Goal: Task Accomplishment & Management: Manage account settings

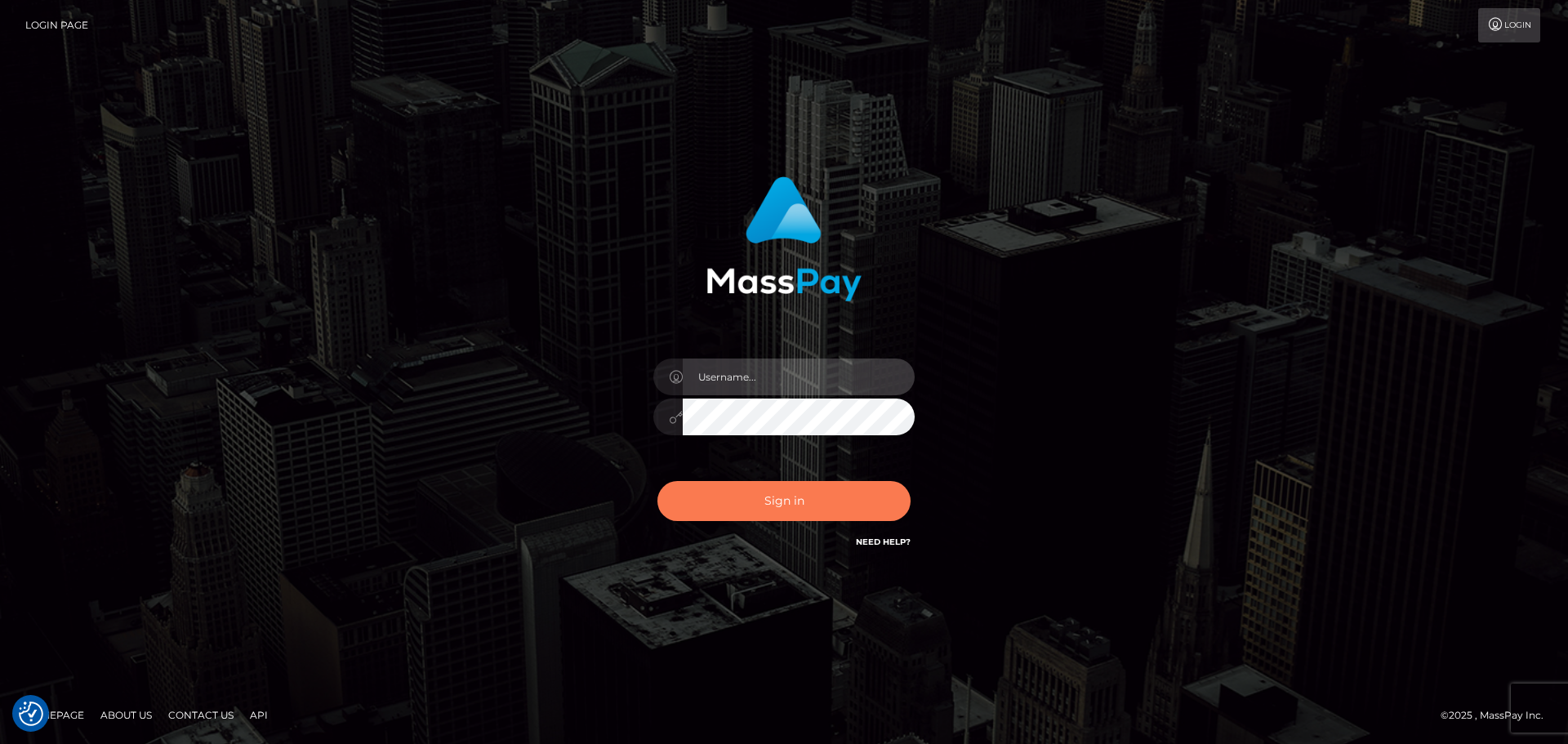
type input "constantin.mp"
click at [788, 513] on button "Sign in" at bounding box center [784, 501] width 253 height 40
type input "constantin.mp"
click at [788, 513] on button "Sign in" at bounding box center [784, 501] width 253 height 40
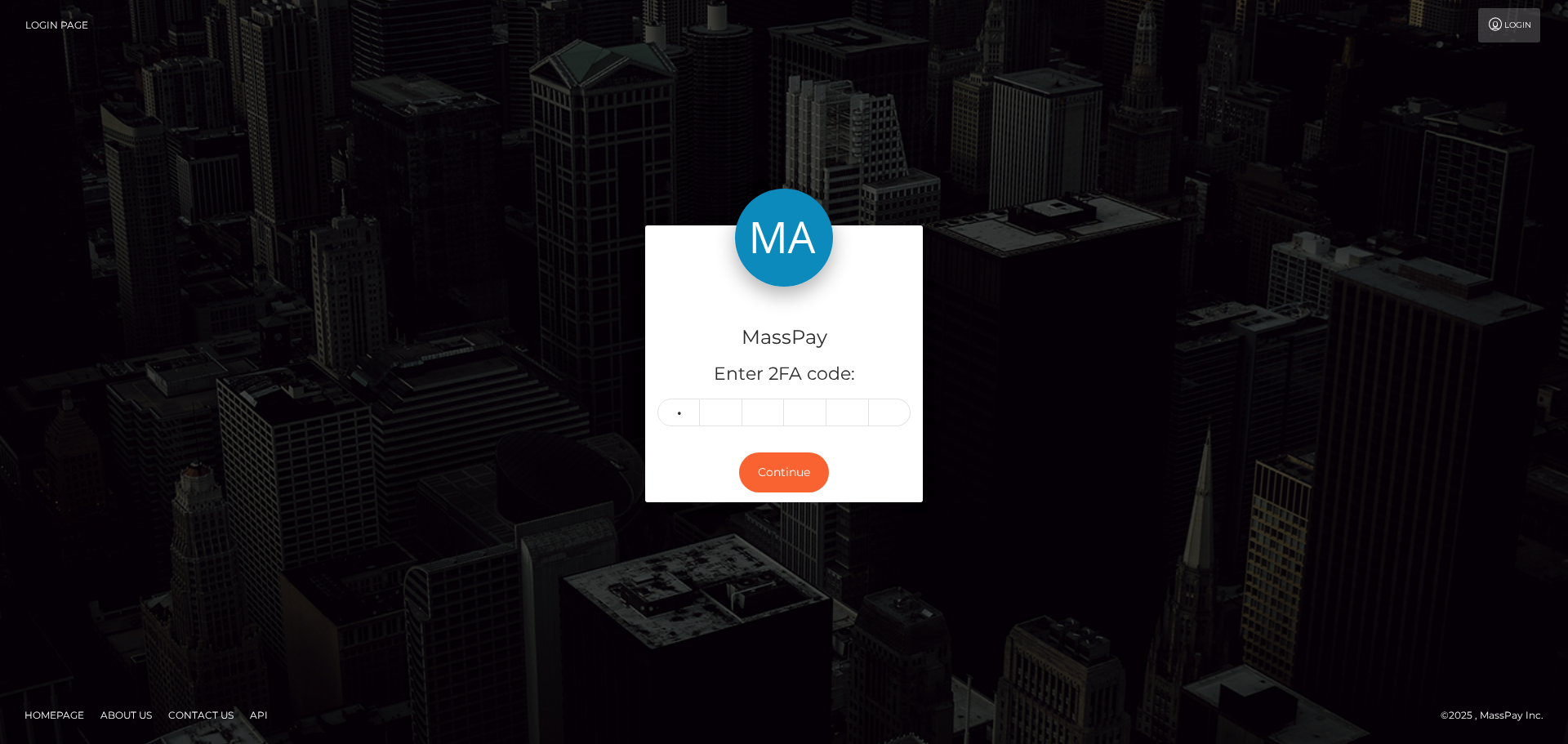
type input "4"
type input "6"
type input "7"
type input "1"
type input "6"
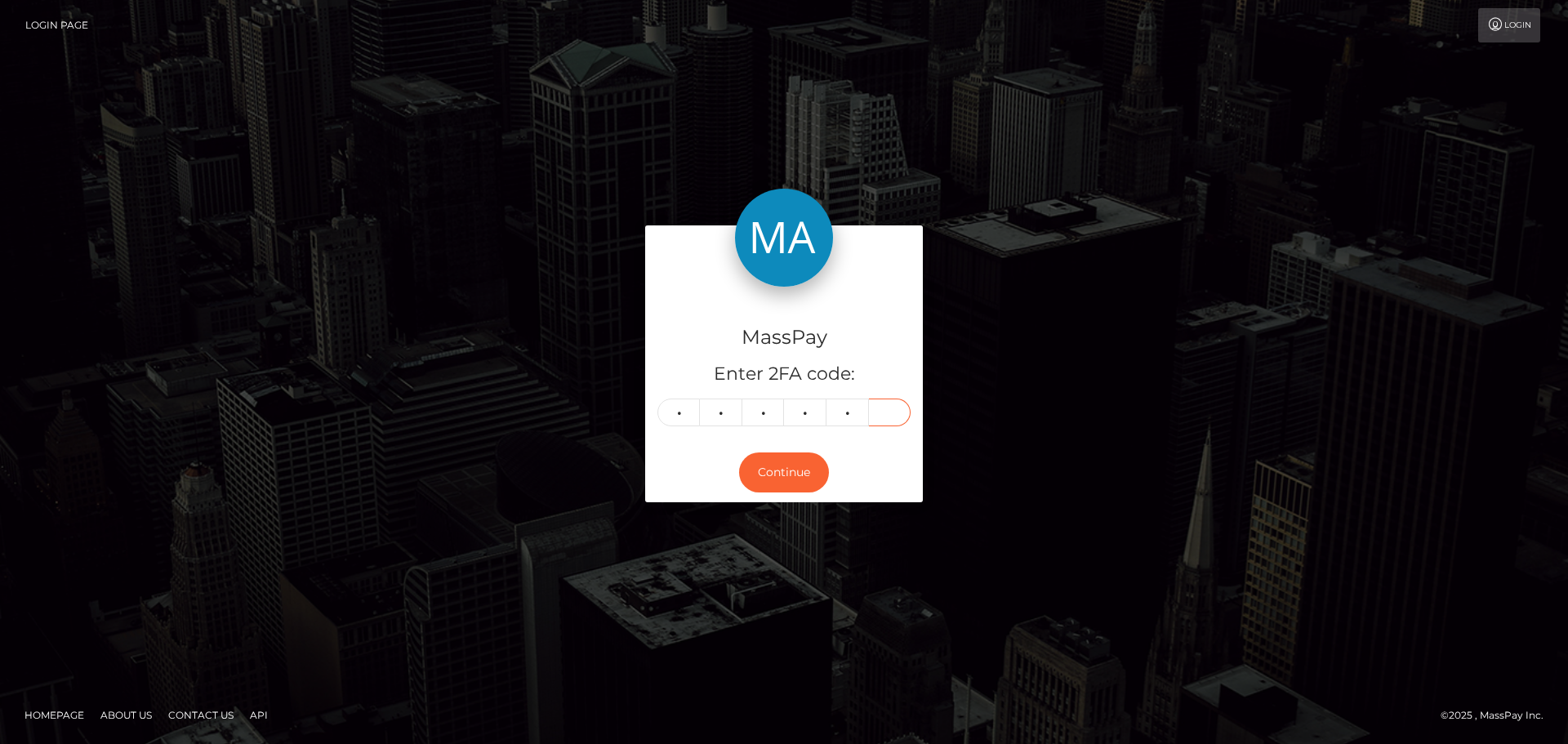
type input "4"
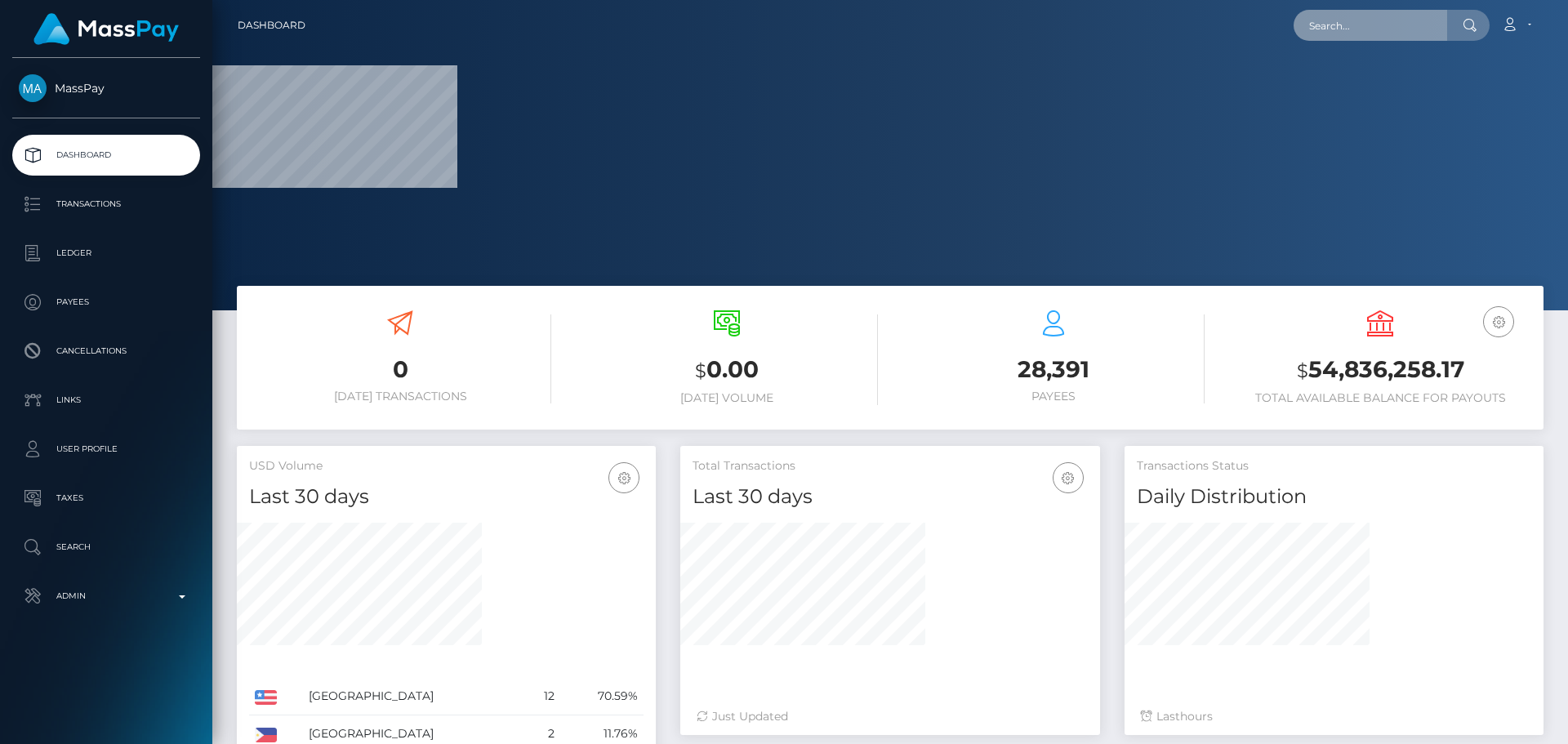
click at [1359, 26] on input "text" at bounding box center [1370, 25] width 154 height 31
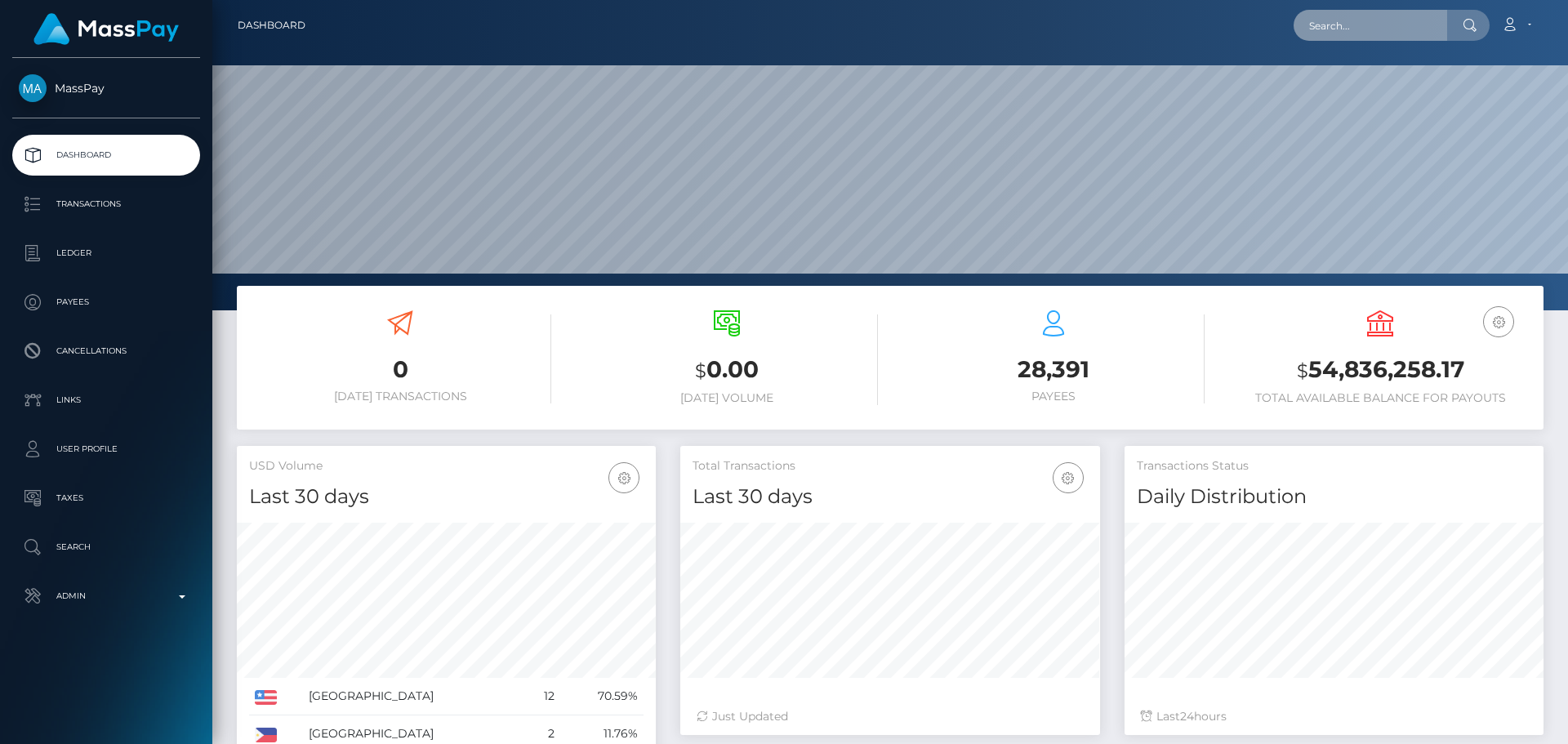
scroll to position [290, 420]
paste input "[EMAIL_ADDRESS][DOMAIN_NAME]"
type input "[EMAIL_ADDRESS][DOMAIN_NAME]"
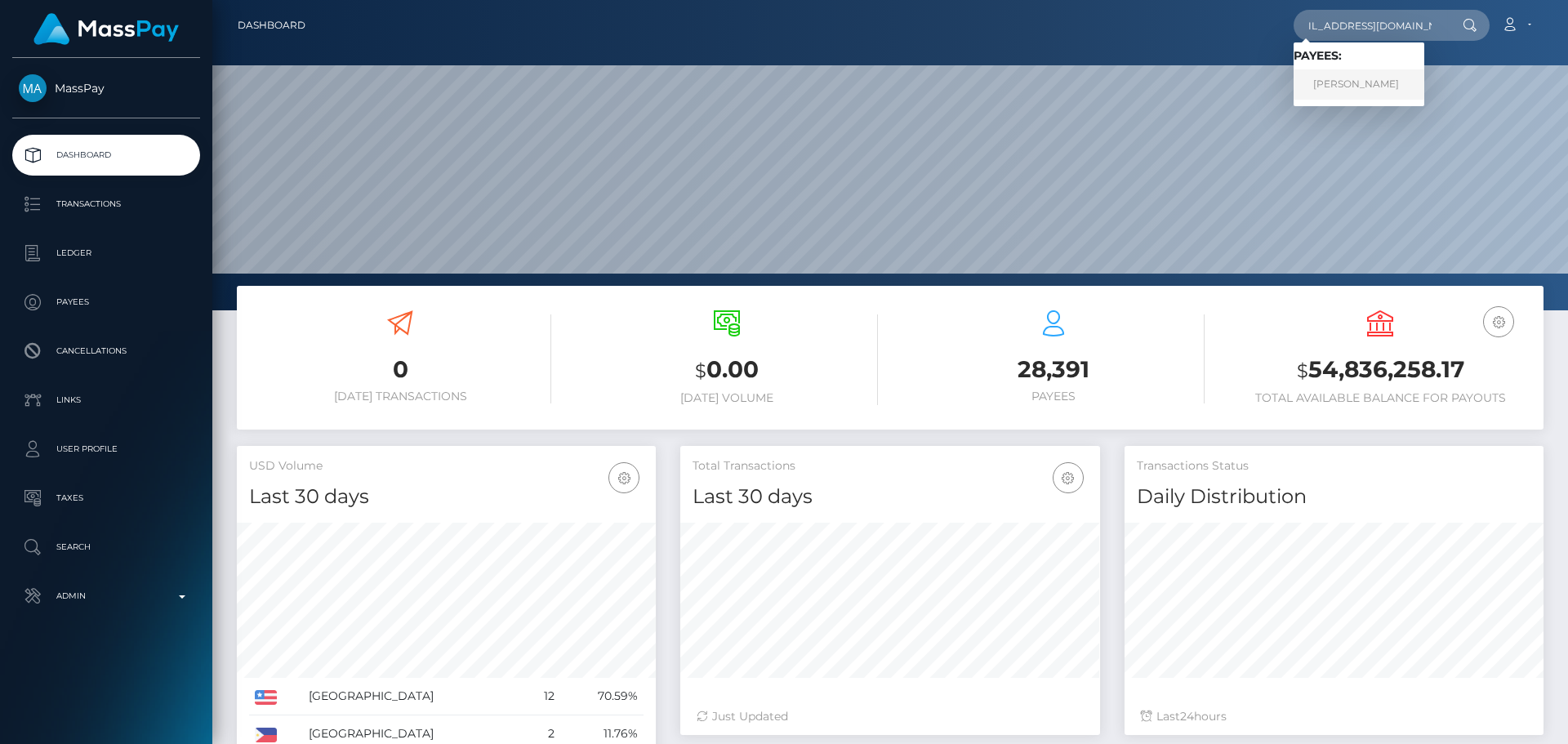
click at [1330, 78] on link "[PERSON_NAME]" at bounding box center [1358, 84] width 131 height 30
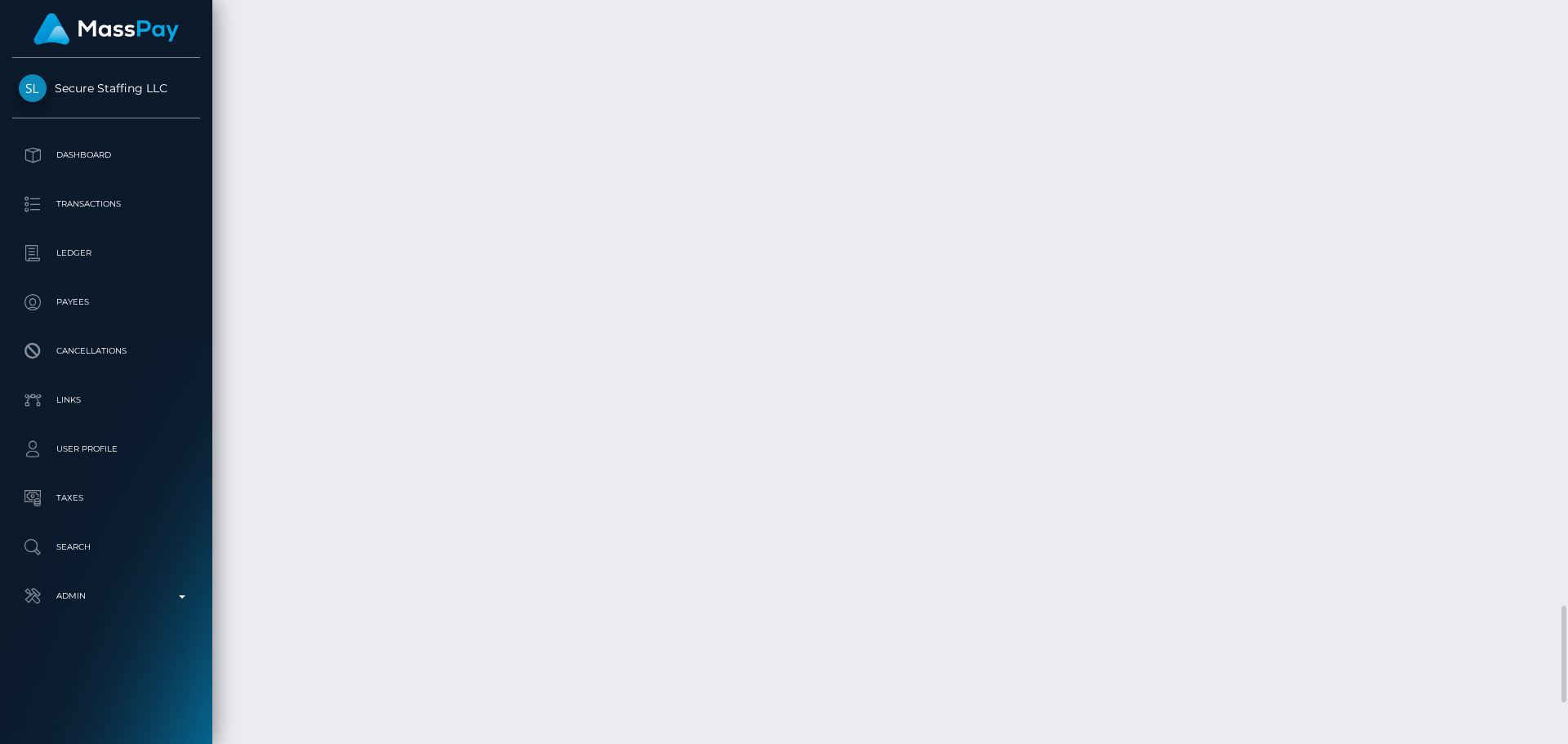
scroll to position [4970, 0]
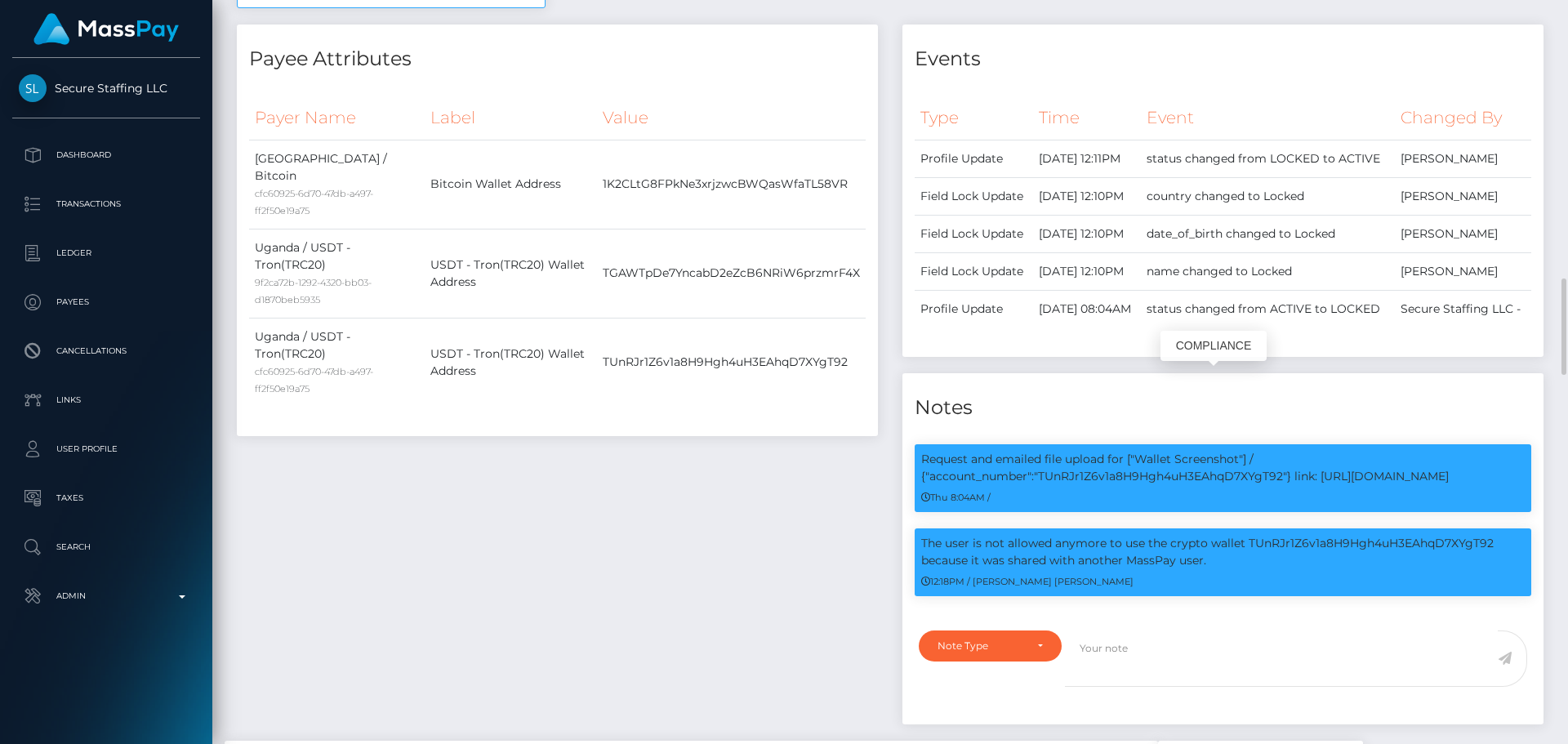
scroll to position [196, 420]
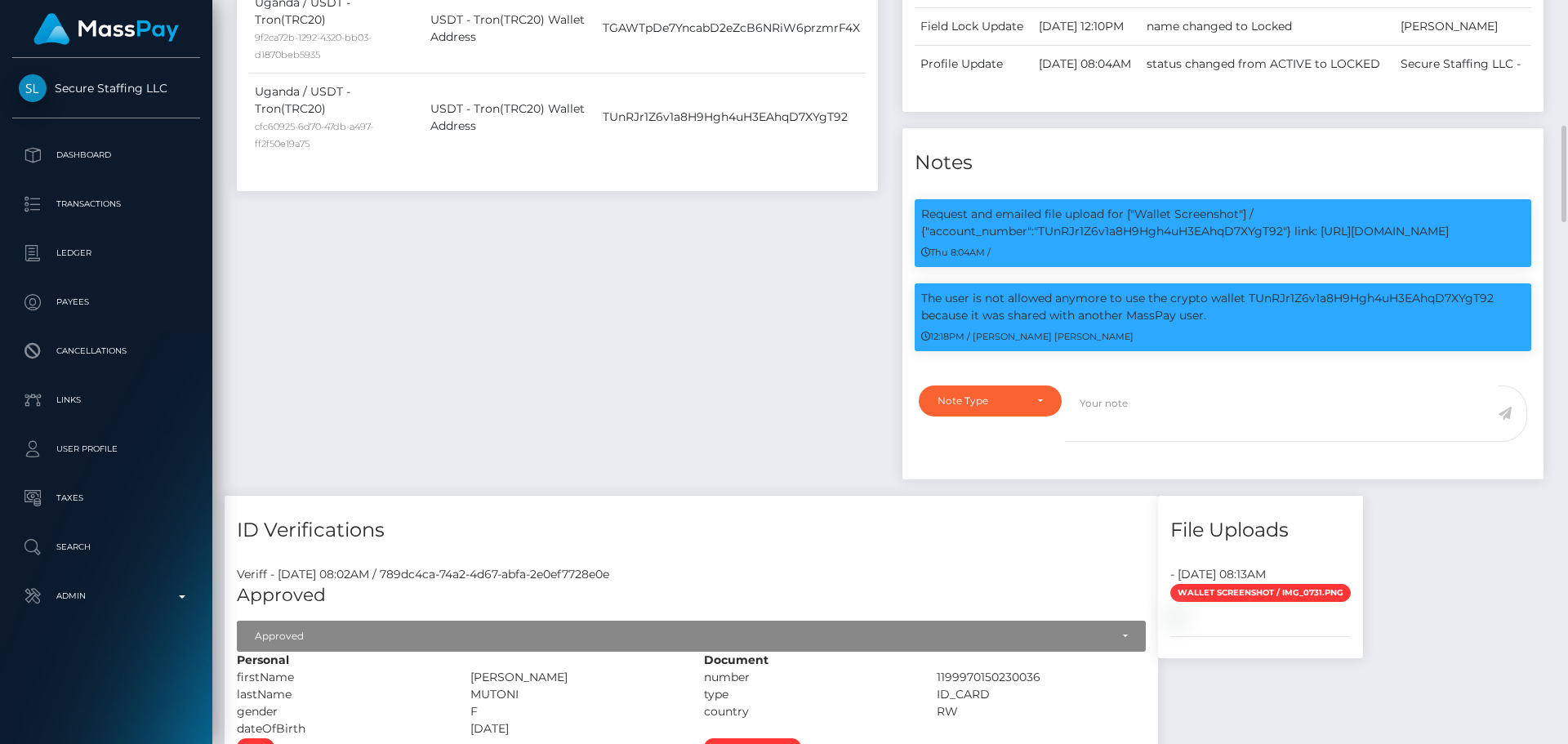
click at [750, 348] on div "Payee Attributes Payer Name Label Value Uganda / Bitcoin cfc60925-6d70-47db-a49…" at bounding box center [557, 137] width 666 height 716
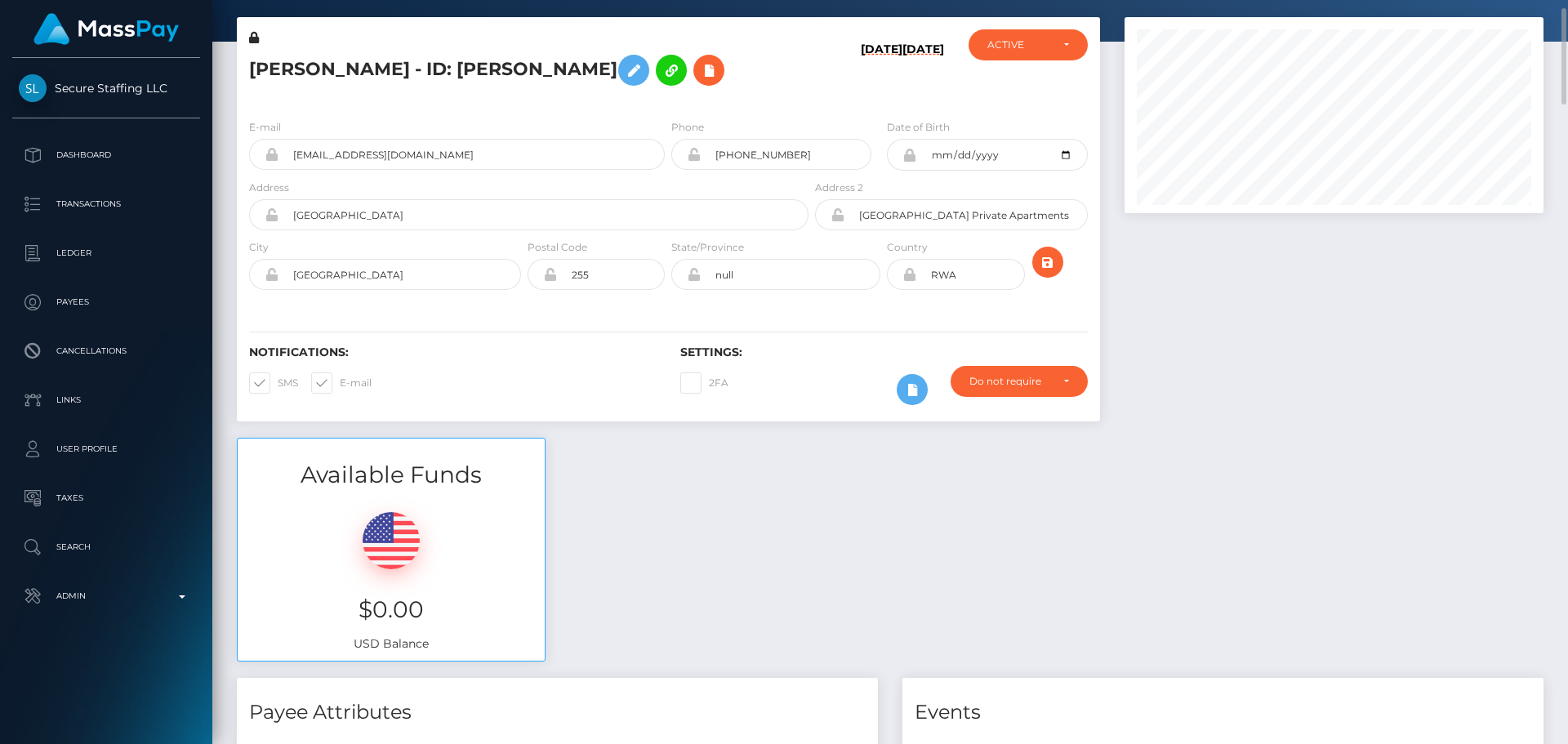
scroll to position [0, 0]
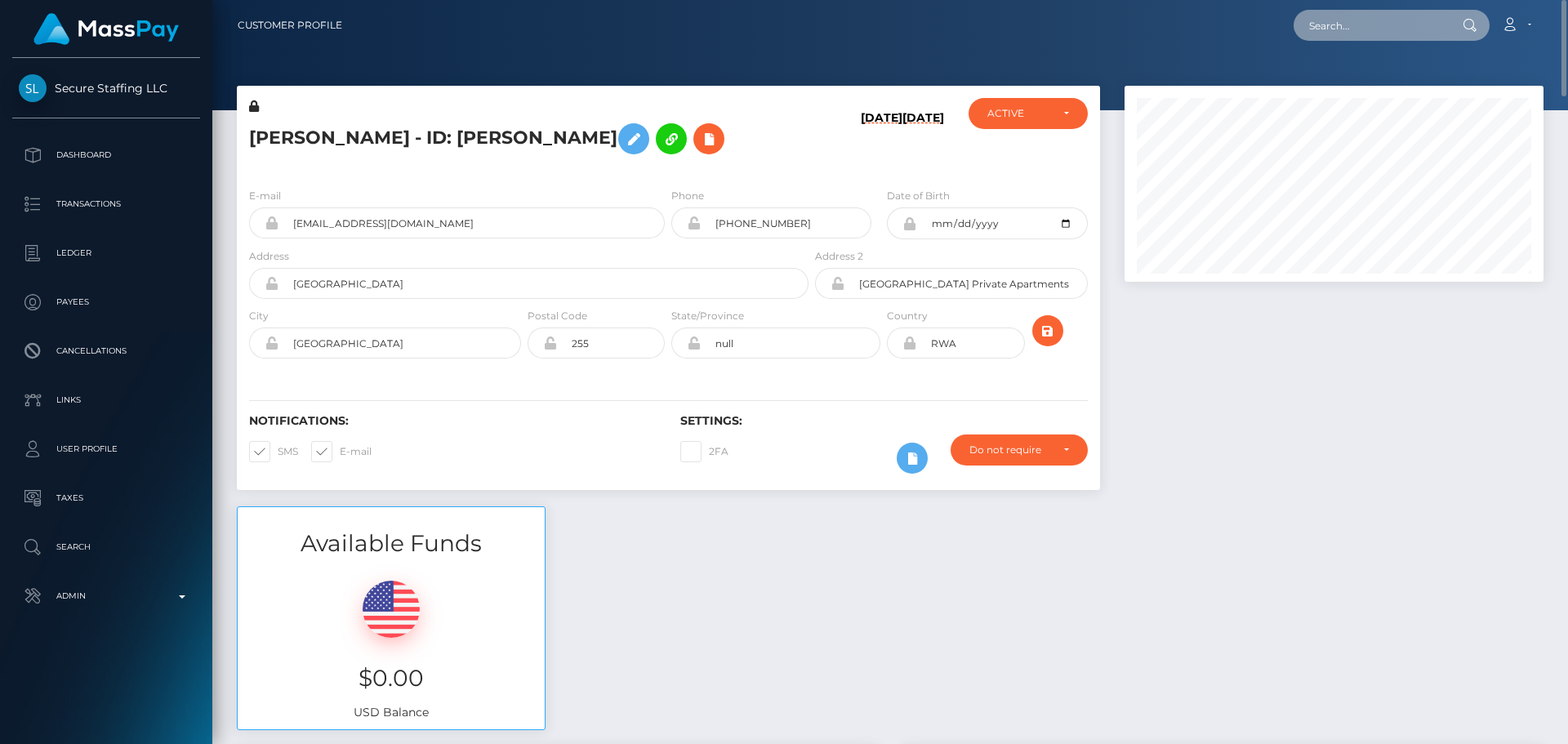
click at [1361, 22] on input "text" at bounding box center [1370, 25] width 154 height 31
paste input "rhimisoulaymane1@gmail.com"
type input "rhimisoulaymane1@gmail.com"
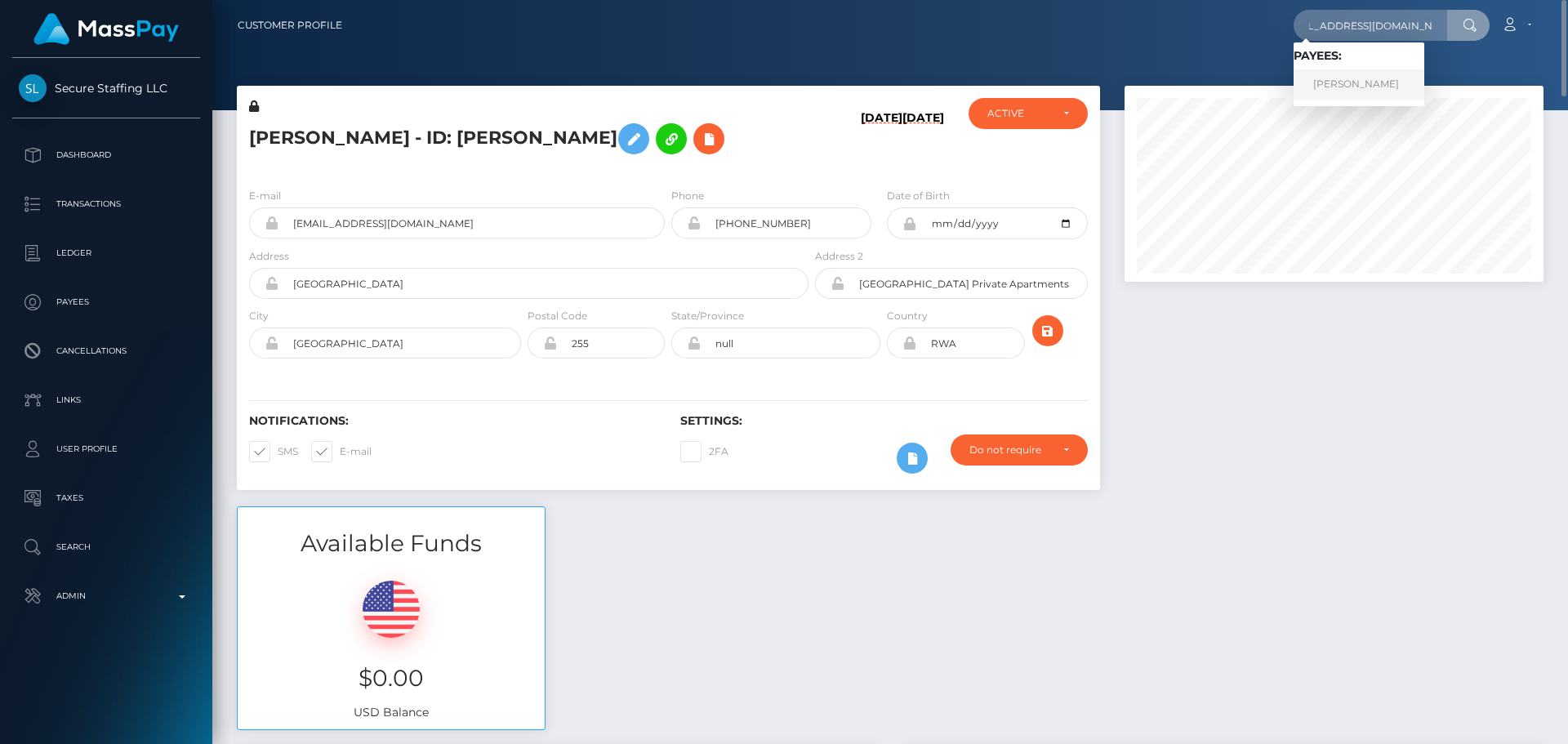
click at [1340, 79] on link "ABDELMOUNAIM OUAZIZ" at bounding box center [1358, 84] width 131 height 30
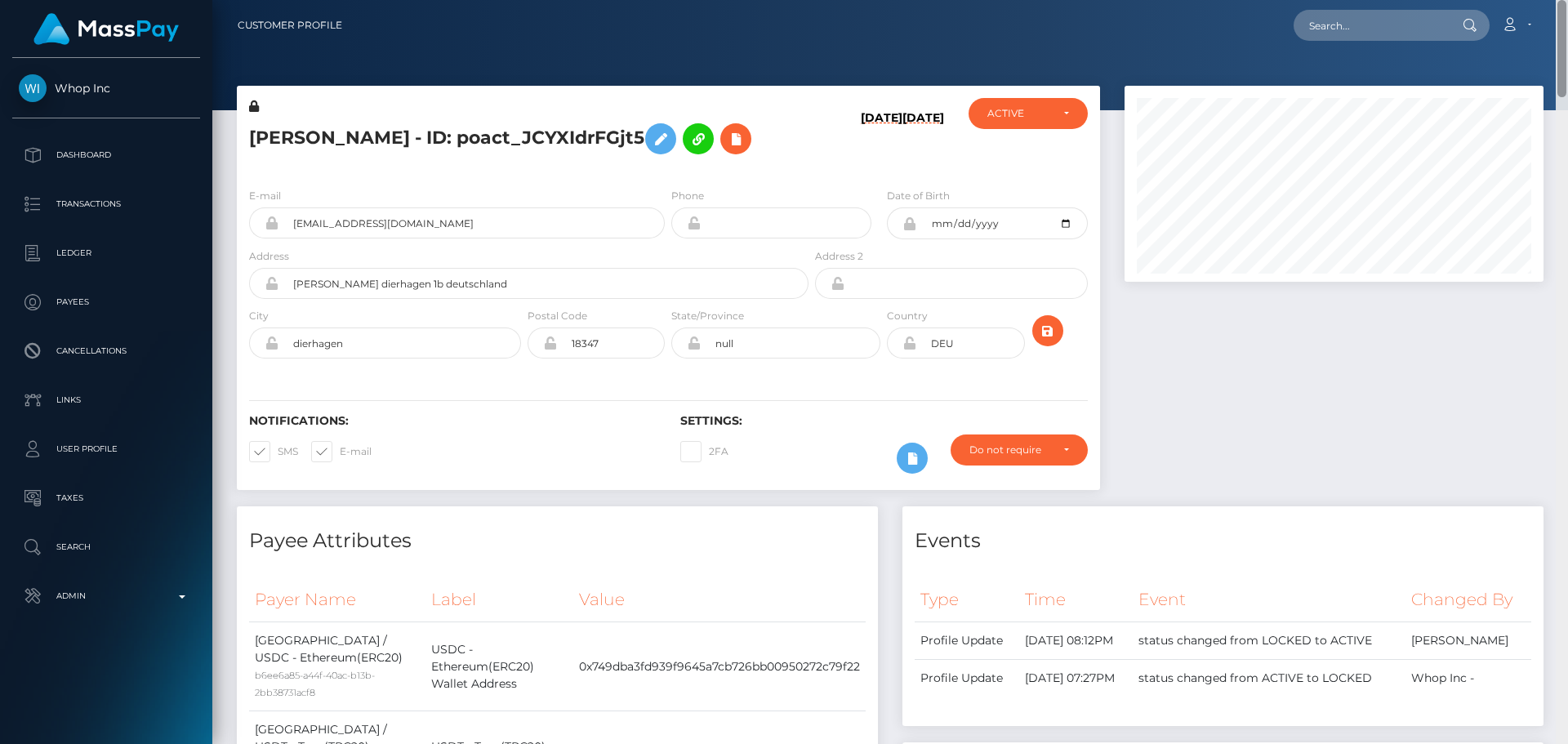
drag, startPoint x: 1560, startPoint y: 545, endPoint x: 1470, endPoint y: -14, distance: 566.2
click at [1470, 0] on html "Whop Inc Dashboard Transactions Ledger Payees Cancellations Links" at bounding box center [784, 372] width 1568 height 744
click at [1351, 20] on input "text" at bounding box center [1370, 25] width 154 height 31
paste input "NAKAYIMA MUBUWAT"
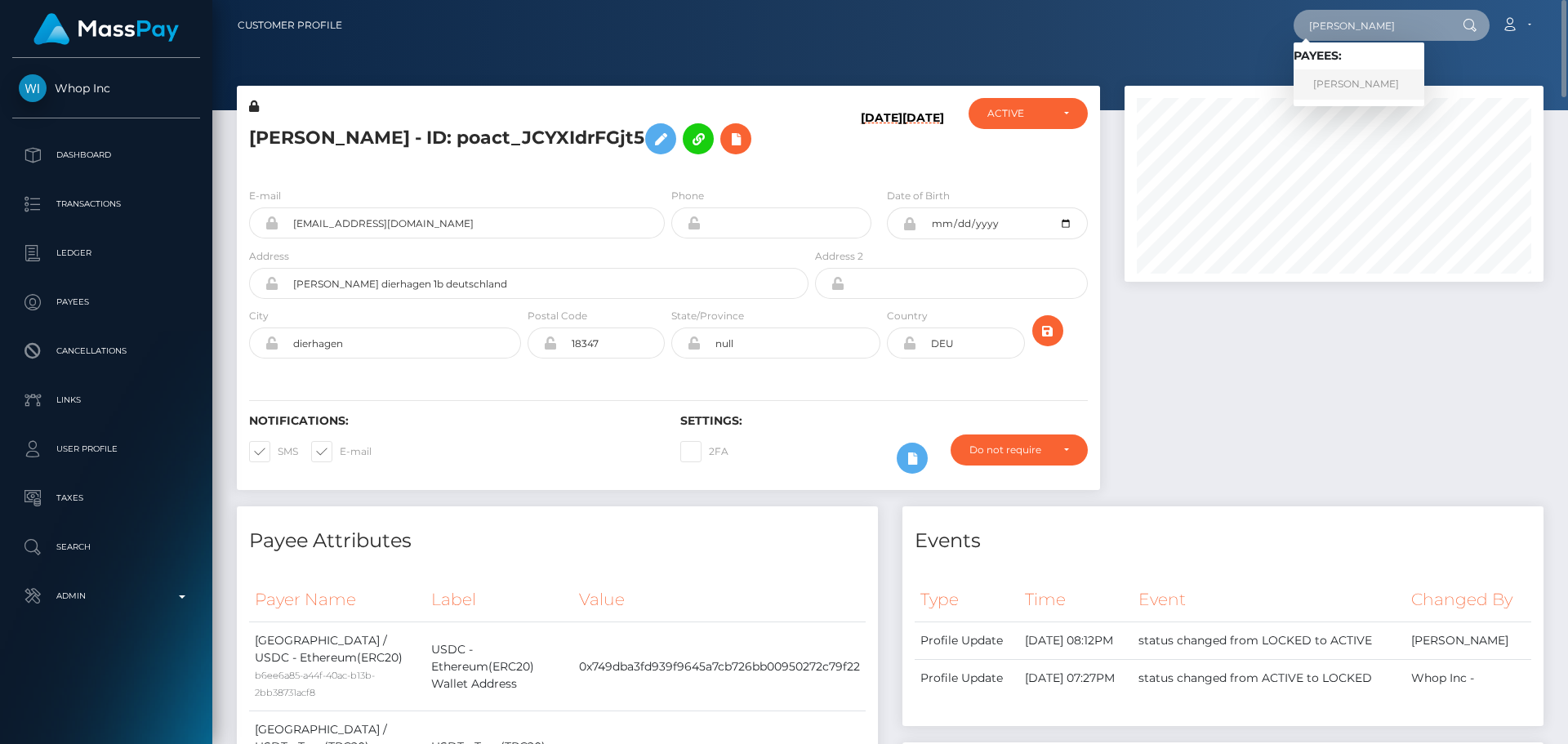
type input "NAKAYIMA MUBUWAT"
click at [1365, 85] on link "NAKAYIMA MUBUWAT" at bounding box center [1358, 84] width 131 height 30
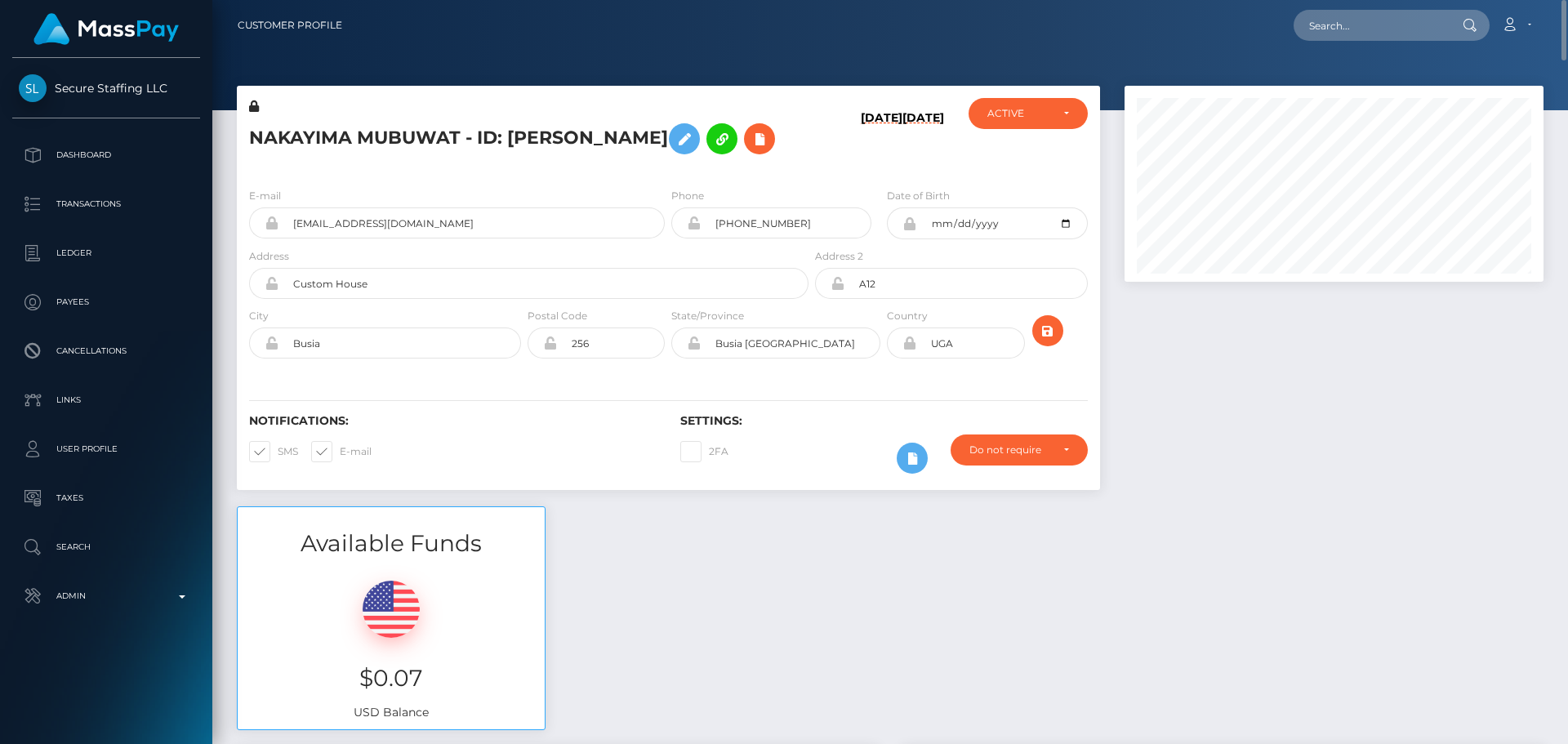
scroll to position [196, 420]
drag, startPoint x: 0, startPoint y: 0, endPoint x: 722, endPoint y: 204, distance: 750.3
click at [722, 163] on h5 "NAKAYIMA MUBUWAT - ID: NAKAYIMA MUBUWAT" at bounding box center [524, 139] width 551 height 48
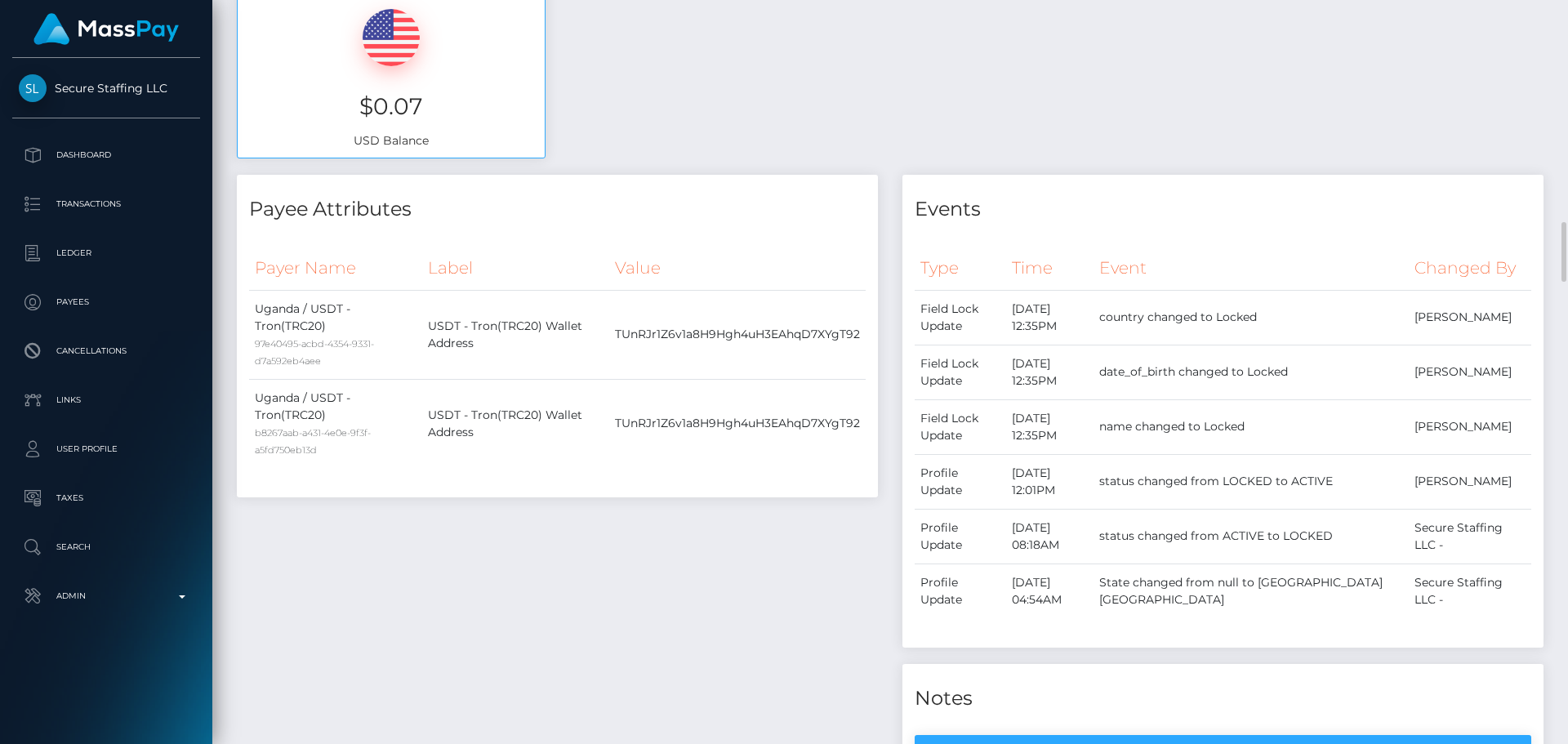
scroll to position [1062, 0]
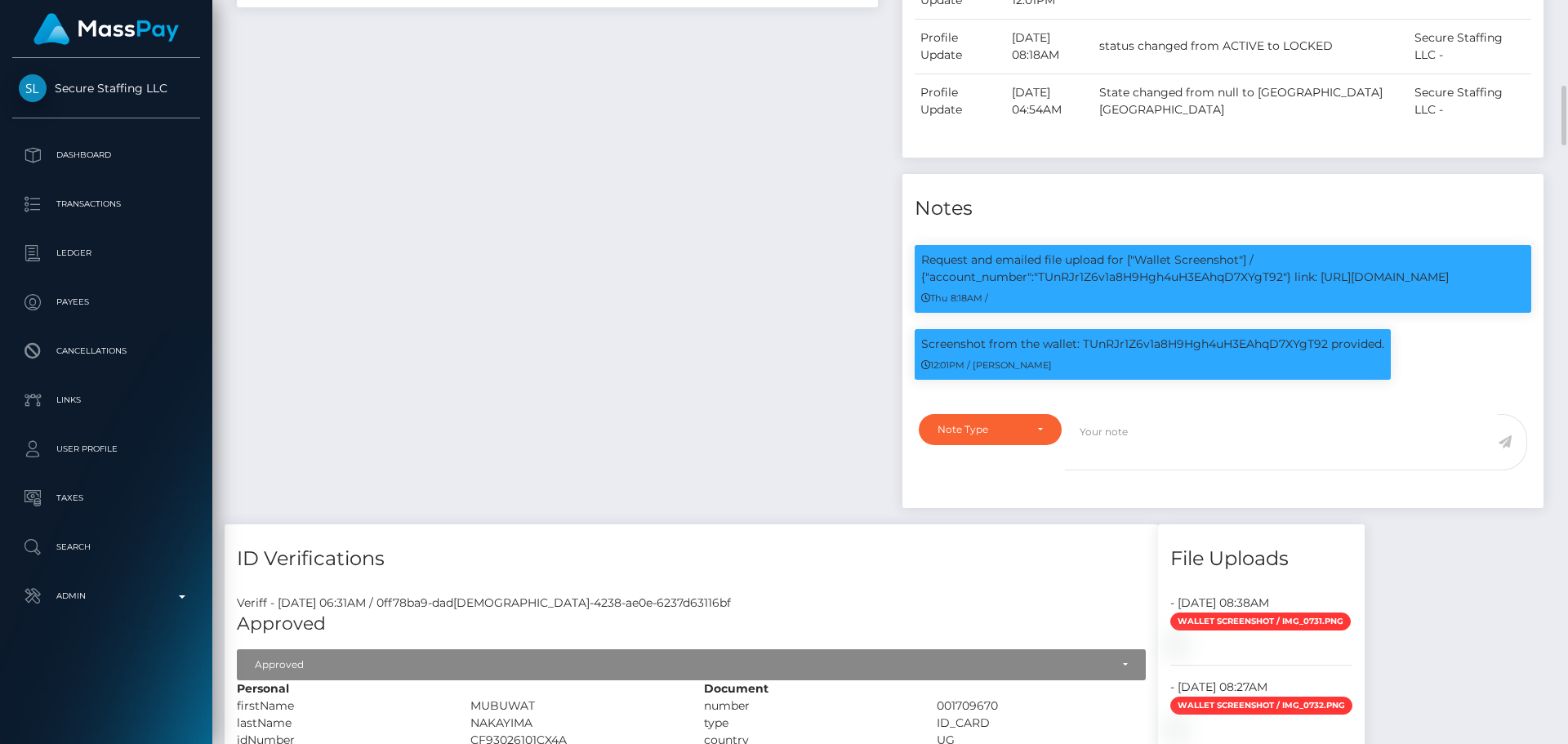
click at [741, 264] on div "Payee Attributes Payer Name Label Value Uganda / USDT - Tron(TRC20) 97e40495-ac…" at bounding box center [557, 104] width 666 height 839
click at [733, 268] on div "Payee Attributes Payer Name Label Value Uganda / USDT - Tron(TRC20) 97e40495-ac…" at bounding box center [557, 104] width 666 height 839
click at [715, 269] on div "Payee Attributes Payer Name Label Value Uganda / USDT - Tron(TRC20) 97e40495-ac…" at bounding box center [557, 104] width 666 height 839
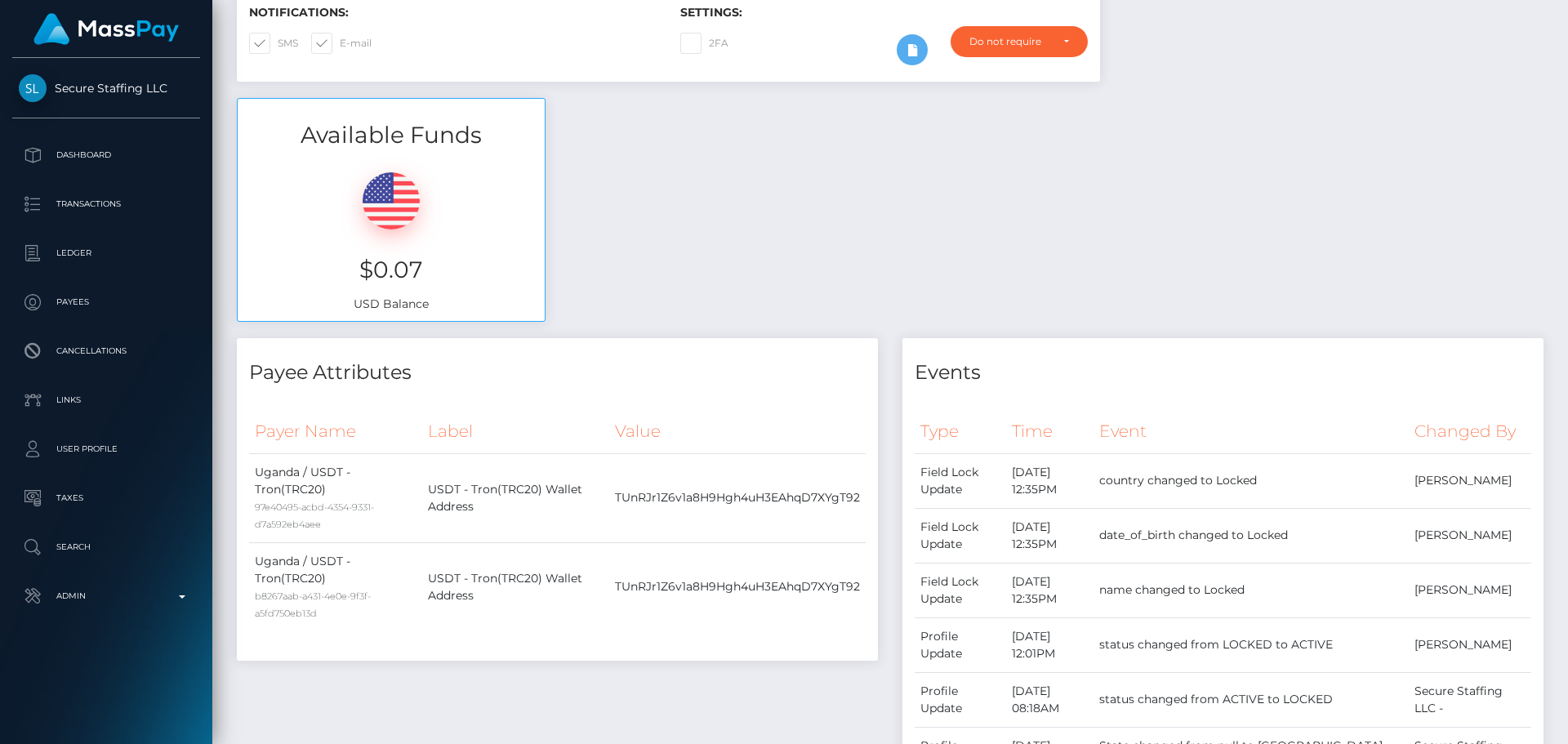
scroll to position [0, 0]
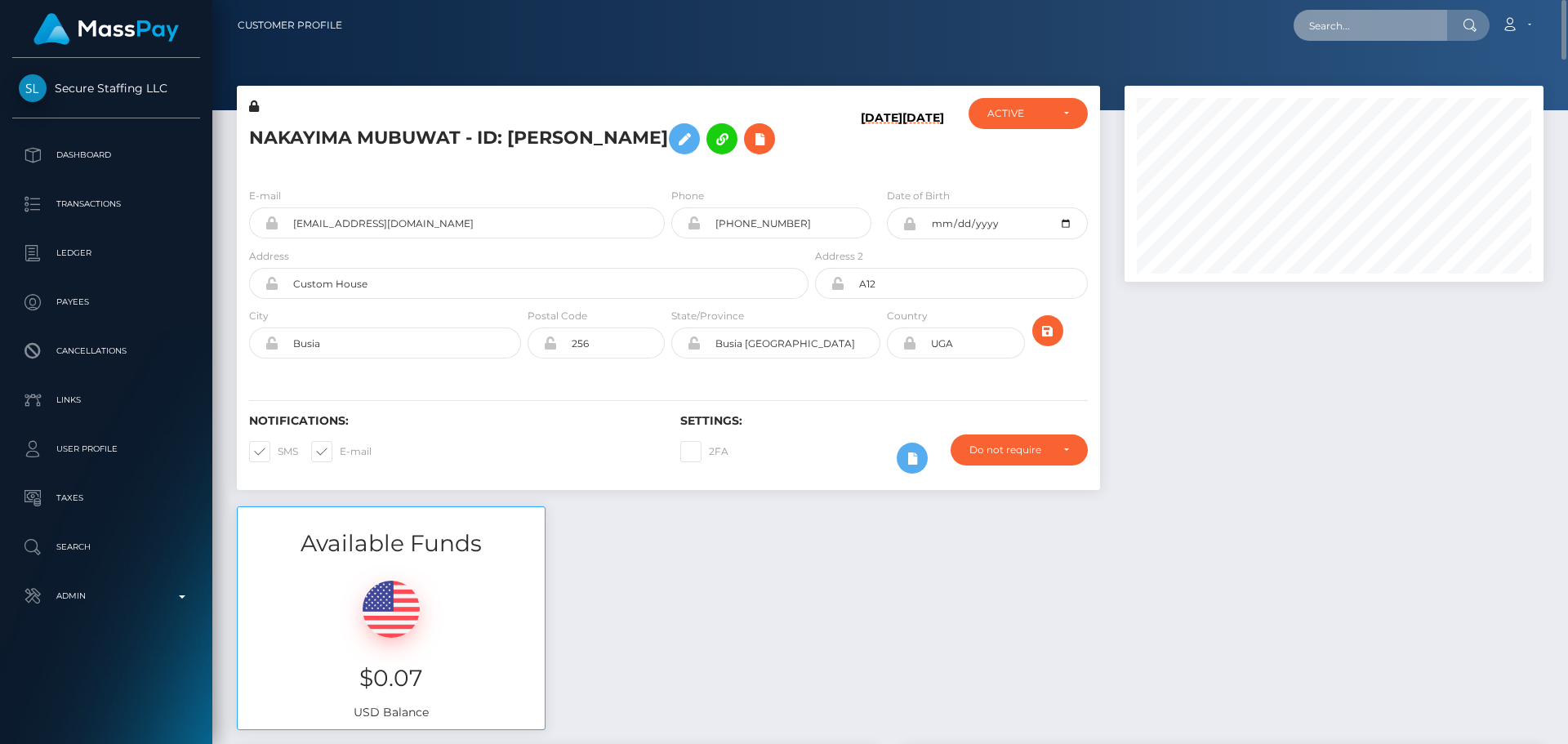
click at [1372, 27] on input "text" at bounding box center [1370, 25] width 154 height 31
paste input "a61eea8b-e549-4a53-9edd-df87c8166b24"
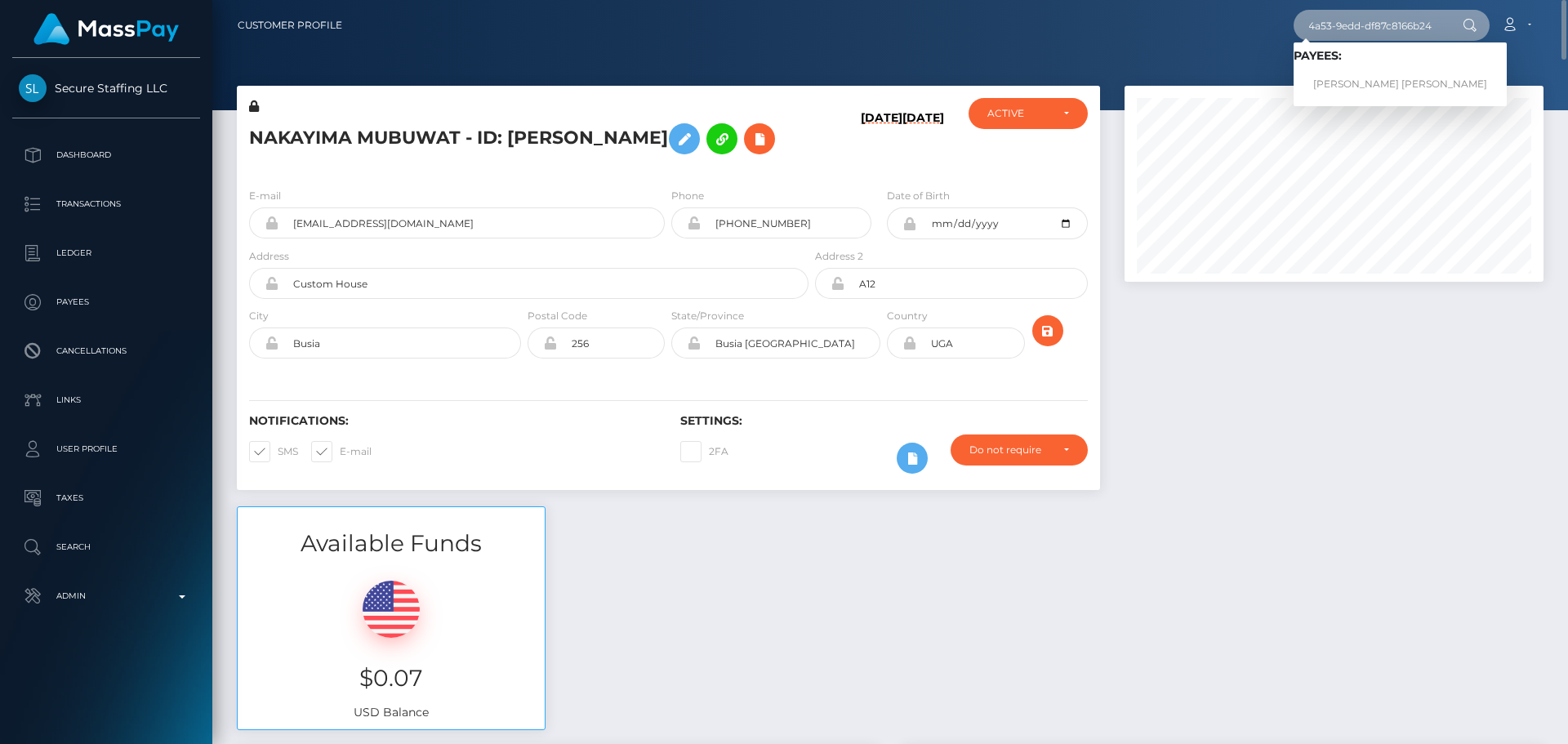
type input "a61eea8b-e549-4a53-9edd-df87c8166b24"
click at [1353, 79] on link "THOMAS REMY PIERRE LEVEQUE" at bounding box center [1400, 84] width 213 height 30
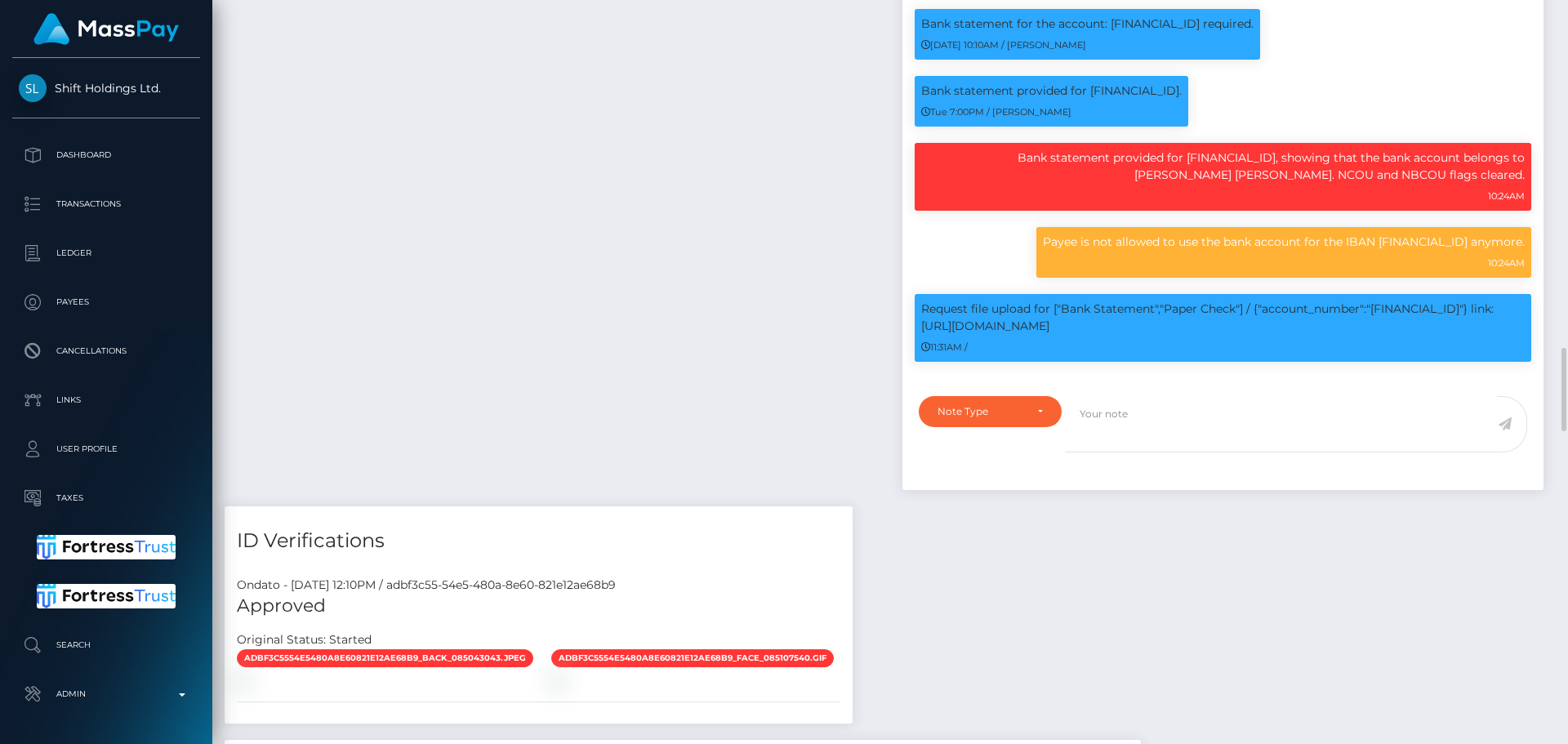
scroll to position [2368, 0]
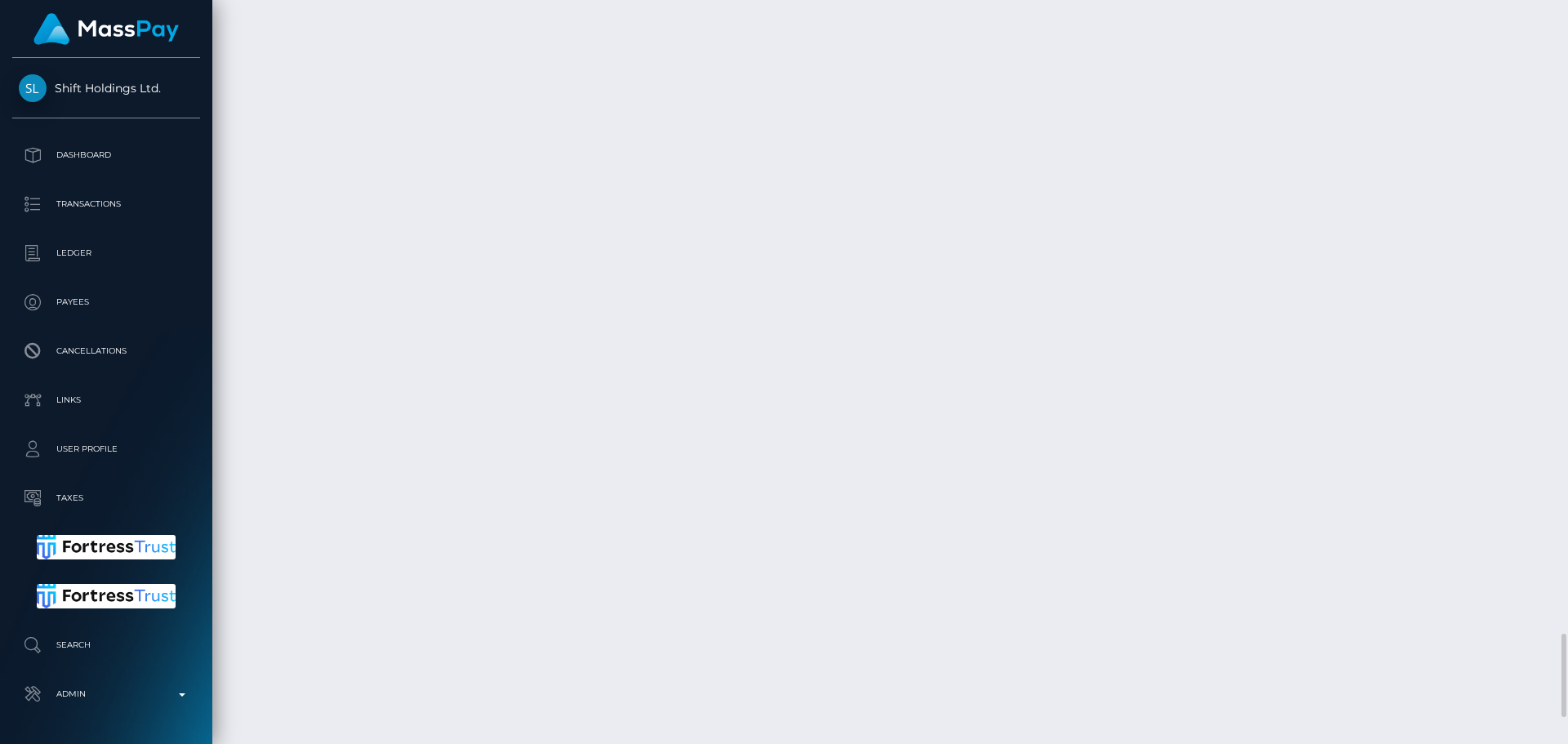
scroll to position [5718, 0]
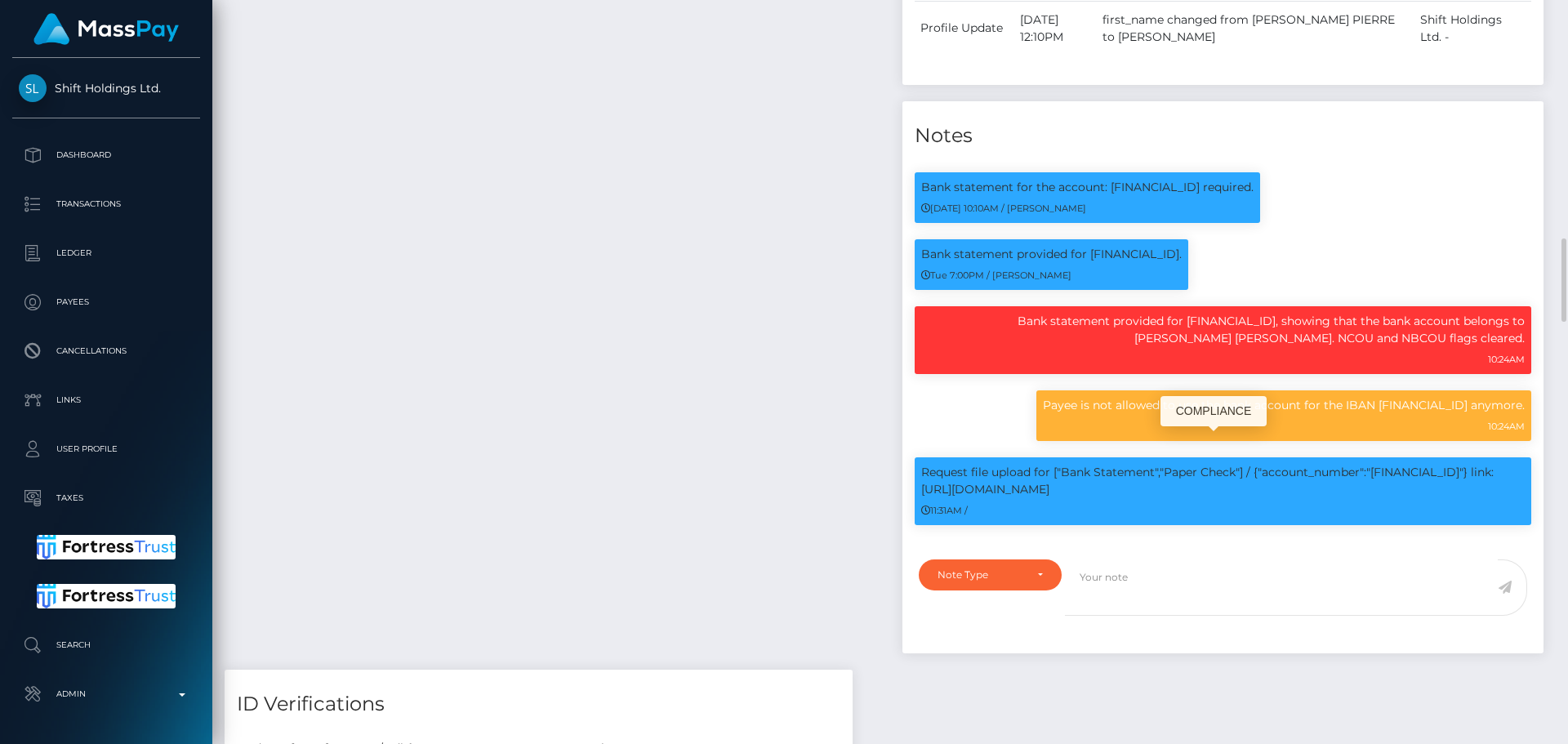
scroll to position [2368, 0]
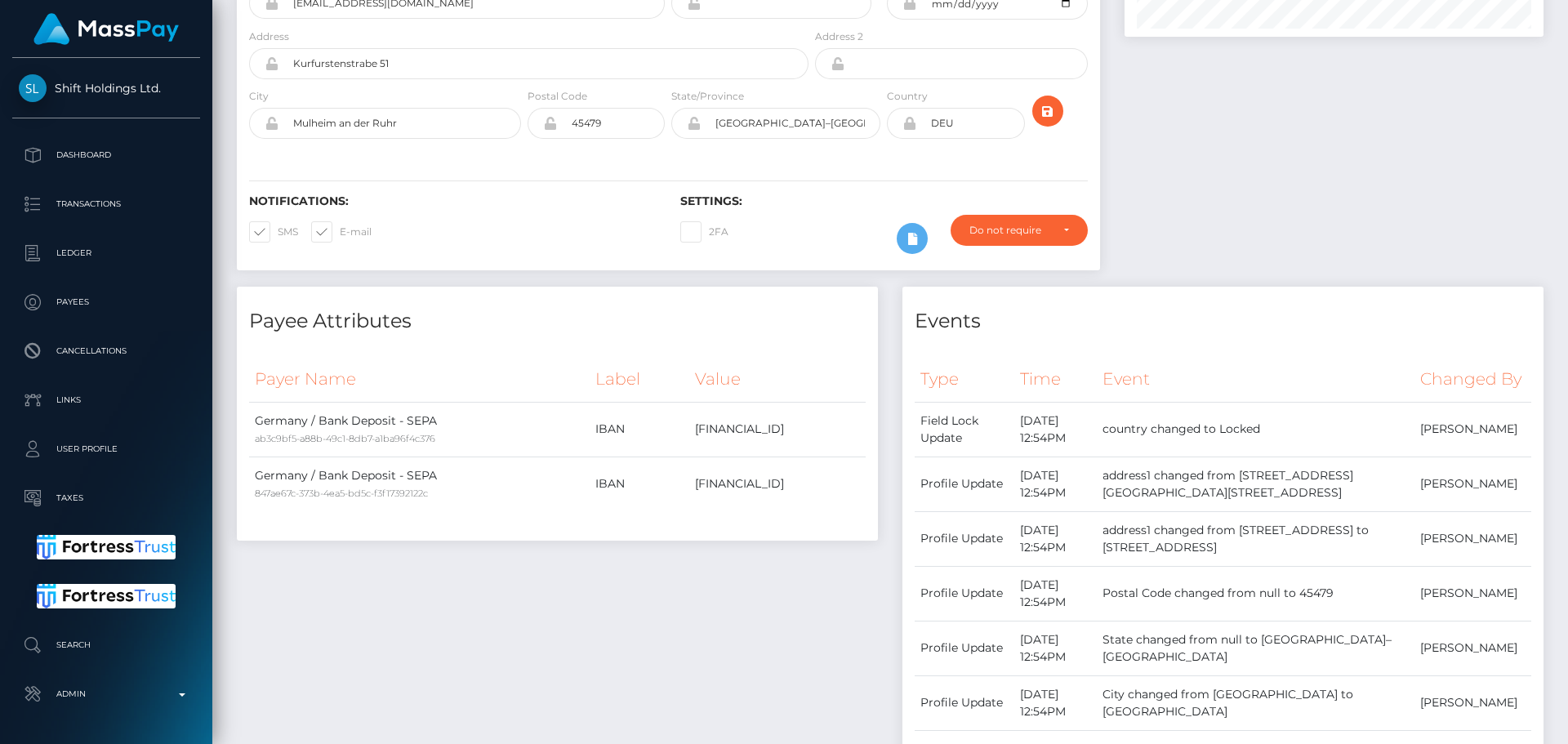
scroll to position [0, 0]
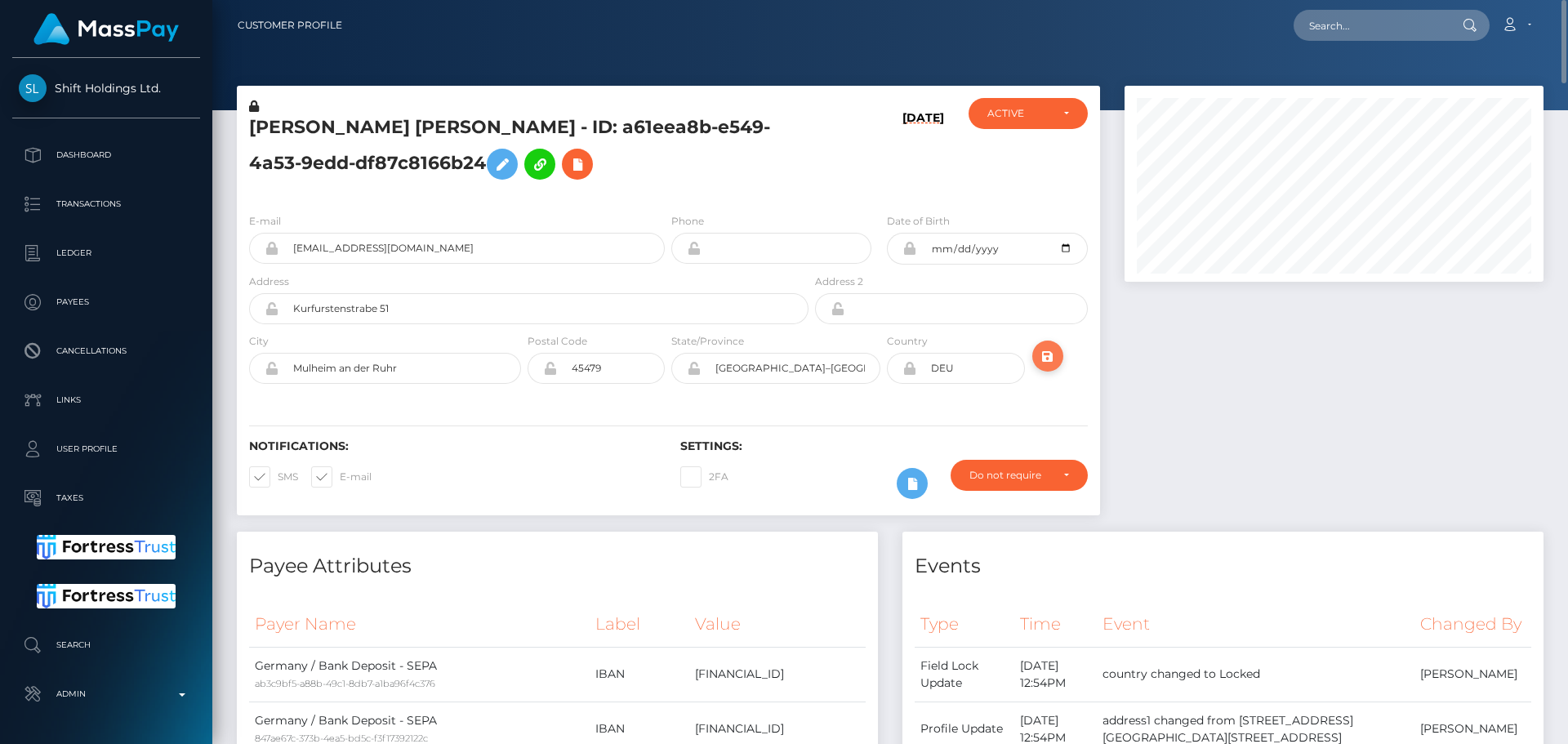
click at [1057, 356] on icon "submit" at bounding box center [1048, 356] width 20 height 21
drag, startPoint x: 1560, startPoint y: 527, endPoint x: 1501, endPoint y: -50, distance: 580.0
click at [1501, 0] on html "Shift Holdings Ltd. Dashboard Transactions Ledger Payees Links" at bounding box center [784, 372] width 1568 height 744
click at [1379, 29] on input "text" at bounding box center [1370, 25] width 154 height 31
paste input "poact_49JsmrkbXBxF"
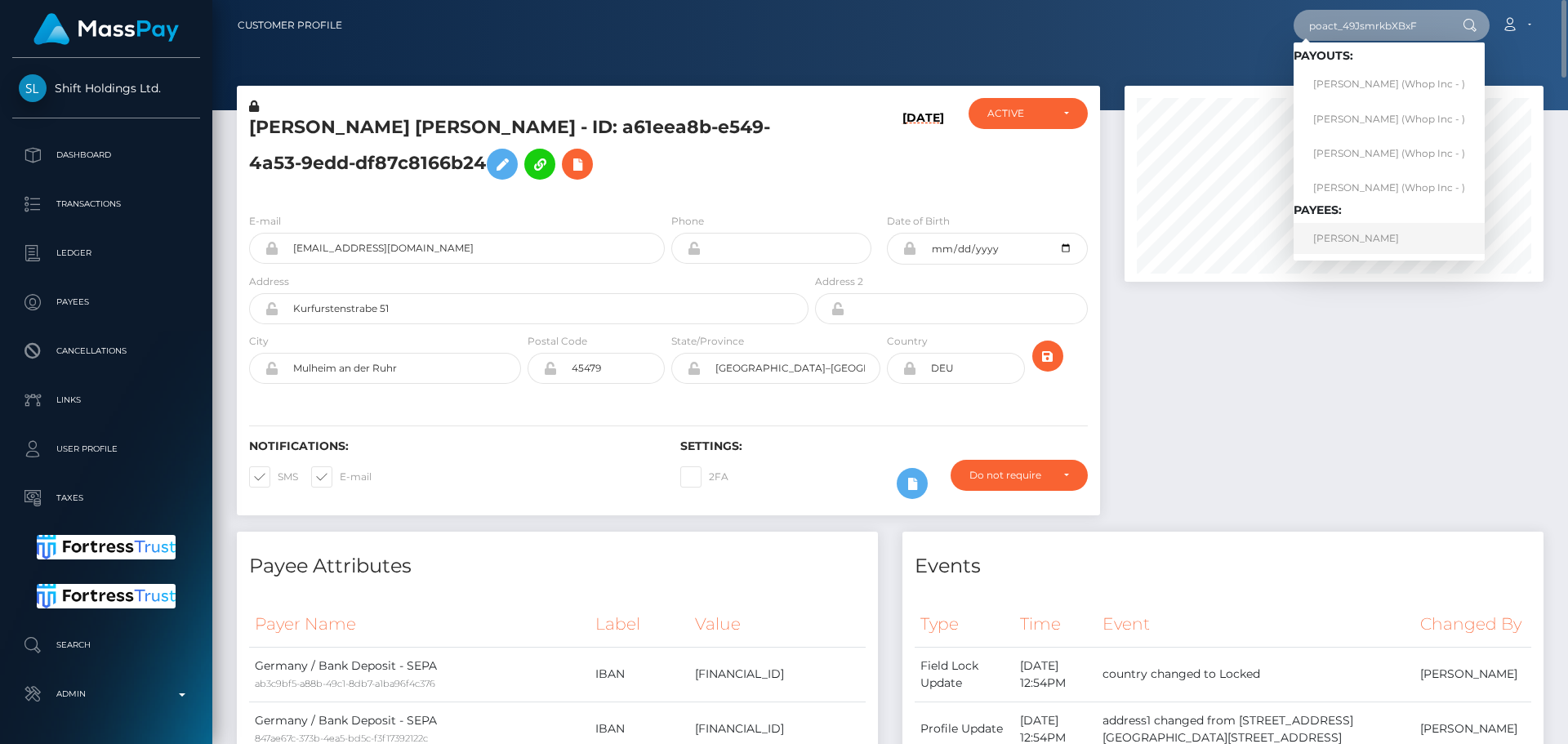
type input "poact_49JsmrkbXBxF"
click at [1337, 234] on link "BLENDI GASHI" at bounding box center [1389, 238] width 191 height 30
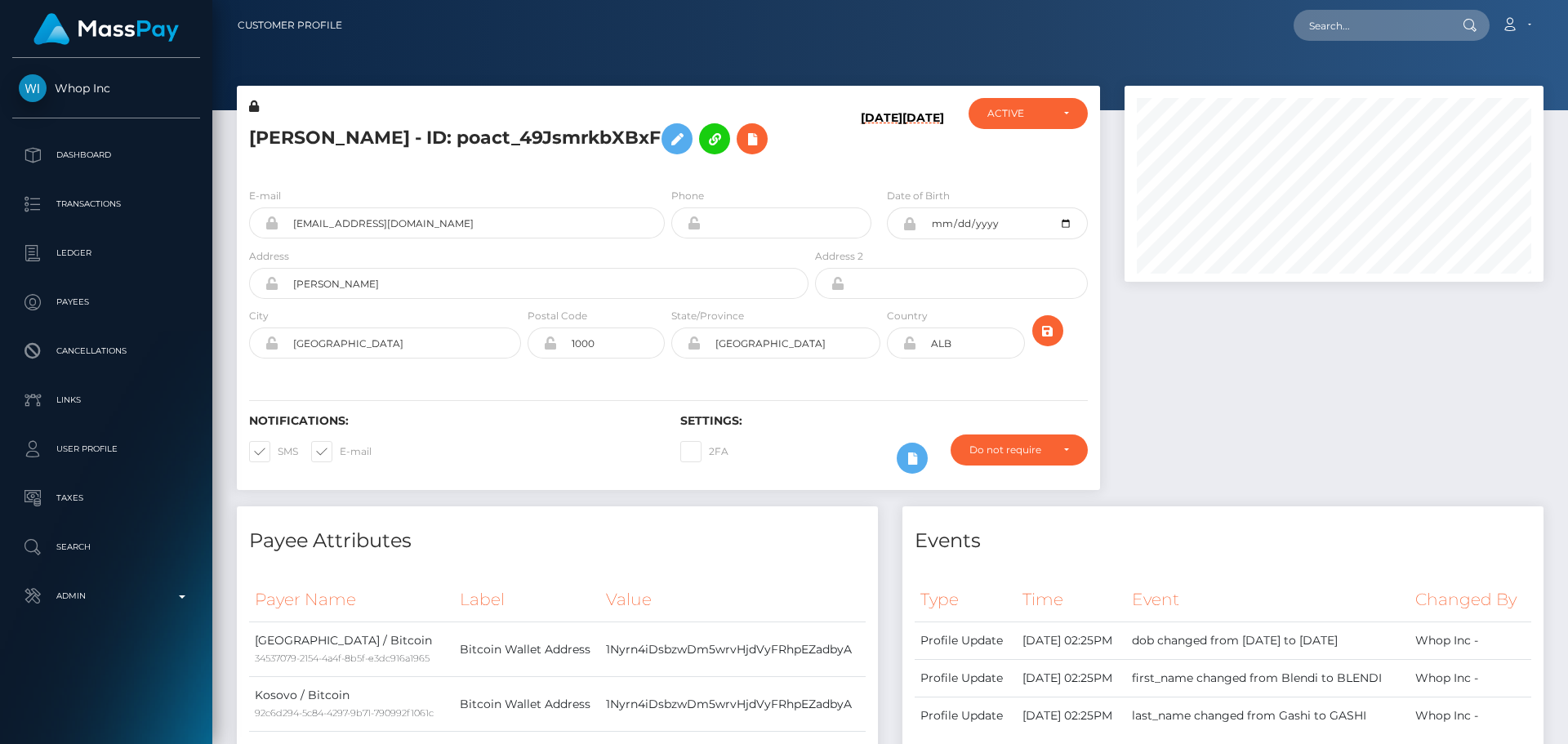
scroll to position [196, 420]
click at [849, 173] on div "09/25/25 09/25/25" at bounding box center [883, 136] width 144 height 76
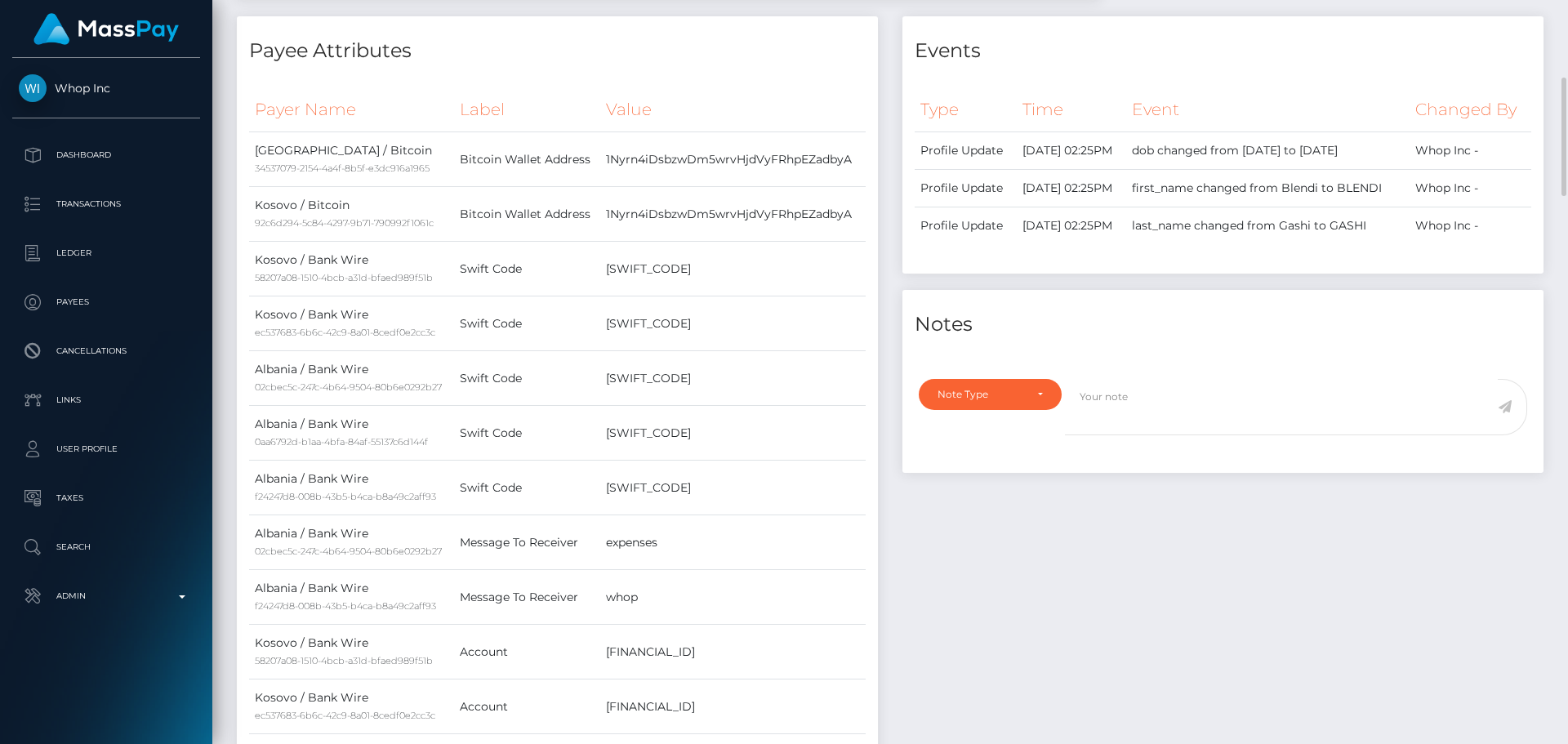
scroll to position [0, 0]
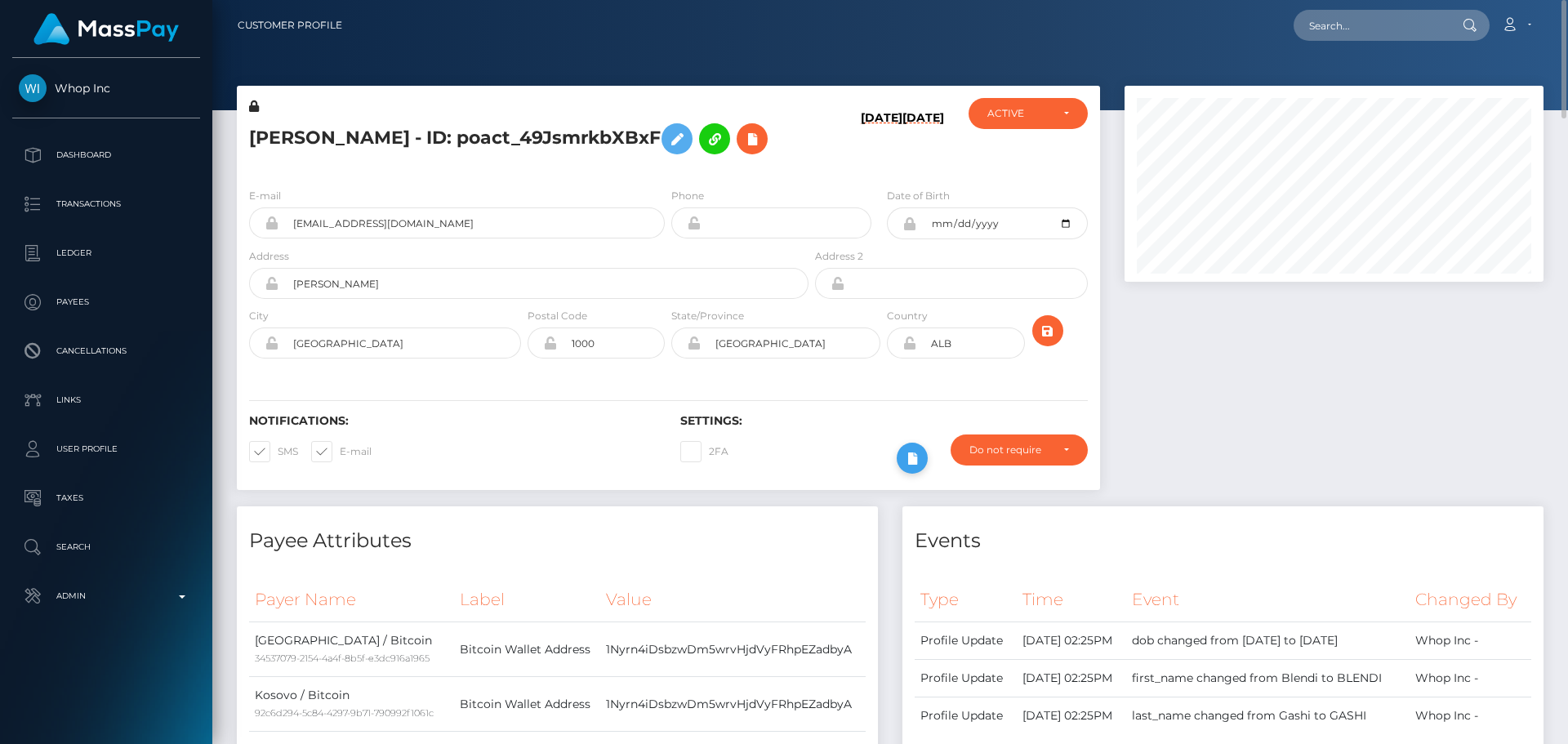
click at [902, 455] on icon at bounding box center [912, 458] width 20 height 21
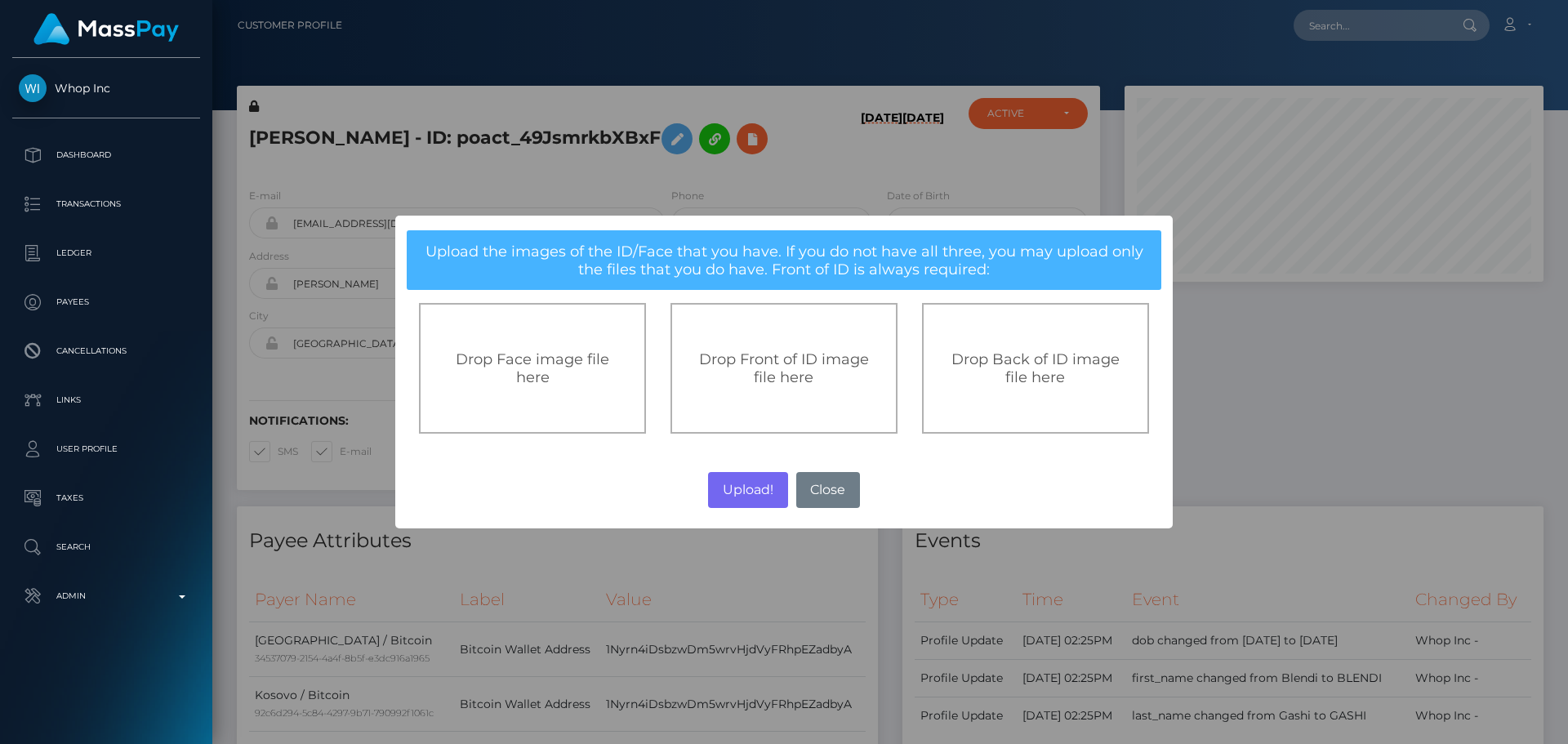
click at [755, 383] on span "Drop Front of ID image file here" at bounding box center [783, 368] width 170 height 36
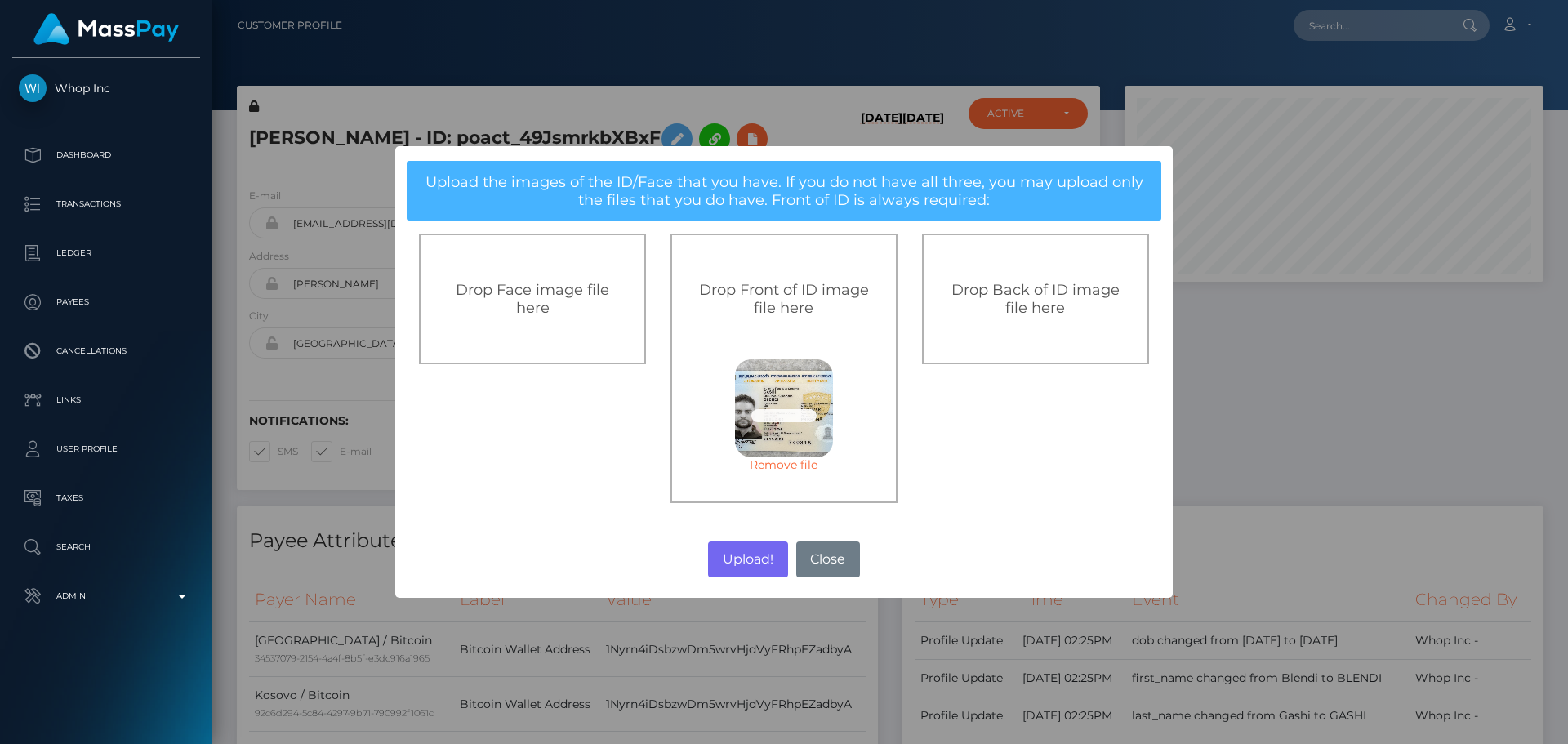
click at [973, 301] on div "Drop Back of ID image file here" at bounding box center [1035, 299] width 191 height 36
click at [747, 558] on button "Upload!" at bounding box center [747, 560] width 79 height 36
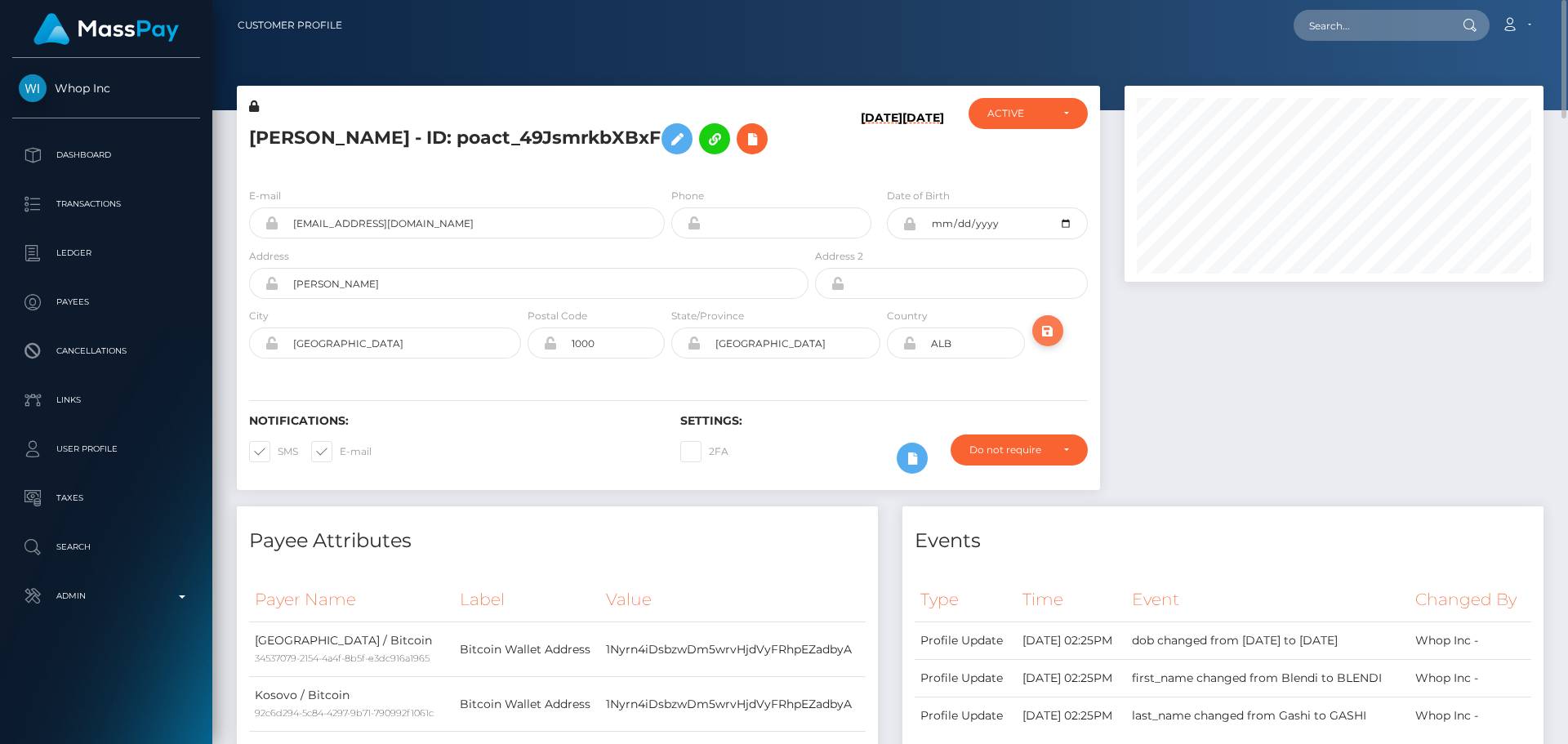
click at [1047, 332] on icon "submit" at bounding box center [1048, 330] width 20 height 21
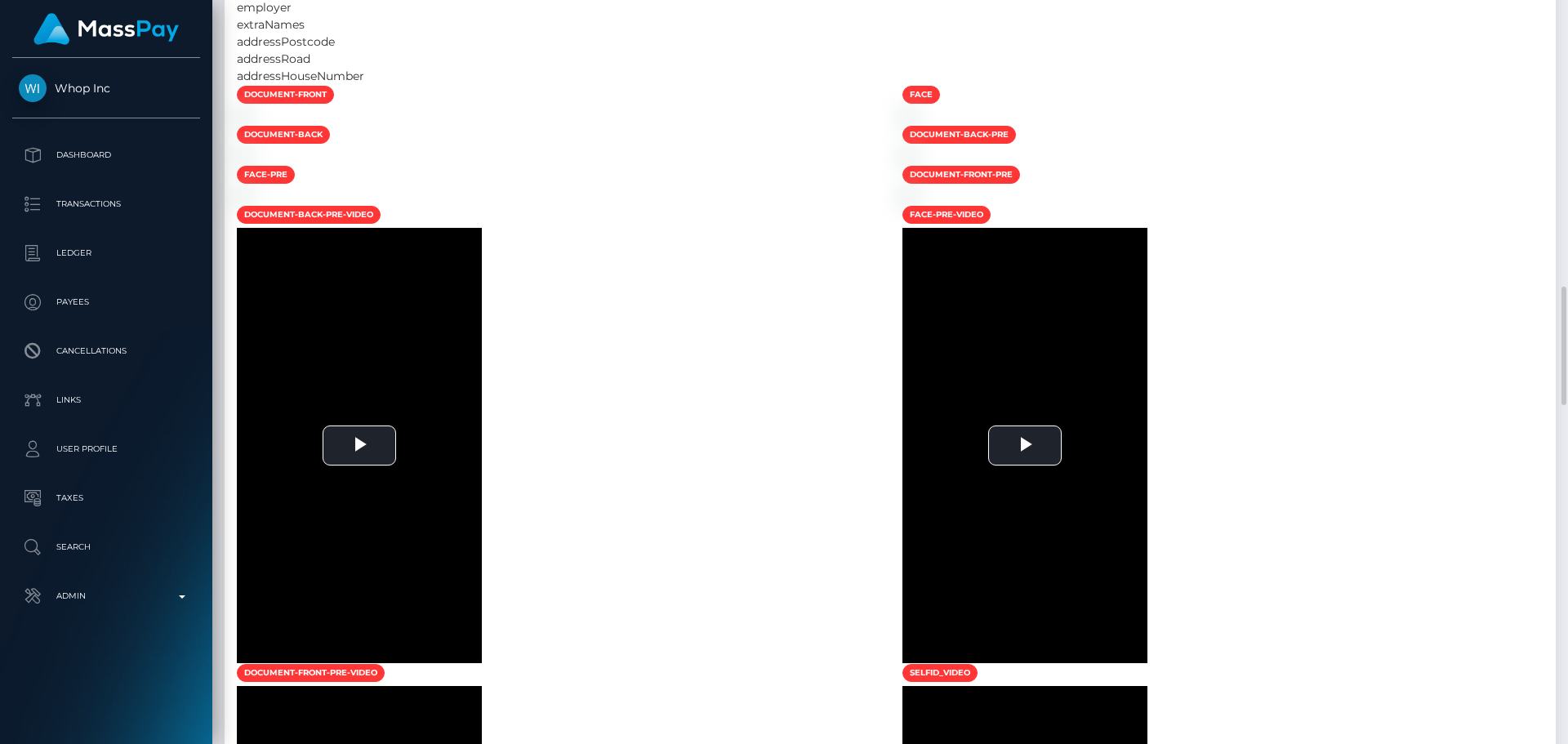
scroll to position [1389, 0]
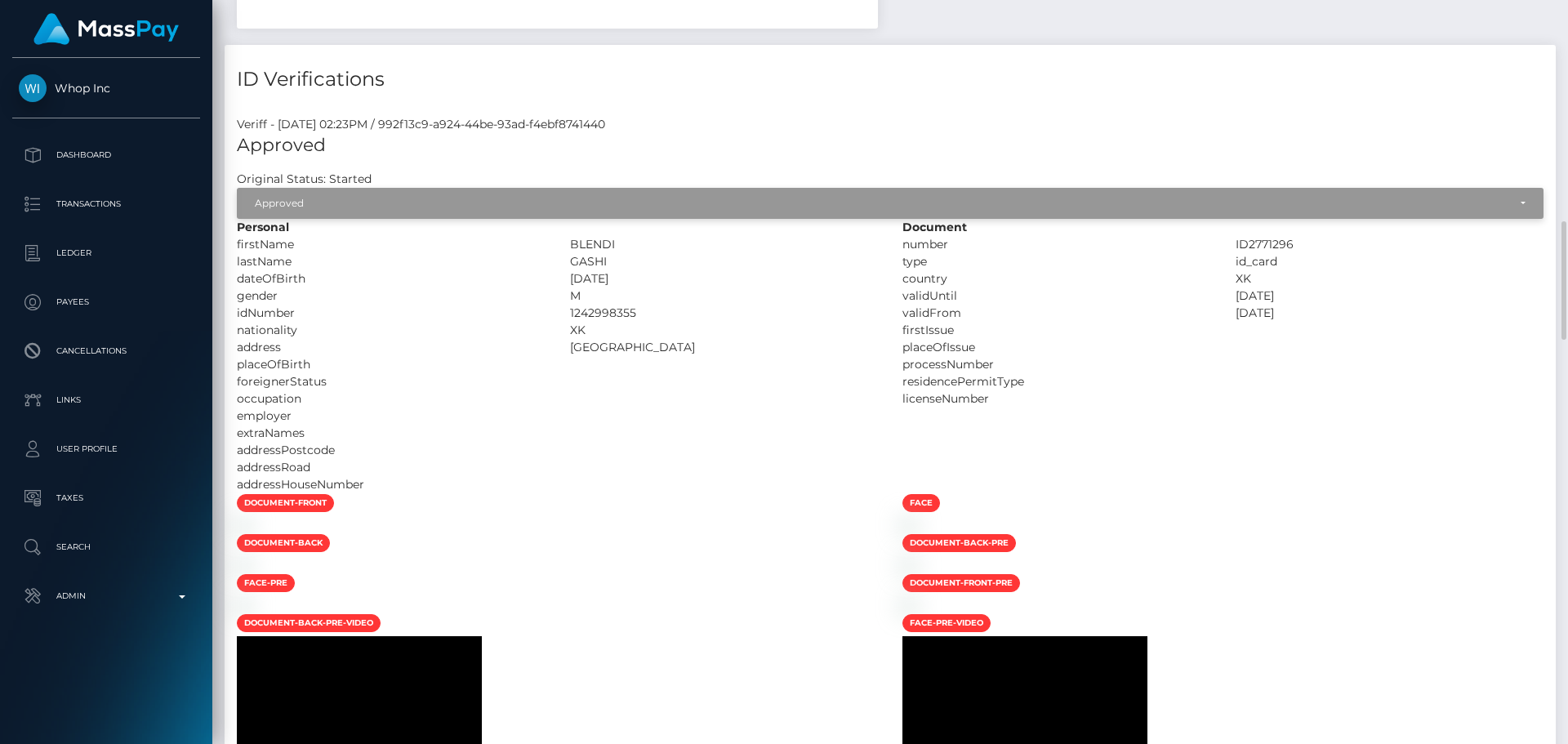
click at [330, 206] on div "Approved" at bounding box center [881, 203] width 1252 height 13
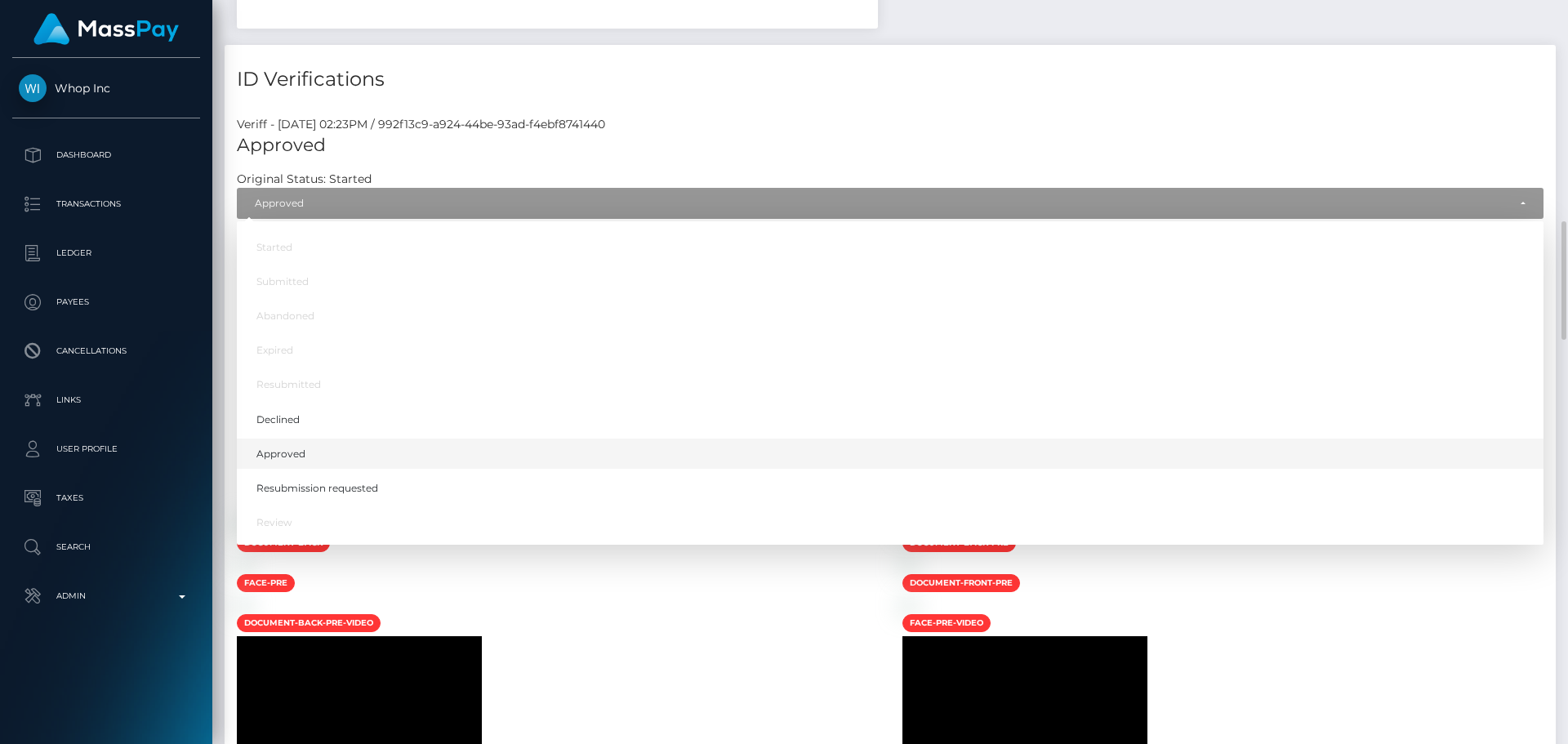
click at [302, 455] on span "Approved" at bounding box center [281, 454] width 49 height 15
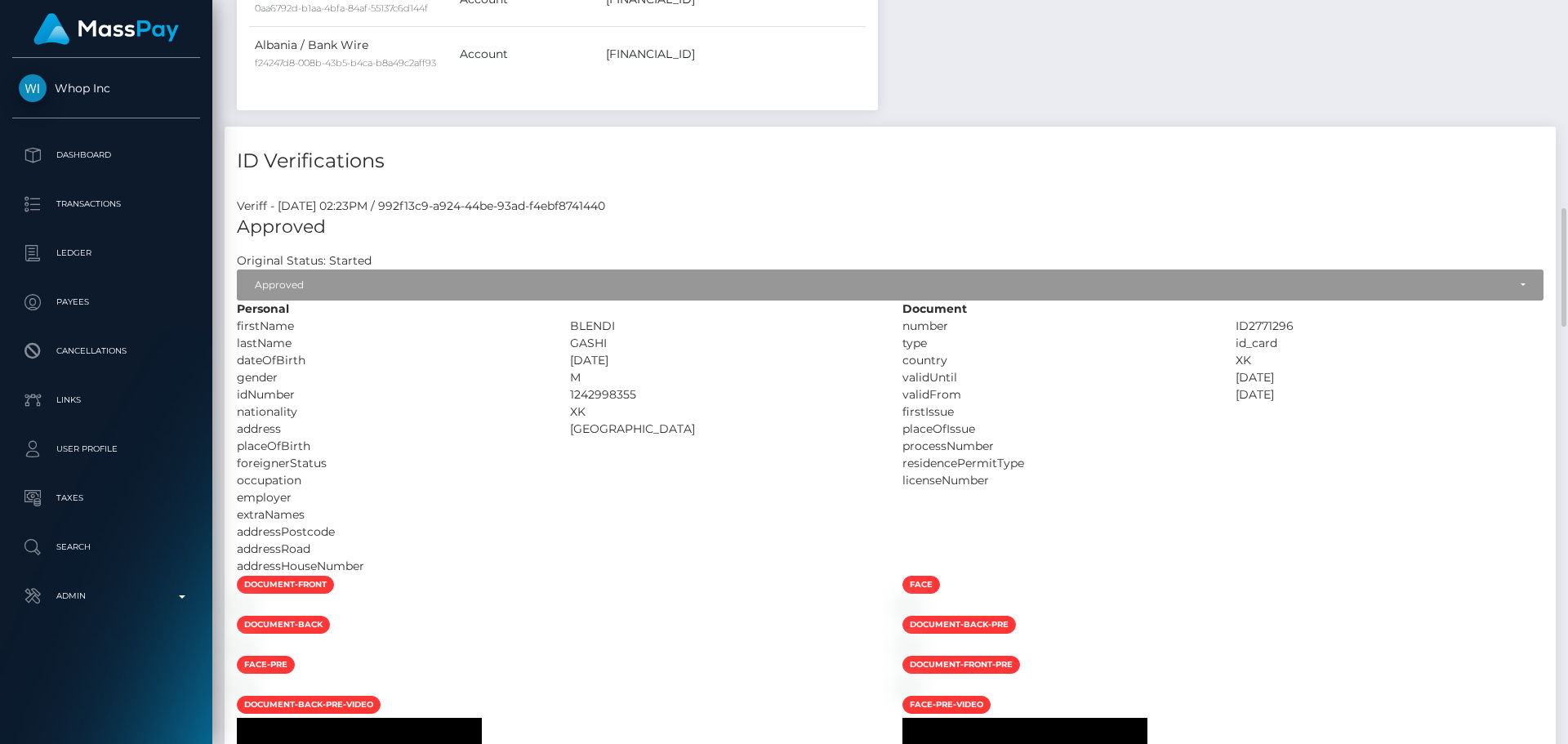
scroll to position [1225, 0]
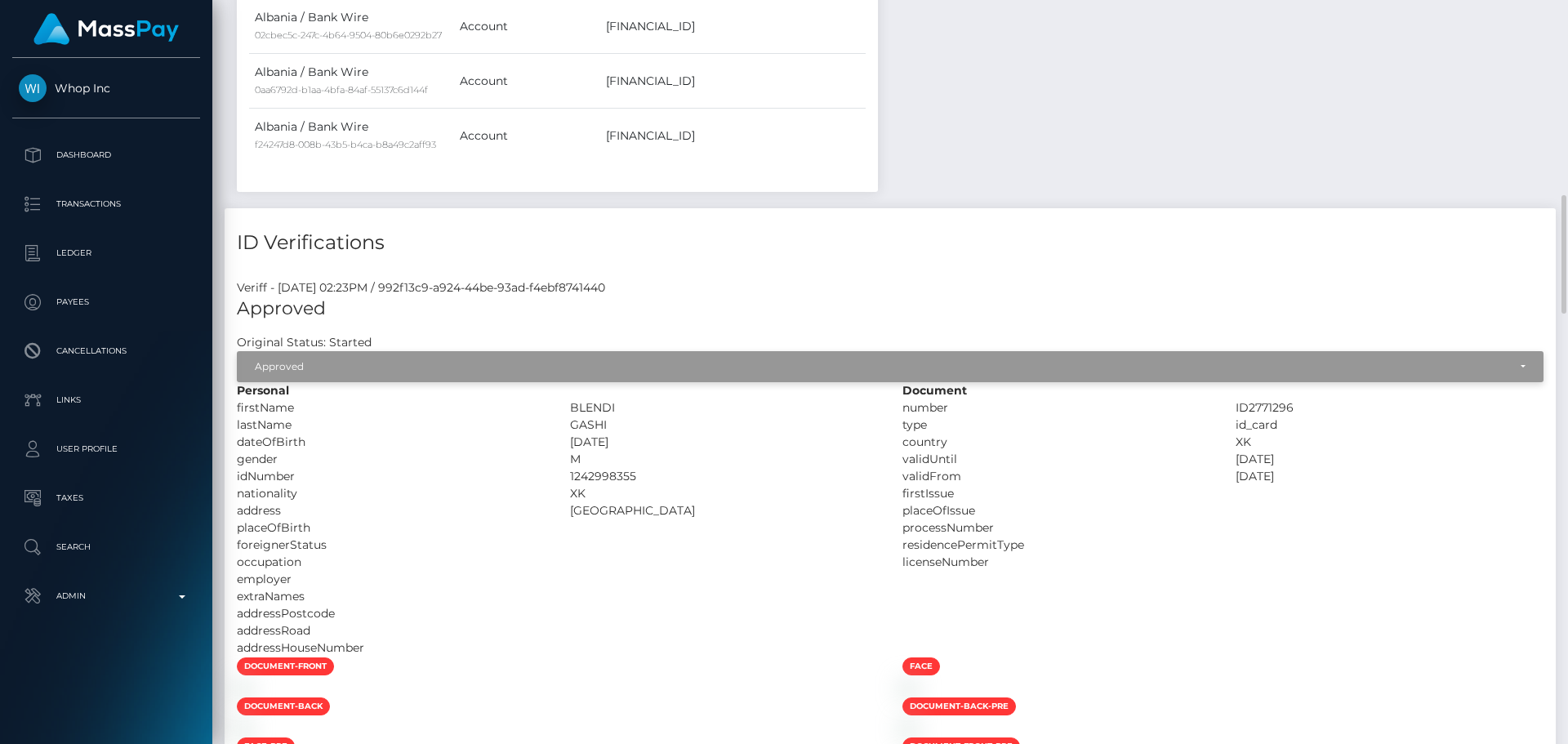
click at [358, 363] on div "Approved" at bounding box center [881, 367] width 1252 height 13
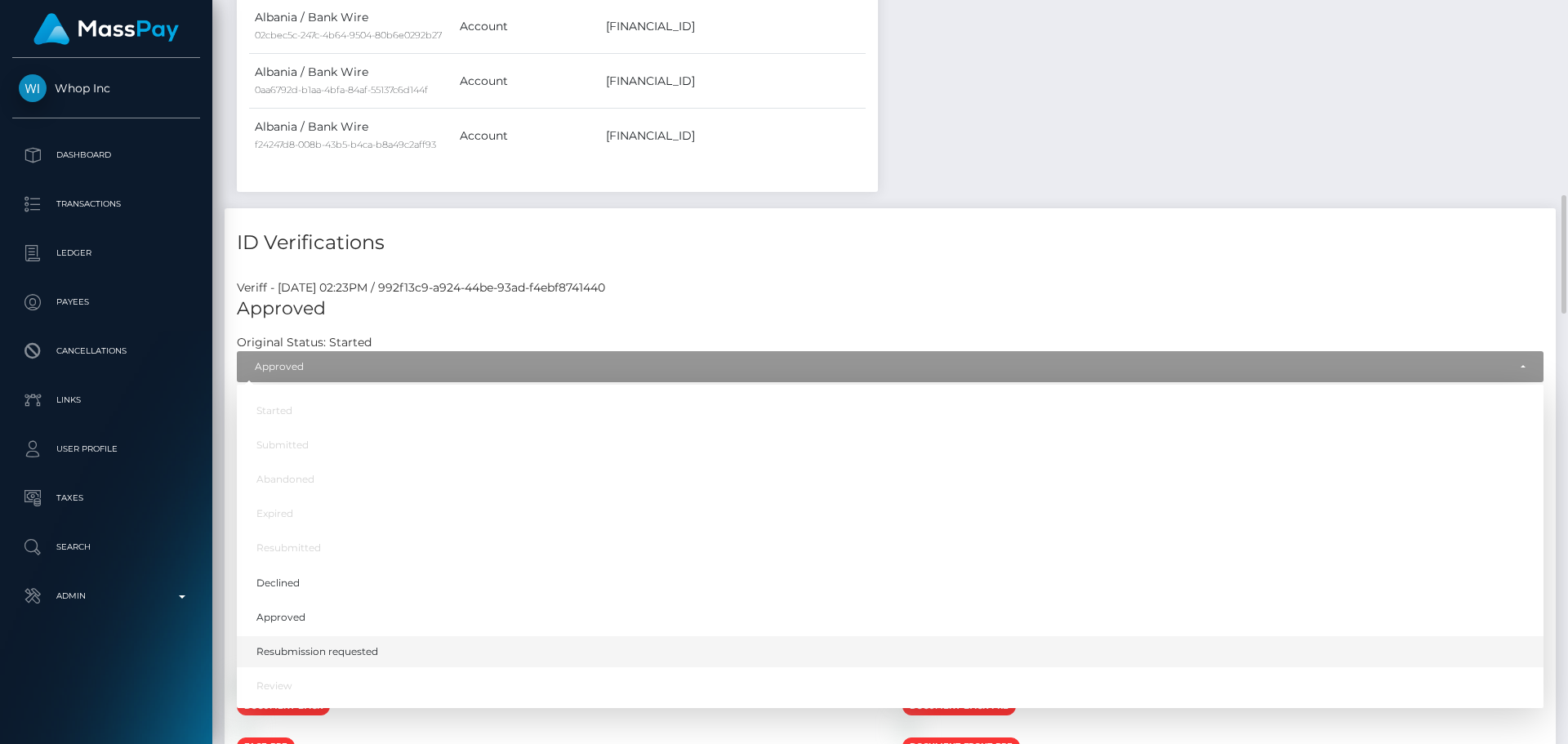
click at [341, 654] on span "Resubmission requested" at bounding box center [317, 652] width 122 height 15
select select "Resubmission requested"
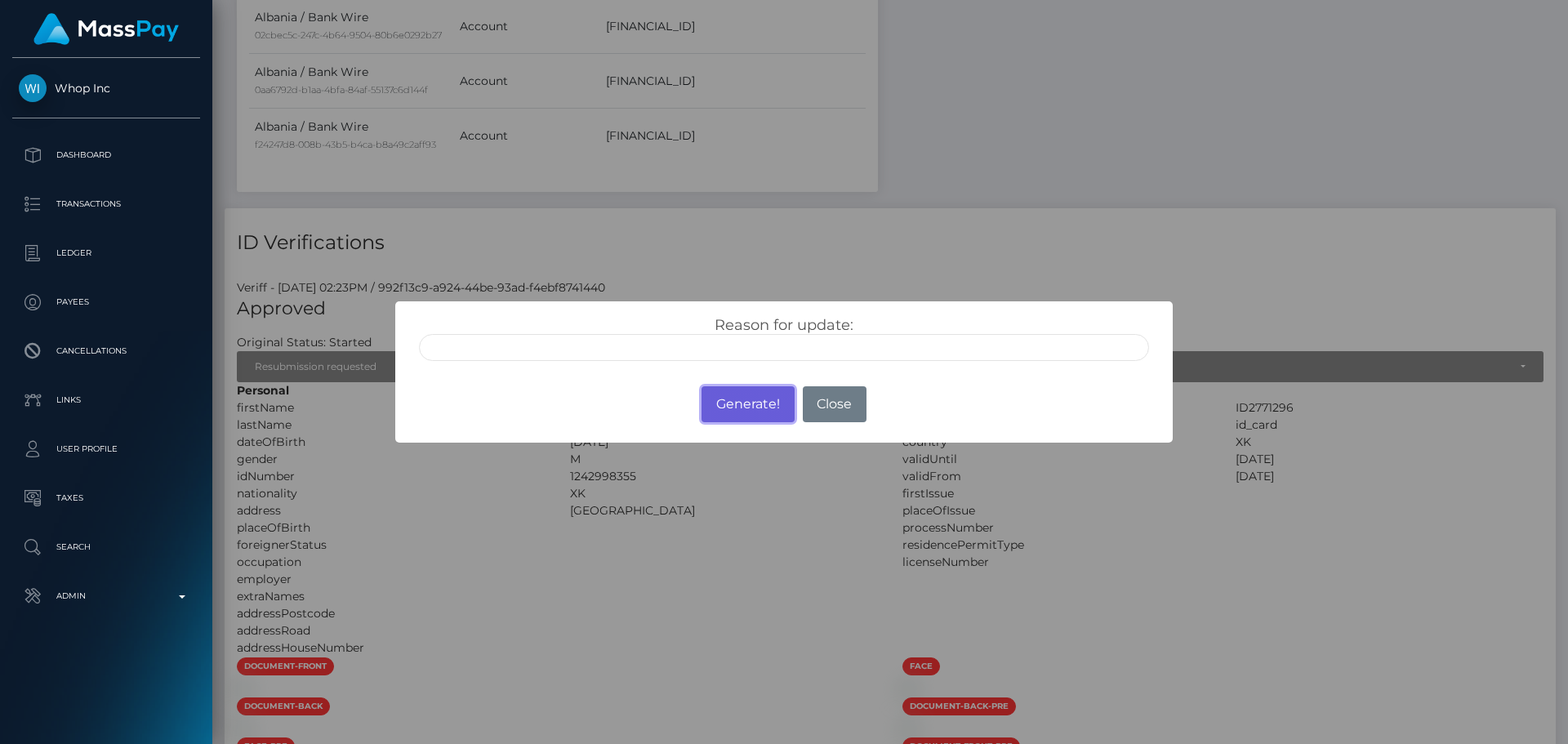
click at [748, 408] on button "Generate!" at bounding box center [747, 404] width 92 height 36
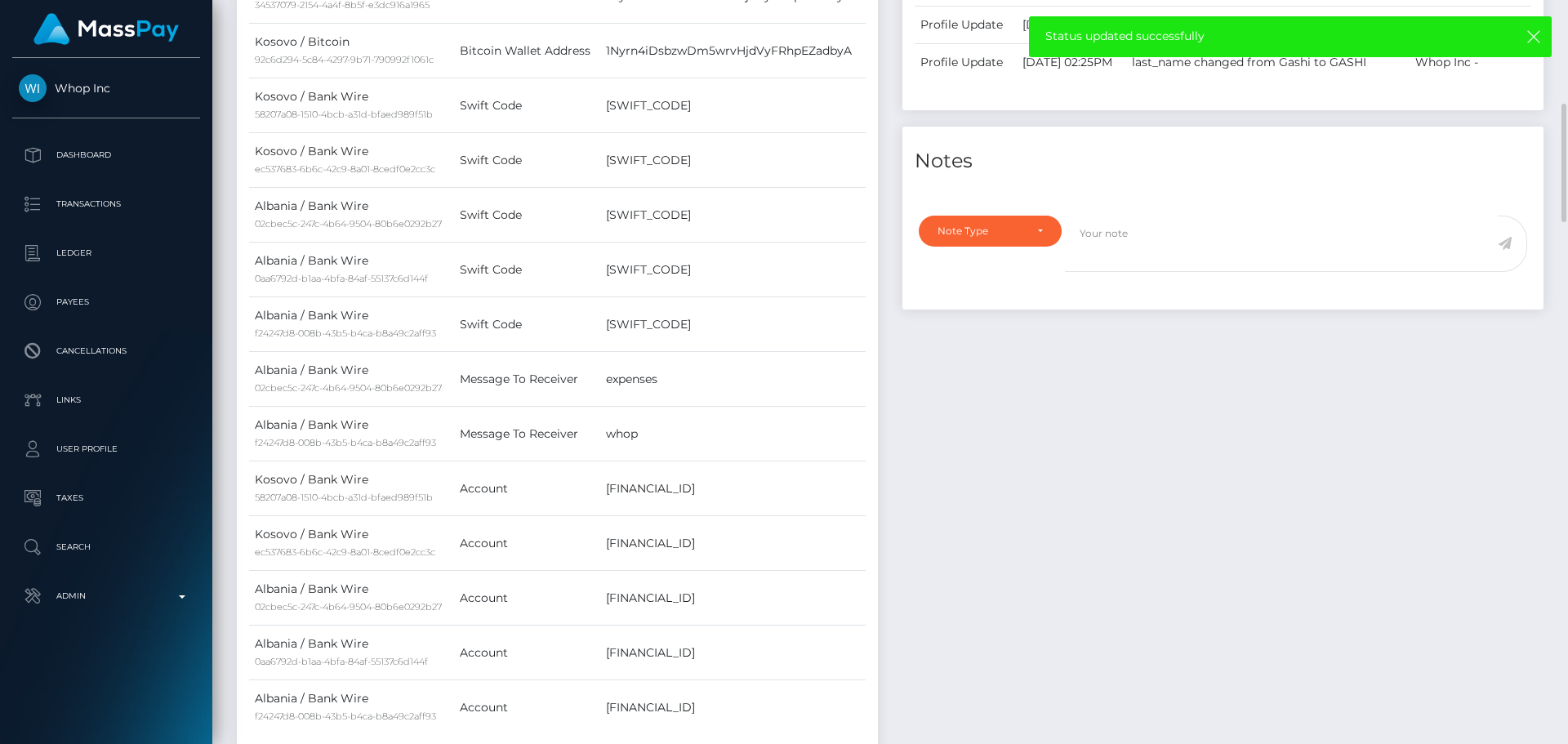
scroll to position [0, 0]
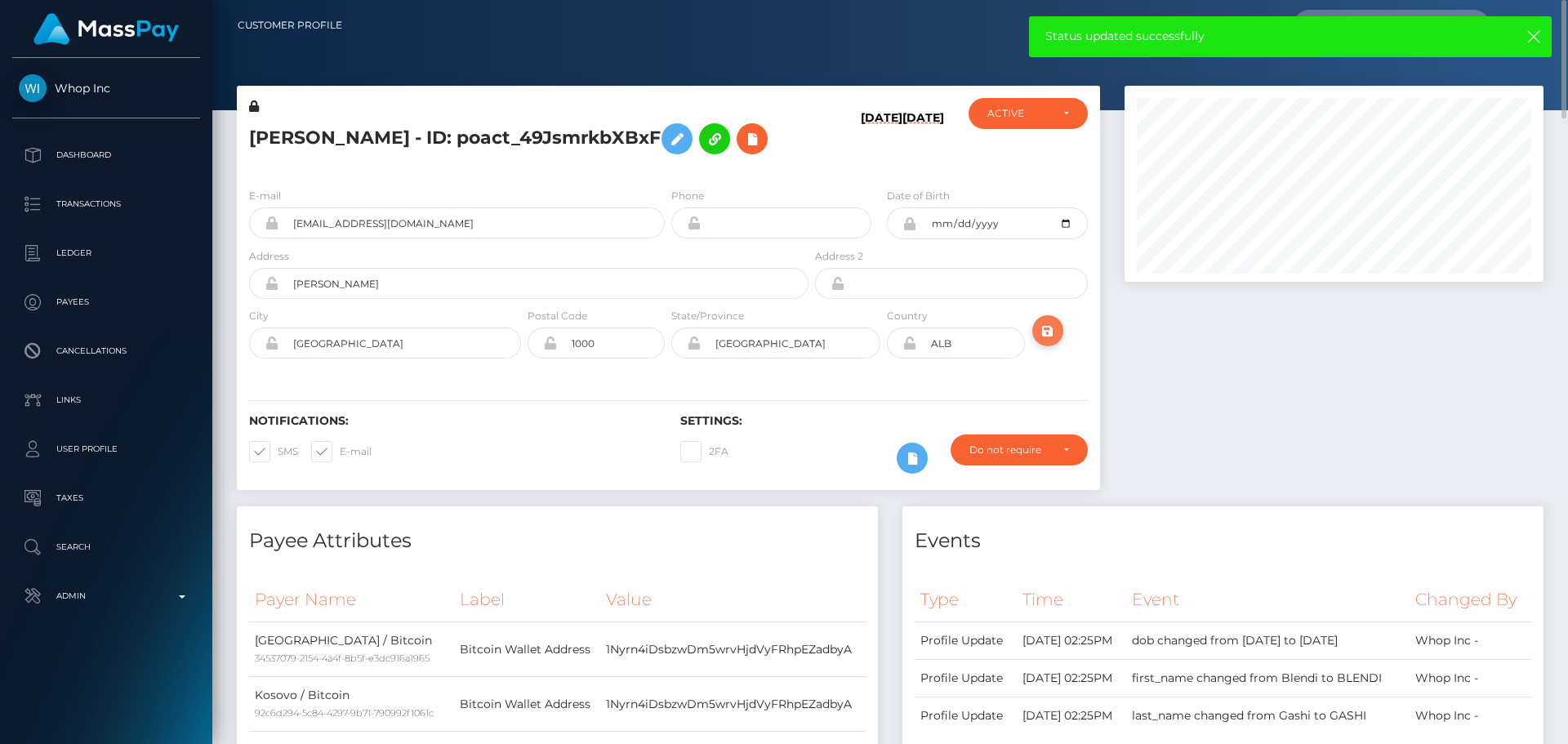
click at [1046, 344] on button "submit" at bounding box center [1048, 331] width 31 height 31
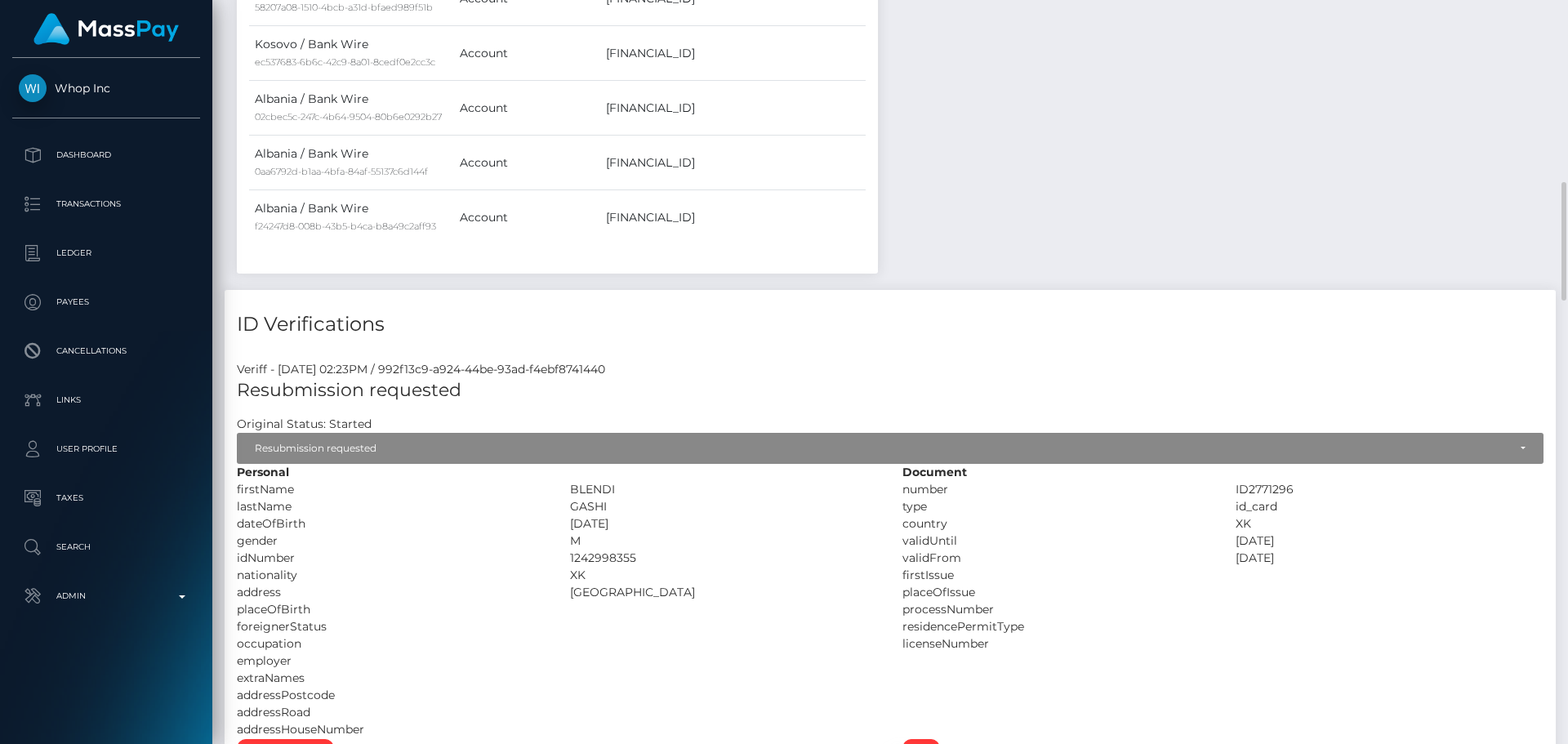
scroll to position [1470, 0]
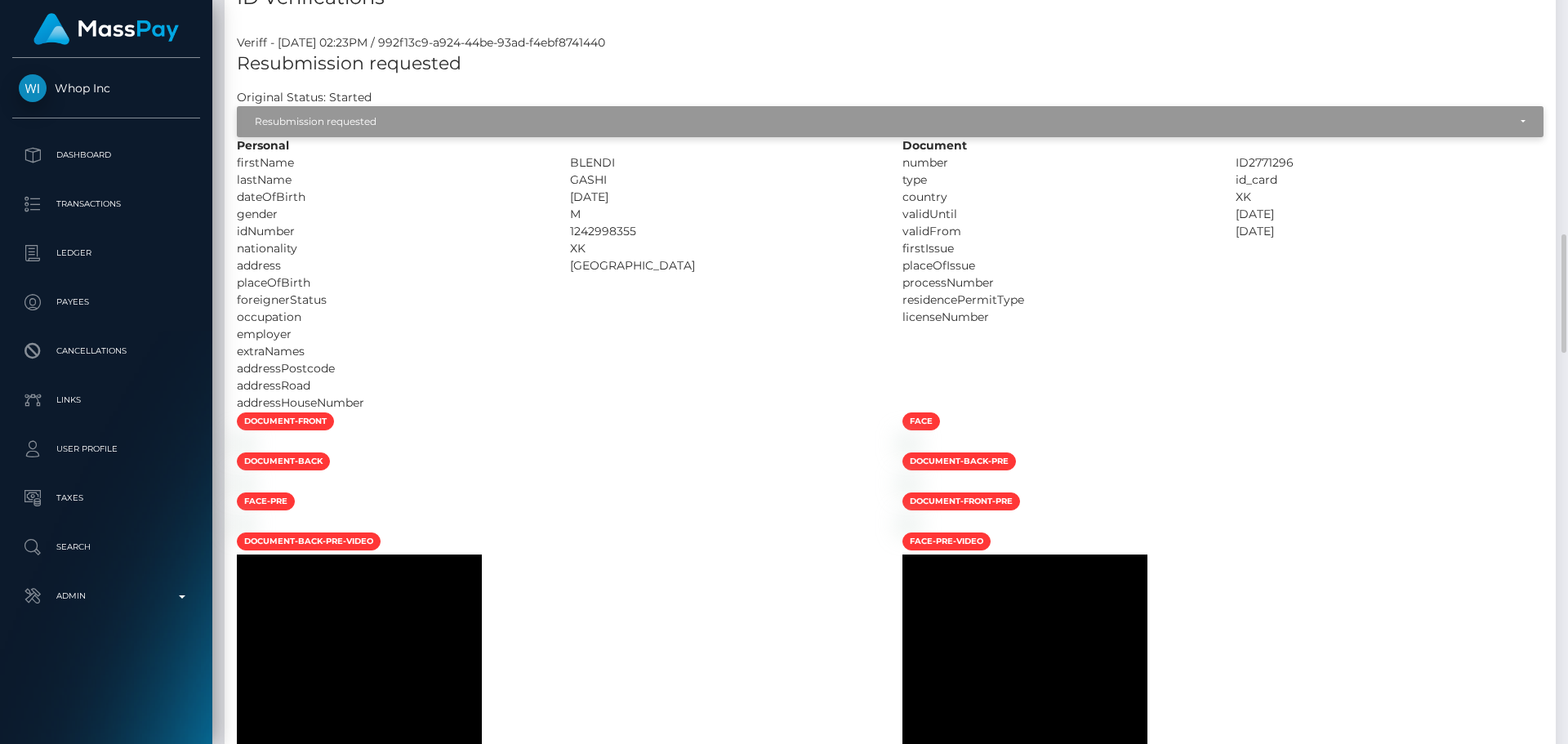
click at [357, 127] on div "Resubmission requested" at bounding box center [881, 122] width 1252 height 13
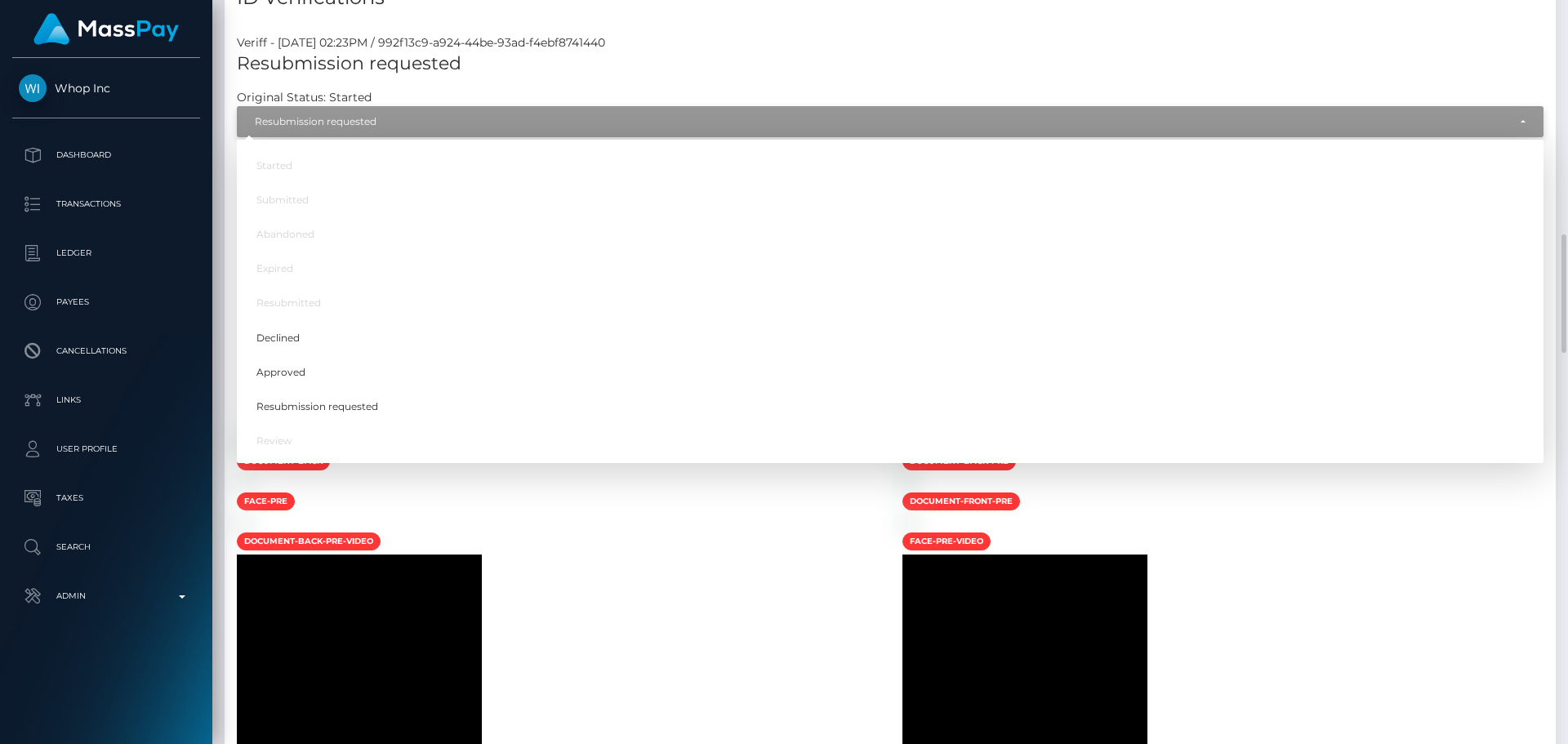
scroll to position [196, 420]
click at [317, 372] on link "Approved" at bounding box center [890, 372] width 1307 height 30
select select "Approved"
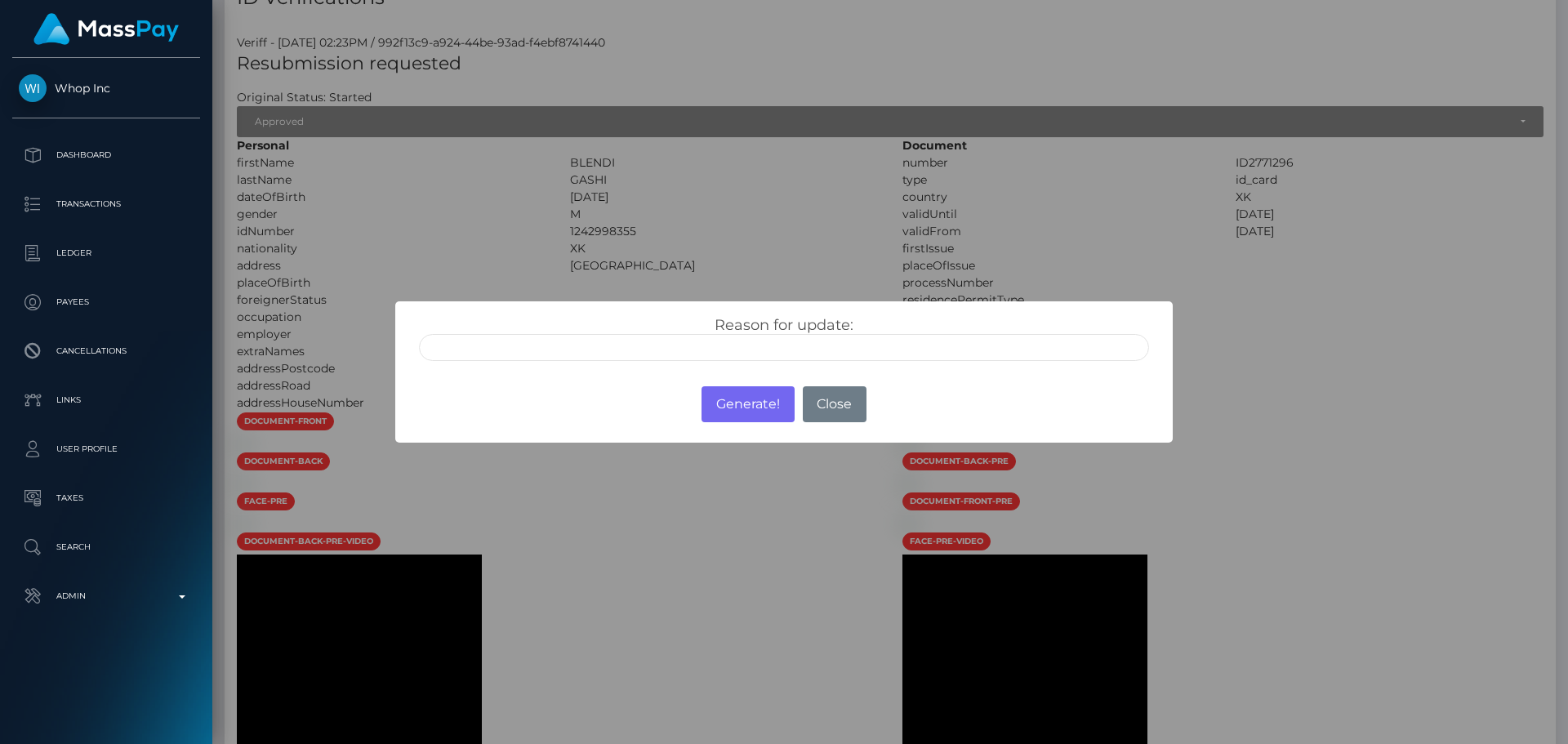
click at [556, 350] on input "text" at bounding box center [784, 347] width 730 height 27
type input "ID manually verified"
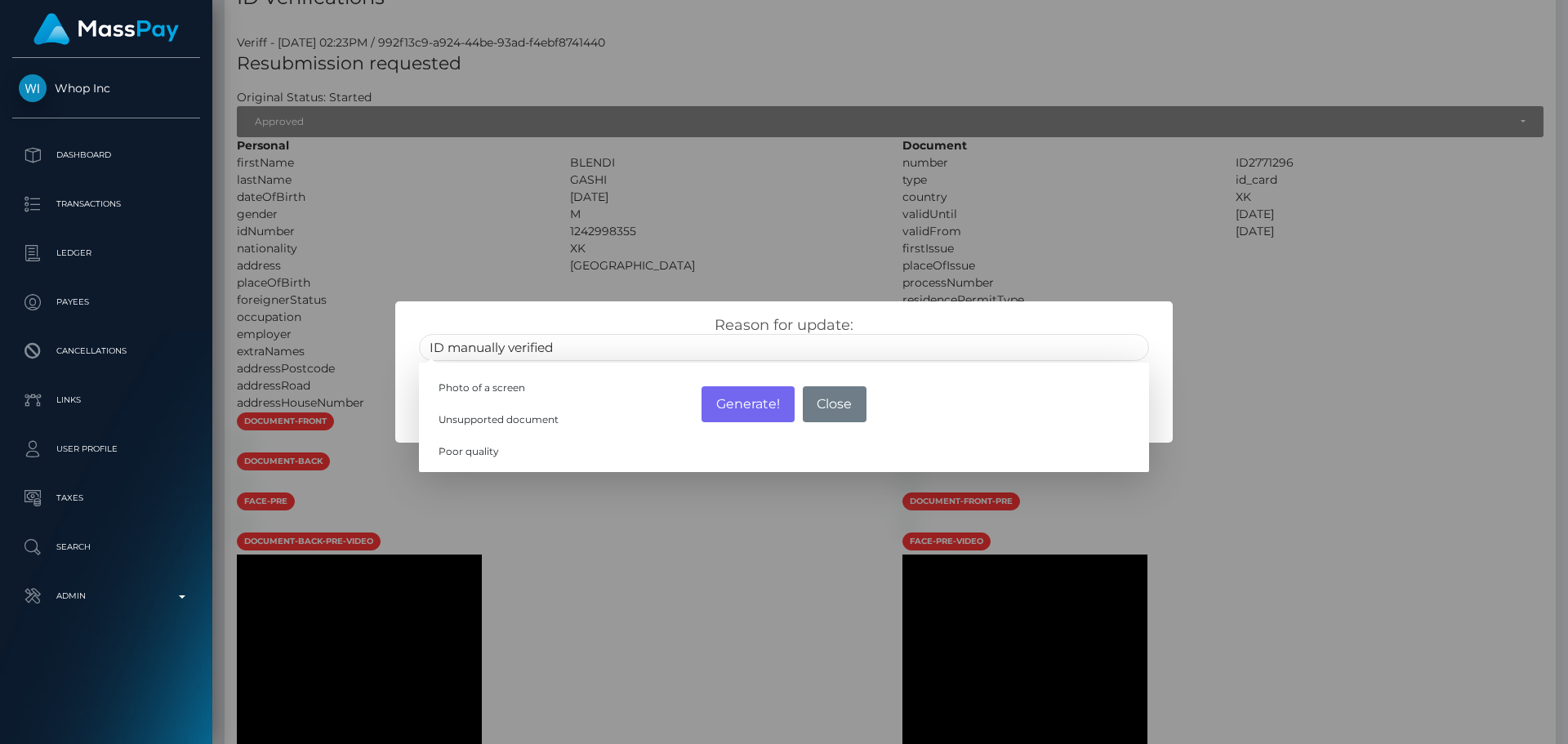
click at [611, 314] on div "Reason for update: ID manually verified Photo of a screen Unsupported document …" at bounding box center [783, 333] width 777 height 63
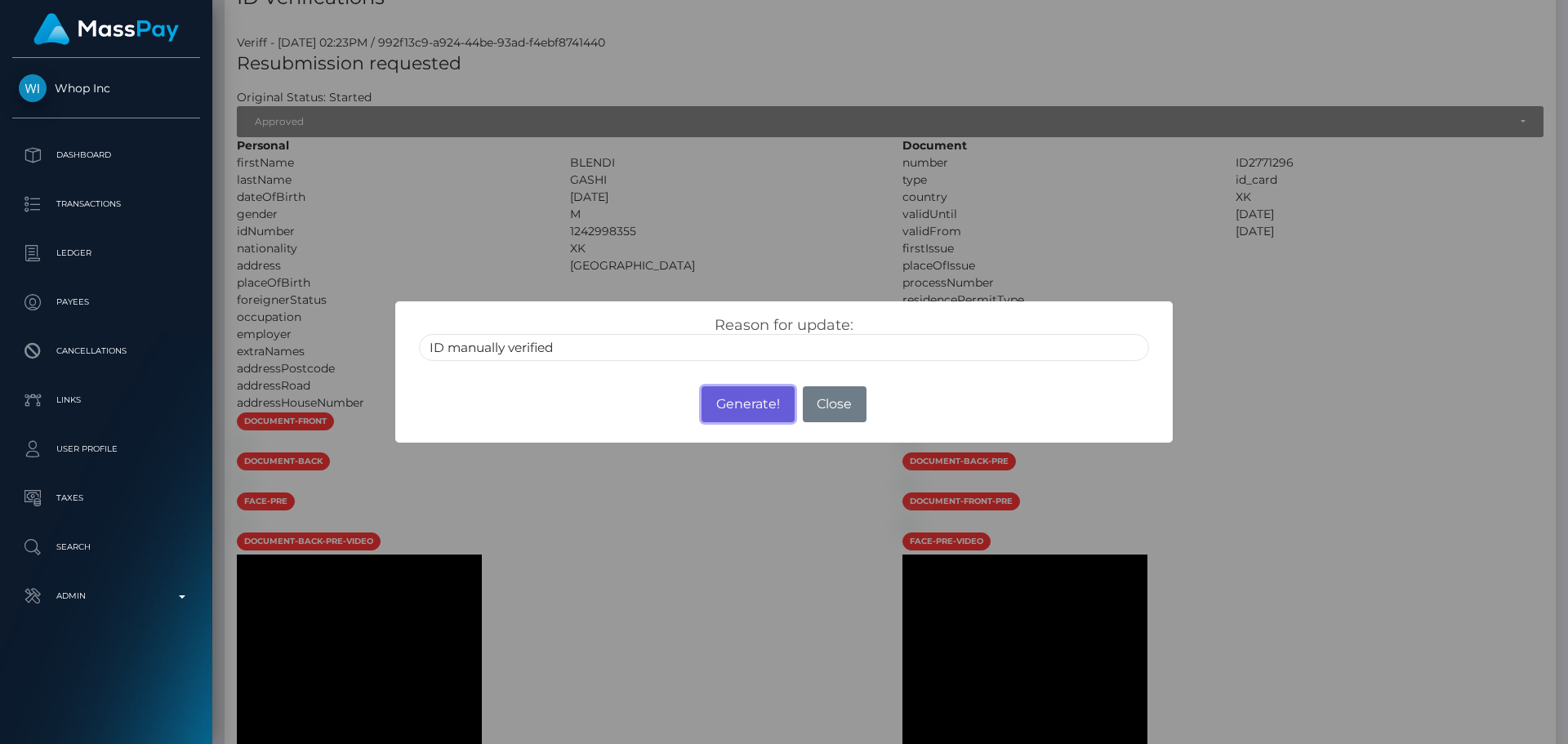
click at [740, 408] on button "Generate!" at bounding box center [747, 404] width 92 height 36
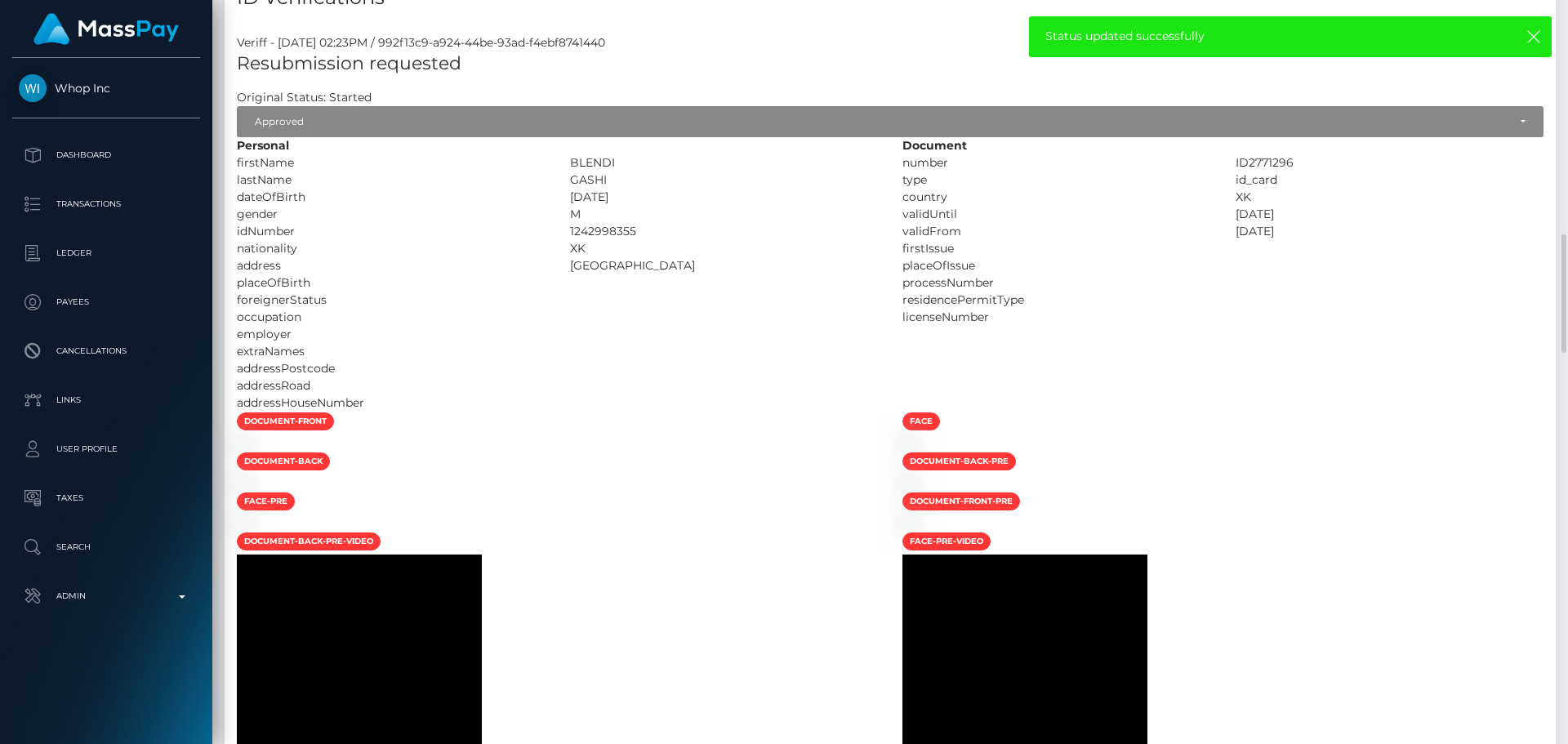
click at [759, 333] on div at bounding box center [724, 334] width 333 height 17
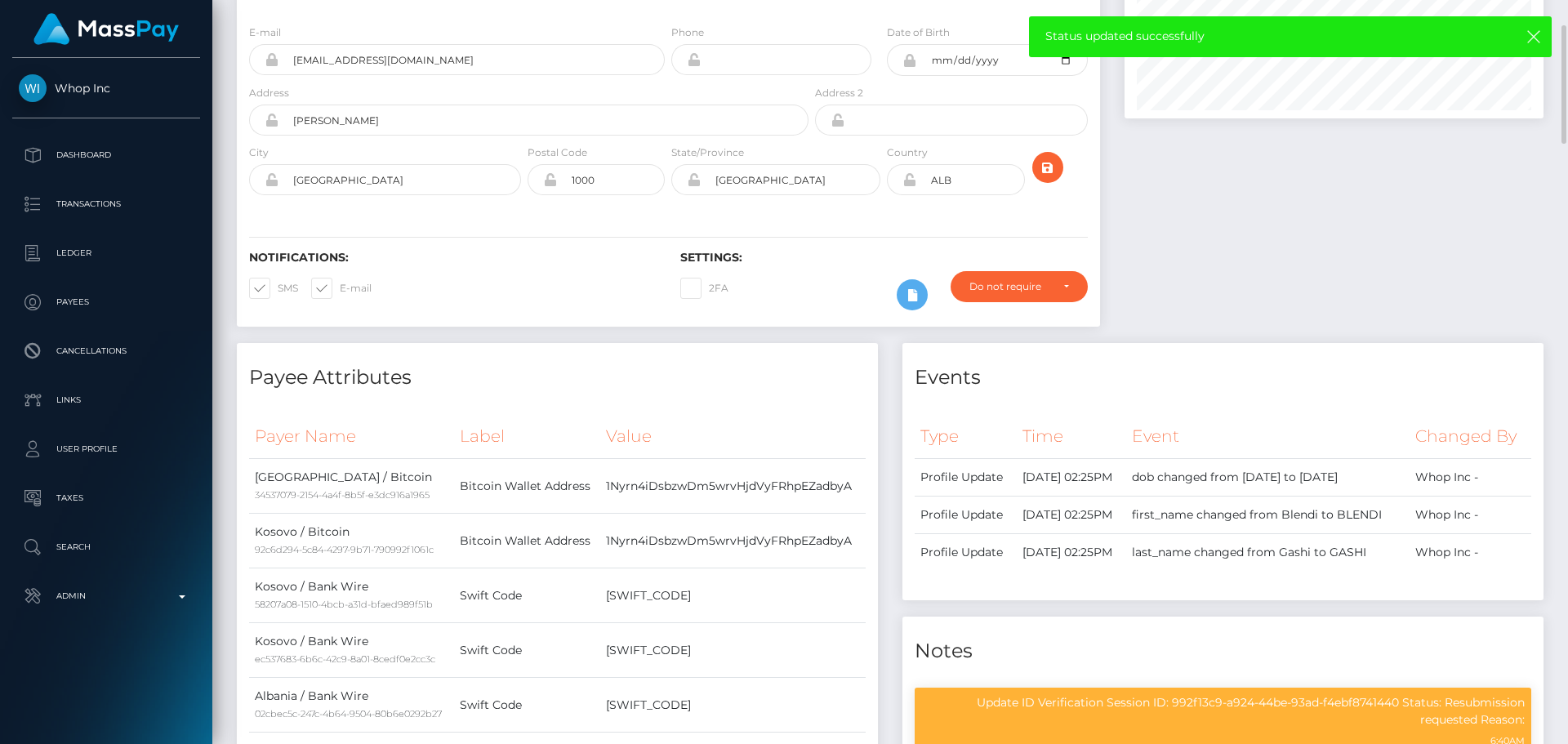
scroll to position [0, 0]
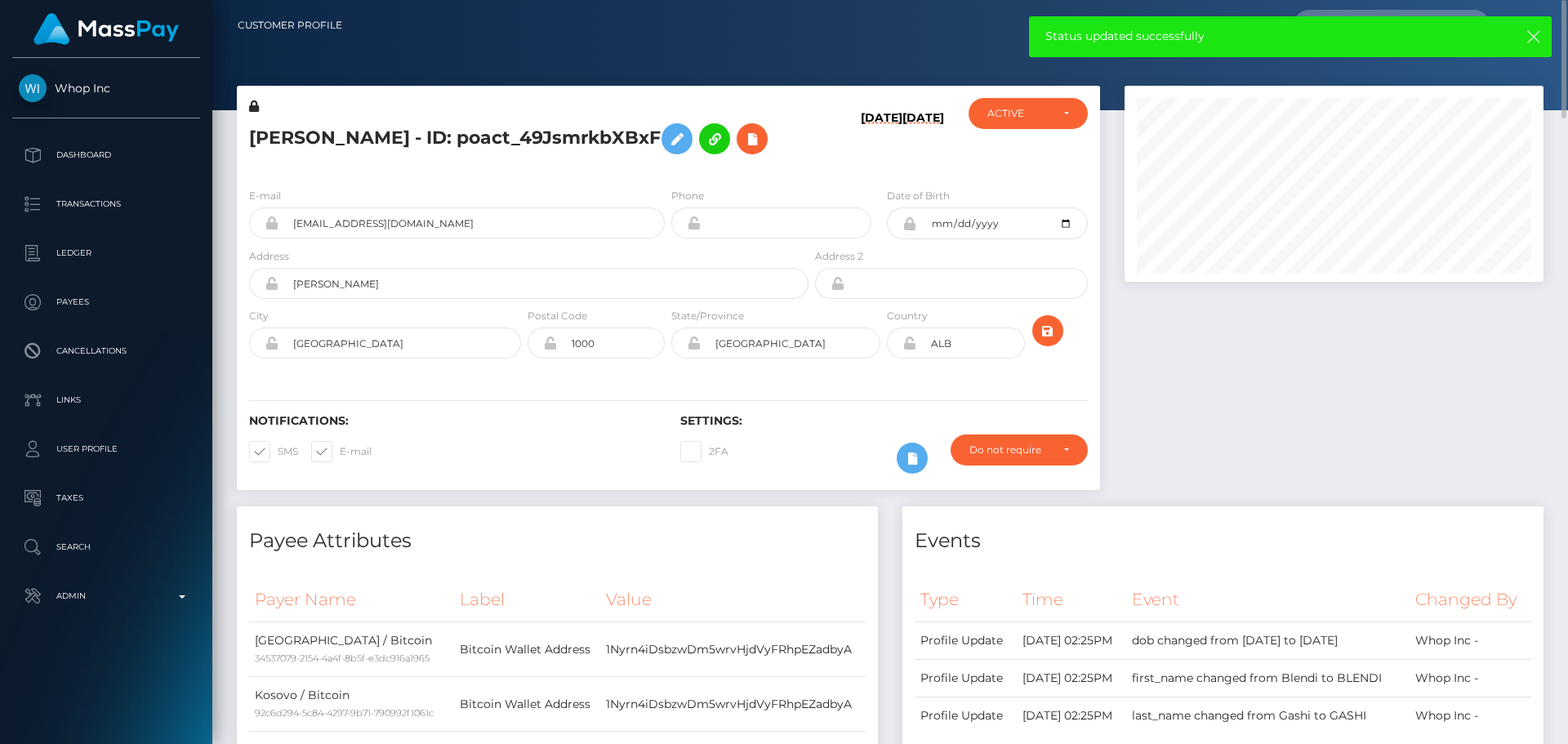
click at [807, 186] on div "E-mail blendi.g17@gmail.com Phone Date of Birth" at bounding box center [668, 275] width 863 height 200
click at [1047, 332] on icon "submit" at bounding box center [1048, 330] width 20 height 21
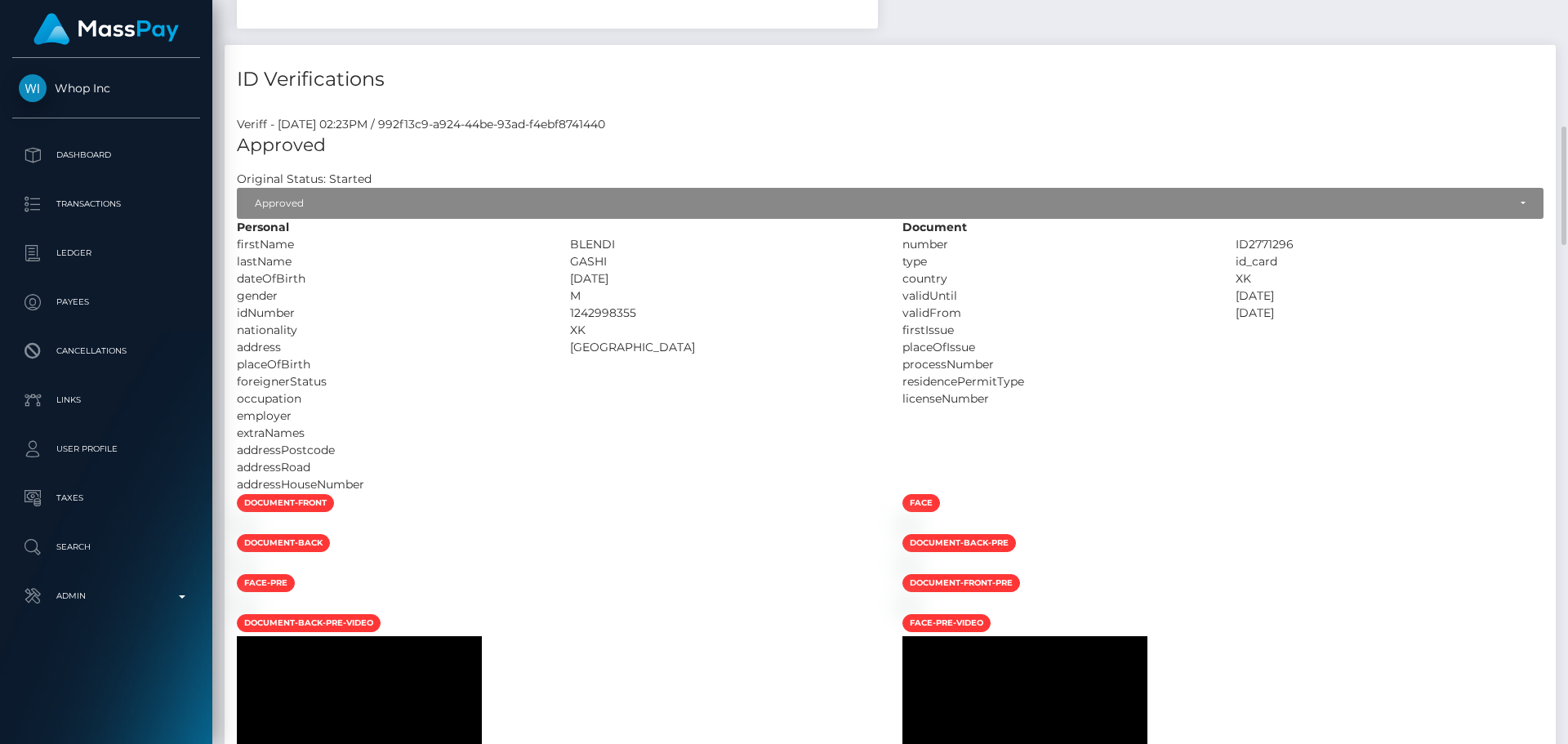
scroll to position [1470, 0]
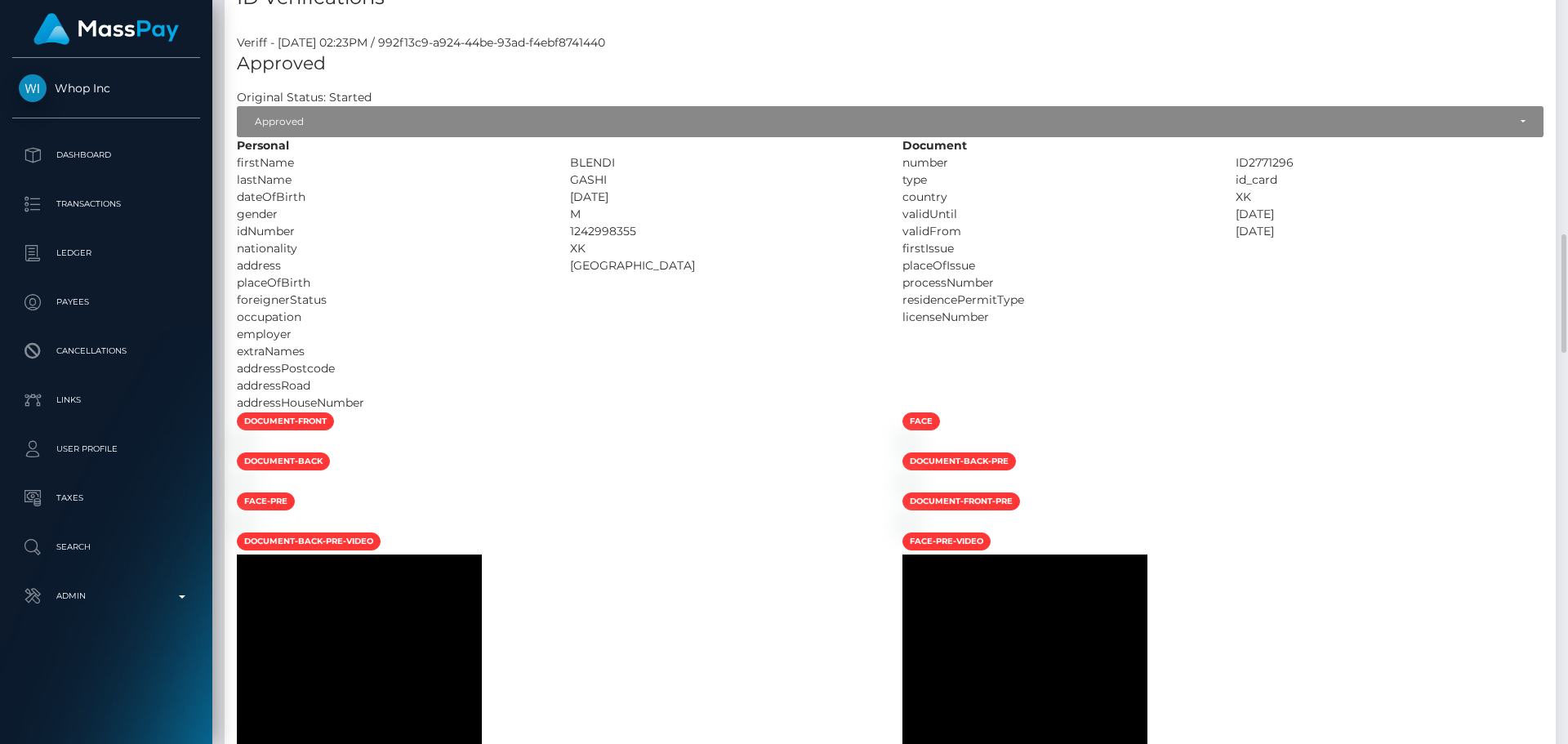
click at [546, 329] on div "employer" at bounding box center [390, 334] width 333 height 17
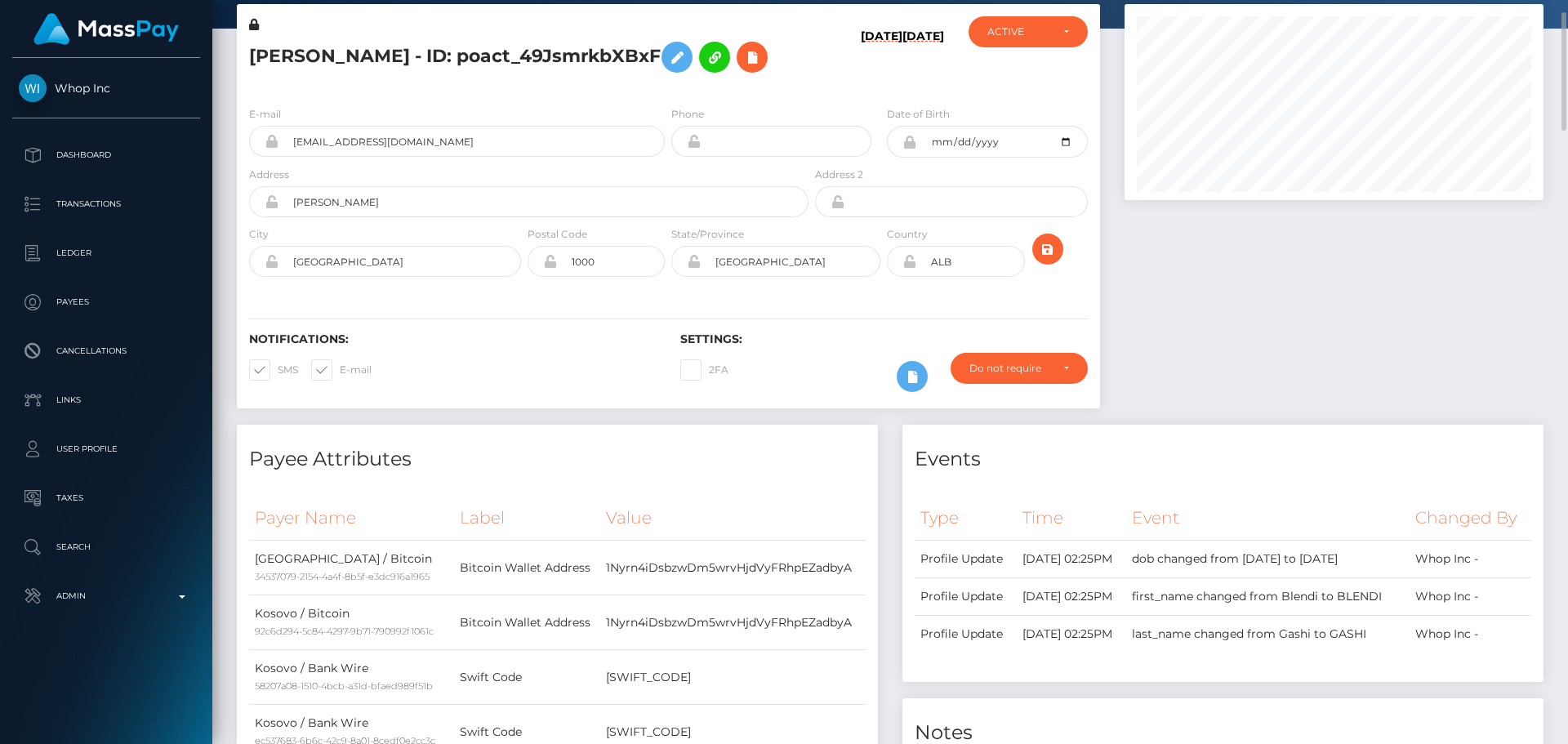
scroll to position [0, 0]
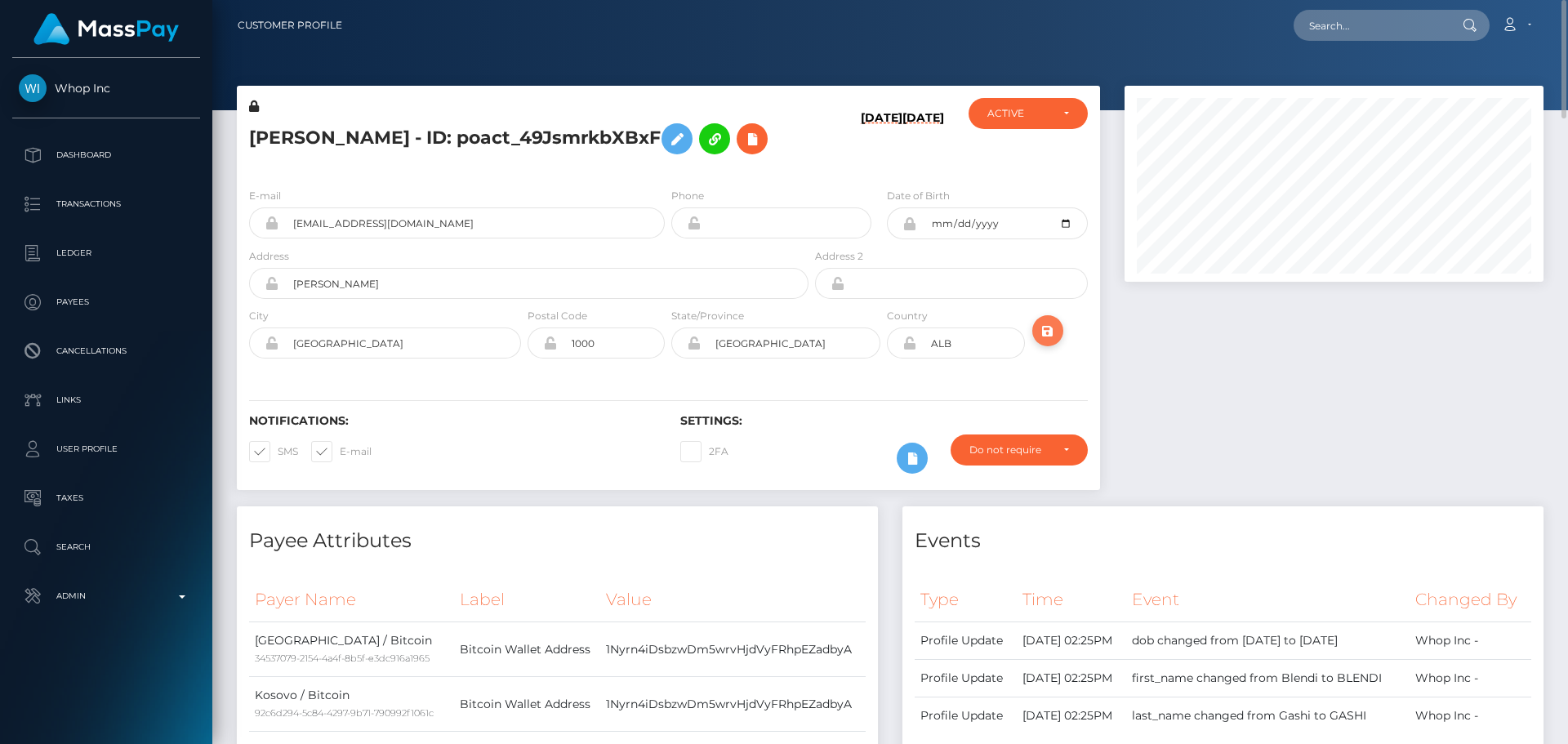
click at [1047, 330] on icon "submit" at bounding box center [1048, 330] width 20 height 21
click at [1049, 334] on icon "submit" at bounding box center [1048, 330] width 20 height 21
click at [745, 366] on div "State/Province Tirana" at bounding box center [776, 337] width 215 height 60
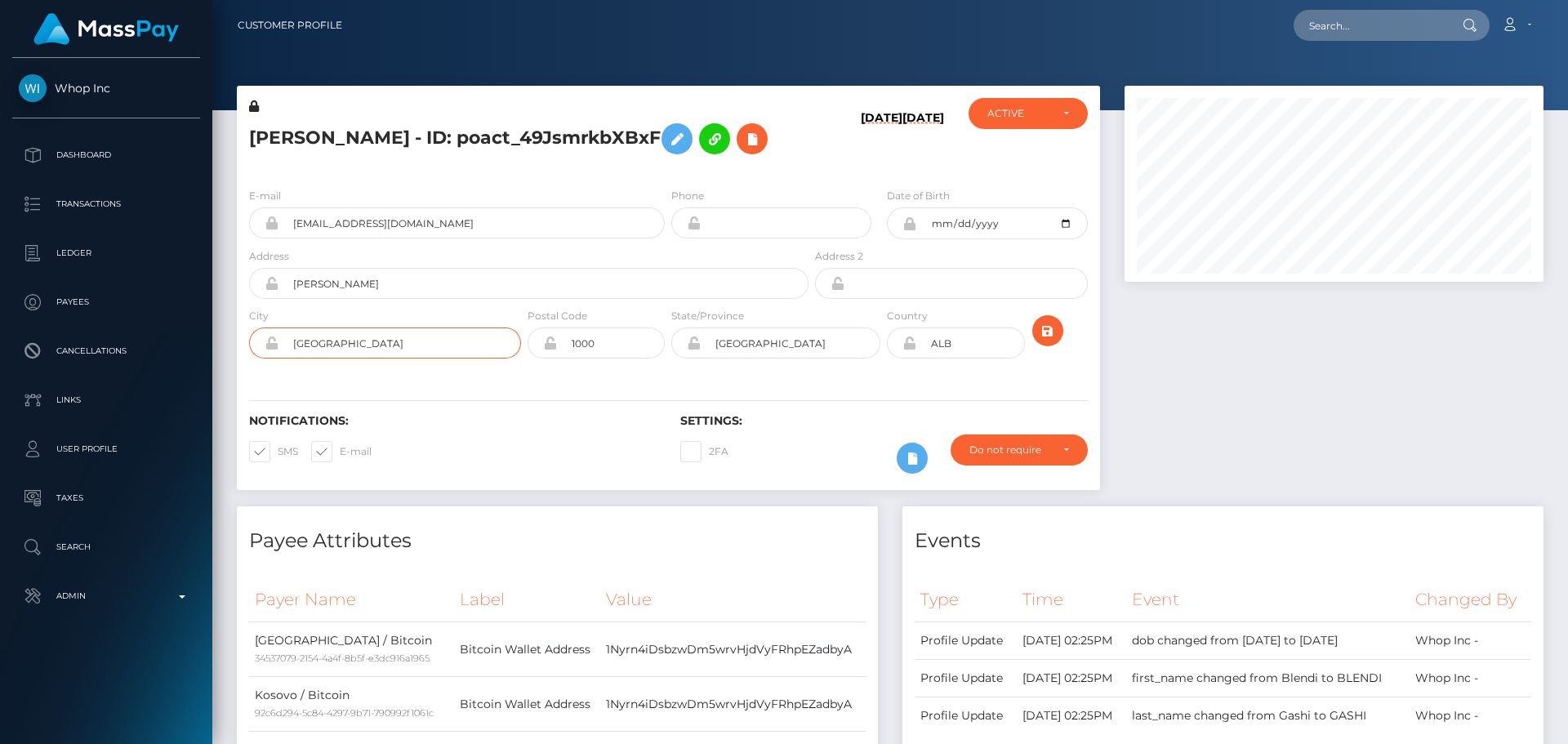
drag, startPoint x: 293, startPoint y: 348, endPoint x: 281, endPoint y: 348, distance: 12.0
click at [281, 348] on input "[GEOGRAPHIC_DATA]" at bounding box center [399, 343] width 242 height 31
click at [911, 346] on icon at bounding box center [909, 343] width 14 height 13
click at [810, 393] on div "Notifications: SMS E-mail Settings: 2FA" at bounding box center [668, 432] width 863 height 115
click at [1047, 330] on icon "submit" at bounding box center [1048, 330] width 20 height 21
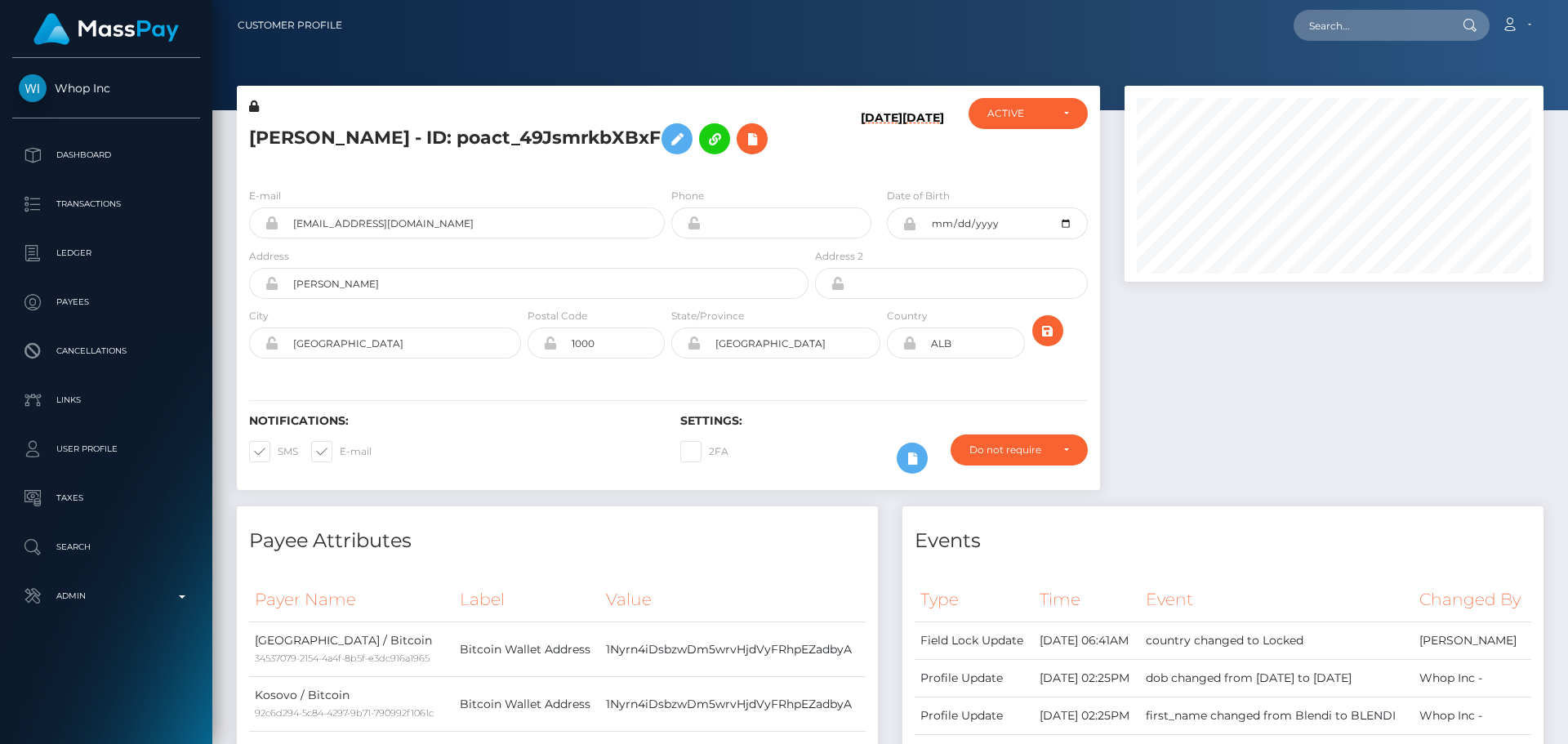
scroll to position [196, 420]
click at [783, 176] on div "E-mail [EMAIL_ADDRESS][DOMAIN_NAME] Phone Date of Birth" at bounding box center [668, 275] width 863 height 200
click at [784, 175] on div "E-mail [EMAIL_ADDRESS][DOMAIN_NAME] Phone Date of Birth" at bounding box center [668, 275] width 863 height 200
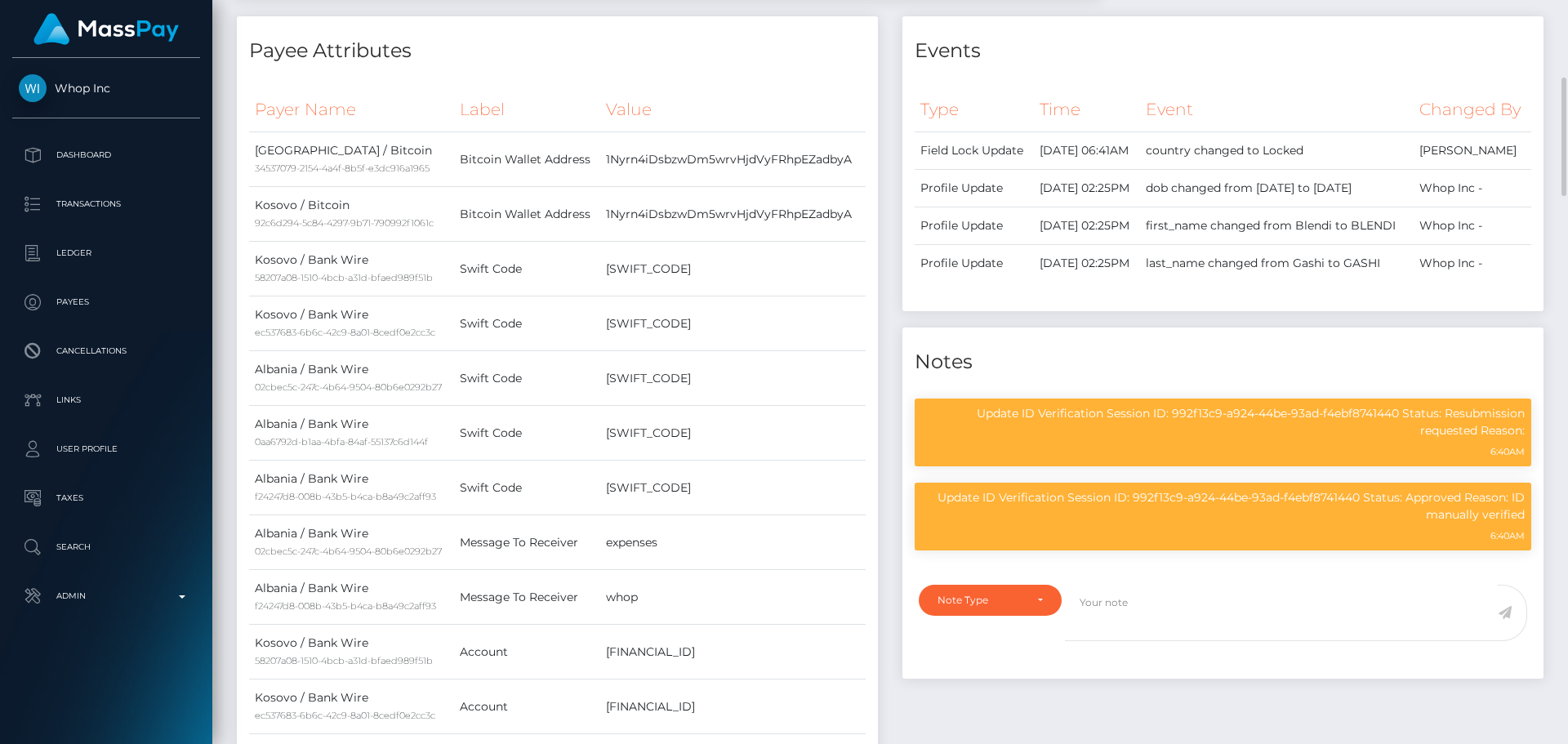
scroll to position [0, 0]
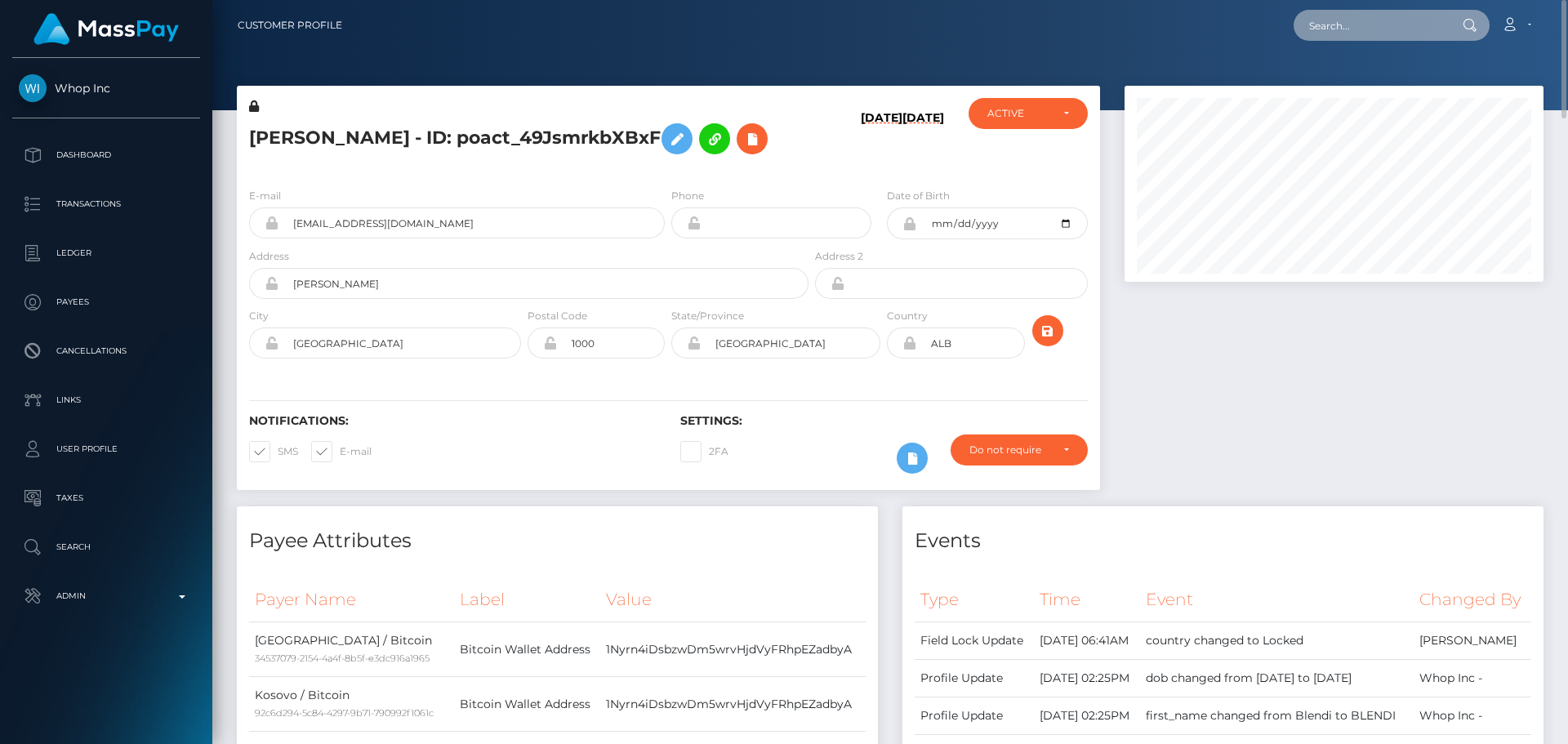
click at [1319, 22] on input "text" at bounding box center [1370, 25] width 154 height 31
paste input "605452642356834304"
type input "605452642356834304"
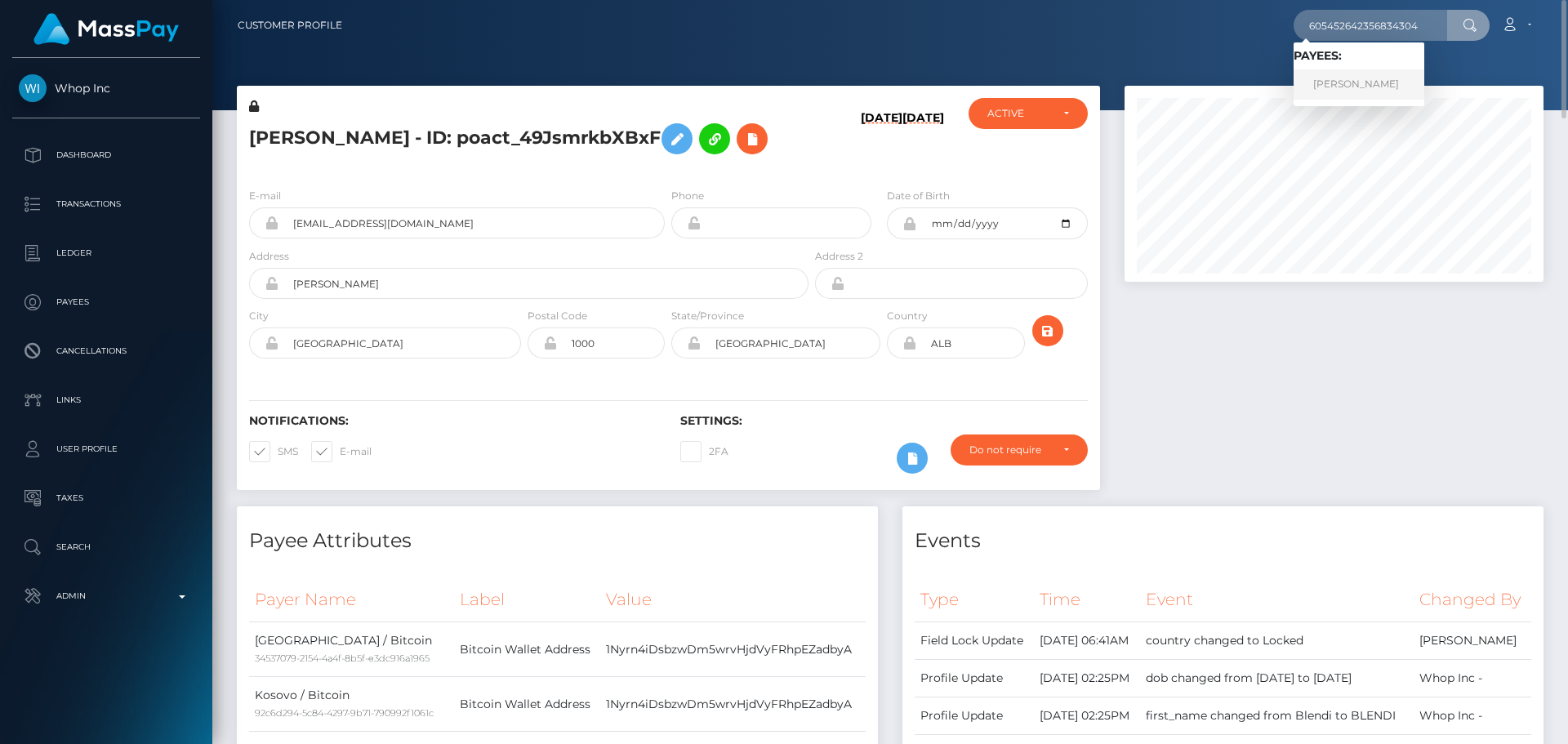
click at [1343, 89] on link "AKSANA PISARAVA" at bounding box center [1358, 84] width 131 height 30
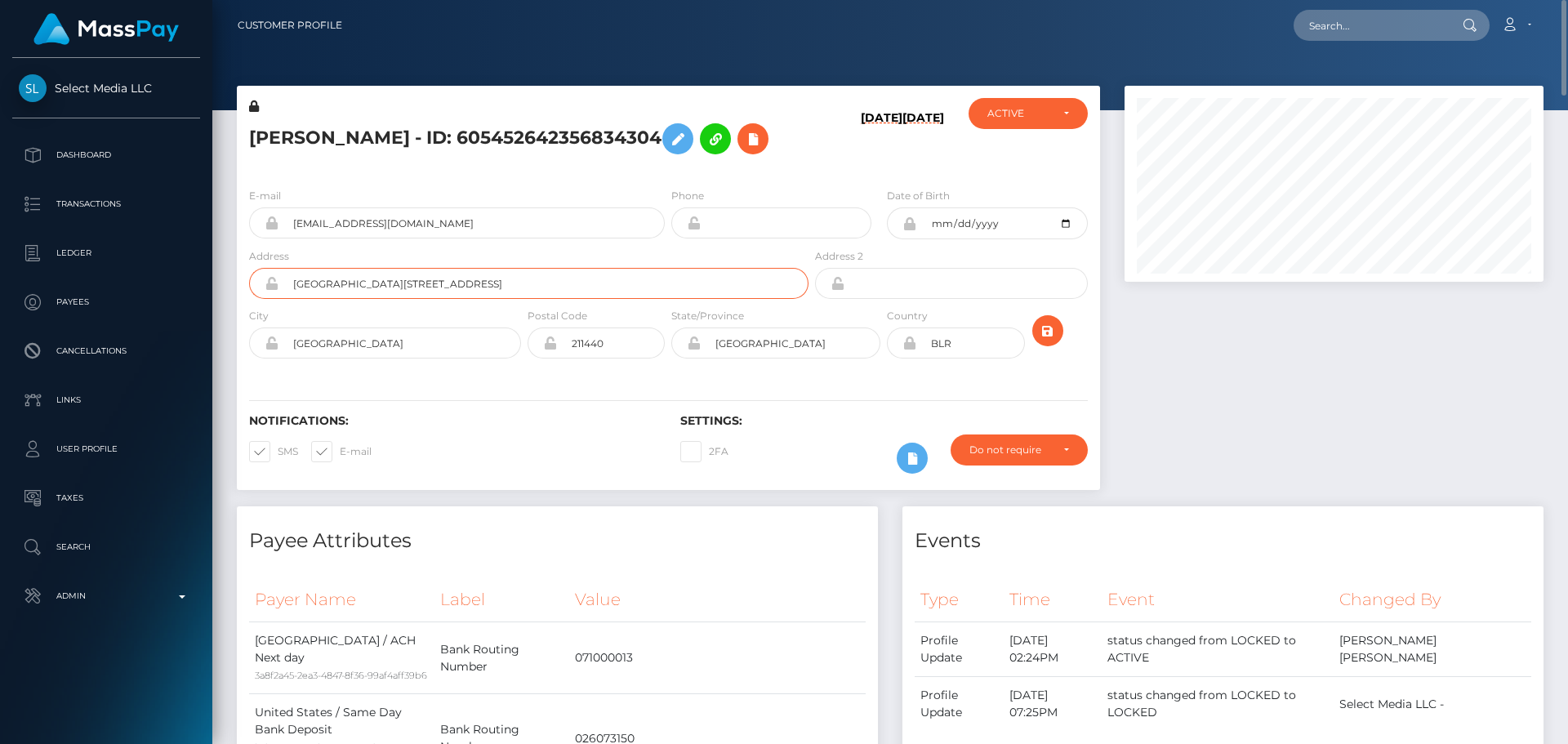
click at [448, 285] on input "[GEOGRAPHIC_DATA][STREET_ADDRESS]" at bounding box center [543, 284] width 530 height 31
paste input "[STREET_ADDRESS]"
type input "[STREET_ADDRESS]"
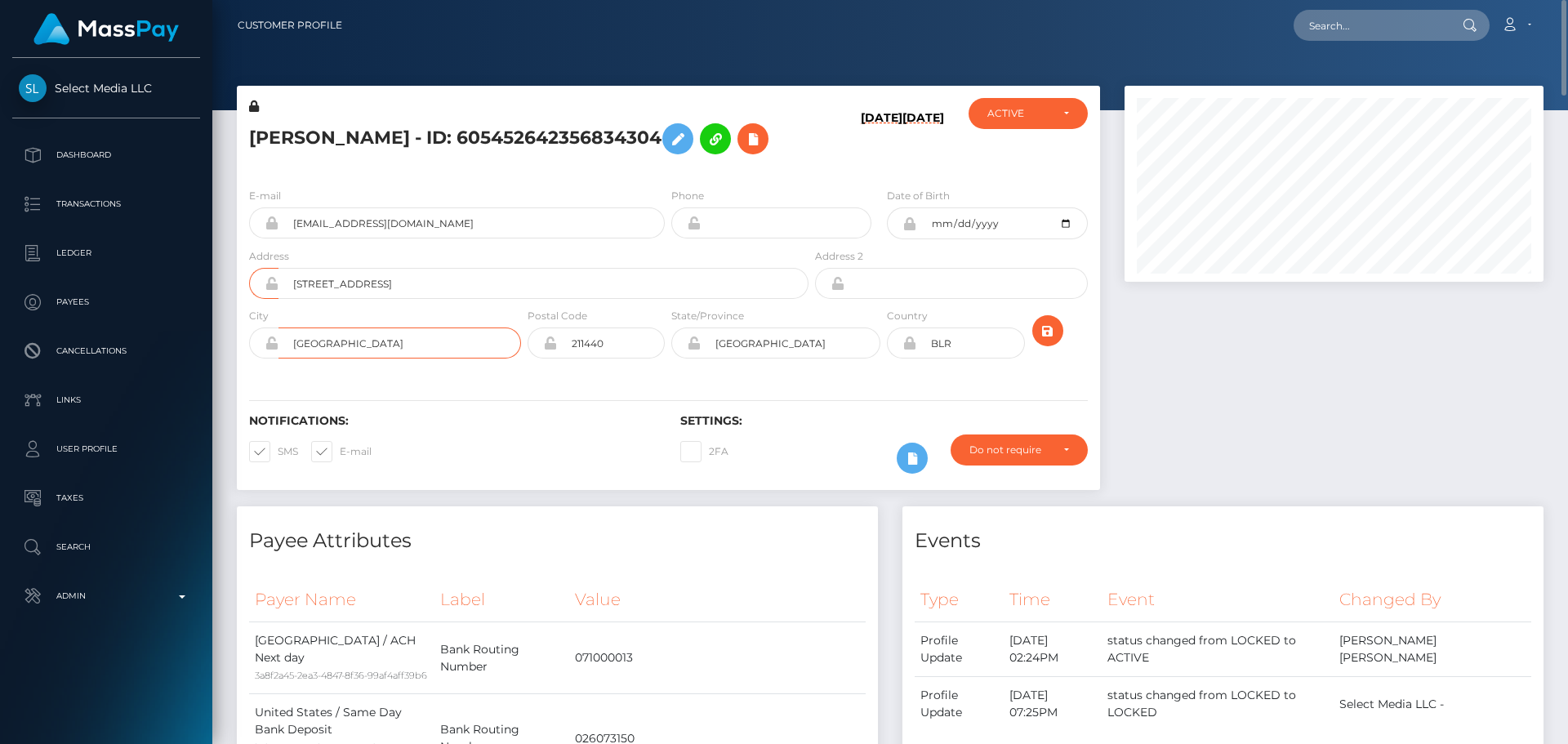
click at [408, 340] on input "[GEOGRAPHIC_DATA]" at bounding box center [399, 343] width 242 height 31
paste input "Kyiv"
type input "Kyiv"
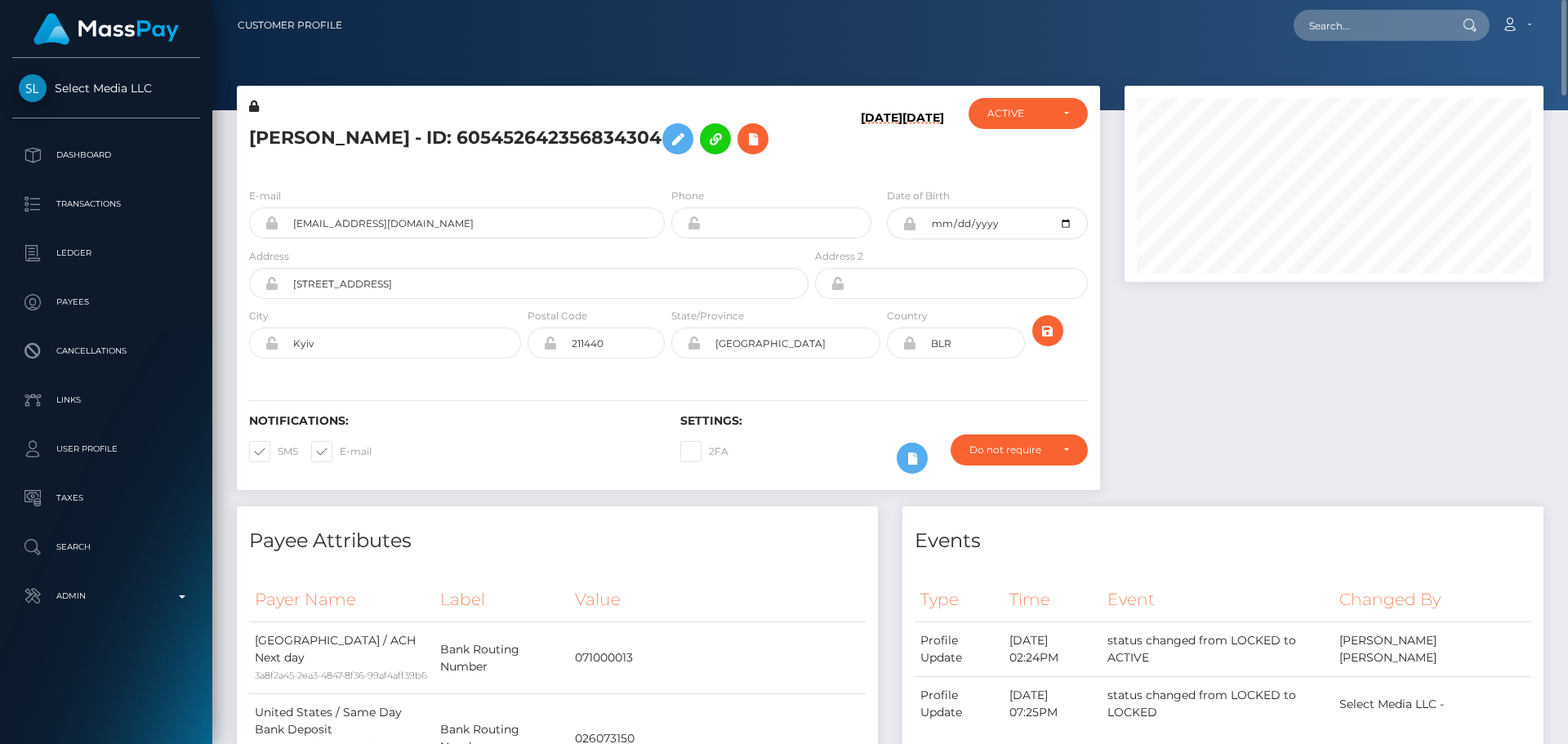
drag, startPoint x: 455, startPoint y: 382, endPoint x: 451, endPoint y: 427, distance: 45.2
click at [454, 382] on div "Notifications: SMS E-mail Settings: 2FA" at bounding box center [668, 432] width 863 height 115
drag, startPoint x: 402, startPoint y: 341, endPoint x: 291, endPoint y: 334, distance: 111.2
click at [291, 334] on input "Kyiv" at bounding box center [399, 343] width 242 height 31
click at [817, 339] on input "Витебская область" at bounding box center [790, 343] width 180 height 31
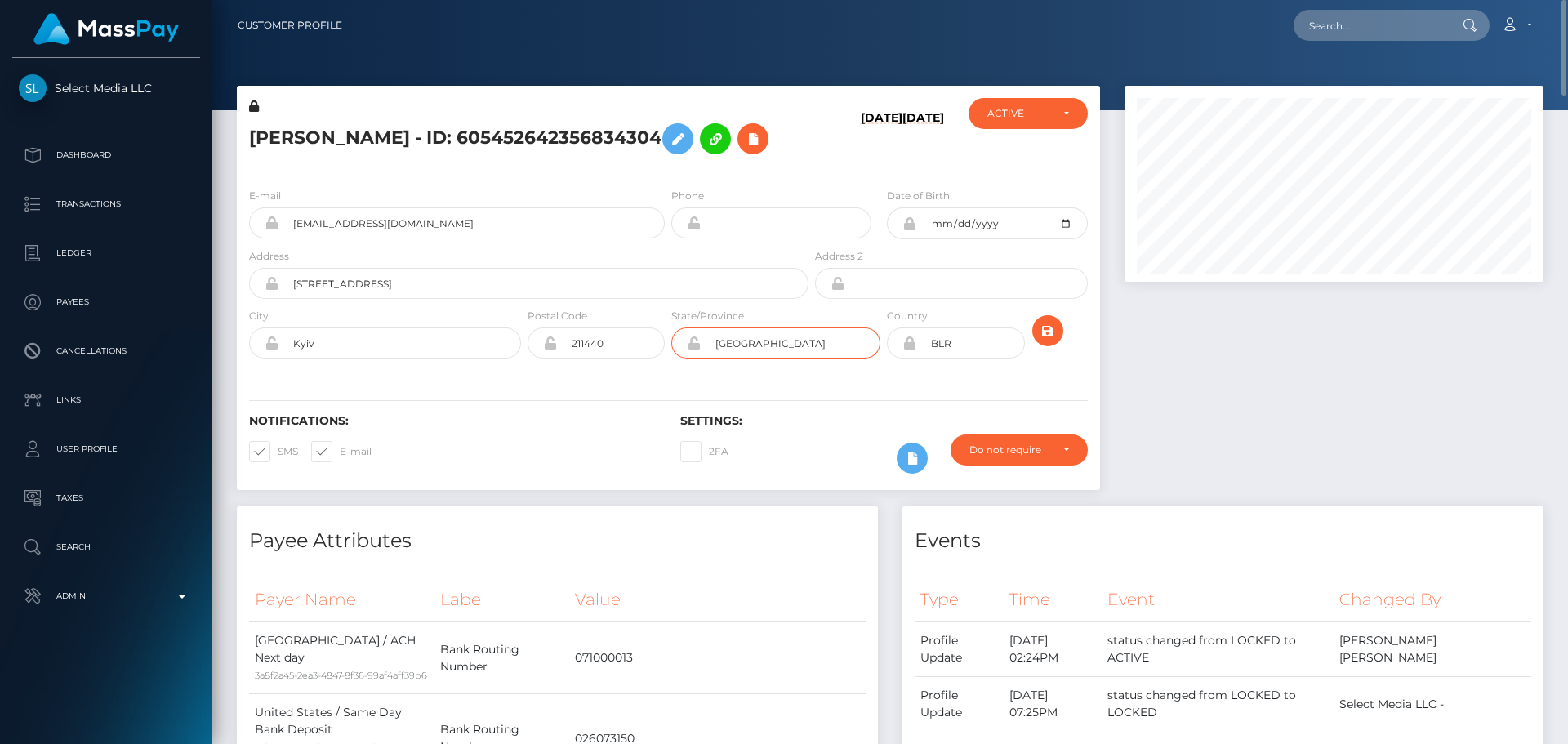
click at [817, 339] on input "Витебская область" at bounding box center [790, 343] width 180 height 31
paste input "Kyiv"
type input "Kyiv"
click at [614, 337] on input "211440" at bounding box center [611, 343] width 108 height 31
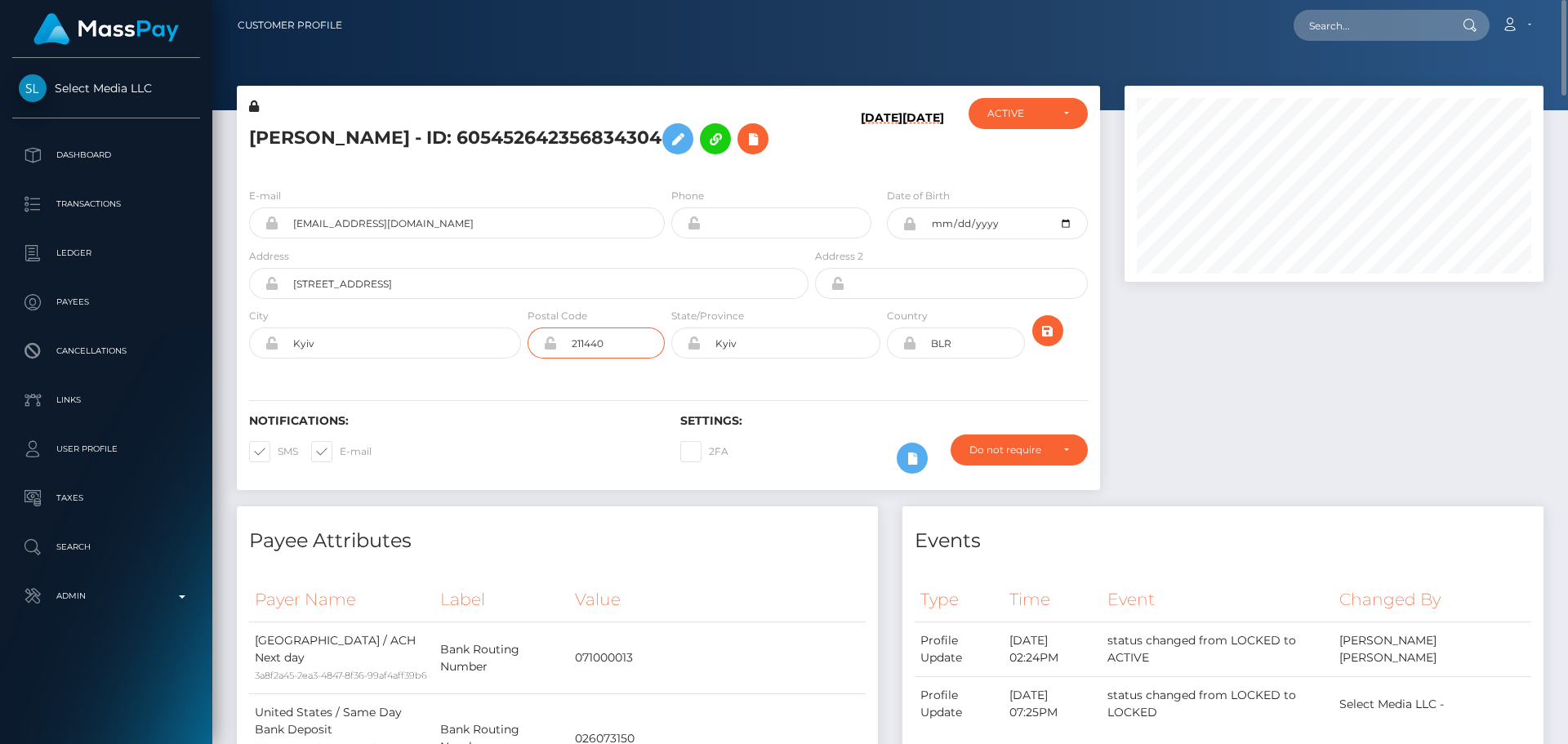
click at [614, 337] on input "211440" at bounding box center [611, 343] width 108 height 31
type input "00000"
click at [462, 394] on div "Notifications: SMS E-mail Settings: 2FA" at bounding box center [668, 432] width 863 height 115
click at [959, 340] on input "BLR" at bounding box center [970, 343] width 108 height 31
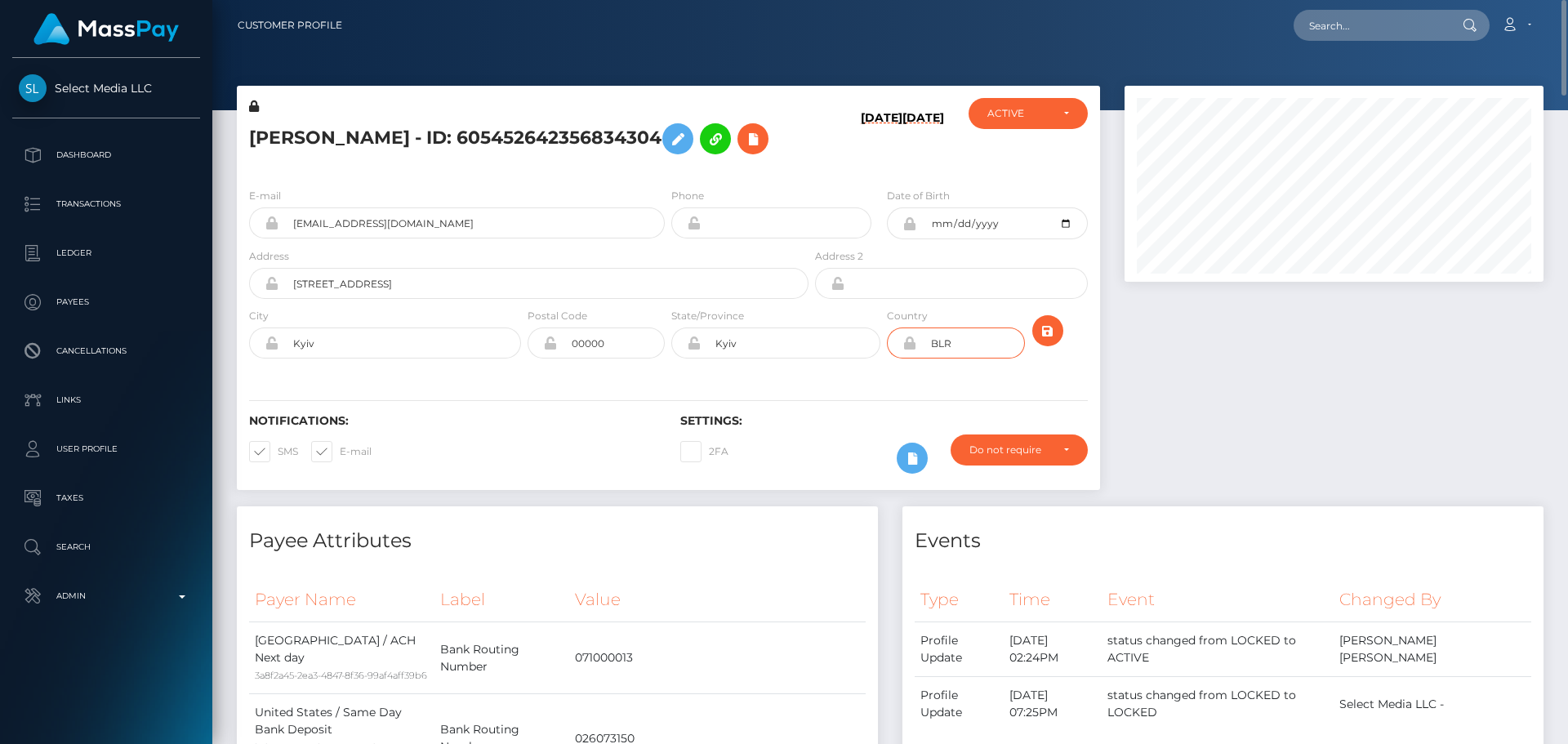
click at [959, 340] on input "BLR" at bounding box center [970, 343] width 108 height 31
paste input "UK"
type input "UKR"
click at [911, 344] on icon at bounding box center [909, 343] width 14 height 13
click at [1047, 329] on icon "submit" at bounding box center [1048, 330] width 20 height 21
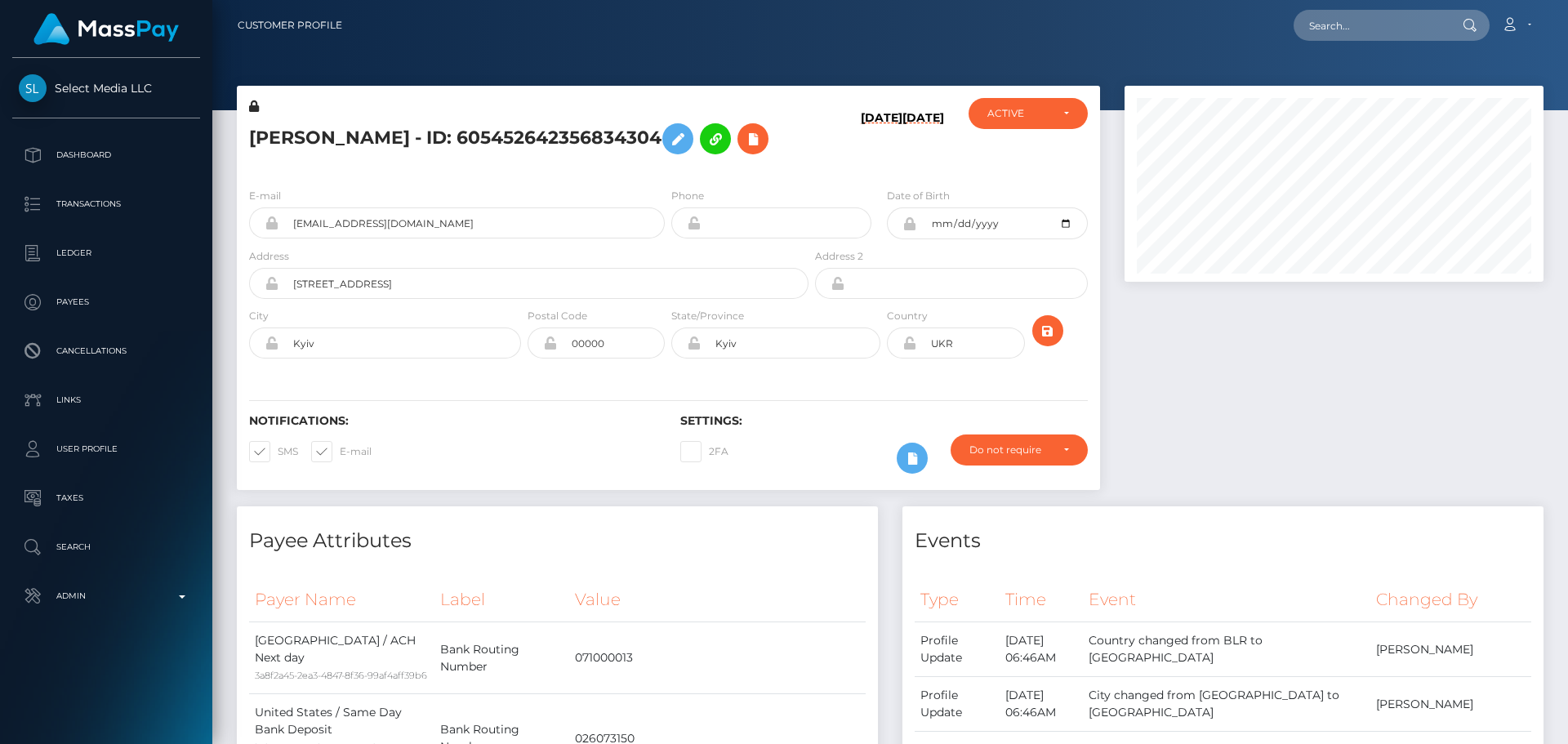
scroll to position [196, 420]
click at [908, 348] on icon at bounding box center [909, 343] width 14 height 13
click at [1047, 336] on icon "submit" at bounding box center [1048, 330] width 20 height 21
click at [768, 141] on button at bounding box center [753, 139] width 31 height 31
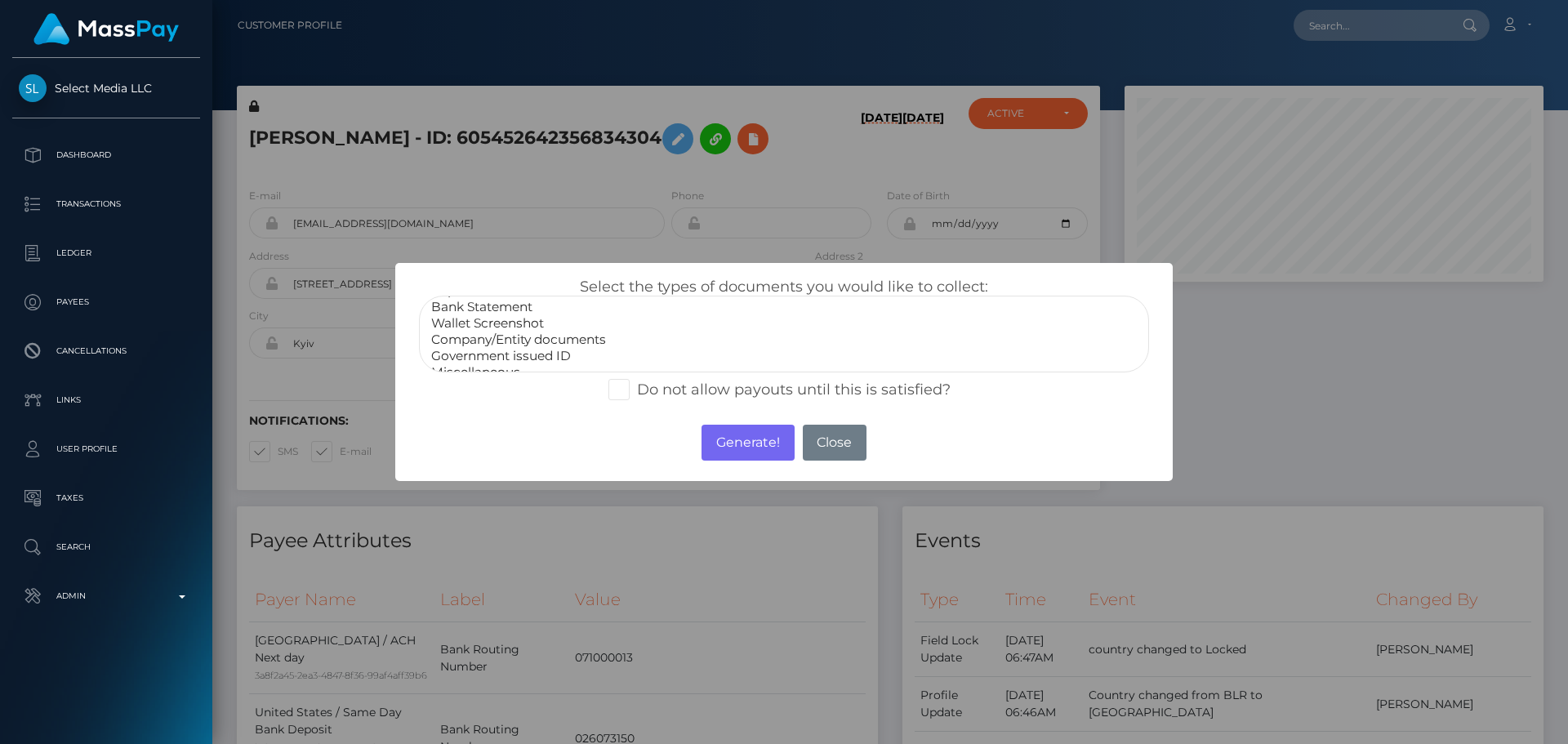
scroll to position [33, 0]
select select "Miscellaneous"
click at [482, 355] on option "Miscellaneous" at bounding box center [784, 358] width 708 height 16
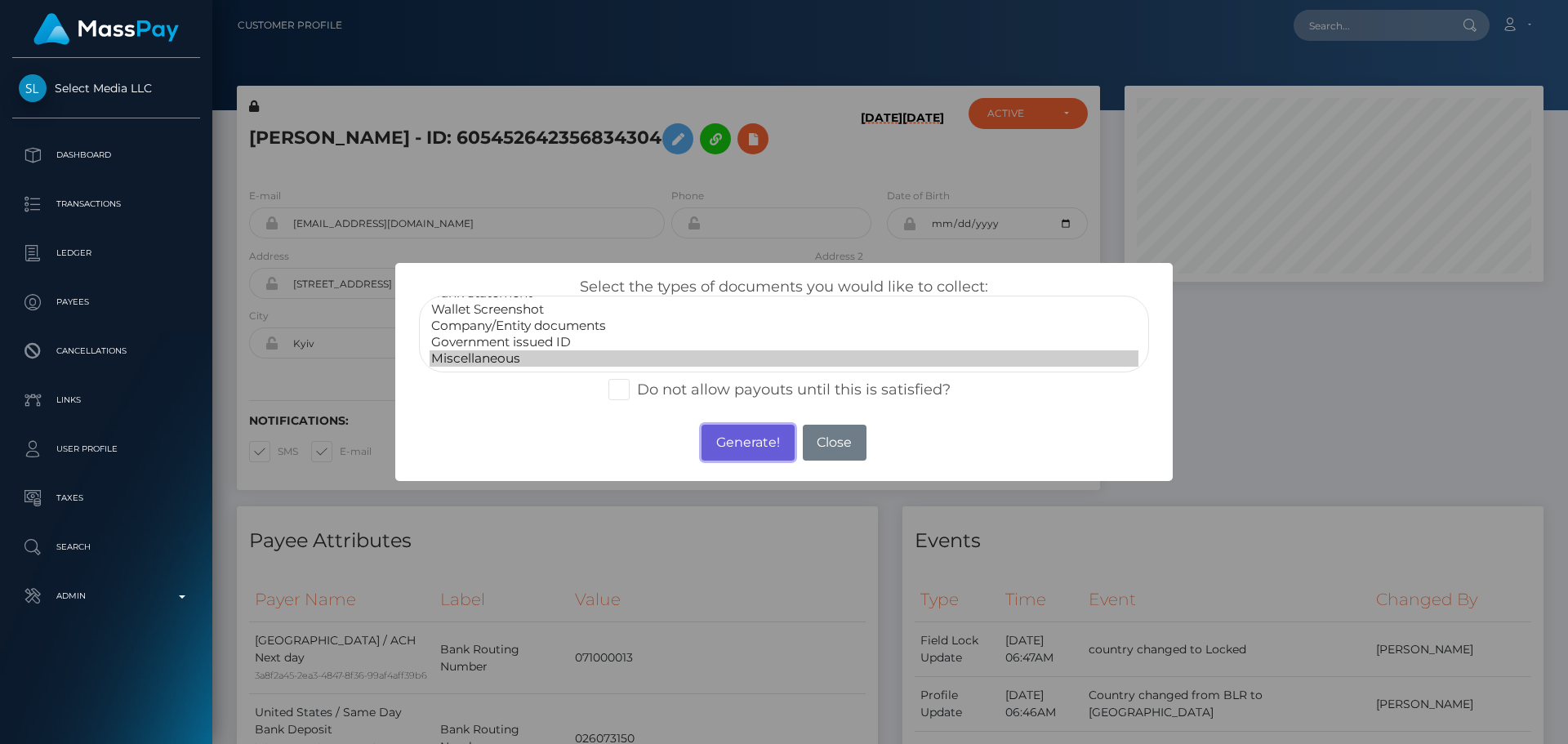
click at [745, 436] on button "Generate!" at bounding box center [747, 443] width 92 height 36
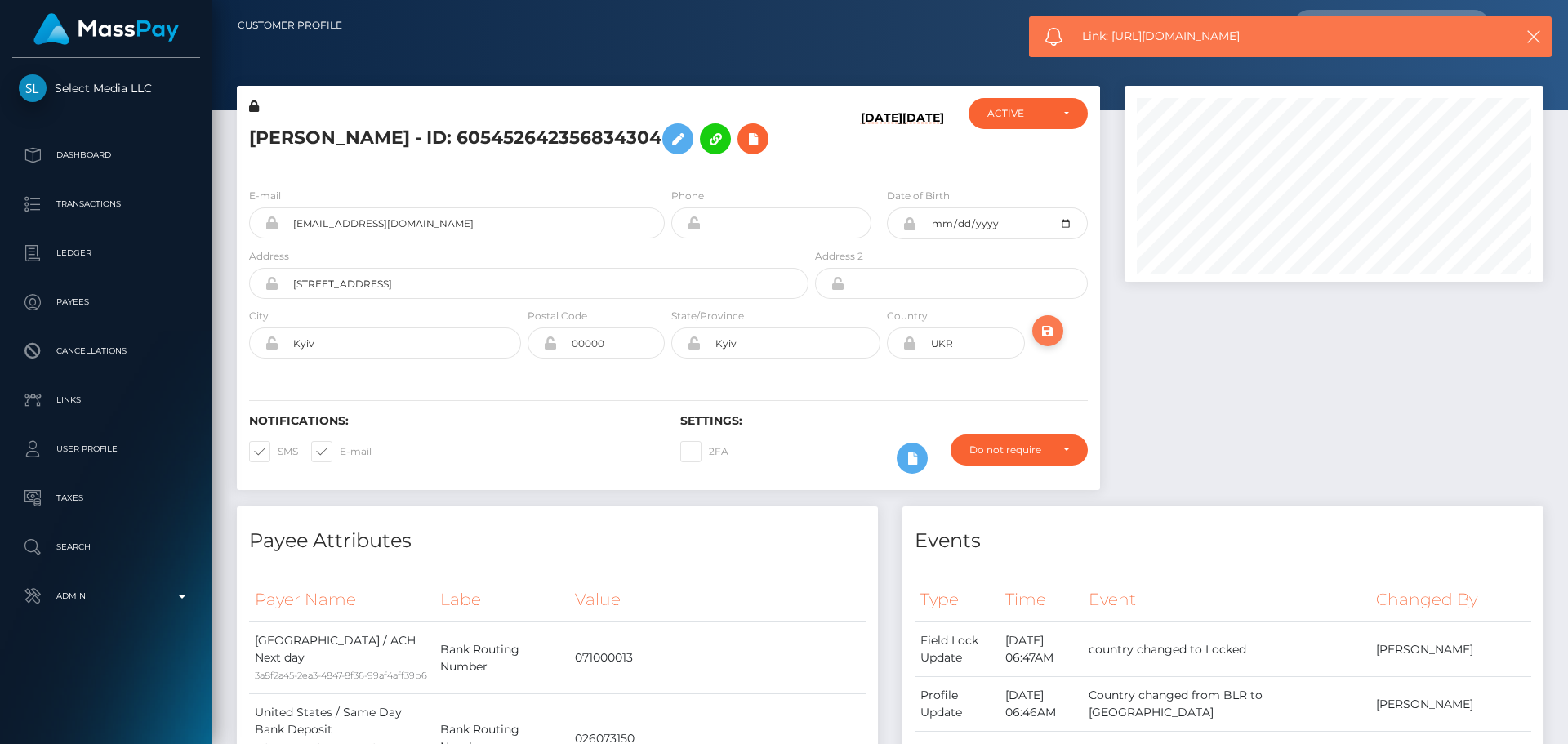
click at [1045, 335] on icon "submit" at bounding box center [1048, 330] width 20 height 21
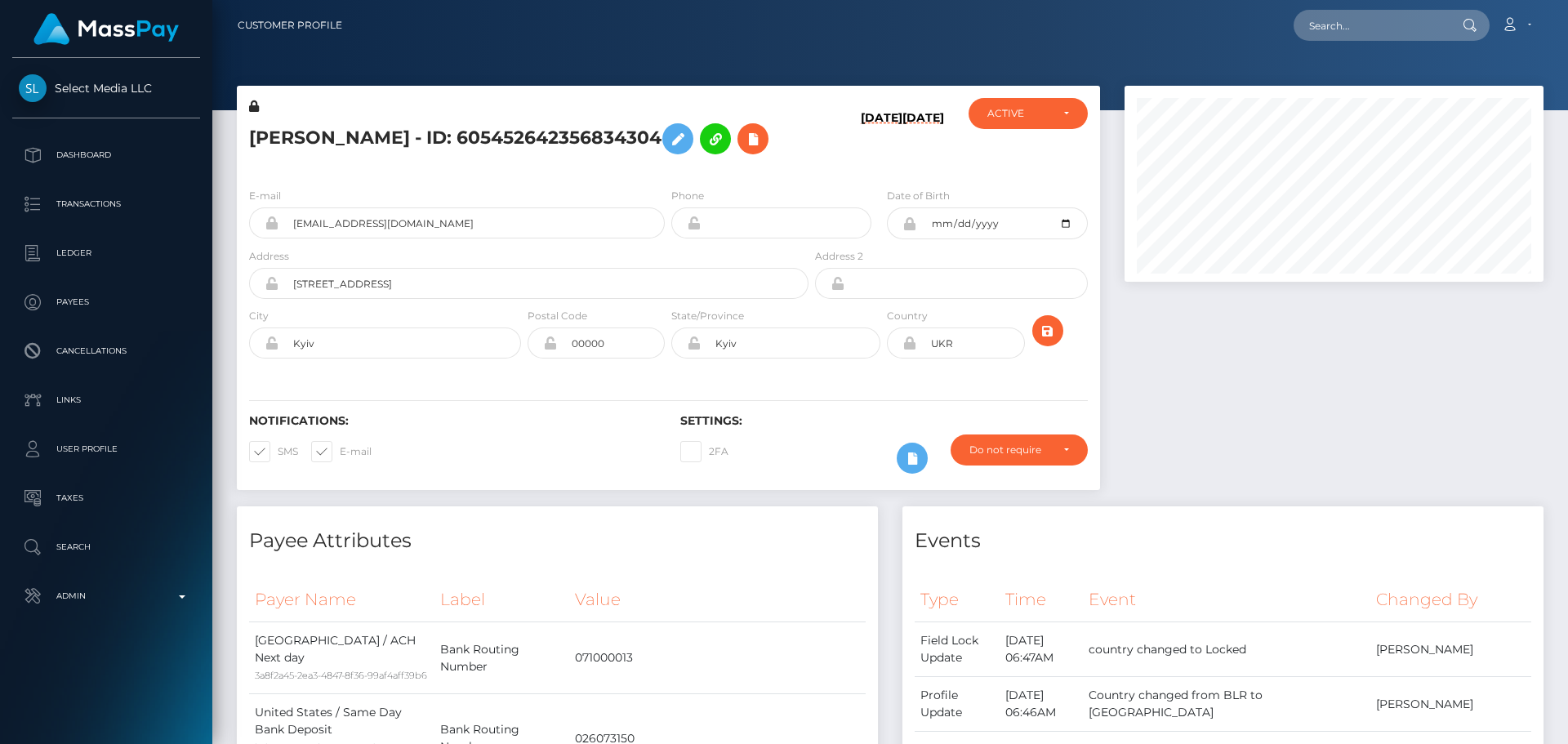
scroll to position [196, 420]
click at [1049, 335] on icon "submit" at bounding box center [1048, 330] width 20 height 21
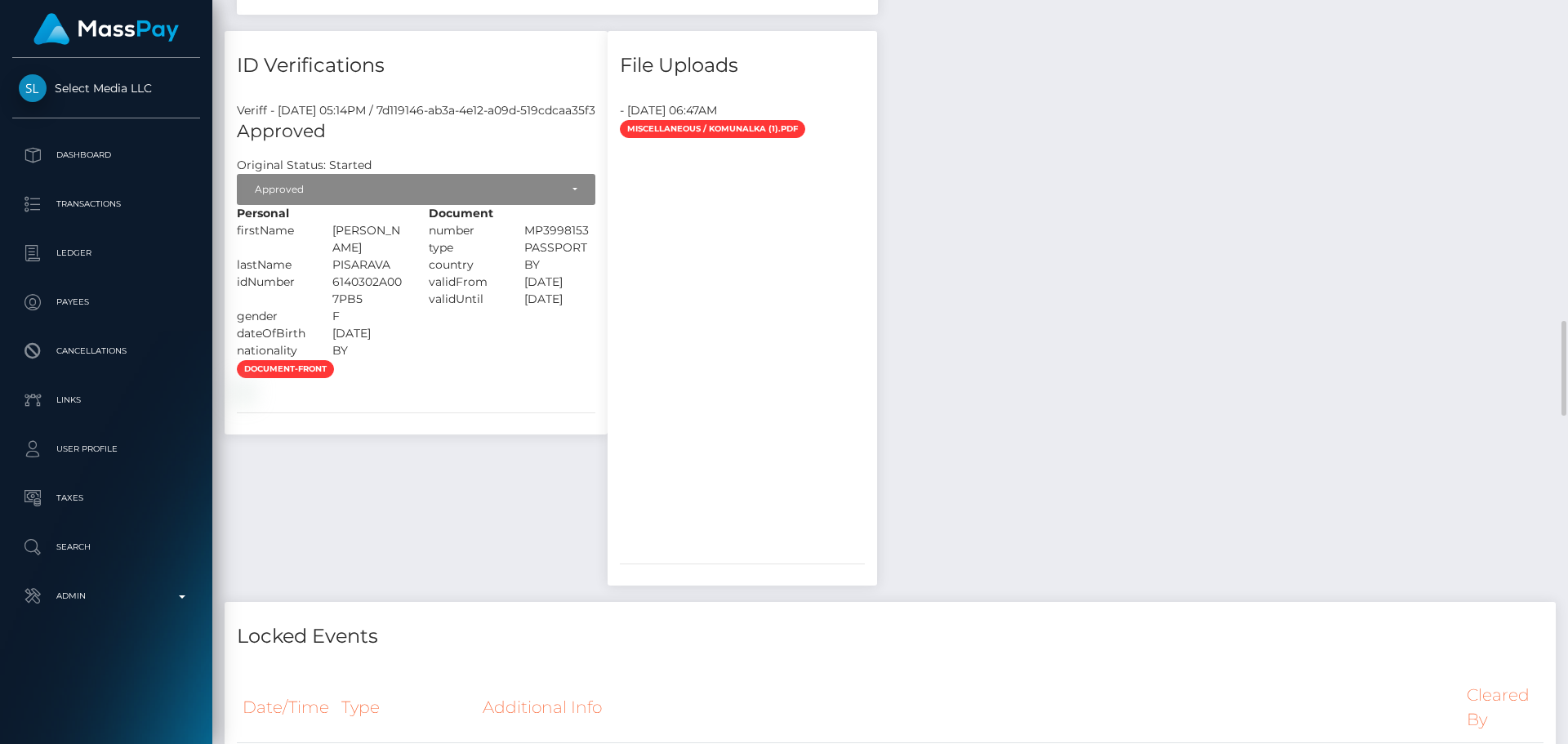
scroll to position [1878, 0]
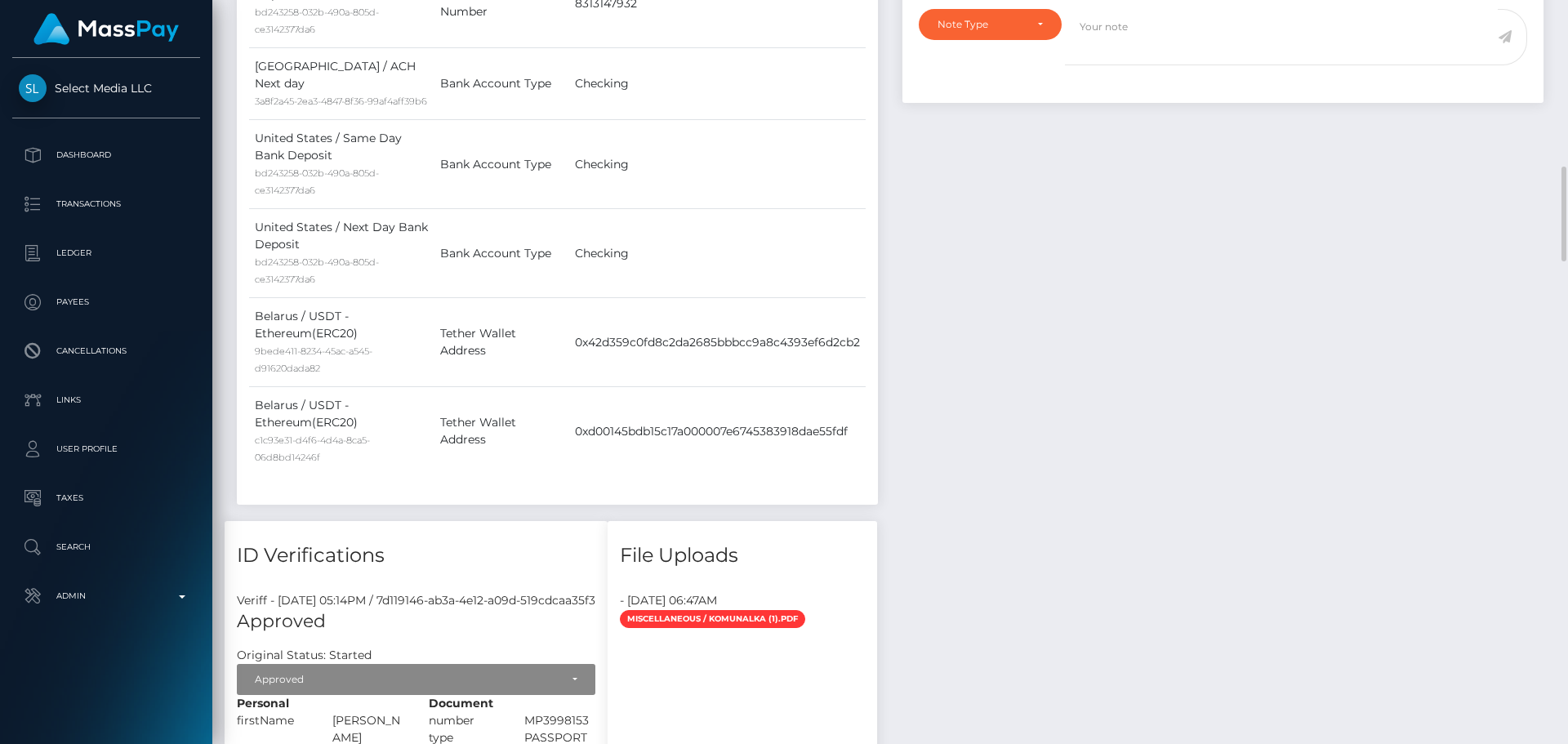
scroll to position [1062, 0]
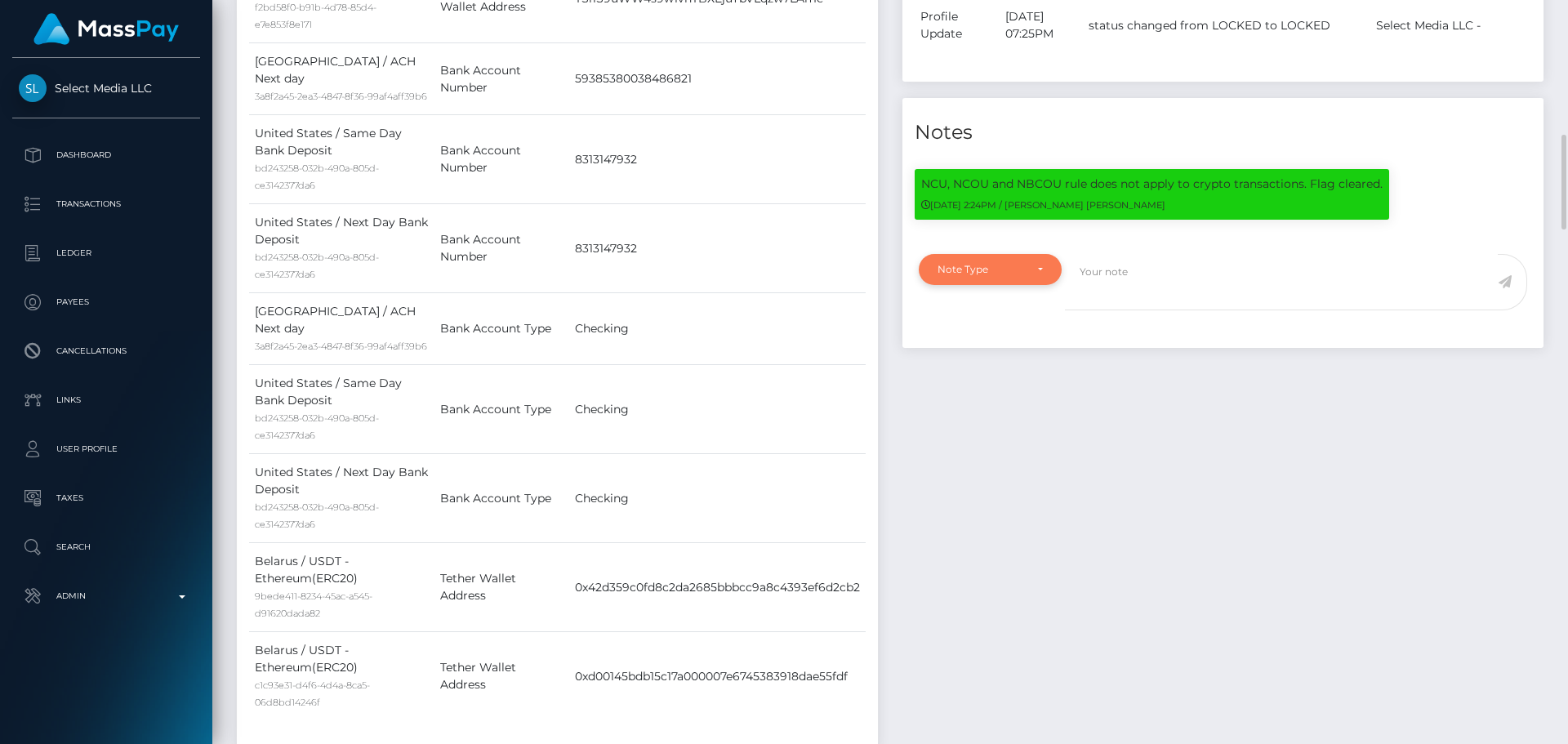
click at [1030, 276] on div "Note Type" at bounding box center [990, 270] width 105 height 13
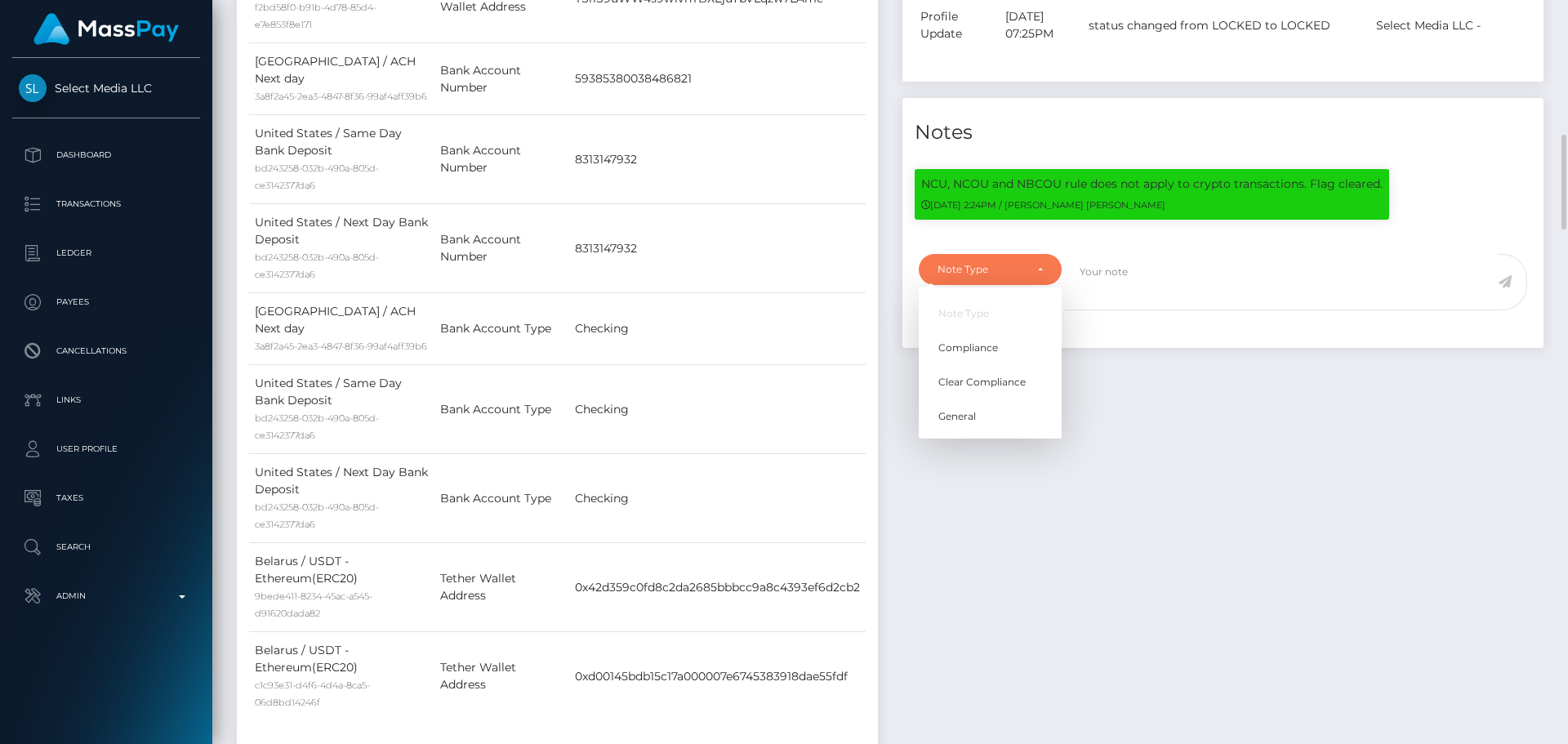
scroll to position [196, 420]
click at [985, 355] on span "Compliance" at bounding box center [968, 348] width 60 height 15
select select "COMPLIANCE"
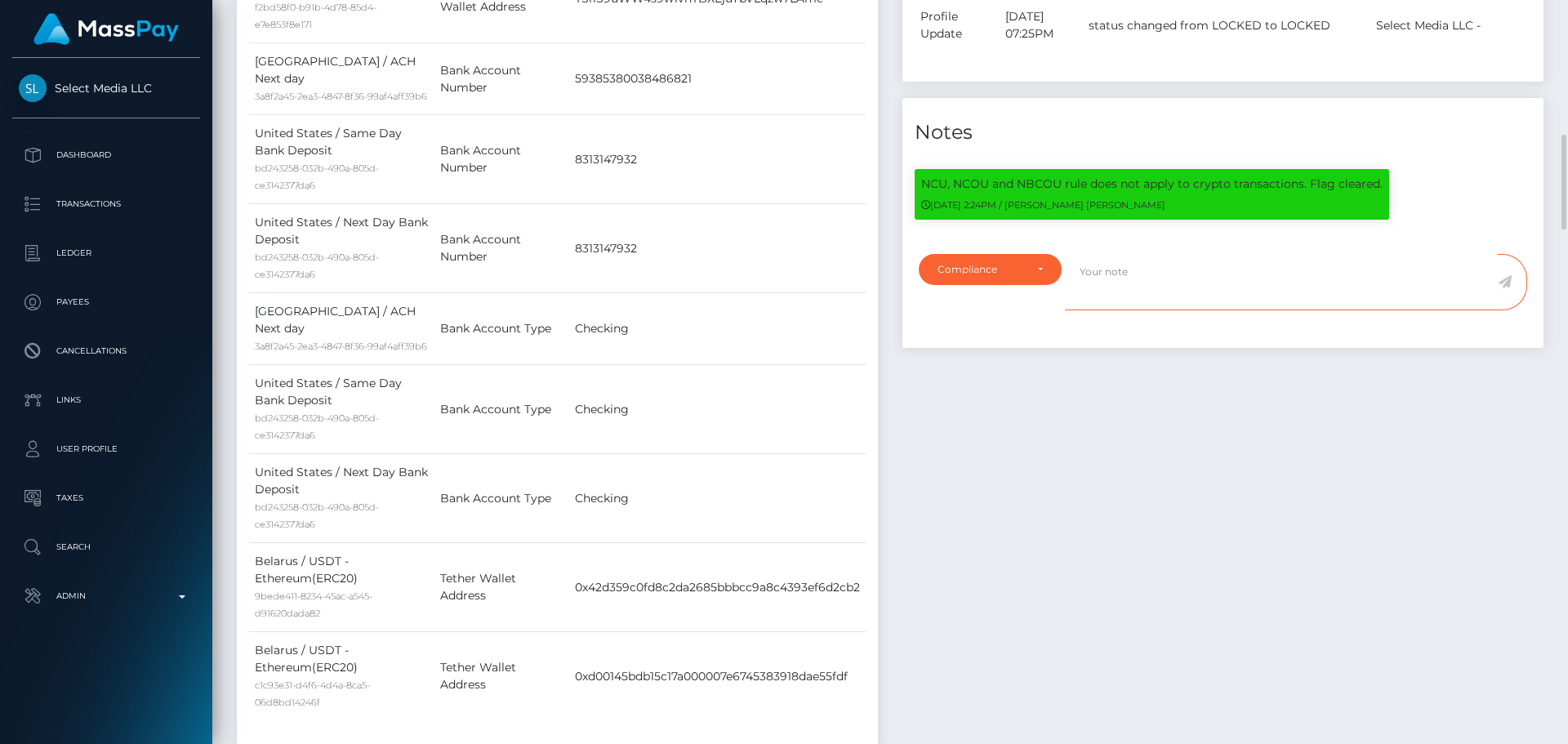
click at [1155, 311] on textarea at bounding box center [1281, 282] width 433 height 57
type textarea "Address updated as per the provided proof."
click at [1506, 289] on icon at bounding box center [1504, 282] width 14 height 13
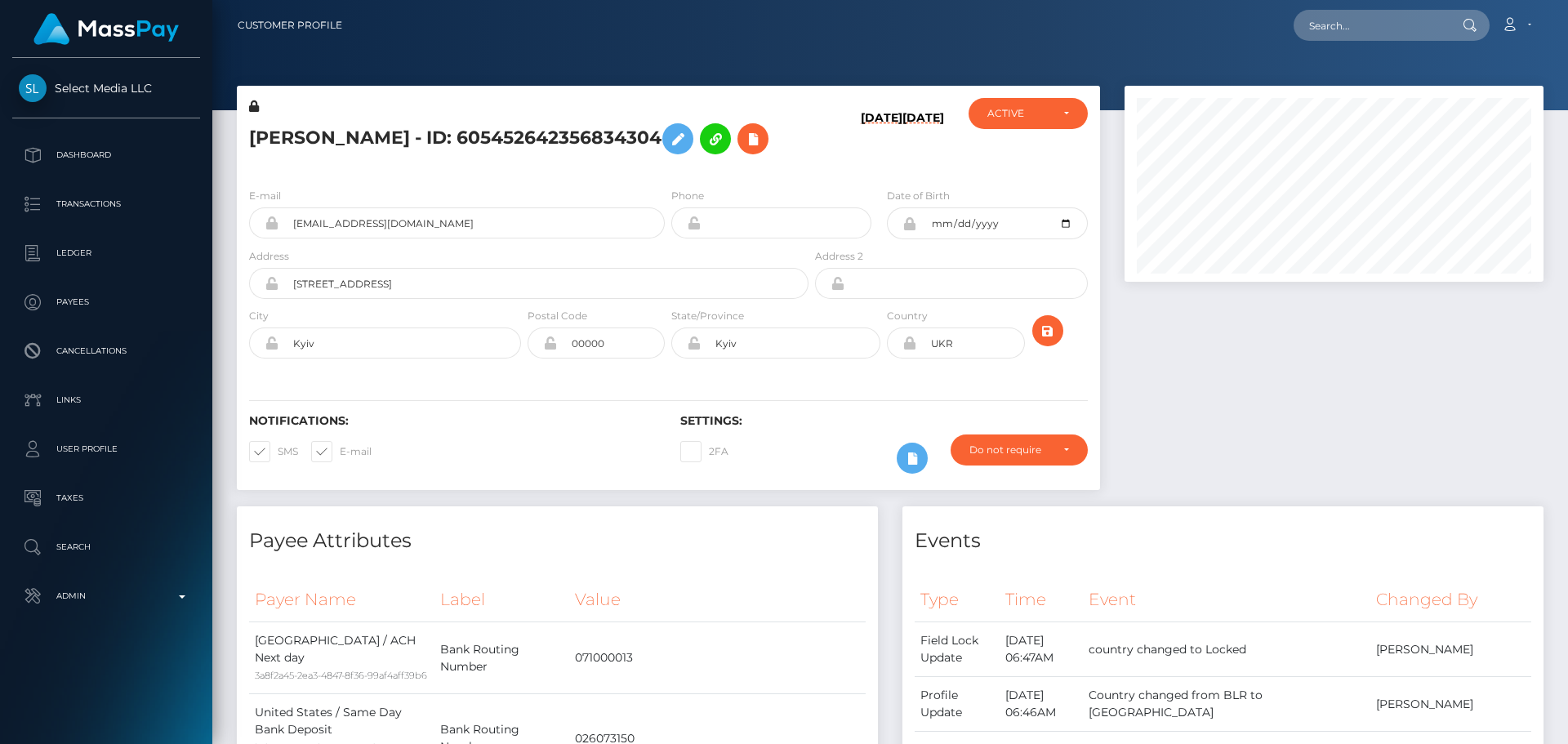
scroll to position [196, 420]
click at [666, 172] on div "AKSANA PISARAVA - ID: 605452642356834304" at bounding box center [523, 136] width 574 height 76
click at [670, 173] on div "AKSANA PISARAVA - ID: 605452642356834304" at bounding box center [523, 136] width 574 height 76
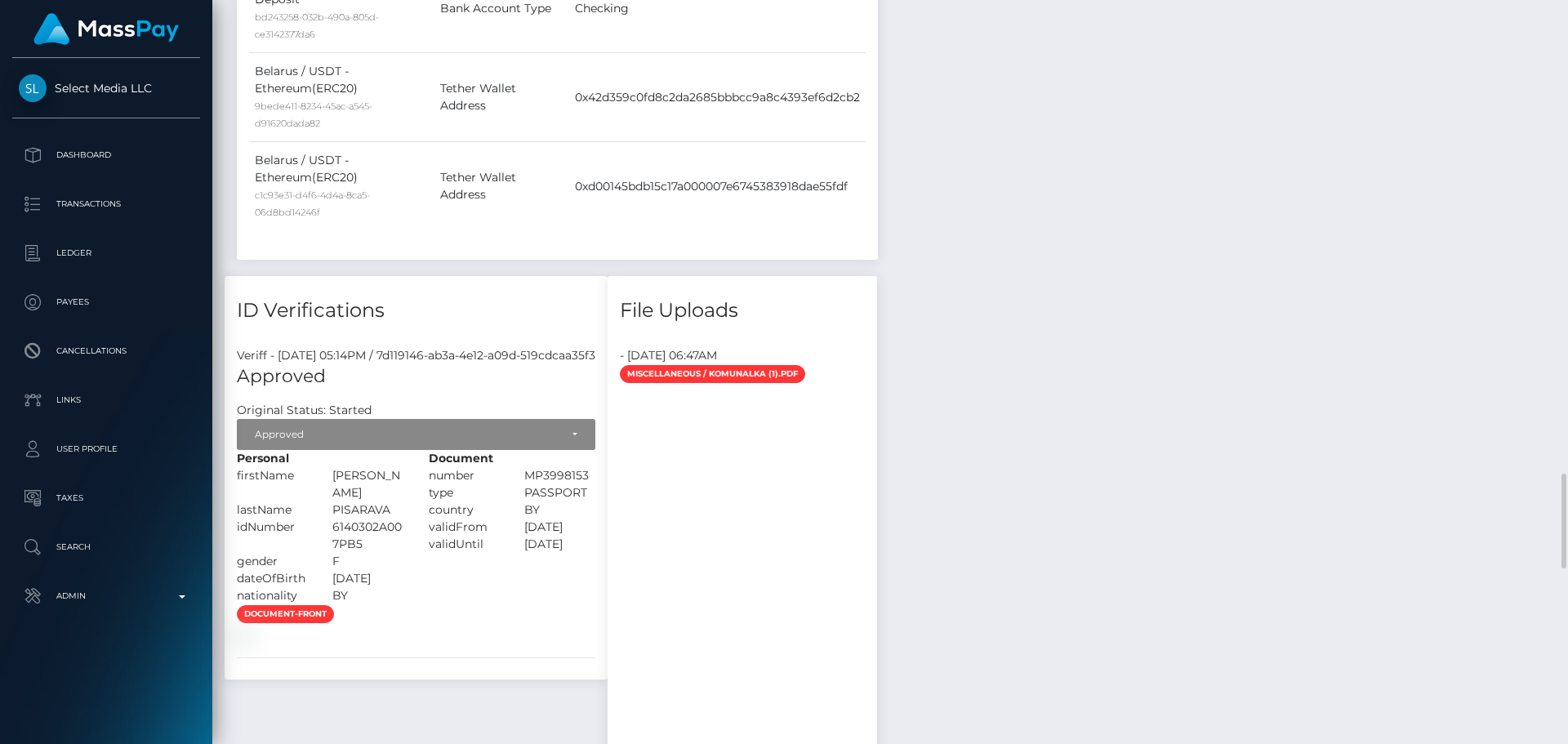
scroll to position [1961, 0]
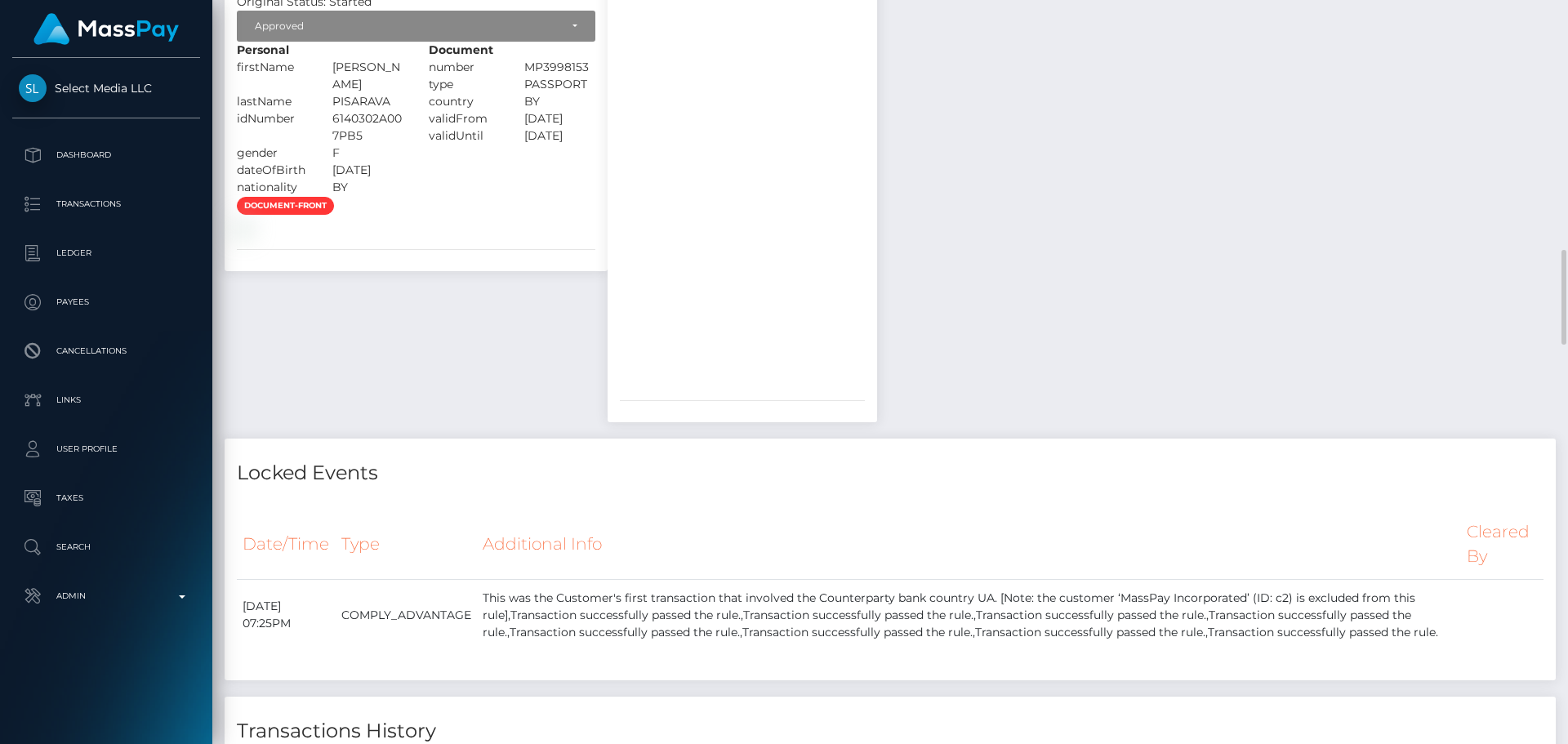
click at [556, 236] on div "document-front" at bounding box center [416, 215] width 383 height 40
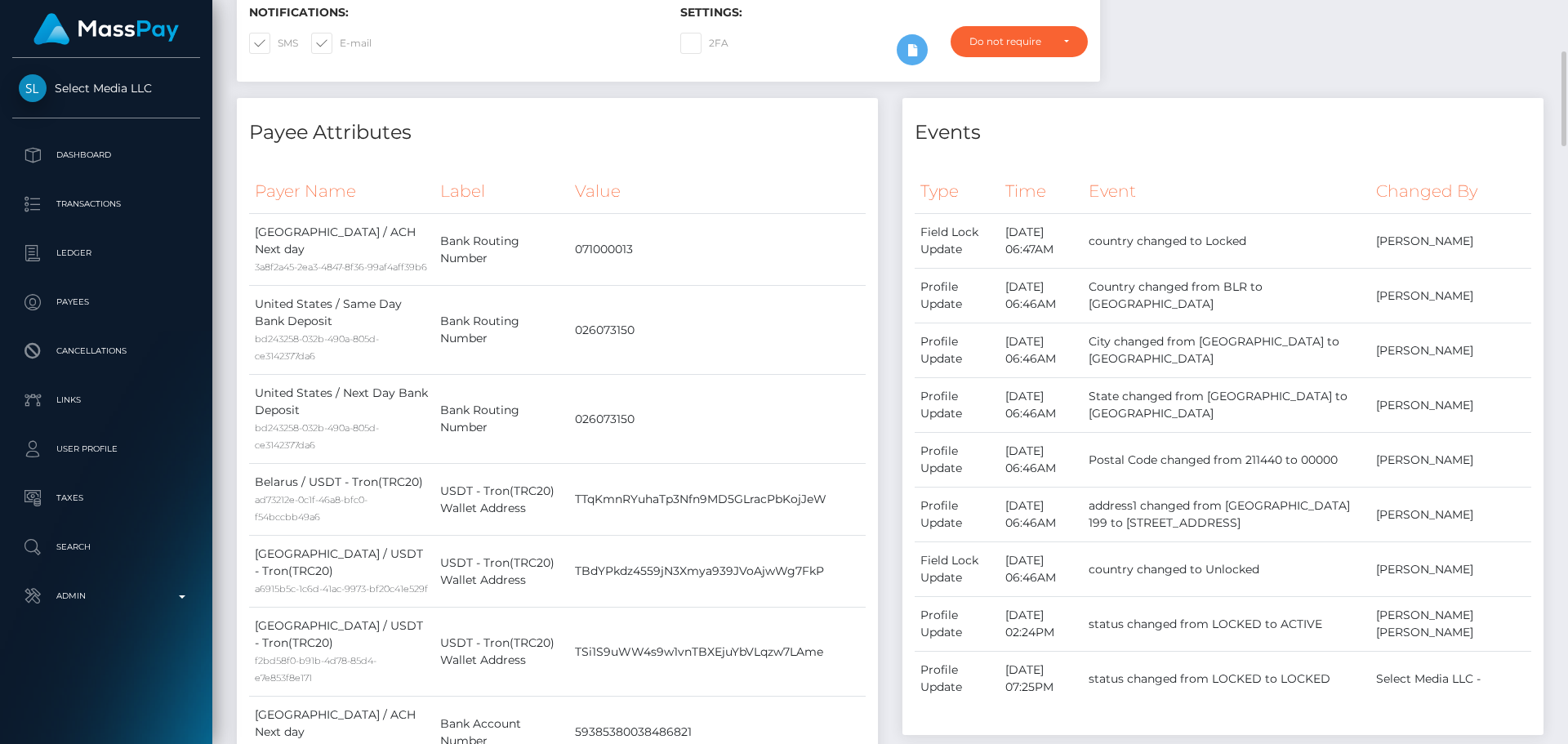
scroll to position [0, 0]
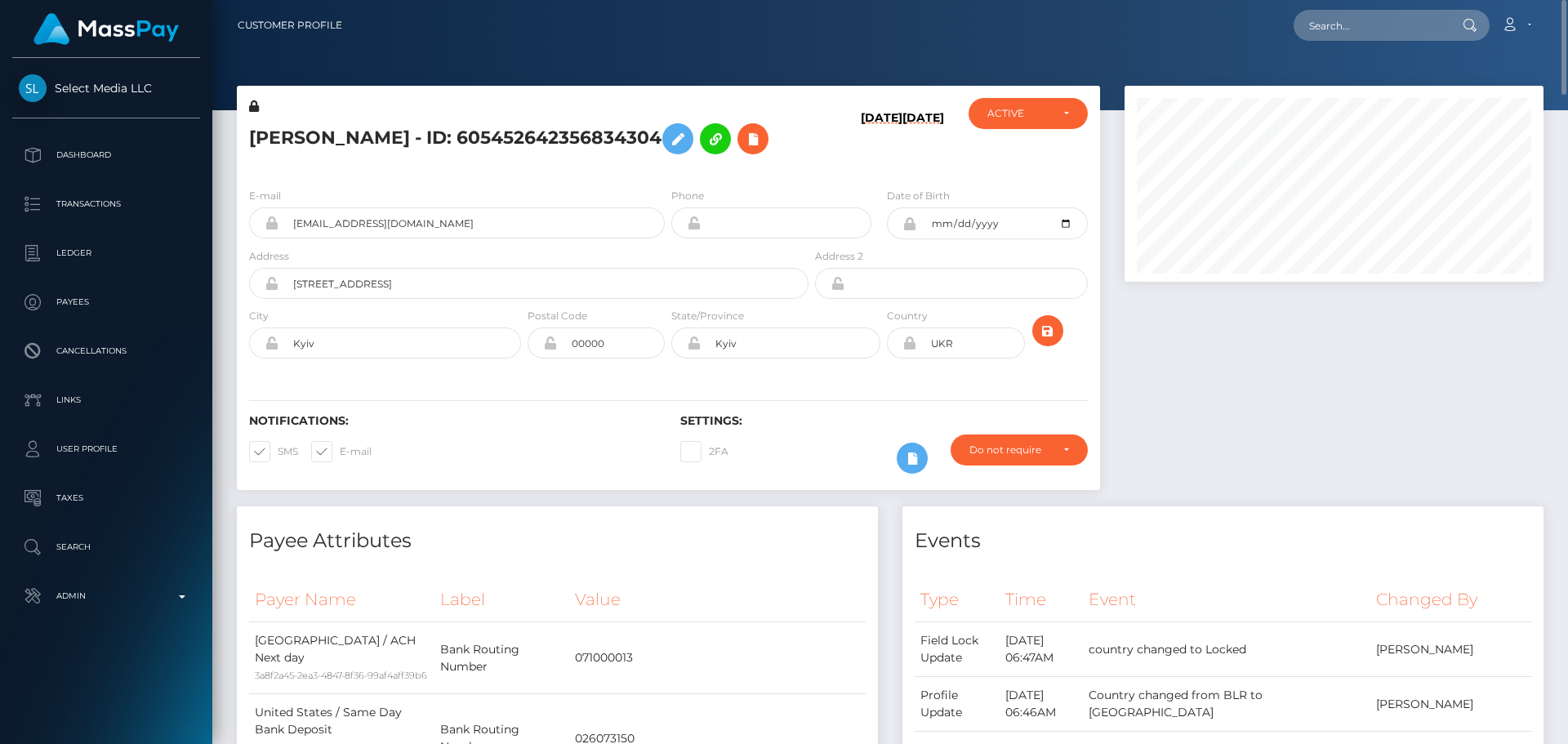
click at [546, 173] on div "AKSANA PISARAVA - ID: 605452642356834304" at bounding box center [523, 136] width 574 height 76
click at [393, 136] on h5 "AKSANA PISARAVA - ID: 605452642356834304" at bounding box center [524, 139] width 551 height 48
copy h5 "AKSANA PISARAVA - ID: 605452642356834304"
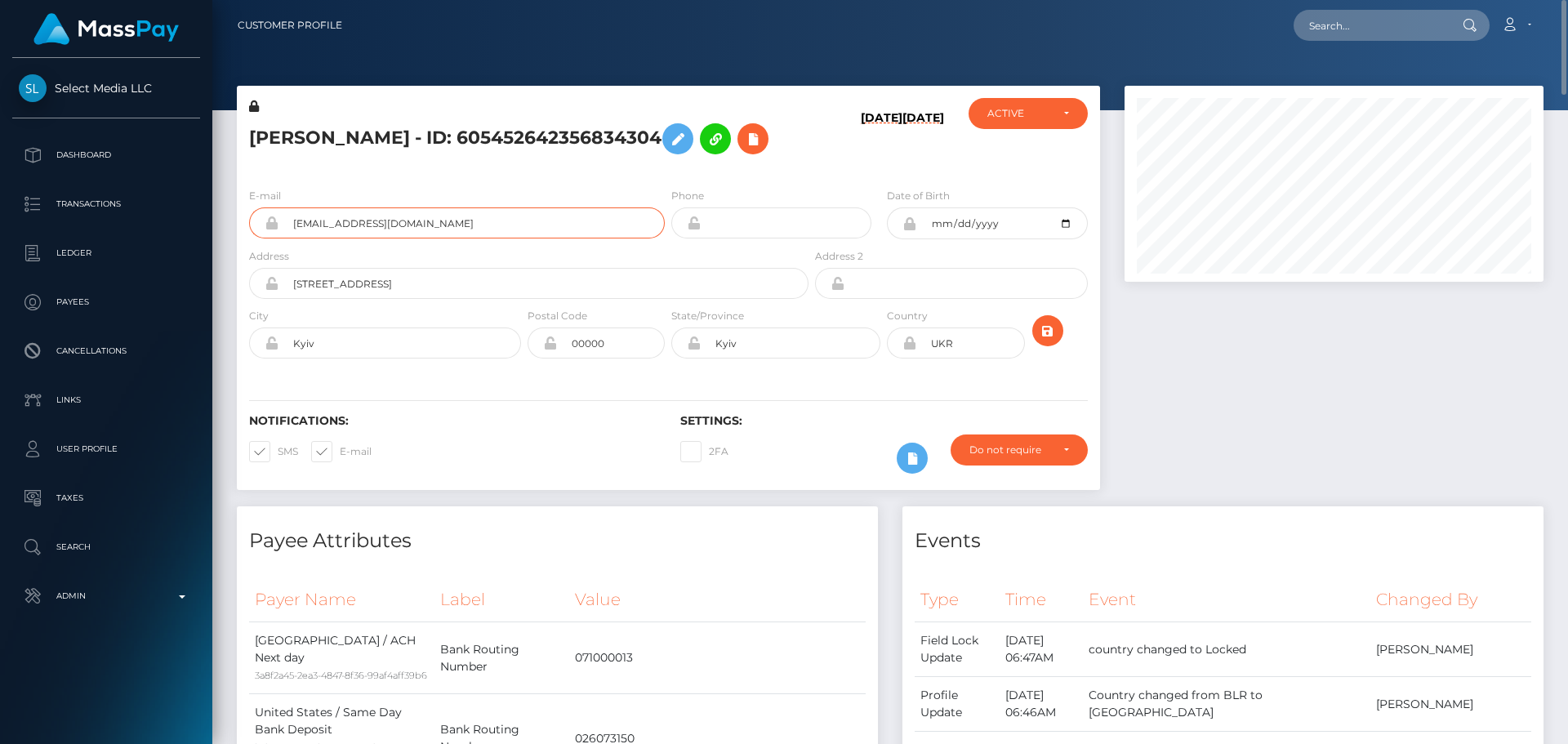
drag, startPoint x: 350, startPoint y: 221, endPoint x: 228, endPoint y: 212, distance: 122.3
click at [224, 215] on div "AKSANA PISARAVA - ID: 605452642356834304 09/10/25 09/10/25" at bounding box center [668, 296] width 888 height 421
click at [1367, 15] on input "text" at bounding box center [1370, 25] width 154 height 31
paste input "cfclan911@gmail.com"
click at [1427, 28] on input "cfclan911@gmail.com" at bounding box center [1370, 25] width 154 height 31
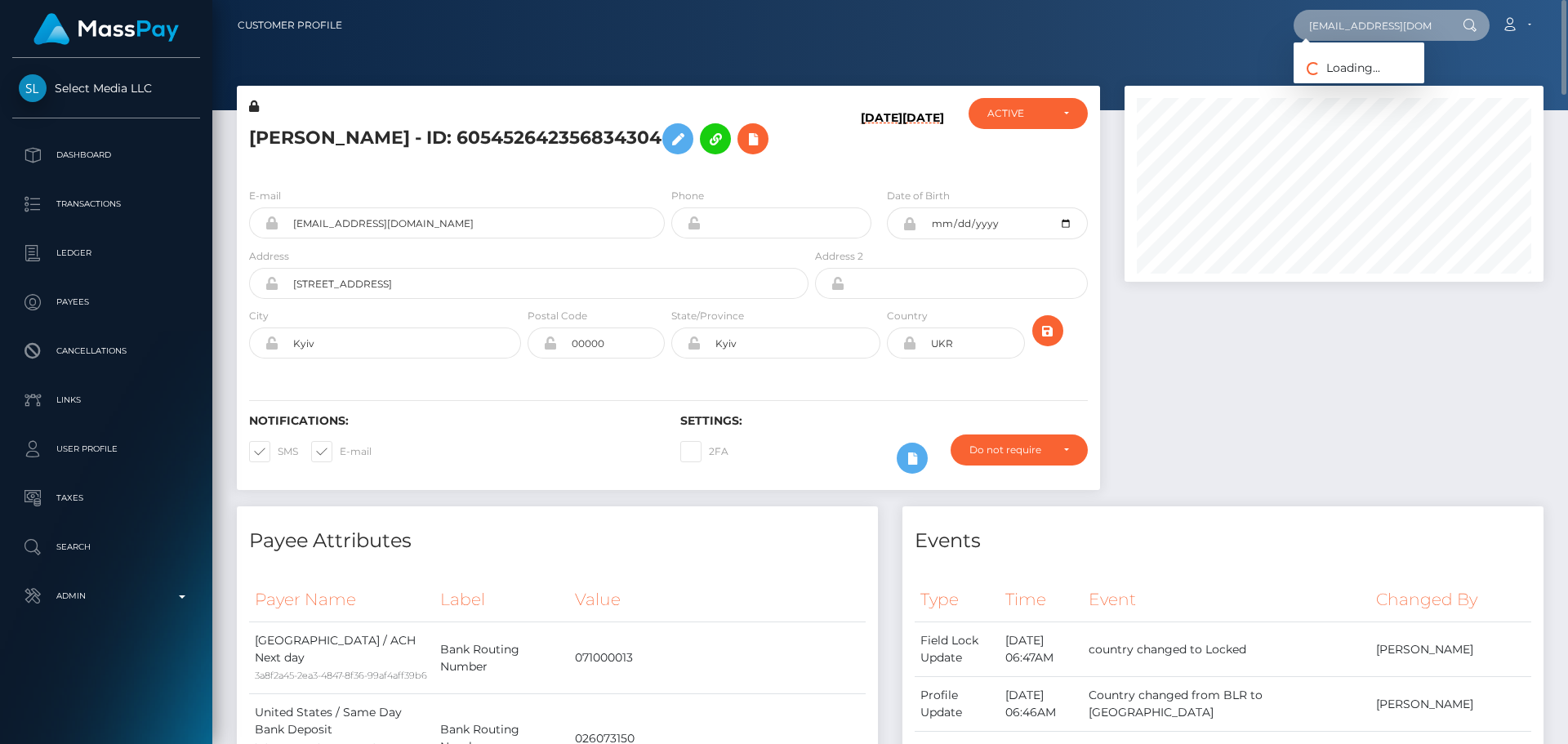
type input "cfclan911@gmail.com"
click at [843, 178] on div "E-mail oksana201@icloud.com Phone Date of Birth" at bounding box center [668, 275] width 863 height 200
click at [1413, 15] on input "cfclan911@gmail.com" at bounding box center [1370, 25] width 154 height 31
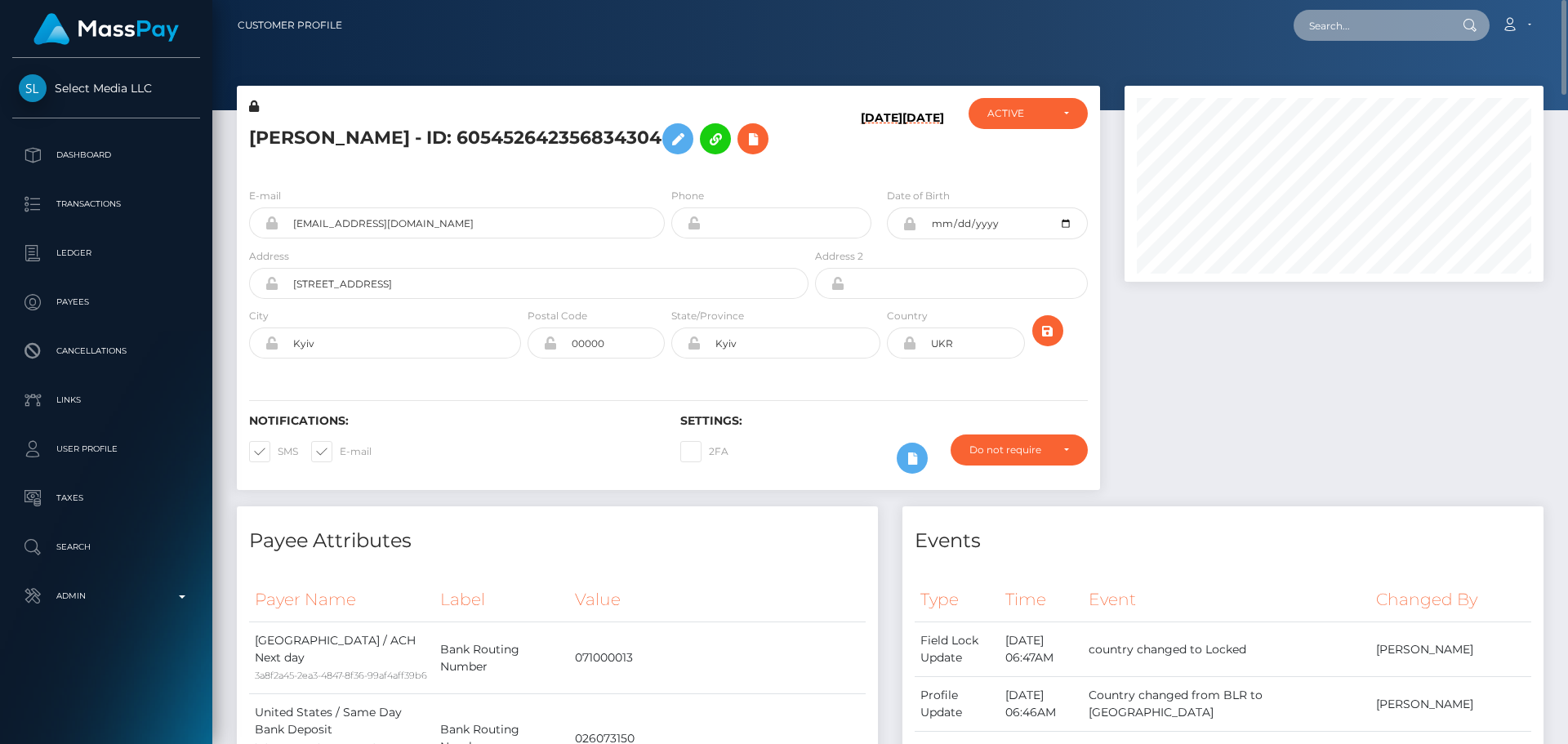
paste input "odaykababji1@gmail.com"
type input "odaykababji1@gmail.com"
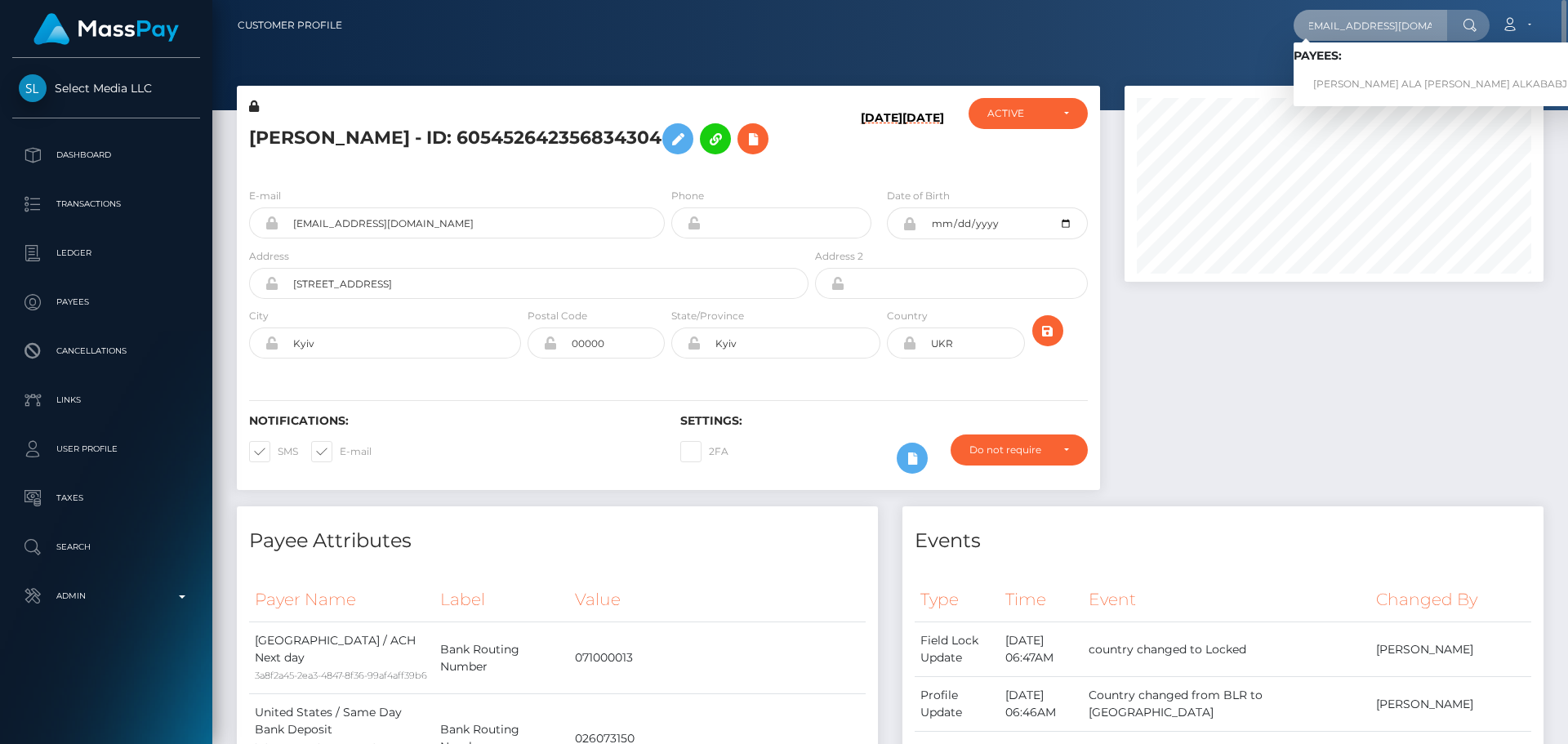
scroll to position [0, 0]
click at [1355, 82] on link "ODAY ALA ABDELMAJID ALKABABJI" at bounding box center [1441, 84] width 297 height 30
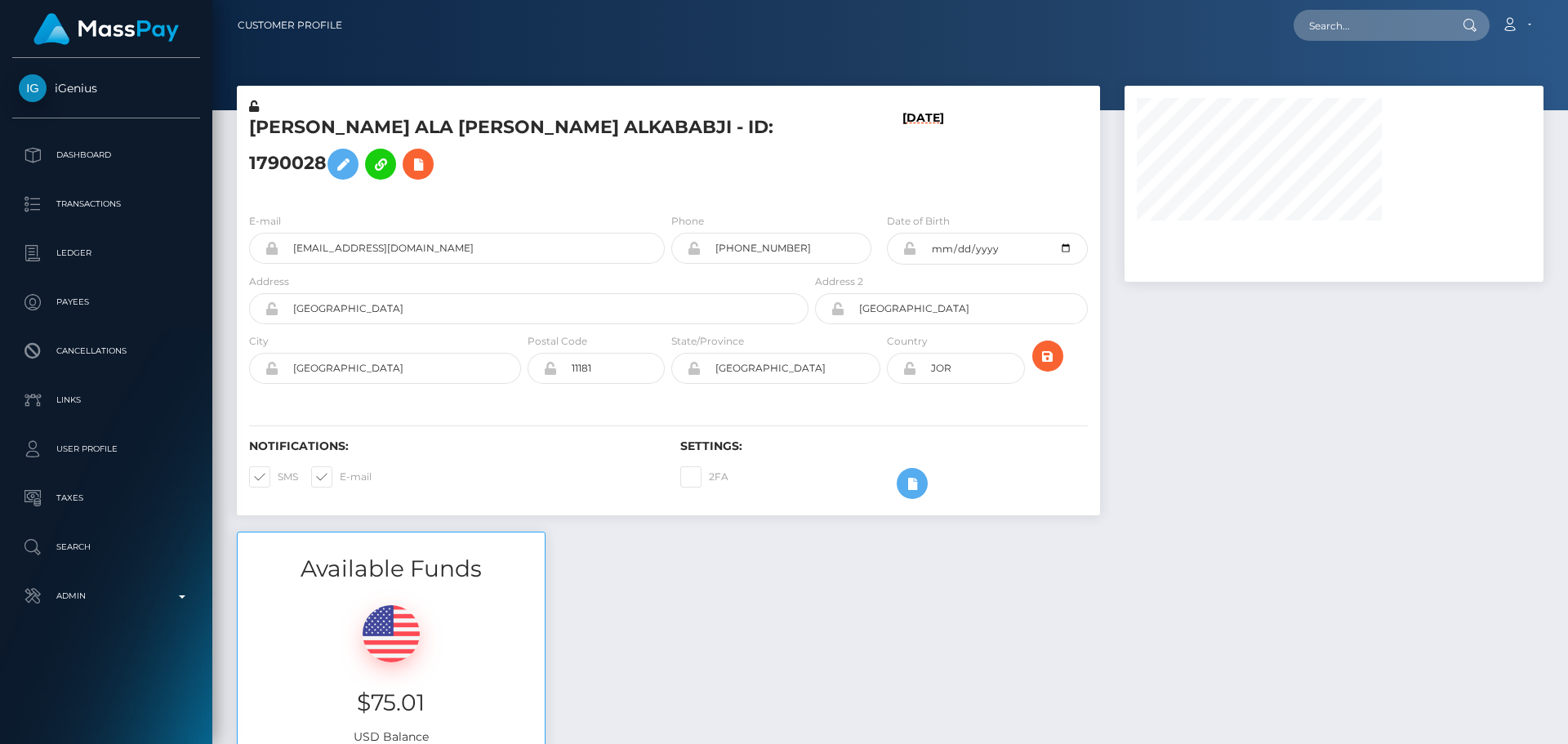
click at [455, 134] on h5 "[PERSON_NAME] ALA [PERSON_NAME] ALKABABJI - ID: 1790028" at bounding box center [524, 151] width 551 height 72
copy h5 "[PERSON_NAME] ALA [PERSON_NAME] ALKABABJI - ID: 1790028"
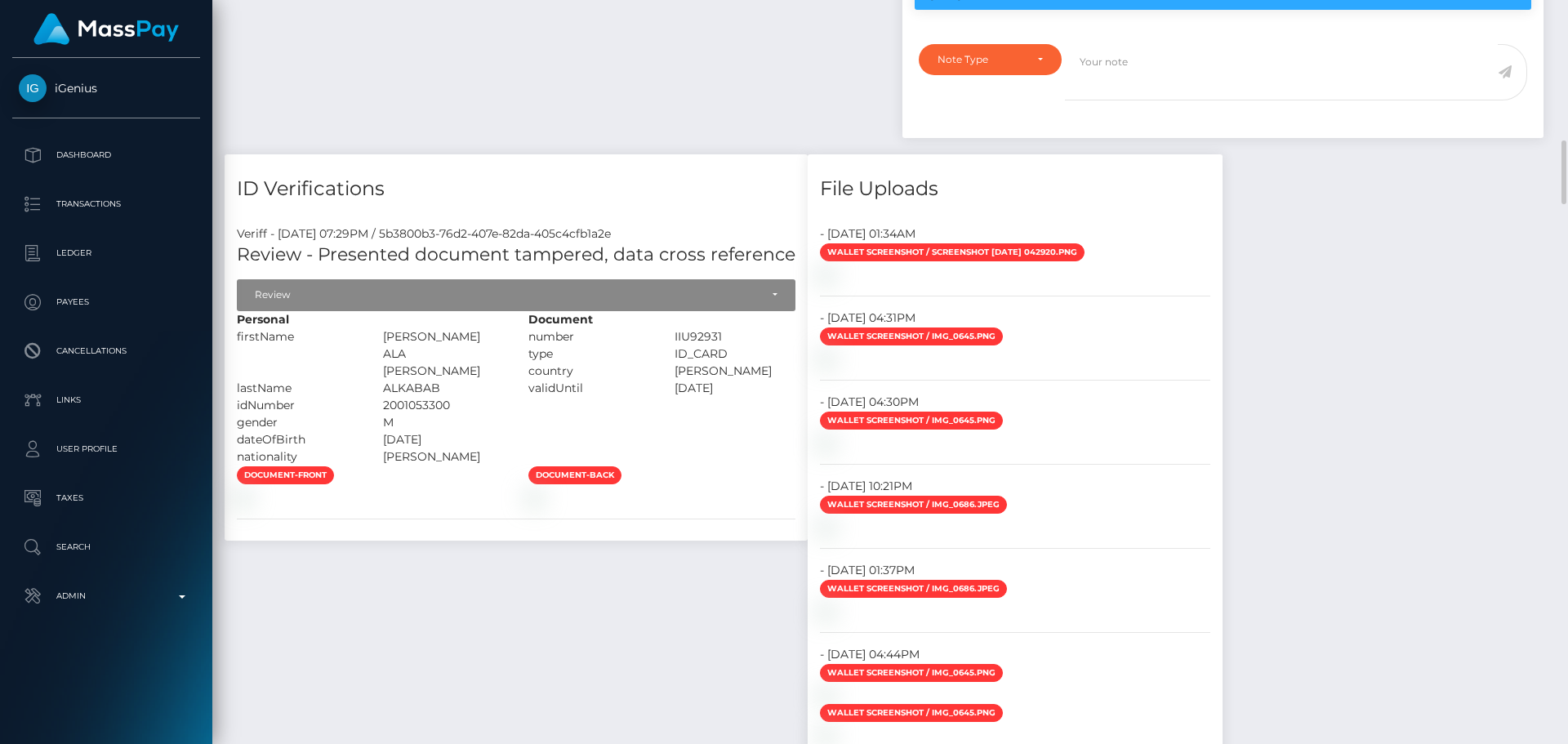
scroll to position [1470, 0]
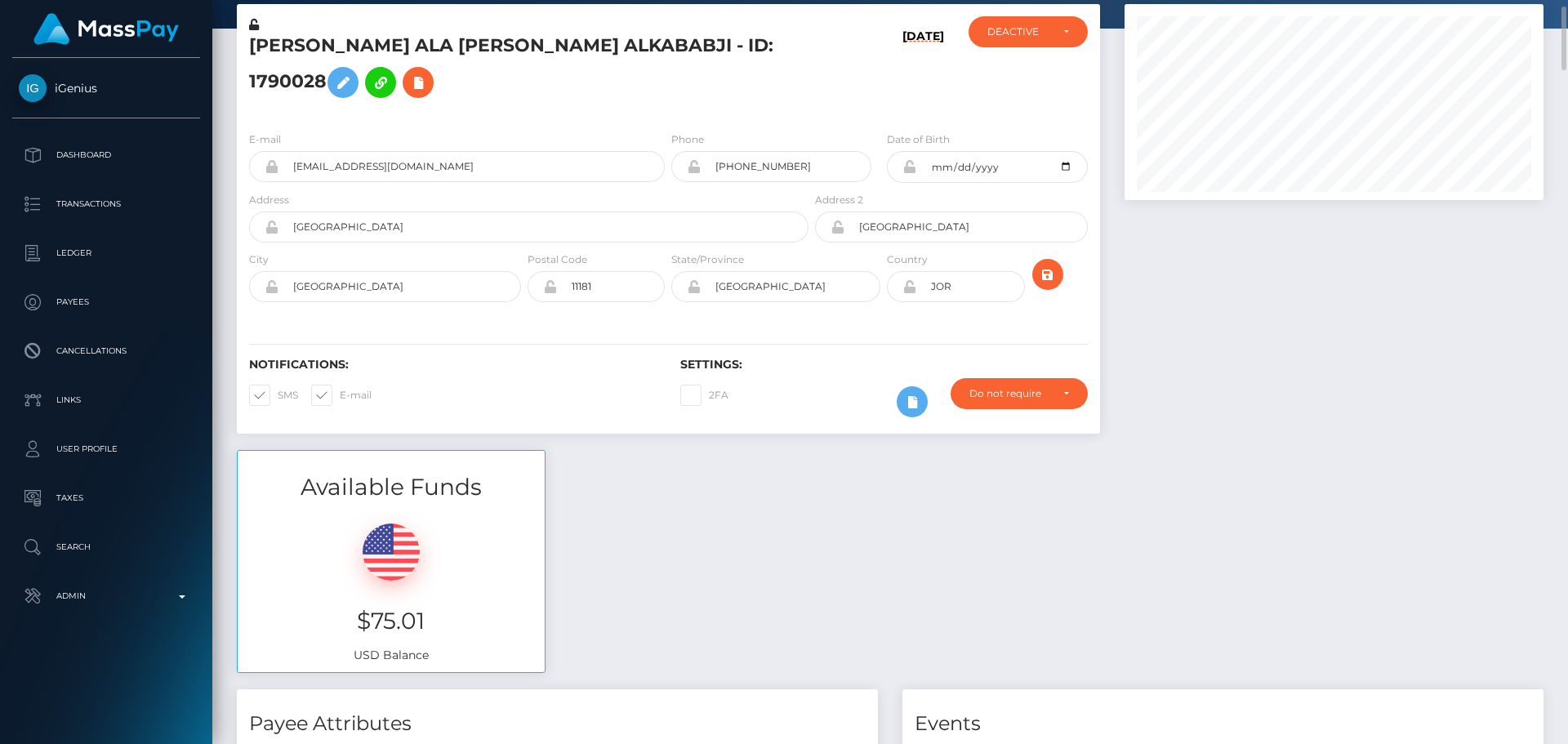
scroll to position [0, 0]
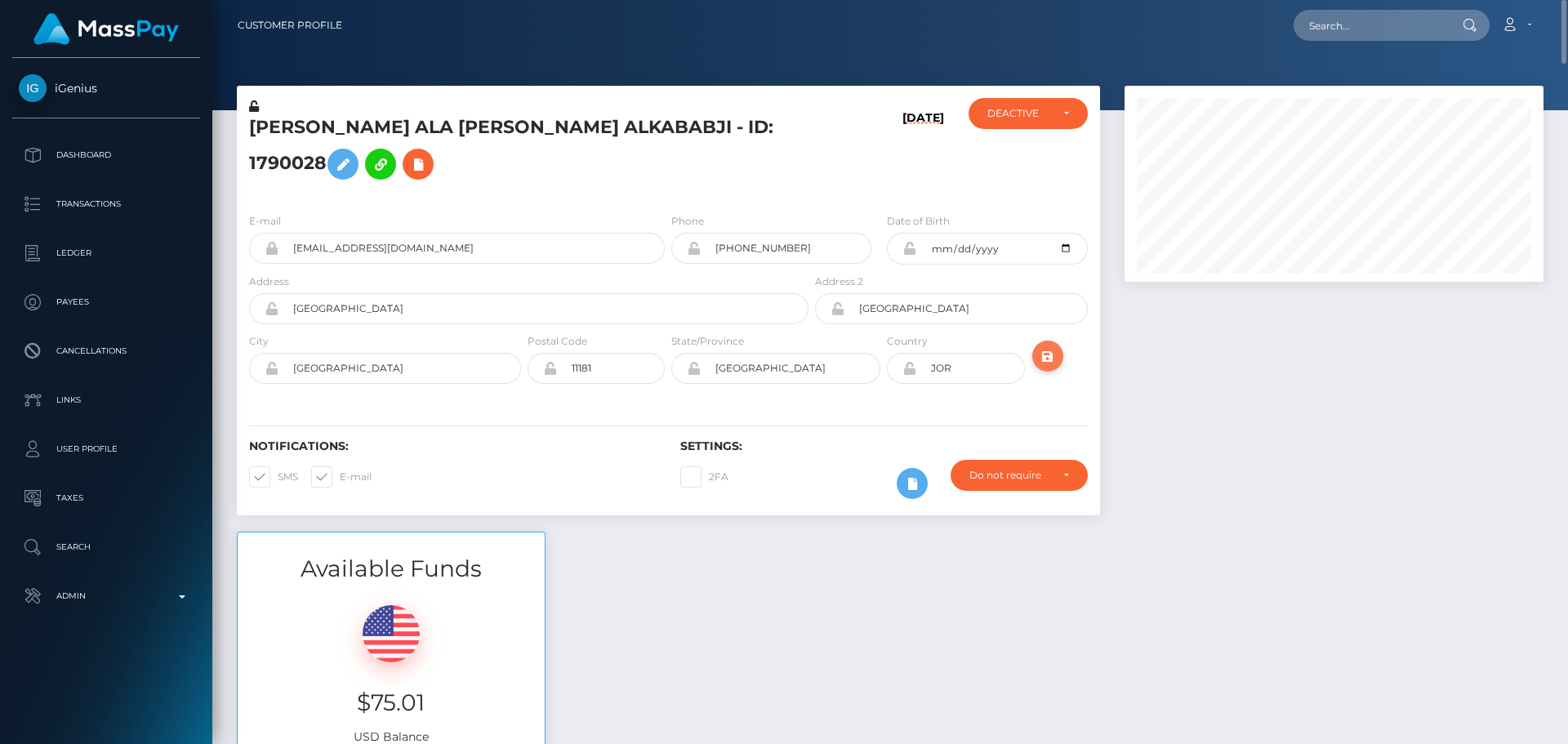
click at [1061, 372] on button "submit" at bounding box center [1048, 356] width 31 height 31
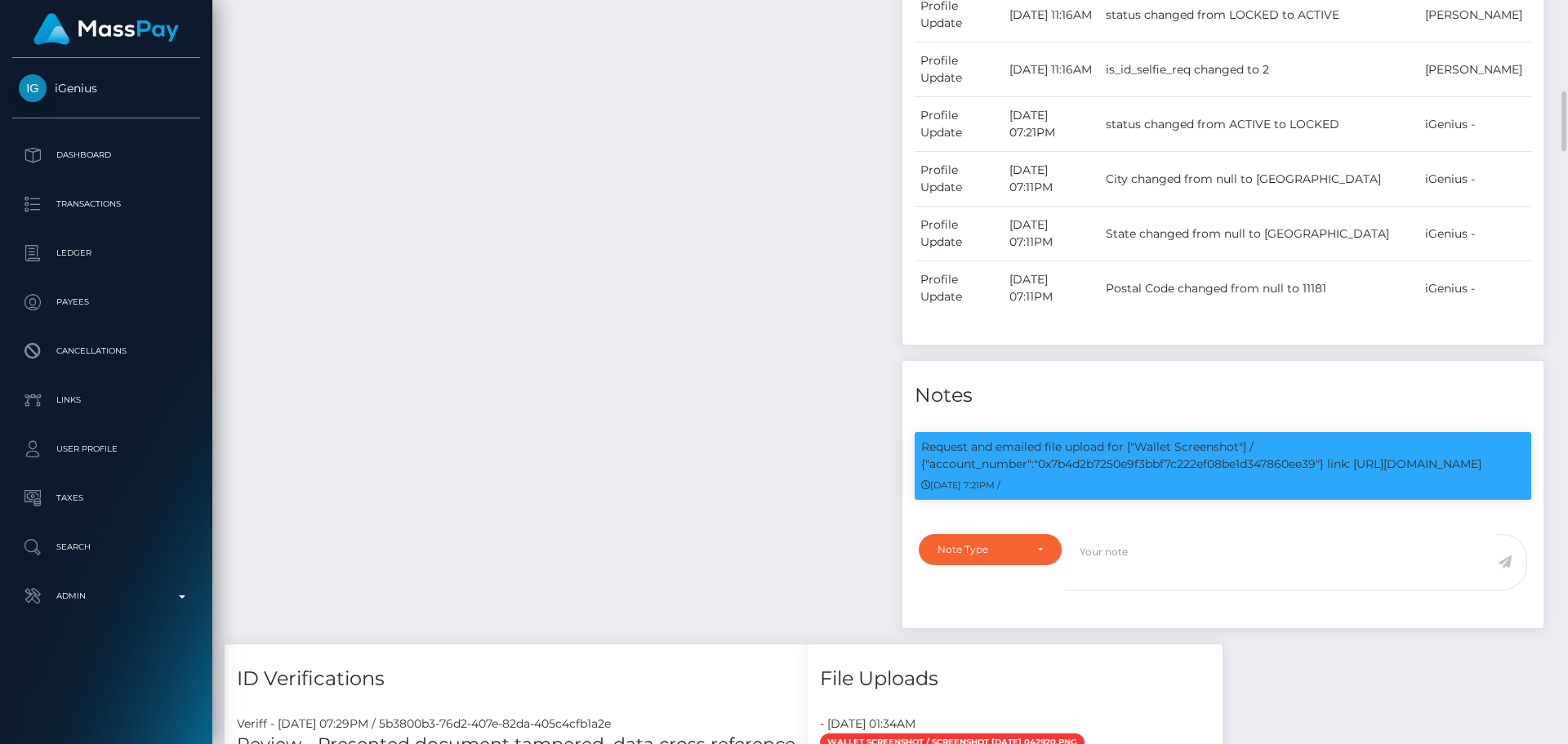
scroll to position [196, 420]
click at [1197, 473] on p "Request and emailed file upload for ["Wallet Screenshot"] / {"account_number":"…" at bounding box center [1223, 456] width 603 height 35
copy p "0x7b4d2b7250e9f3bbf7c222ef08be1d347860ee39"
click at [556, 159] on div "Payee Attributes Payer Name Label Value Jordan / USDC - Ethereum(ERC20) d715994…" at bounding box center [557, 136] width 666 height 1016
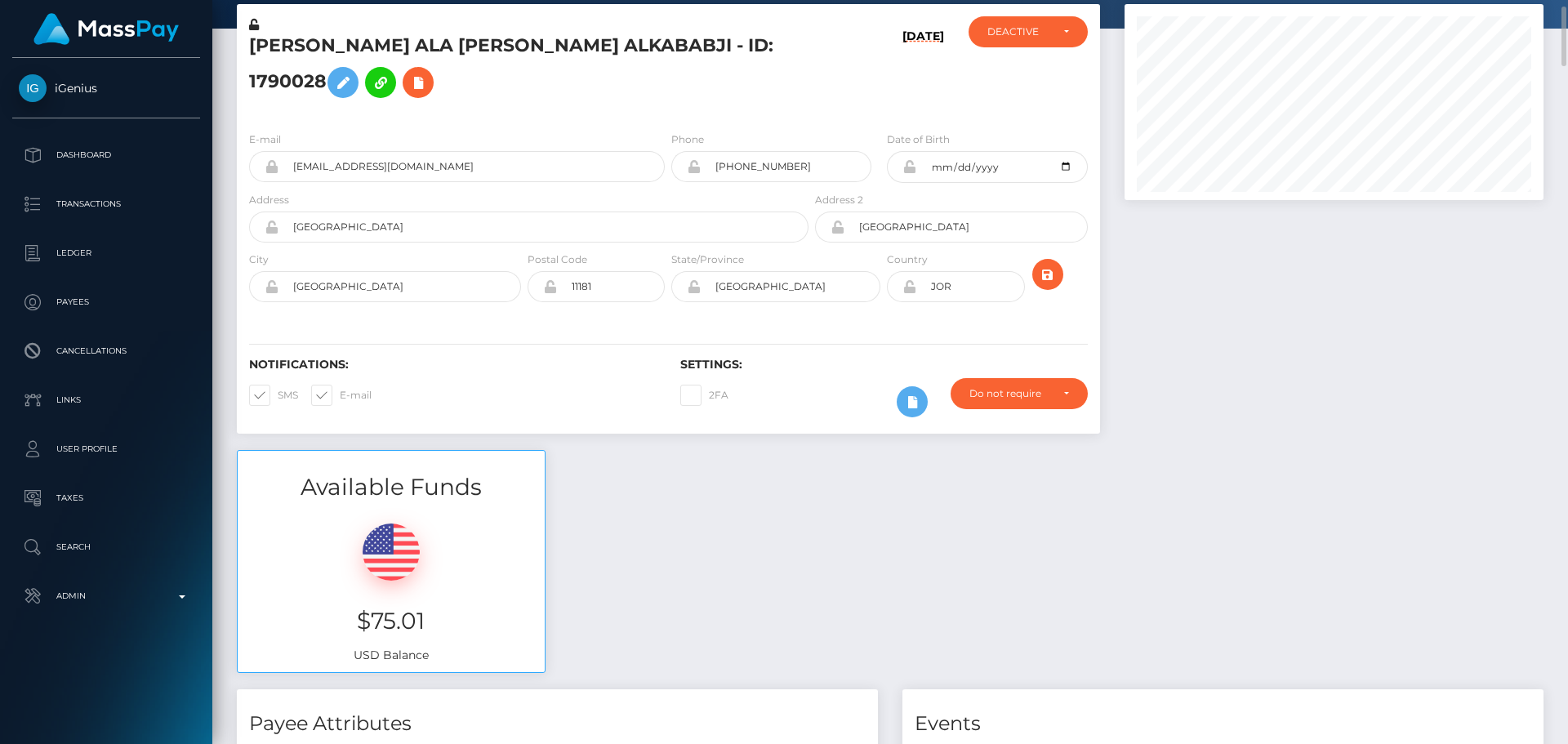
scroll to position [0, 0]
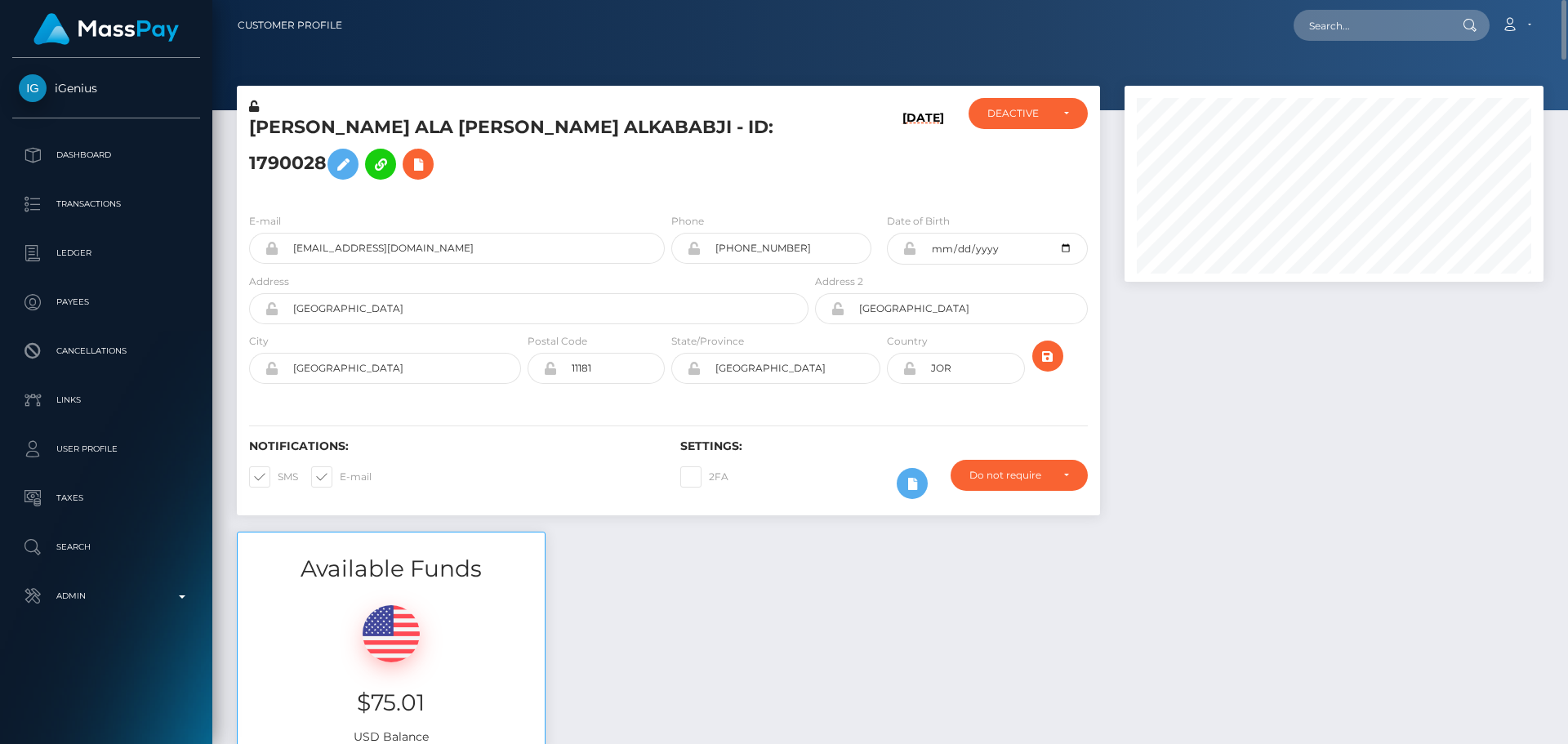
click at [603, 183] on h5 "[PERSON_NAME] ALA [PERSON_NAME] ALKABABJI - ID: 1790028" at bounding box center [524, 151] width 551 height 72
click at [1340, 31] on input "text" at bounding box center [1370, 25] width 154 height 31
paste input "poact_zqw7WbCkmNXT"
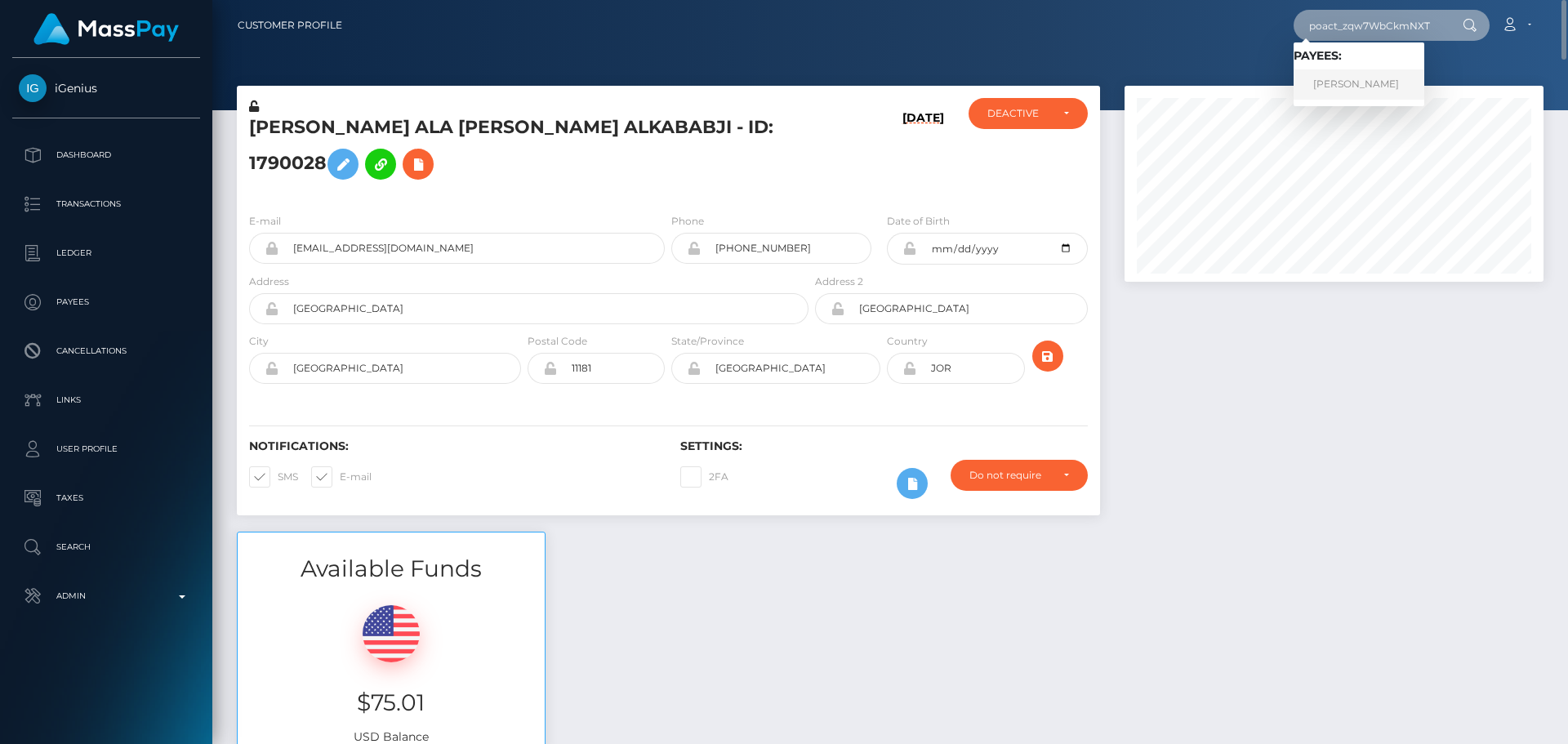
type input "poact_zqw7WbCkmNXT"
click at [1338, 87] on link "Ahmed Bellouch" at bounding box center [1358, 84] width 131 height 30
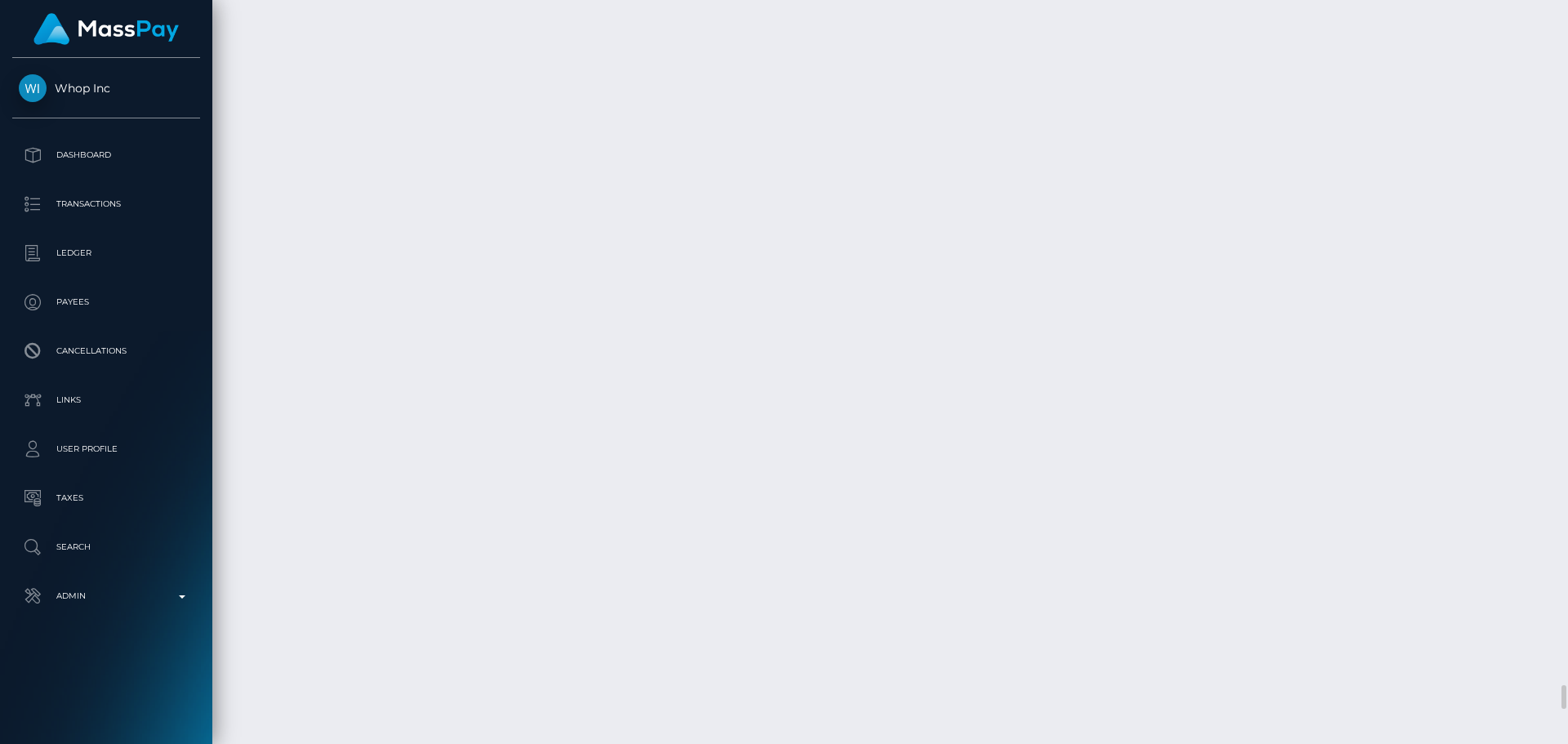
scroll to position [21088, 0]
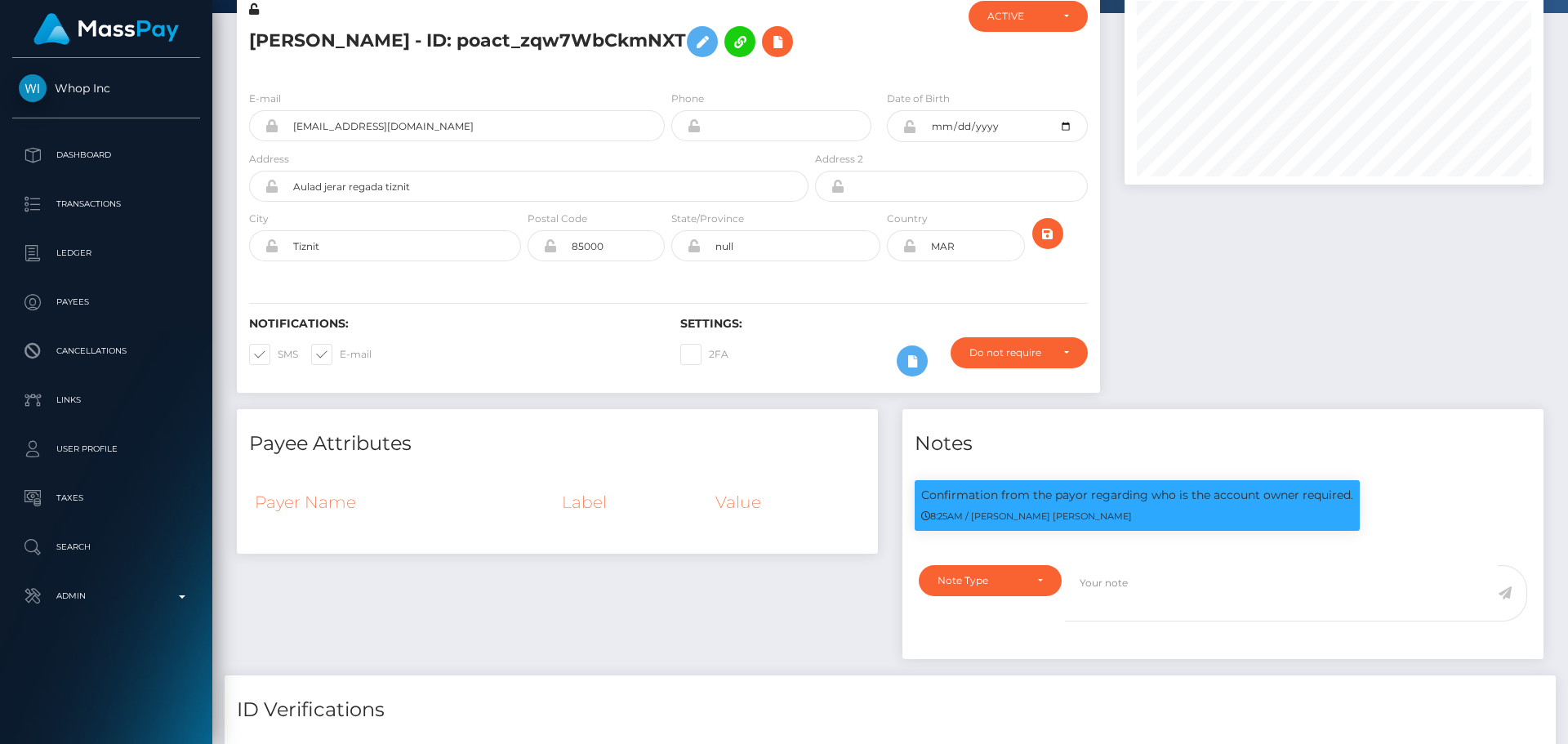
scroll to position [0, 0]
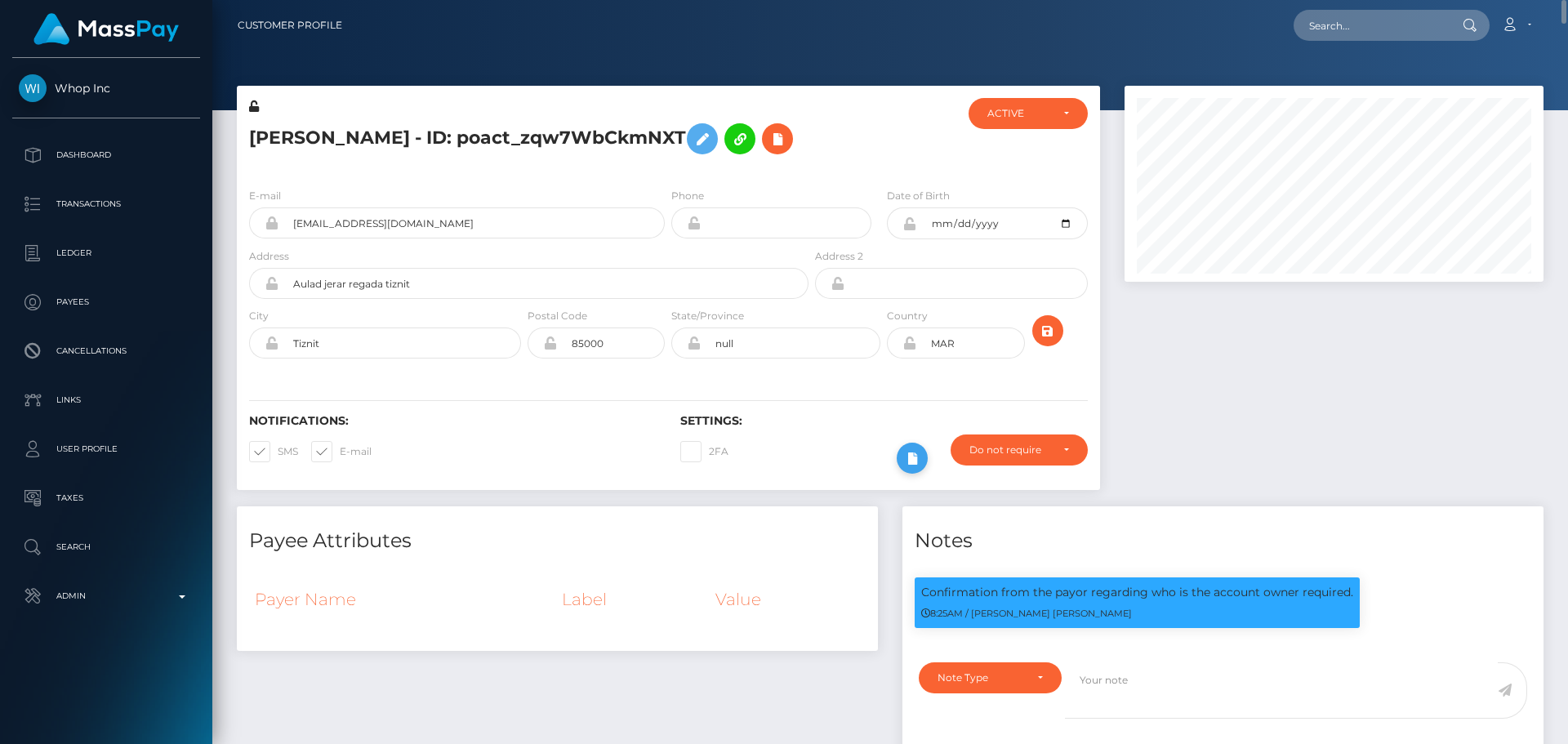
click at [909, 451] on icon at bounding box center [912, 458] width 20 height 21
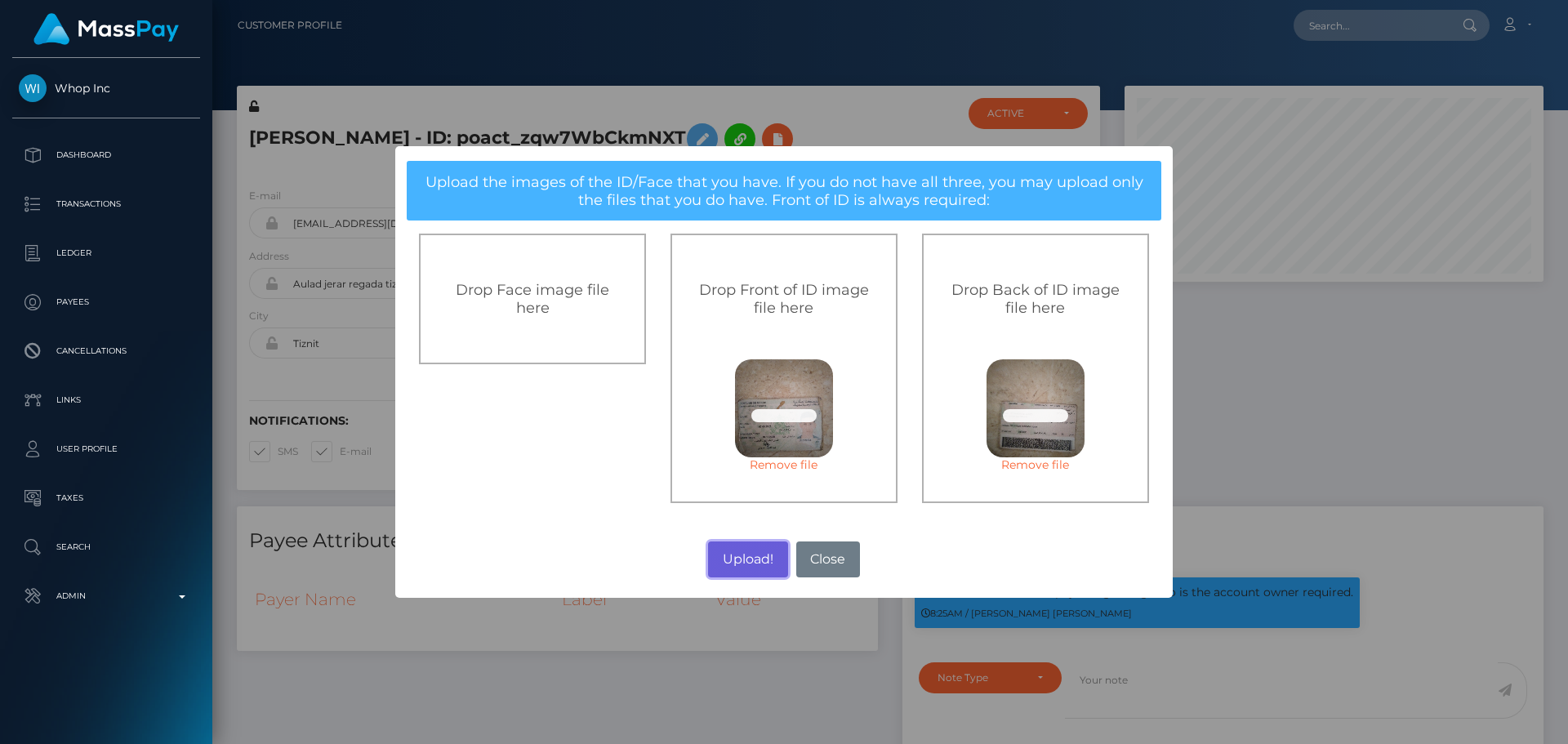
click at [747, 558] on button "Upload!" at bounding box center [747, 560] width 79 height 36
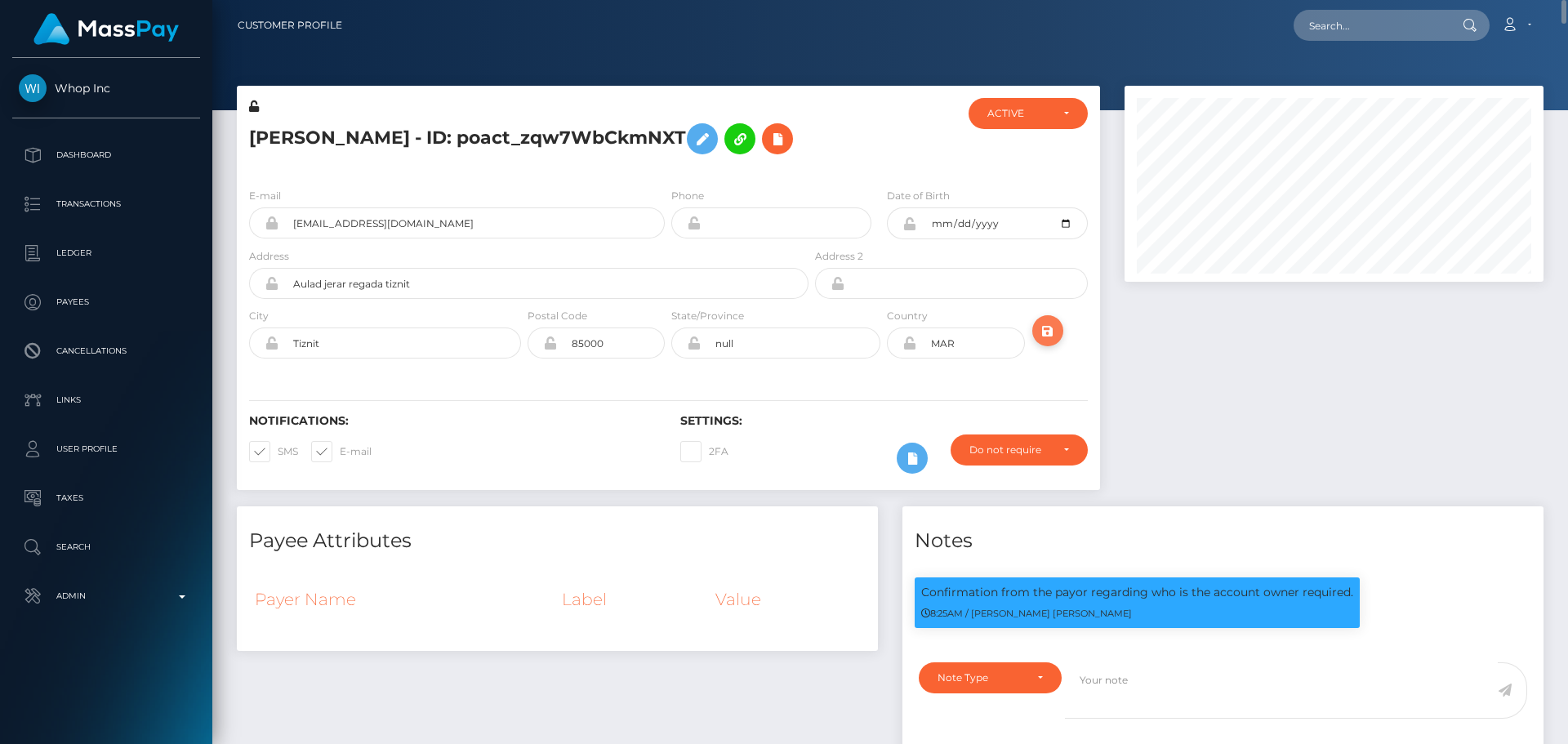
click at [1047, 332] on icon "submit" at bounding box center [1048, 330] width 20 height 21
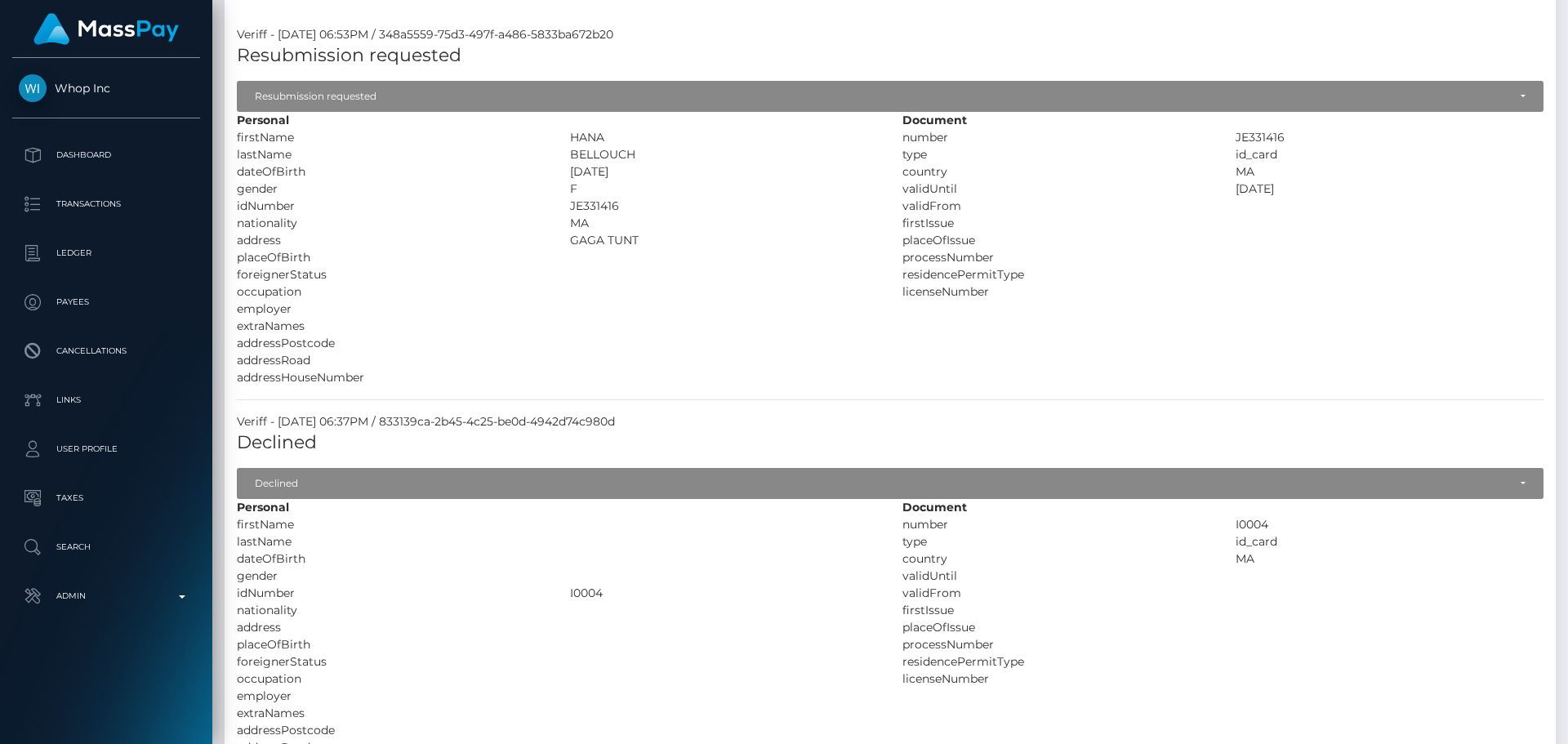
scroll to position [654, 0]
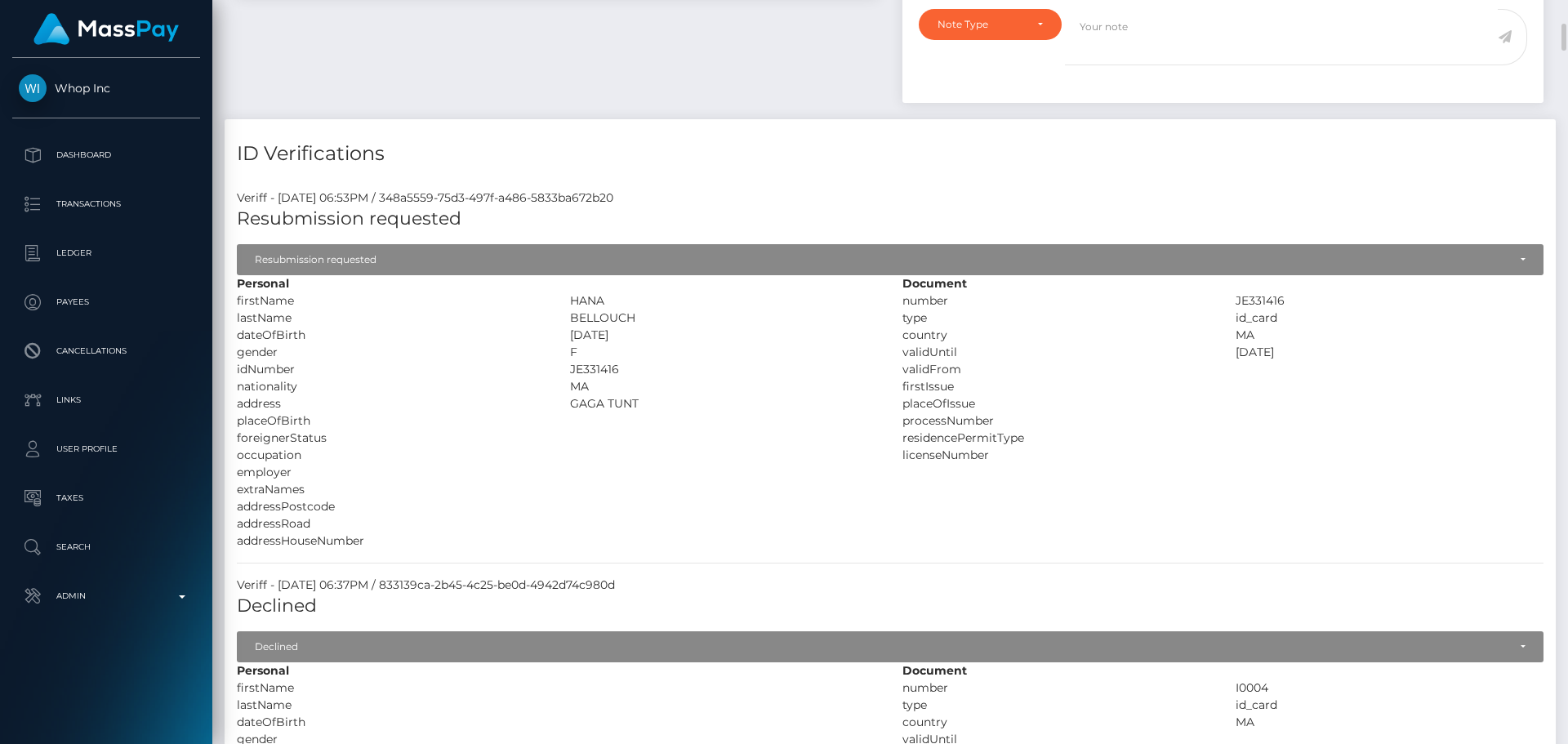
click at [477, 393] on div "nationality" at bounding box center [390, 386] width 333 height 17
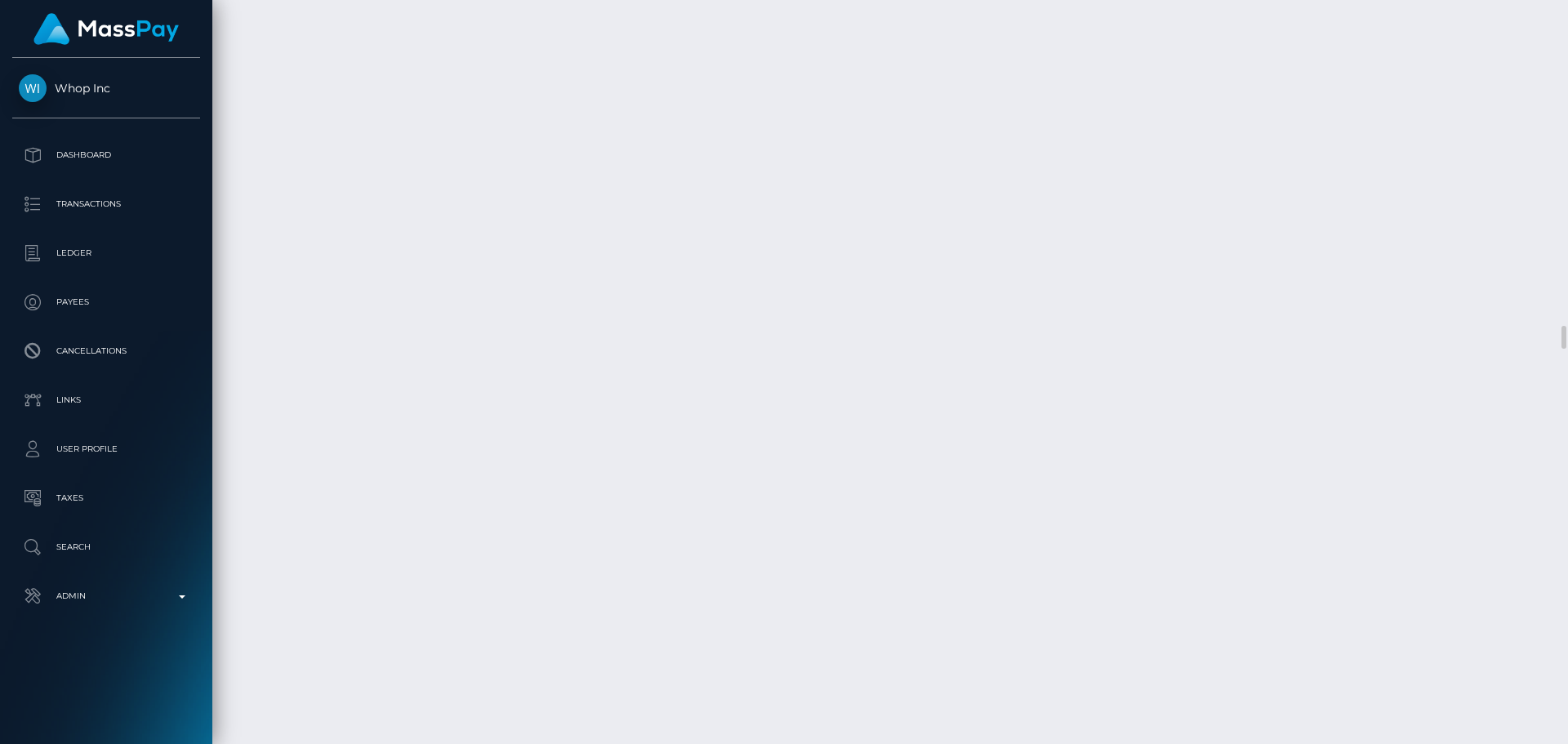
scroll to position [10455, 0]
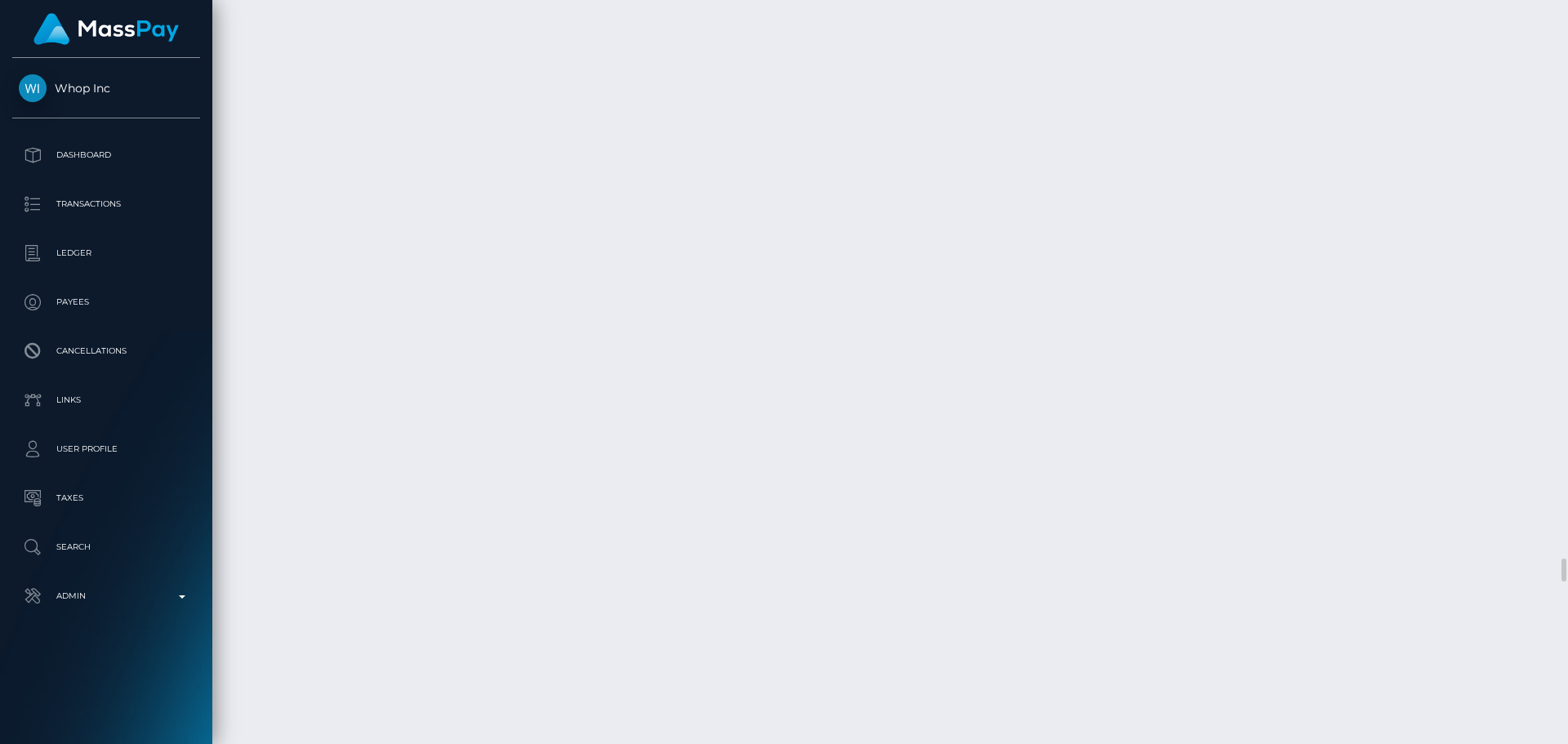
drag, startPoint x: 574, startPoint y: 316, endPoint x: 607, endPoint y: 334, distance: 37.6
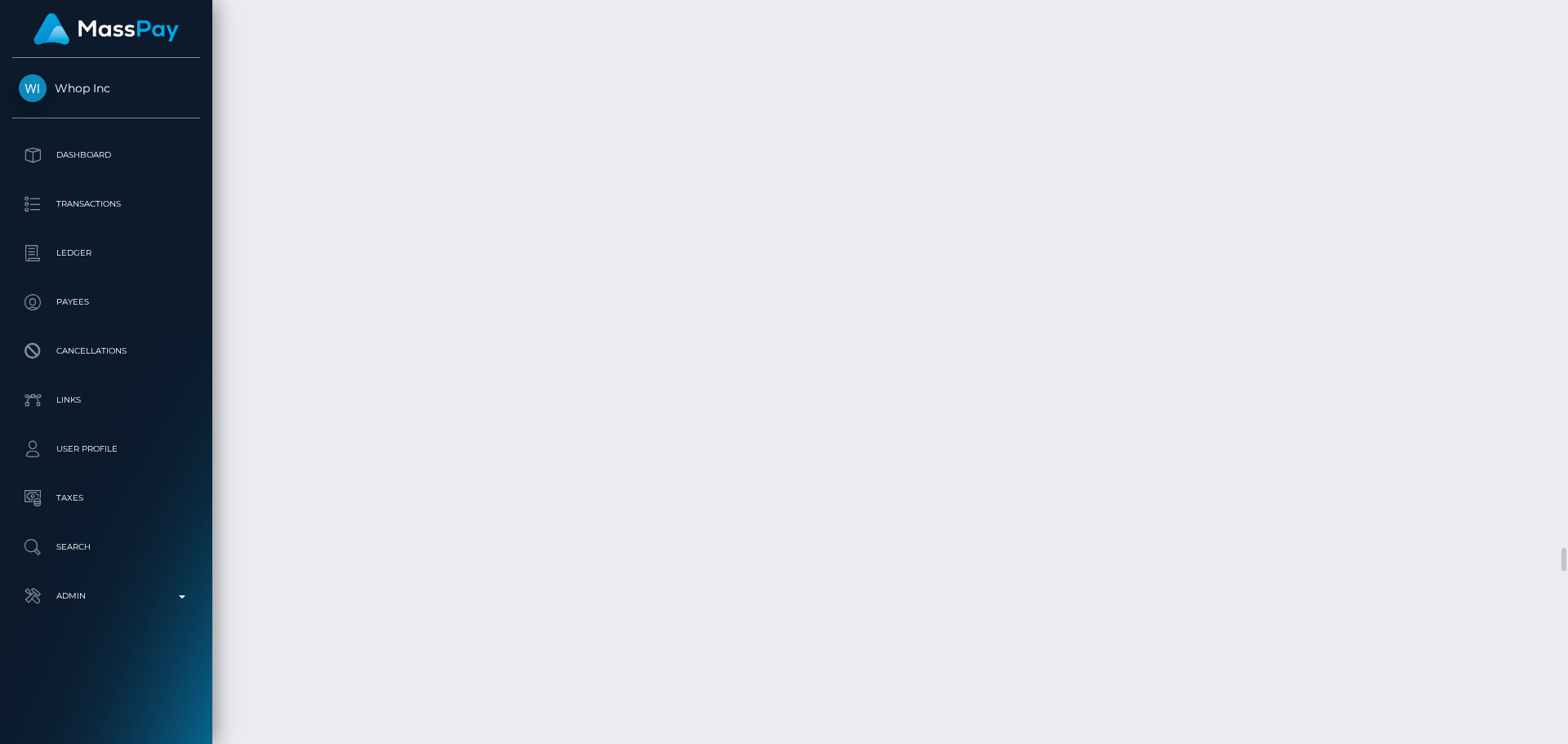
copy div "AHMED lastName BELLOUCH"
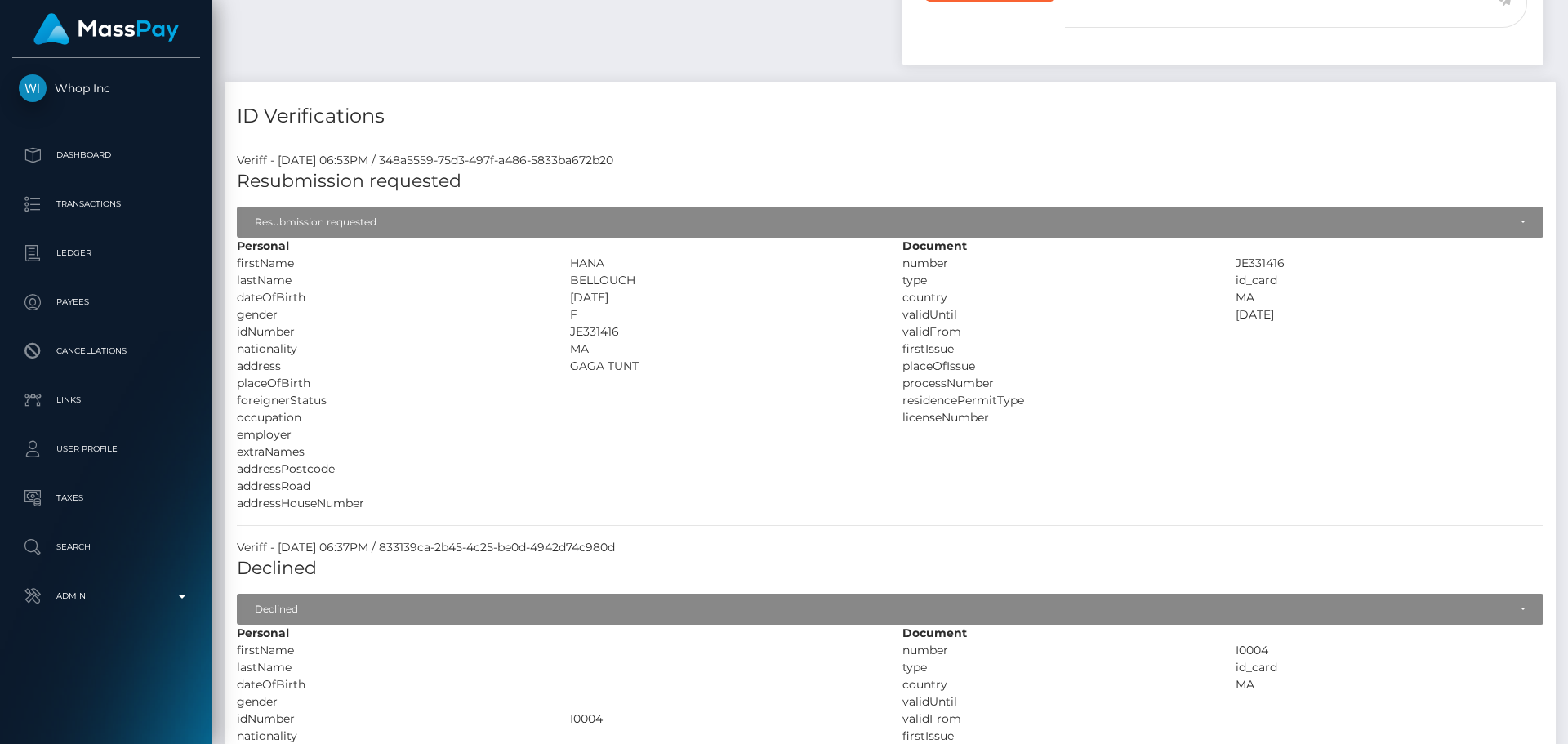
scroll to position [196, 420]
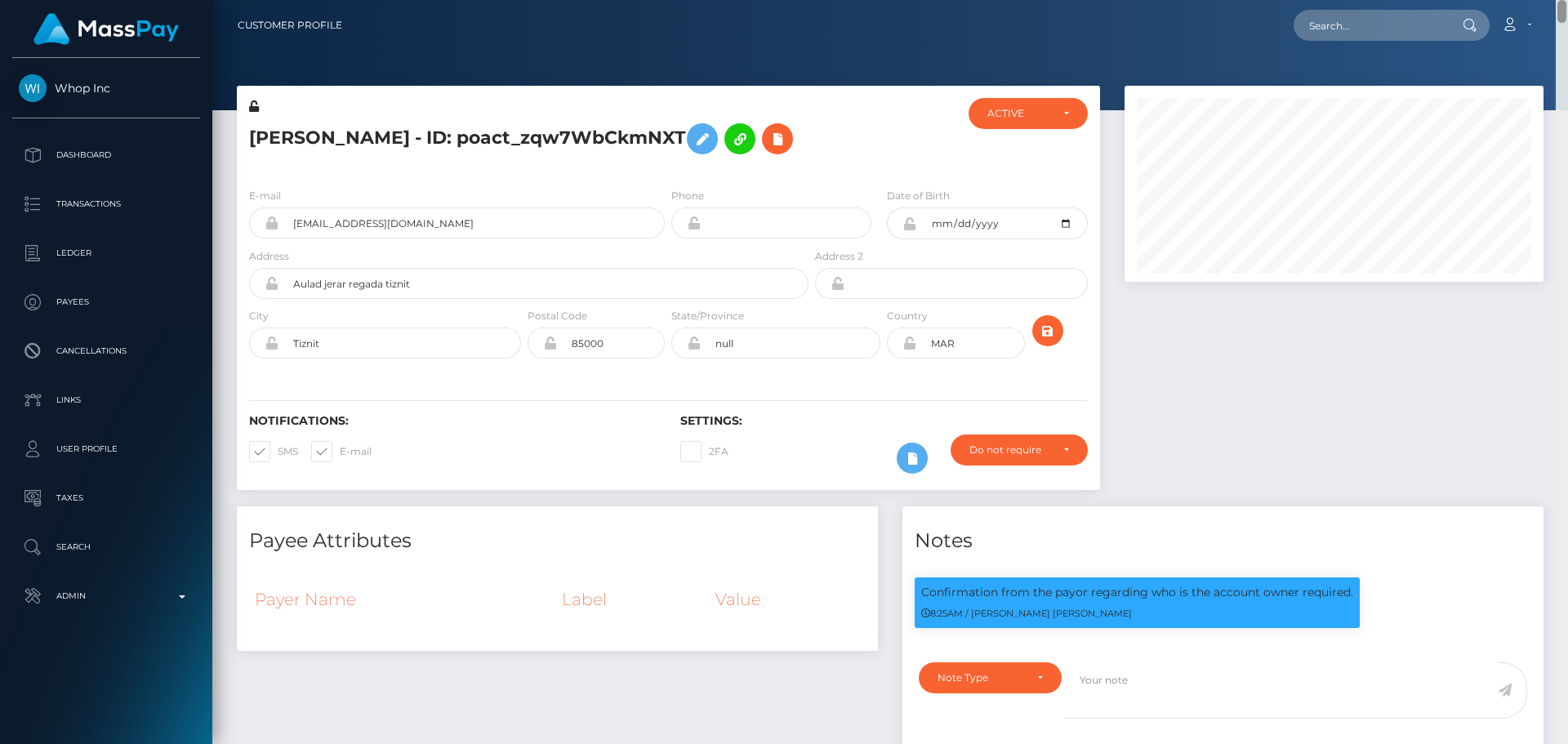
drag, startPoint x: 1561, startPoint y: 534, endPoint x: 1538, endPoint y: -42, distance: 576.5
click at [1538, 0] on html "Whop Inc Dashboard Transactions Ledger Payees Cancellations Links" at bounding box center [784, 372] width 1568 height 744
click at [707, 141] on icon at bounding box center [703, 139] width 20 height 21
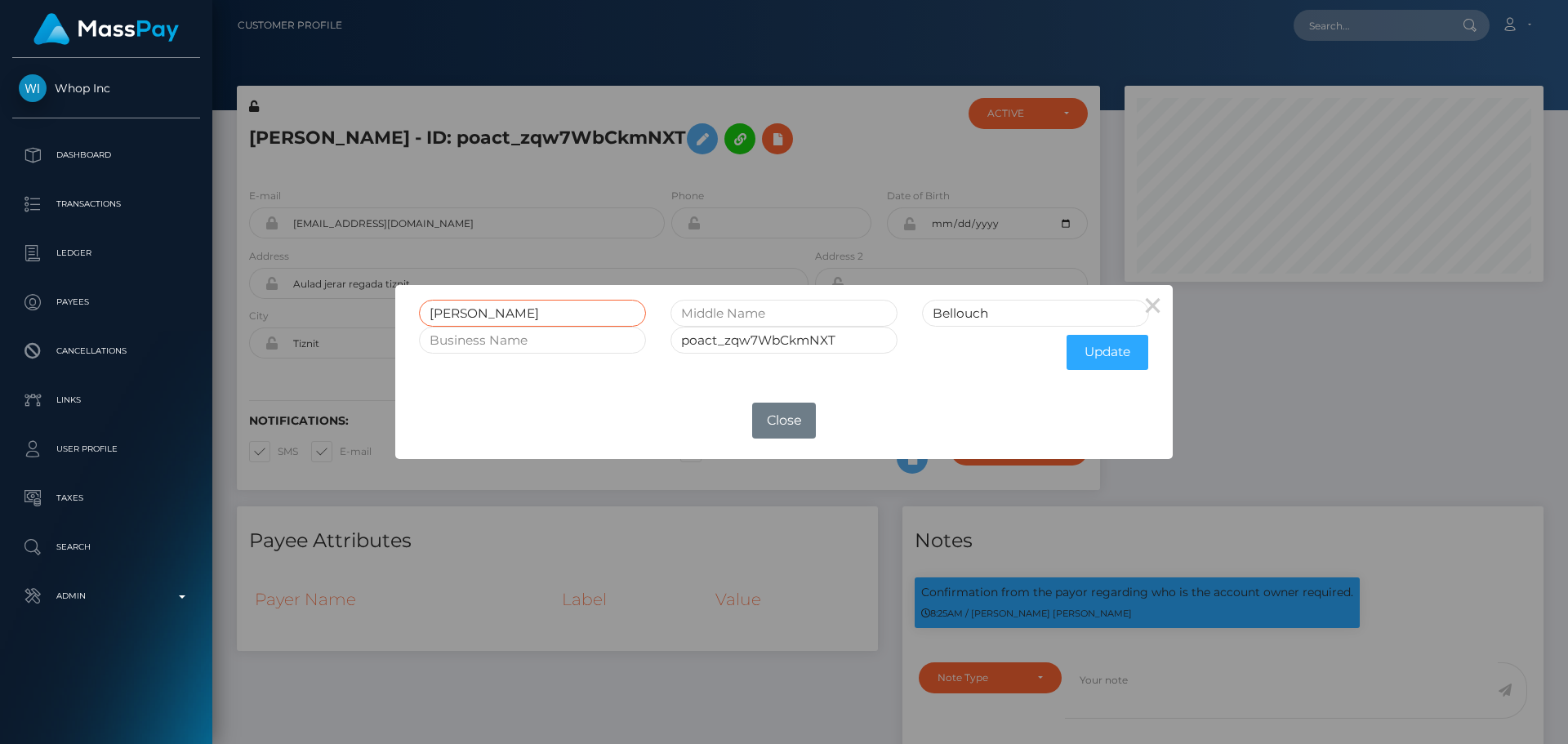
click at [555, 309] on input "Ahmed" at bounding box center [533, 313] width 227 height 27
click at [554, 308] on input "Ahmed" at bounding box center [533, 313] width 227 height 27
paste input "HMED lastName BELLOUCH"
click at [589, 313] on input "AHMED lastName BELLOUCH" at bounding box center [533, 313] width 227 height 27
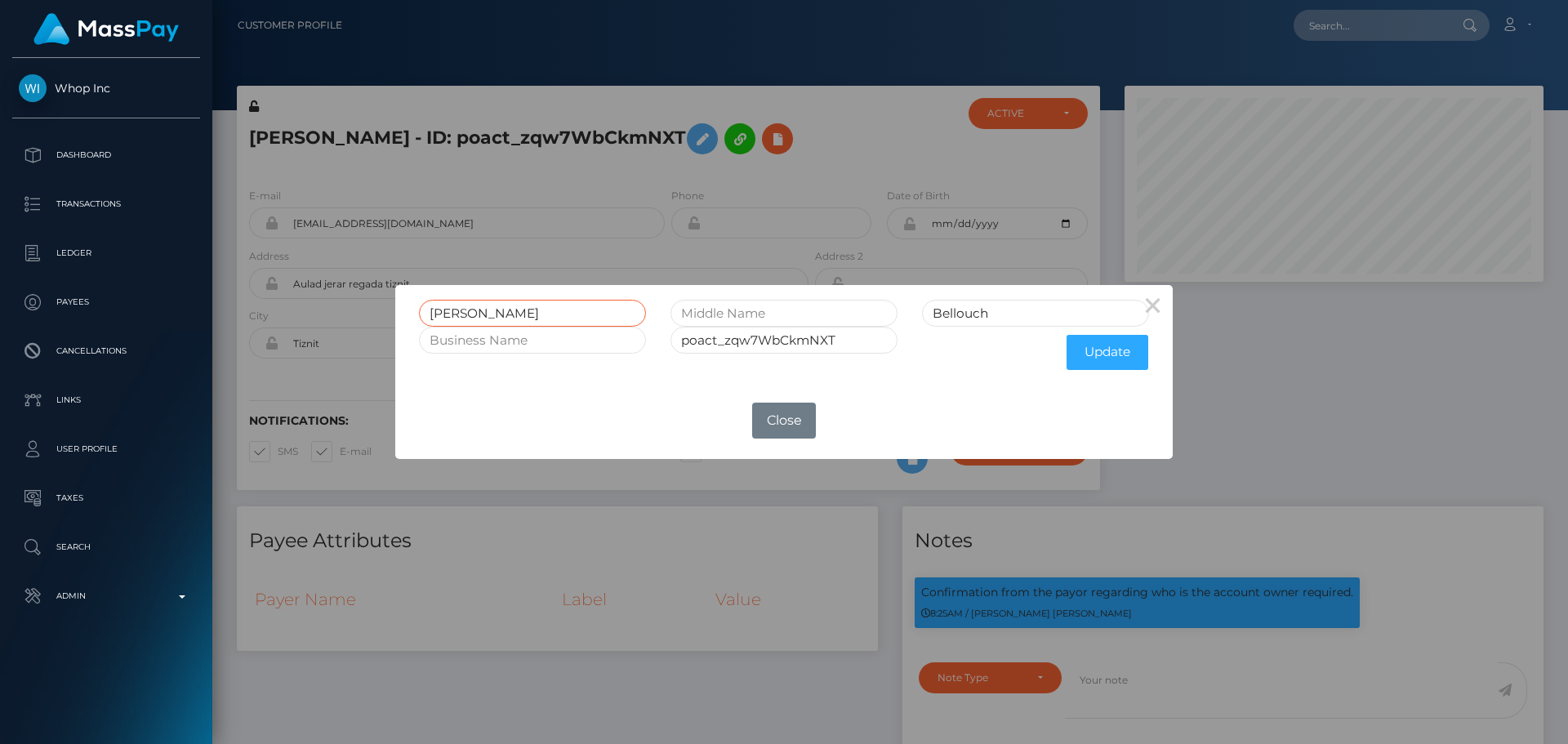
type input "AHMED lastName BELLOUCH"
click at [953, 312] on input "Bellouch" at bounding box center [1035, 313] width 227 height 27
paste input "ELLOUCH"
type input "BELLOUCH"
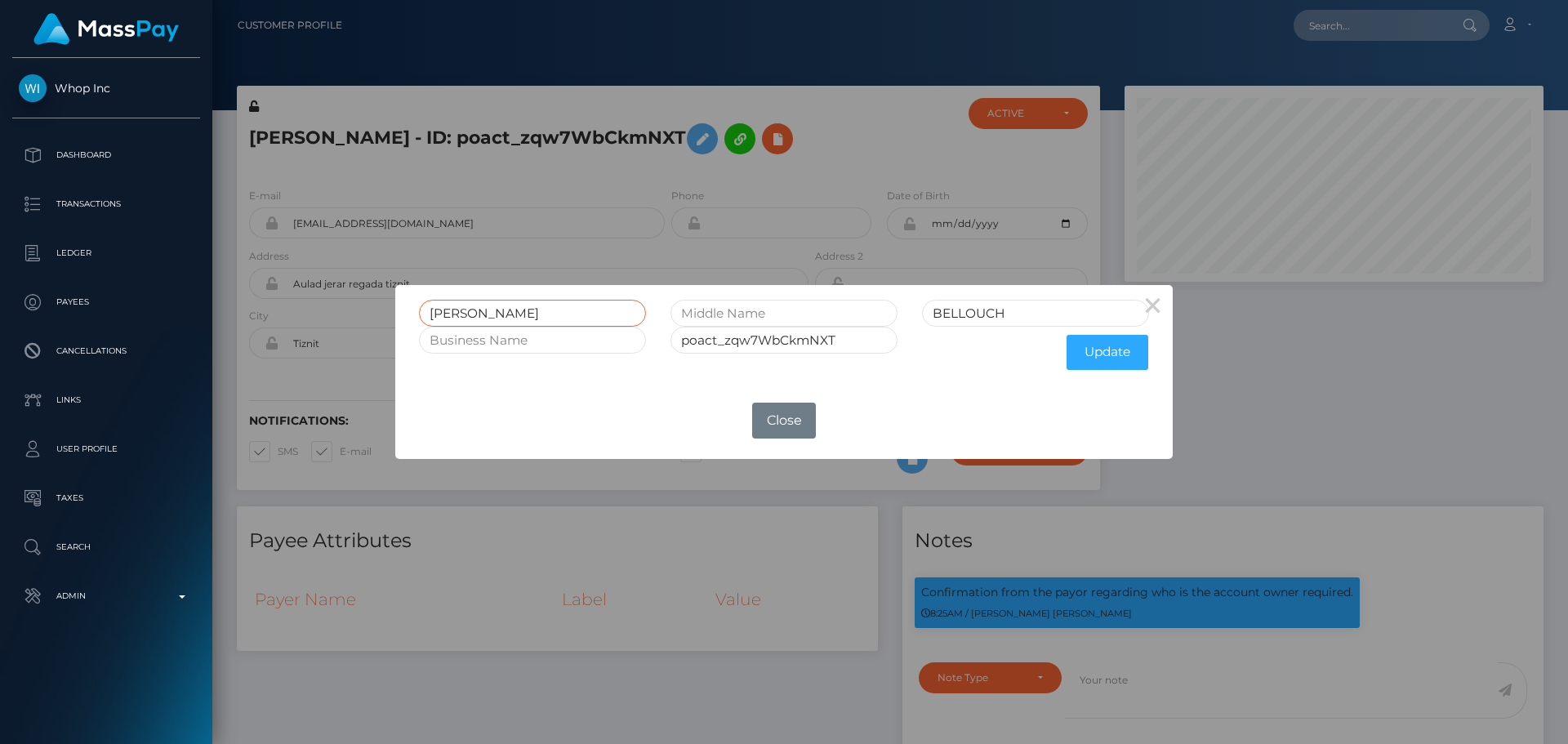
click at [504, 316] on input "AHMED lastName BELLOUCH" at bounding box center [533, 313] width 227 height 27
drag, startPoint x: 504, startPoint y: 316, endPoint x: 628, endPoint y: 313, distance: 124.0
click at [627, 313] on input "AHMED lastName BELLOUCH" at bounding box center [533, 313] width 227 height 27
type input "[PERSON_NAME]"
click at [1050, 311] on input "BELLOUCH" at bounding box center [1035, 313] width 227 height 27
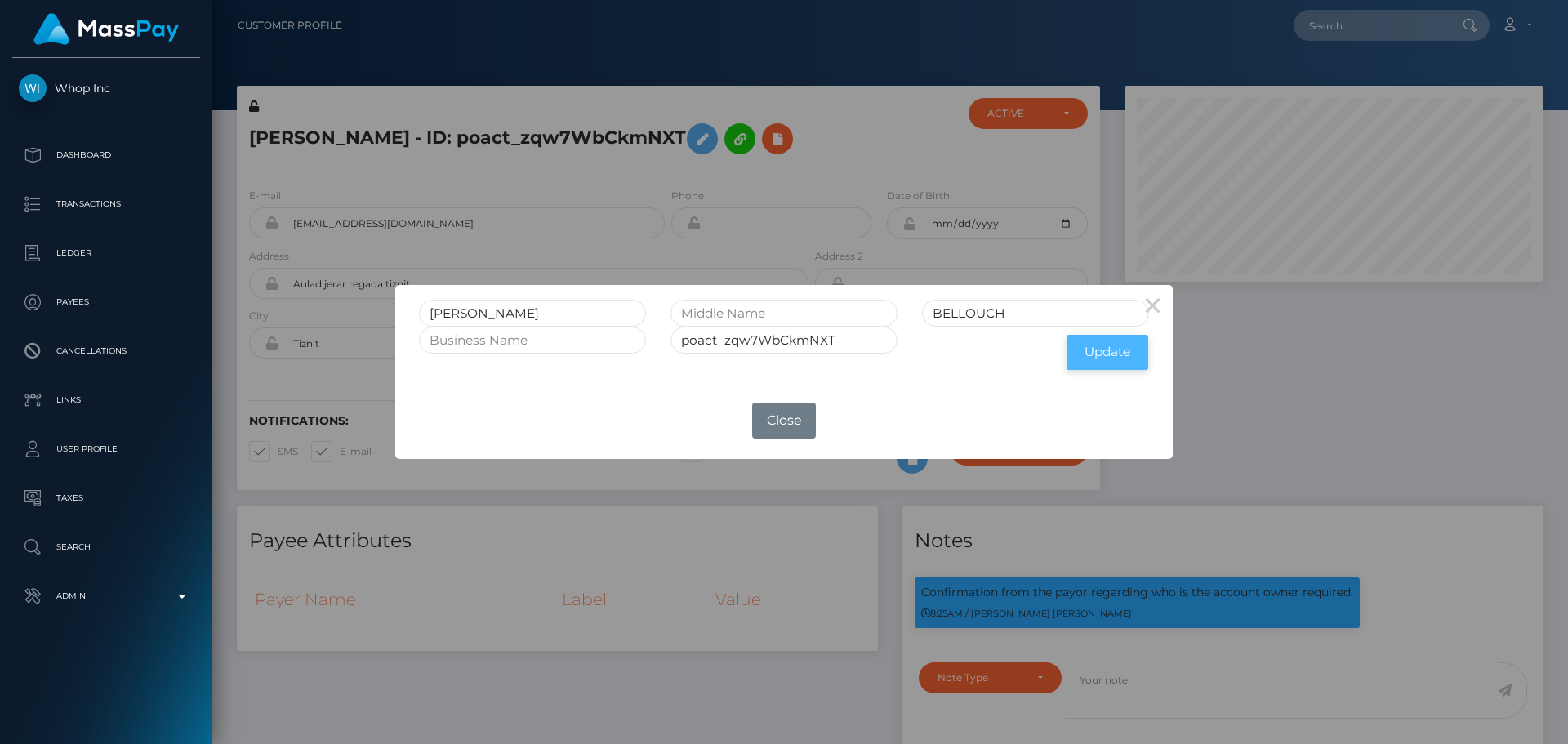
click at [1120, 357] on button "Update" at bounding box center [1107, 352] width 81 height 35
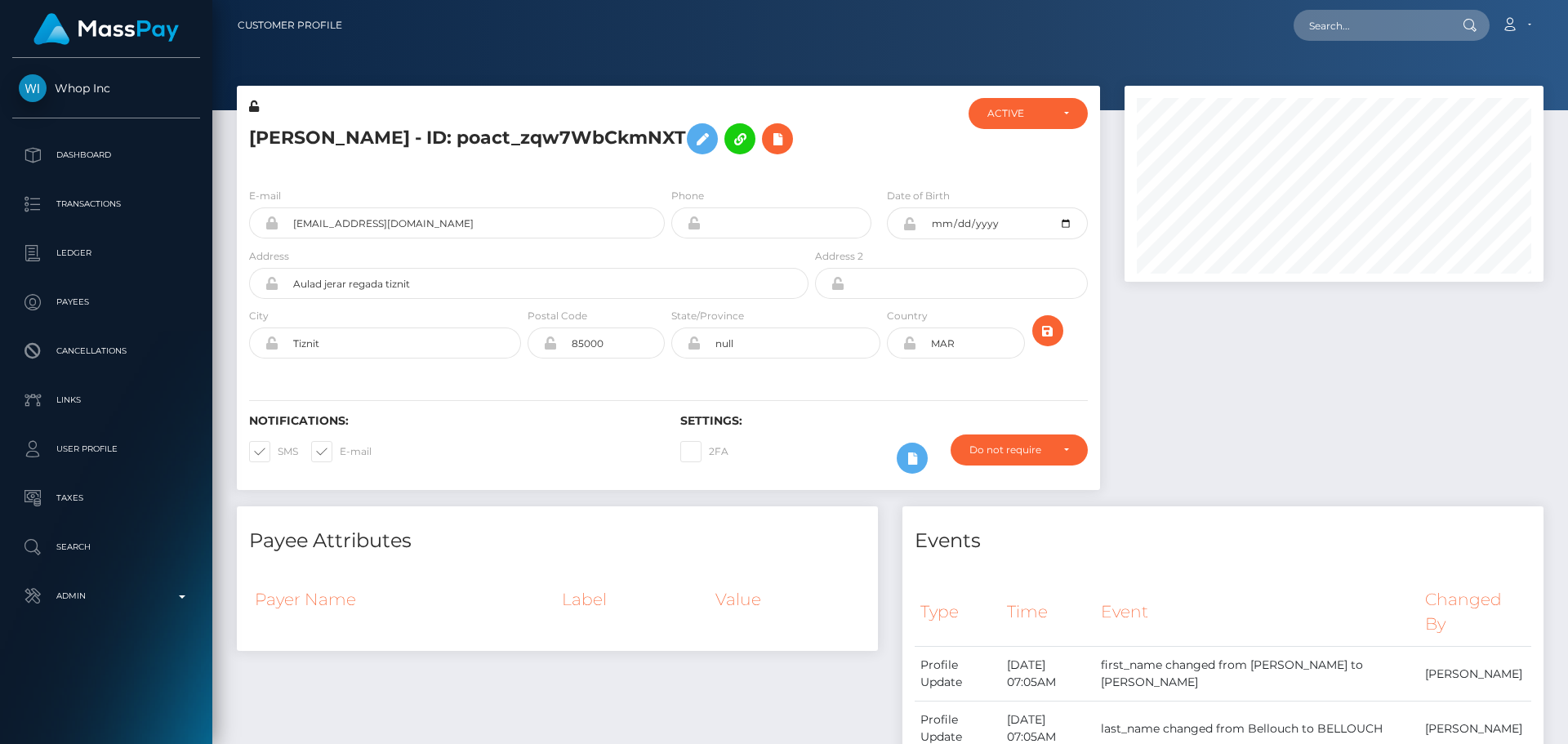
scroll to position [196, 420]
click at [910, 230] on icon at bounding box center [909, 224] width 14 height 13
click at [253, 107] on icon at bounding box center [254, 106] width 10 height 12
click at [877, 175] on div at bounding box center [883, 136] width 144 height 76
click at [908, 349] on icon at bounding box center [909, 343] width 14 height 13
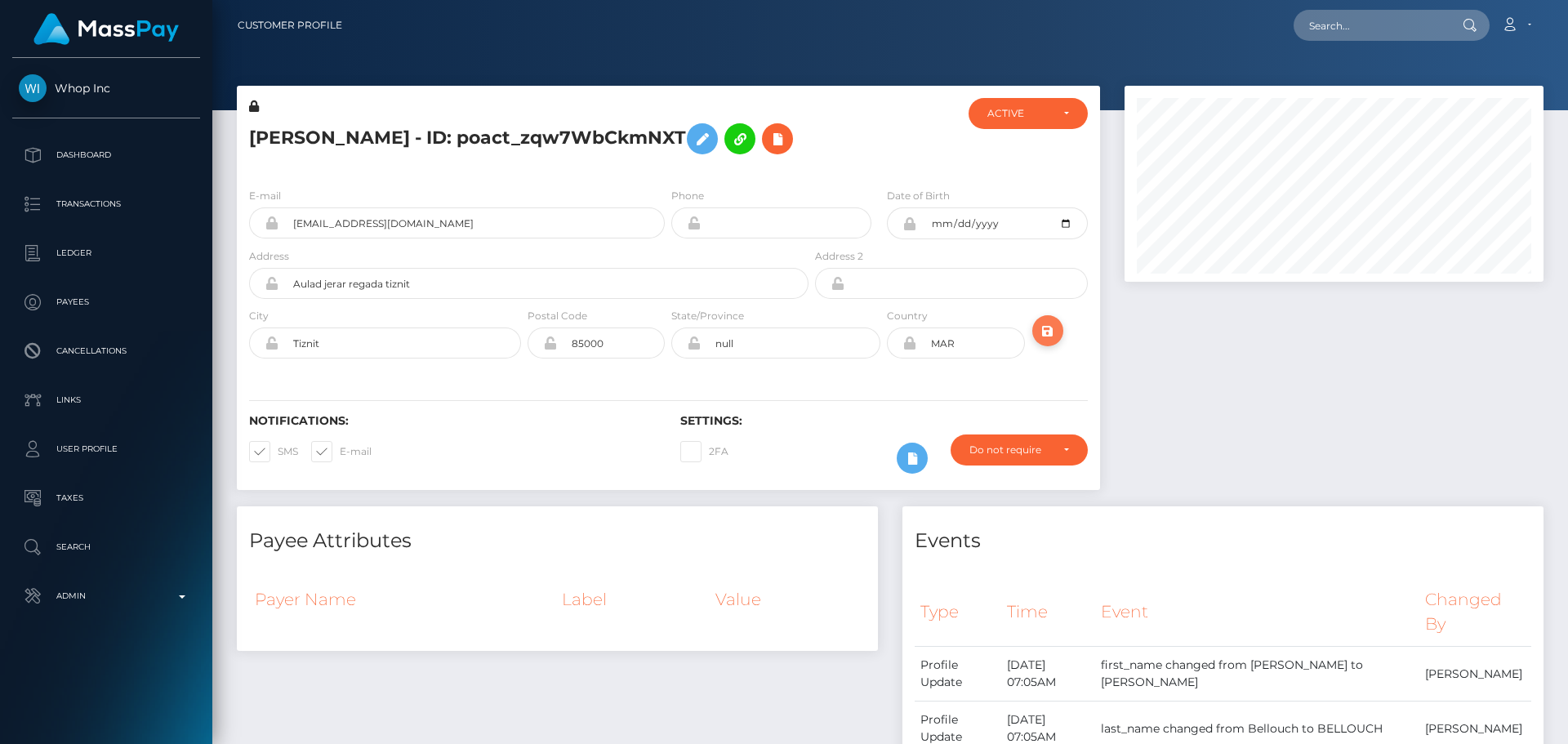
click at [1046, 341] on icon "submit" at bounding box center [1048, 330] width 20 height 21
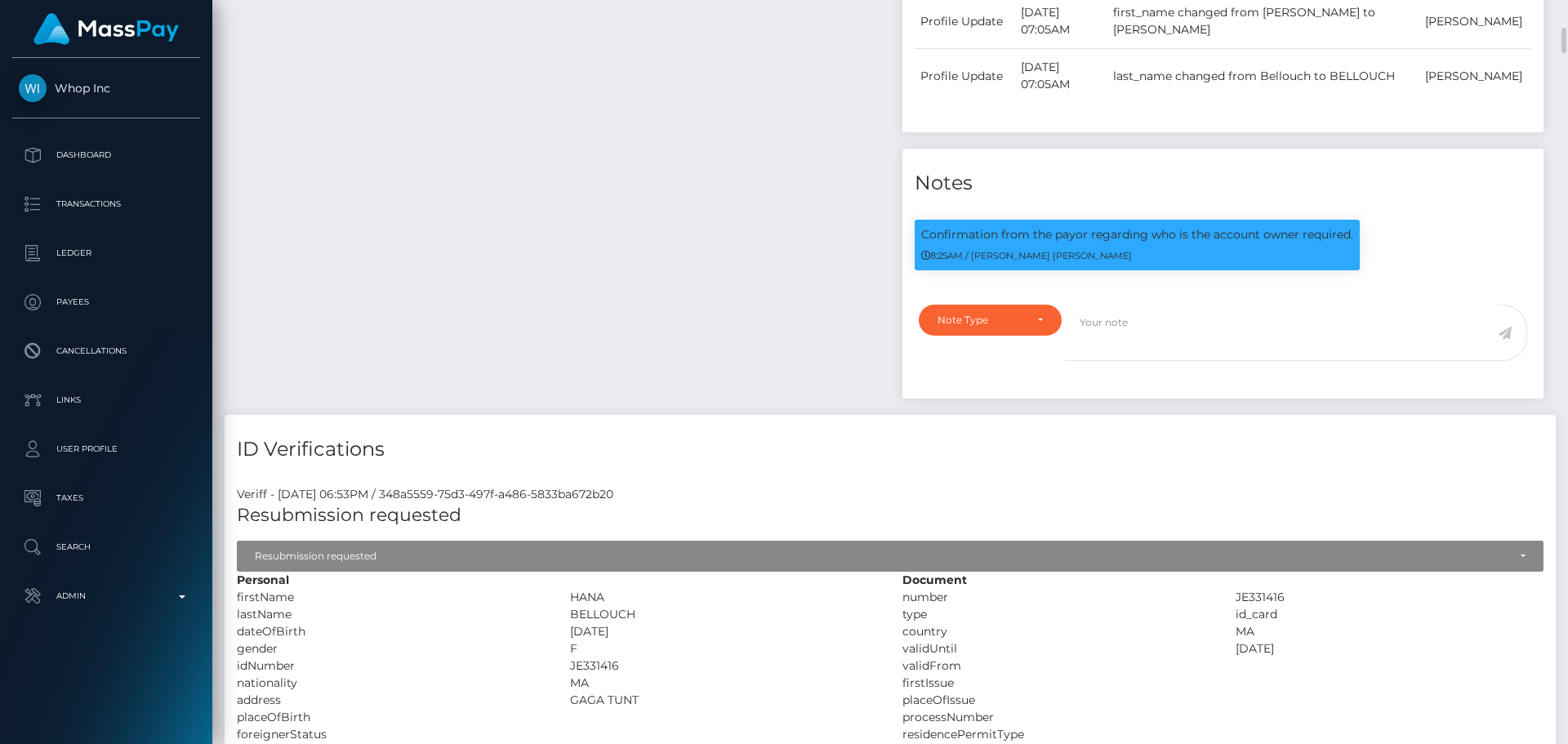
scroll to position [735, 0]
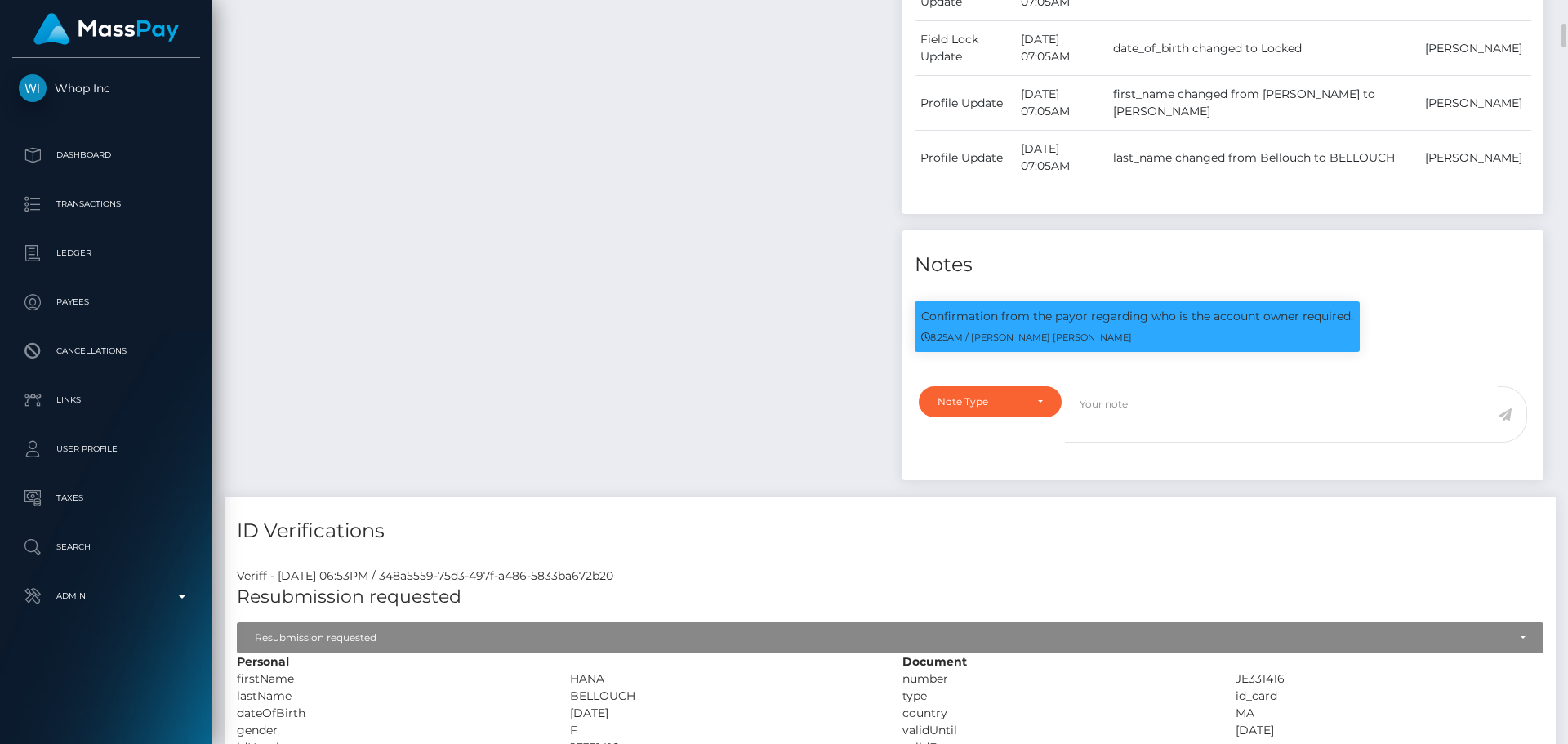
click at [792, 293] on div "Payee Attributes Payer Name Label Value" at bounding box center [557, 134] width 666 height 725
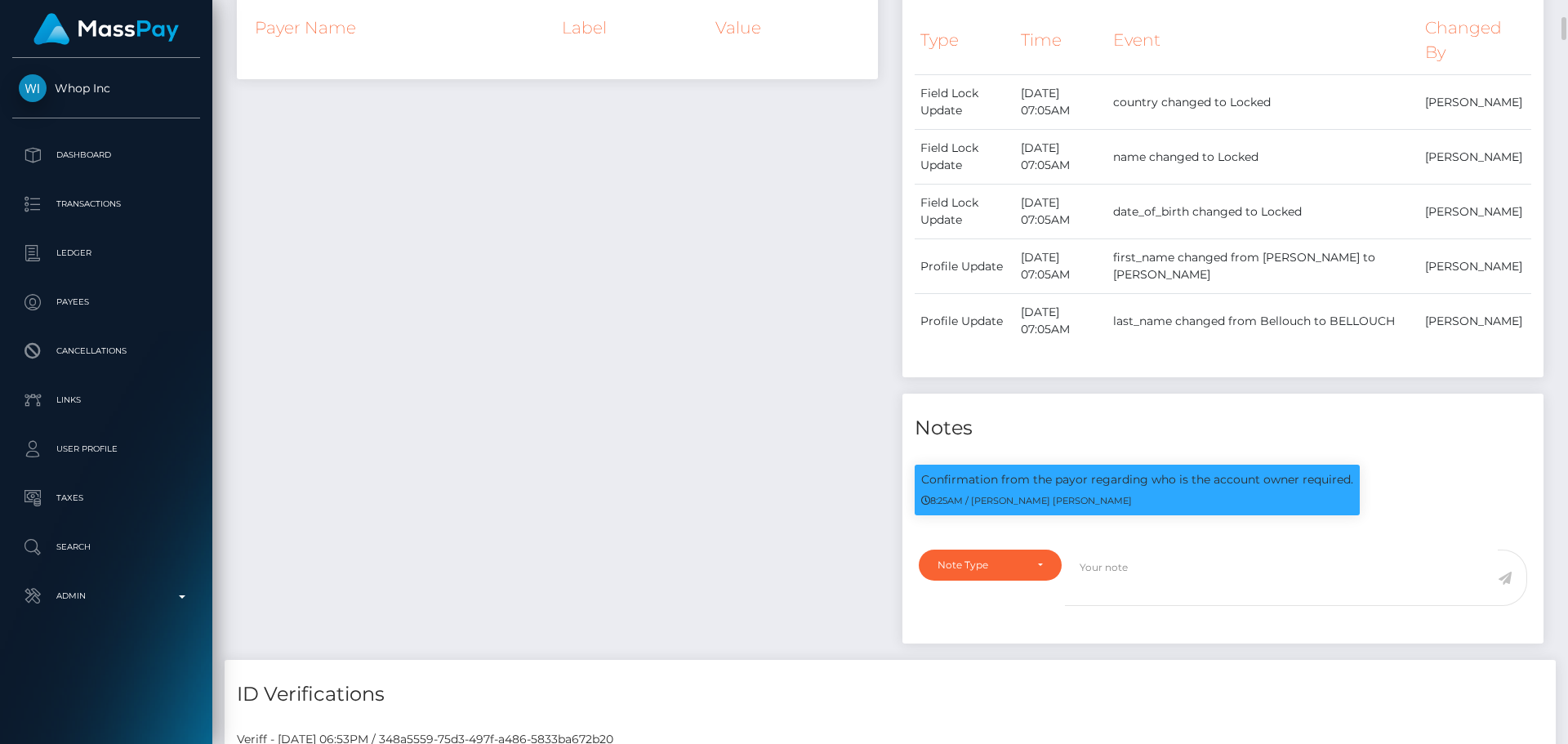
scroll to position [654, 0]
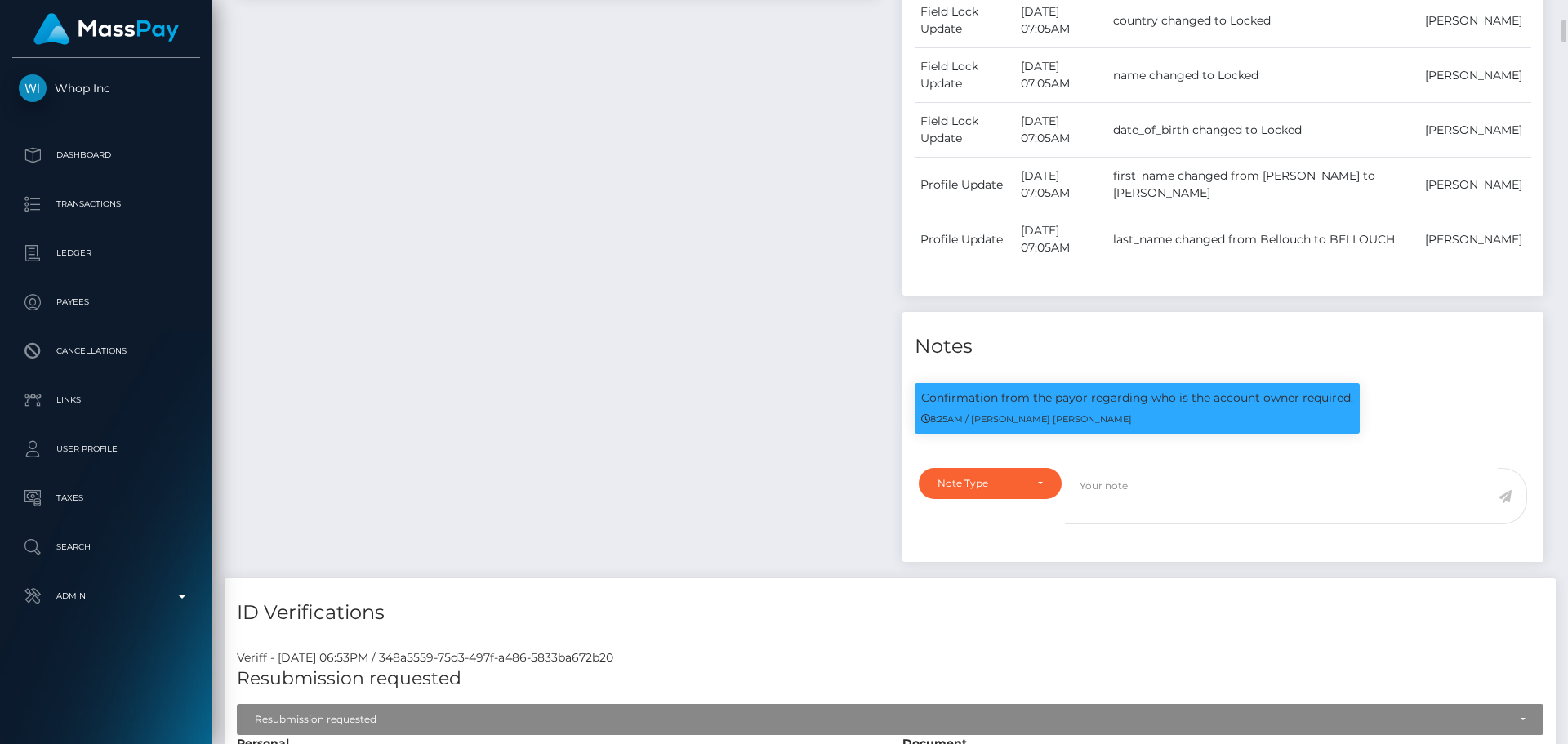
click at [794, 304] on div "Payee Attributes Payer Name Label Value" at bounding box center [557, 215] width 666 height 725
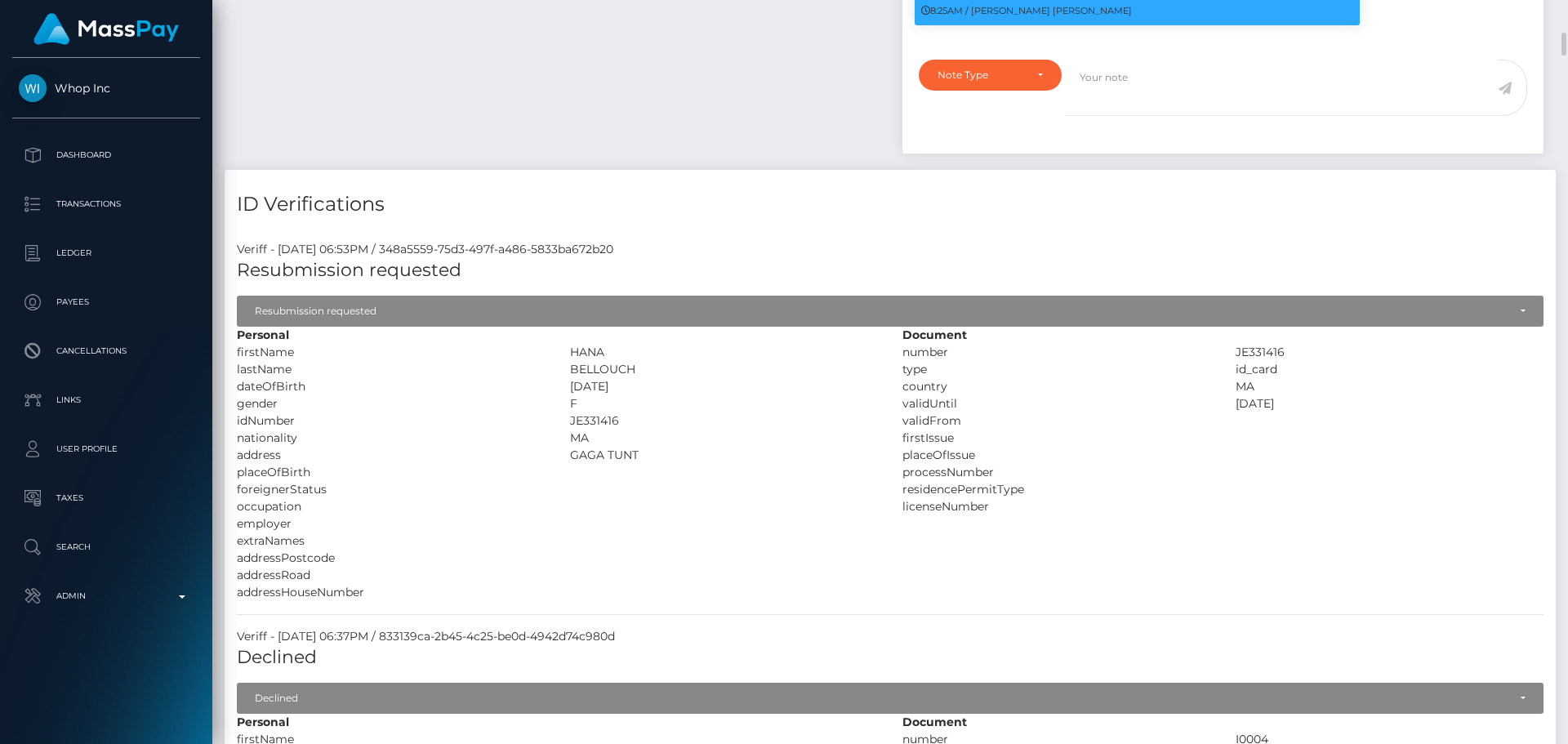
scroll to position [1225, 0]
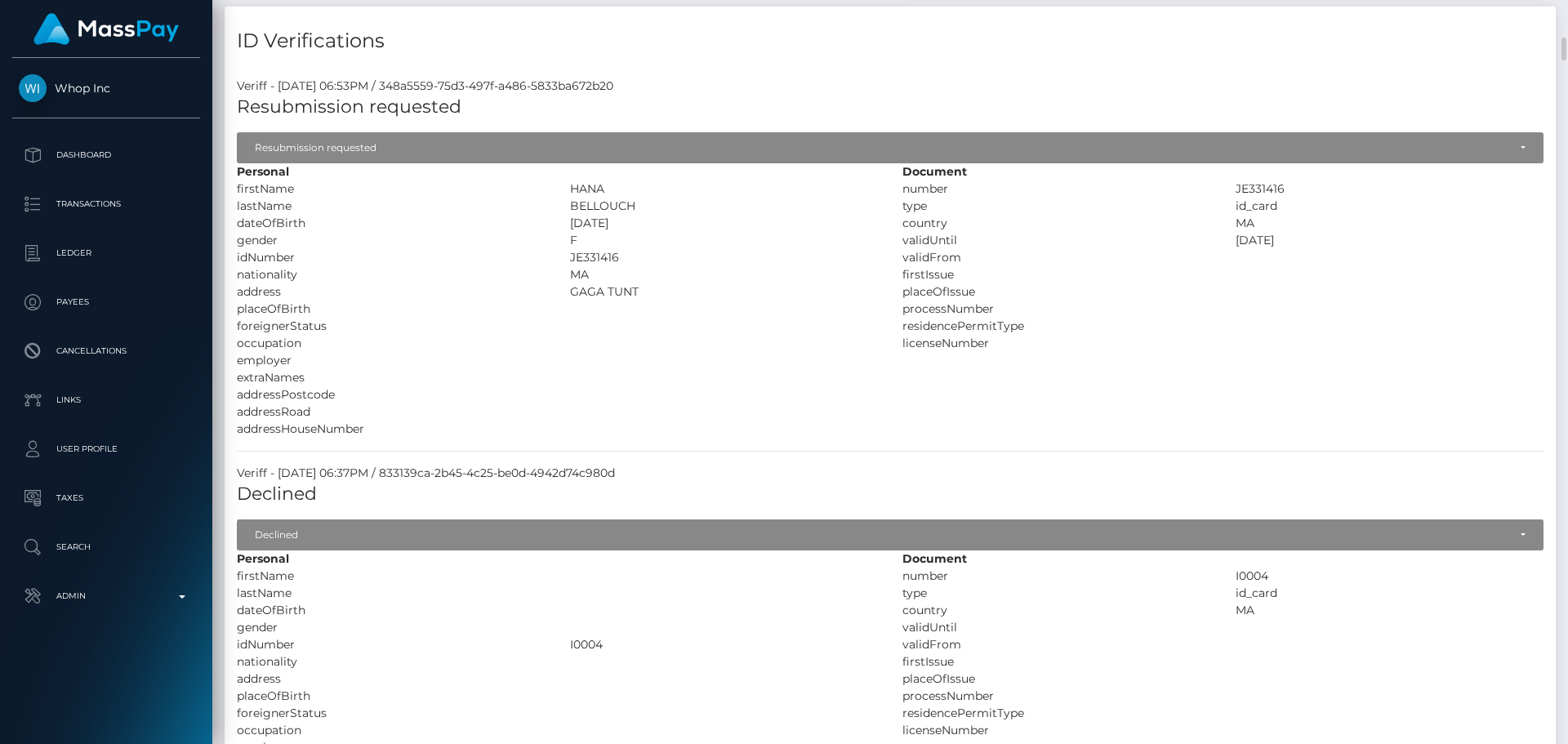
click at [755, 266] on div "JE331416" at bounding box center [724, 257] width 333 height 17
click at [753, 266] on div "JE331416" at bounding box center [724, 257] width 333 height 17
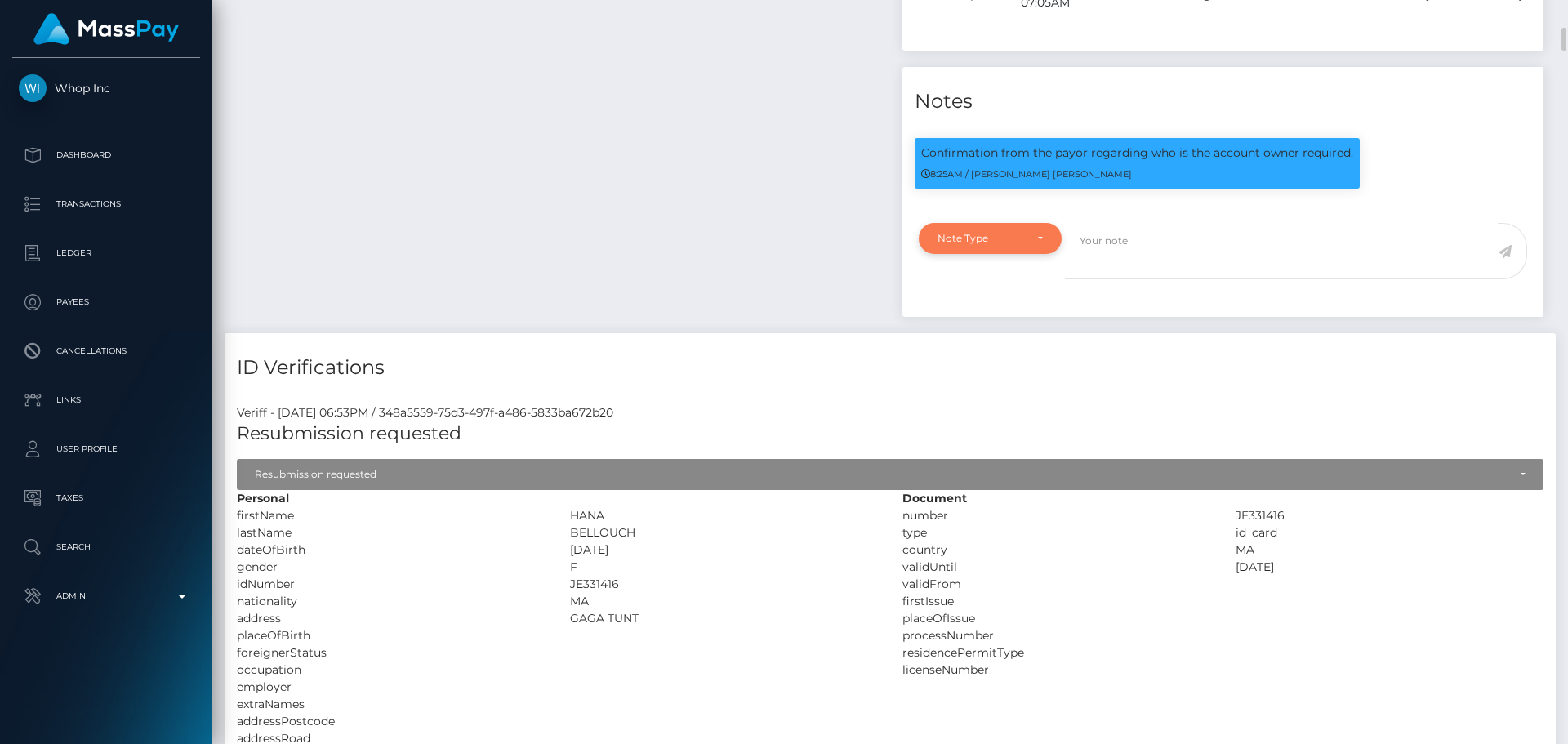
click at [1040, 254] on div "Note Type" at bounding box center [990, 238] width 143 height 31
click at [1008, 332] on link "Compliance" at bounding box center [990, 317] width 143 height 30
select select "COMPLIANCE"
click at [1124, 280] on textarea at bounding box center [1281, 251] width 433 height 57
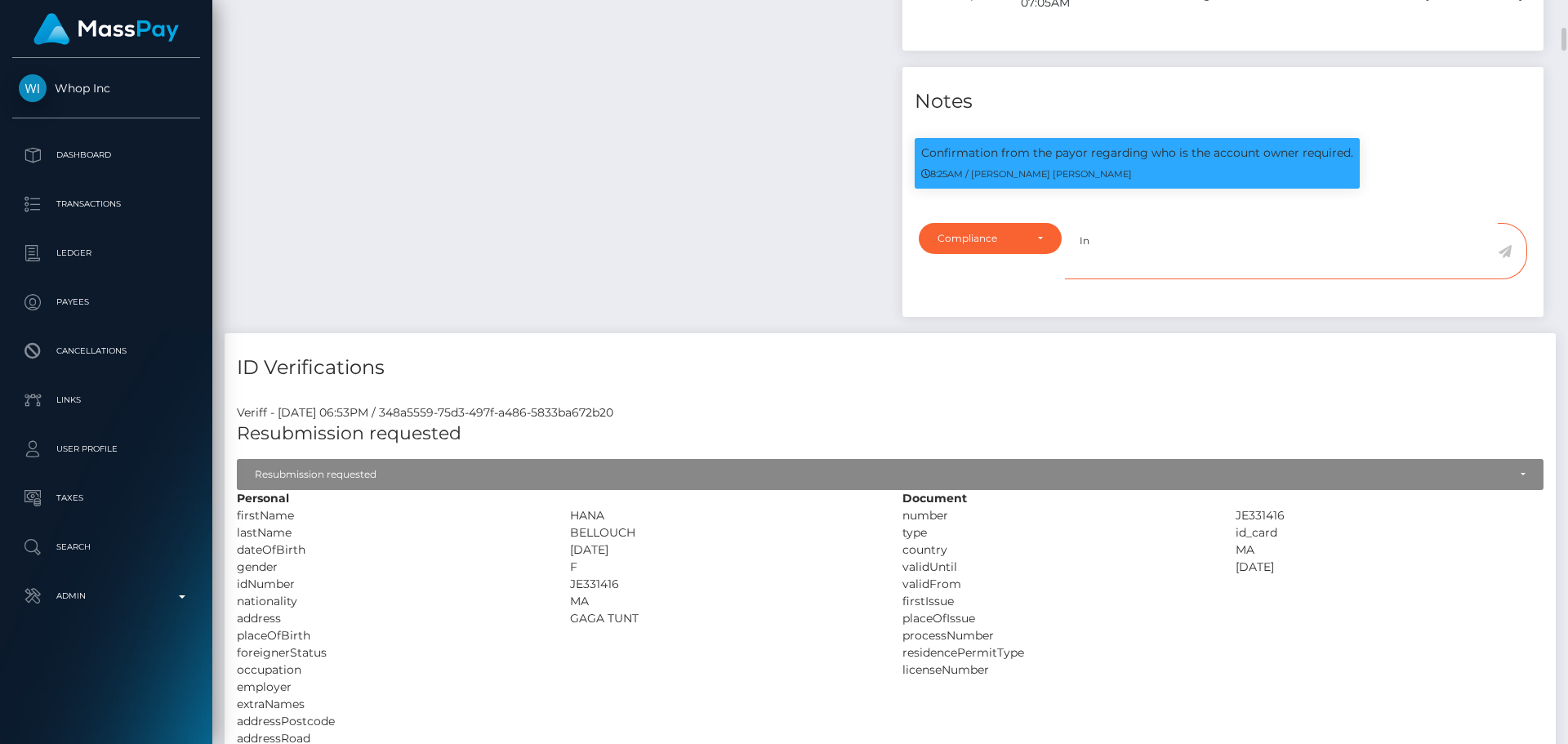
paste textarea "Ticket #131621"
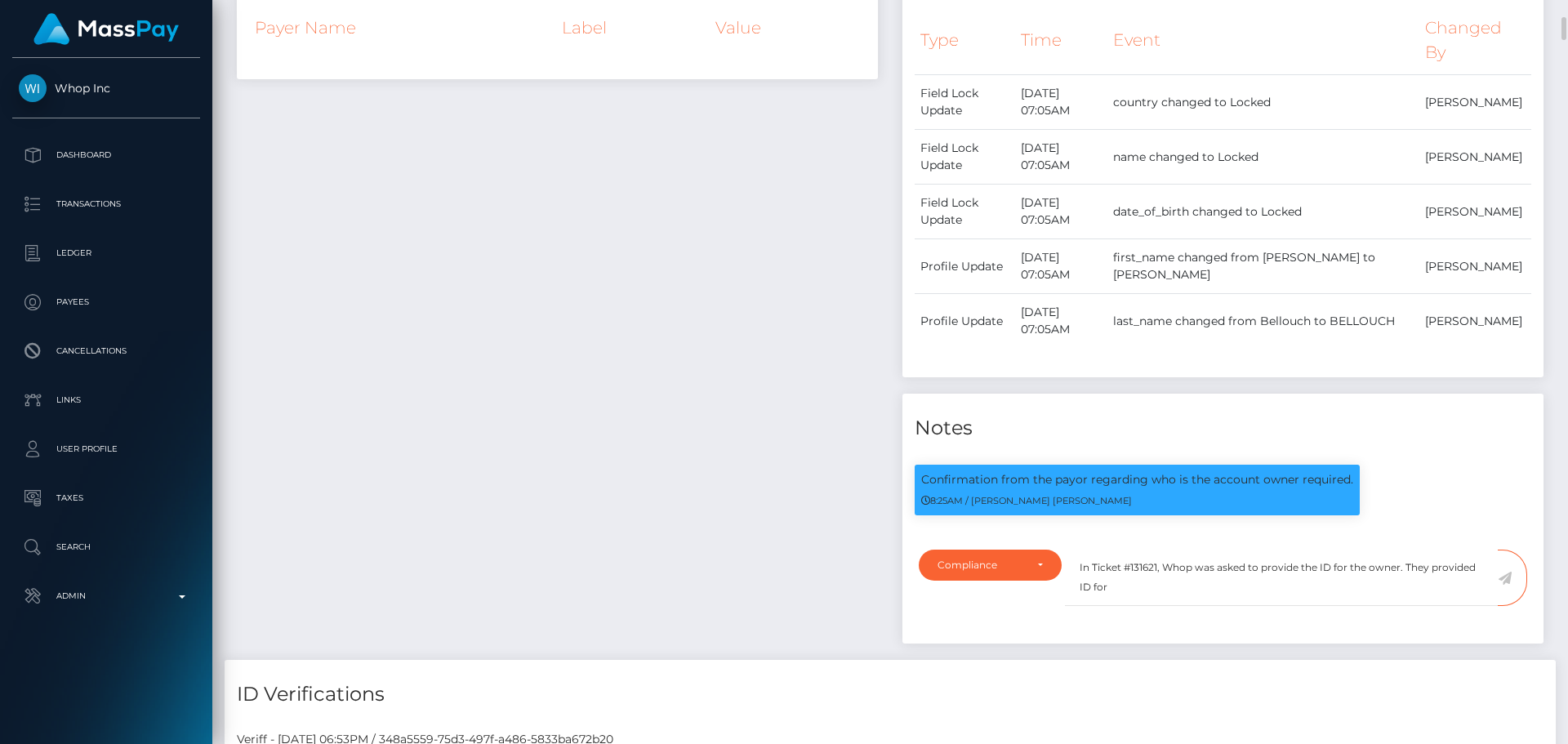
click at [776, 295] on div "Payee Attributes Payer Name Label Value" at bounding box center [557, 298] width 666 height 725
click at [740, 307] on div "Payee Attributes Payer Name Label Value" at bounding box center [557, 298] width 666 height 725
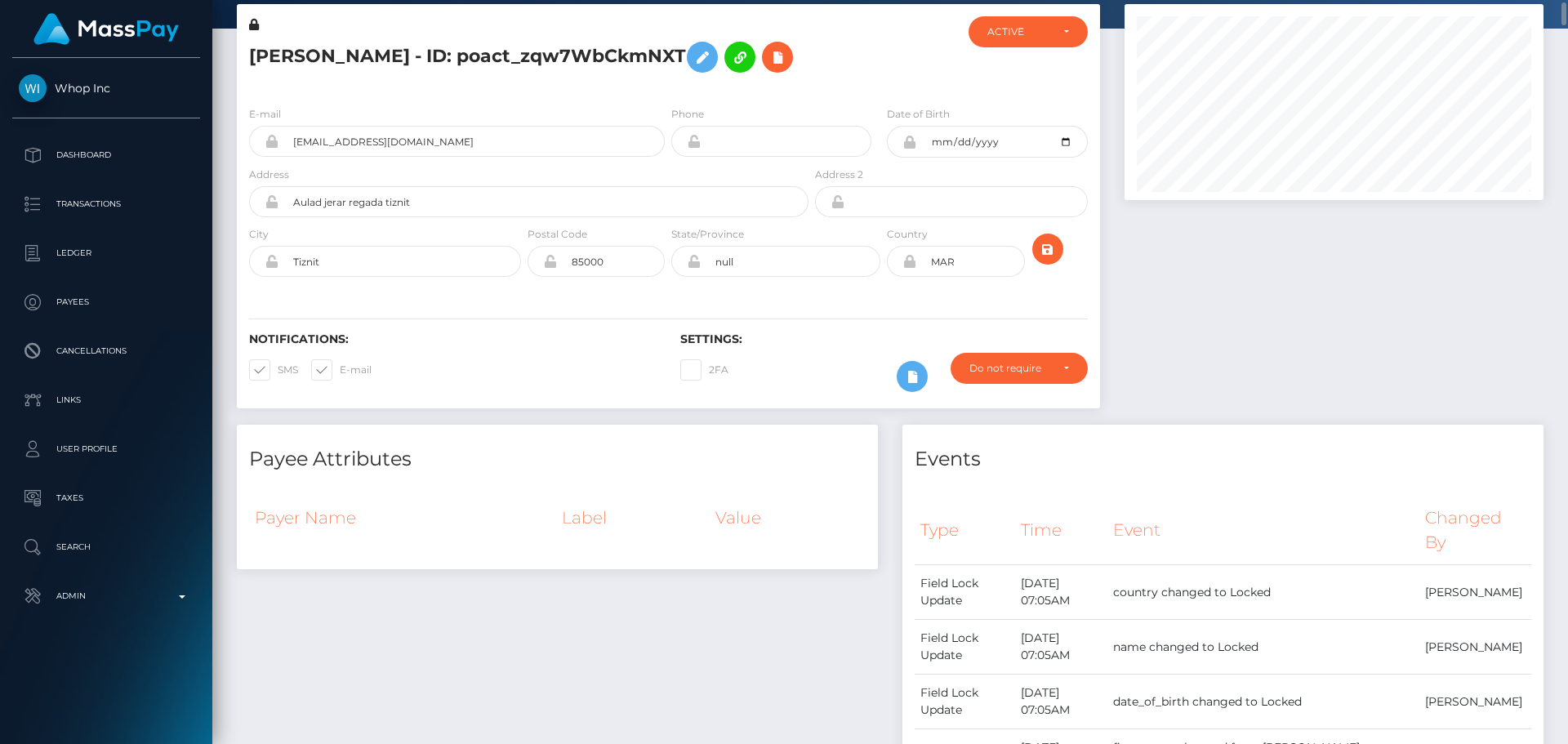
scroll to position [0, 0]
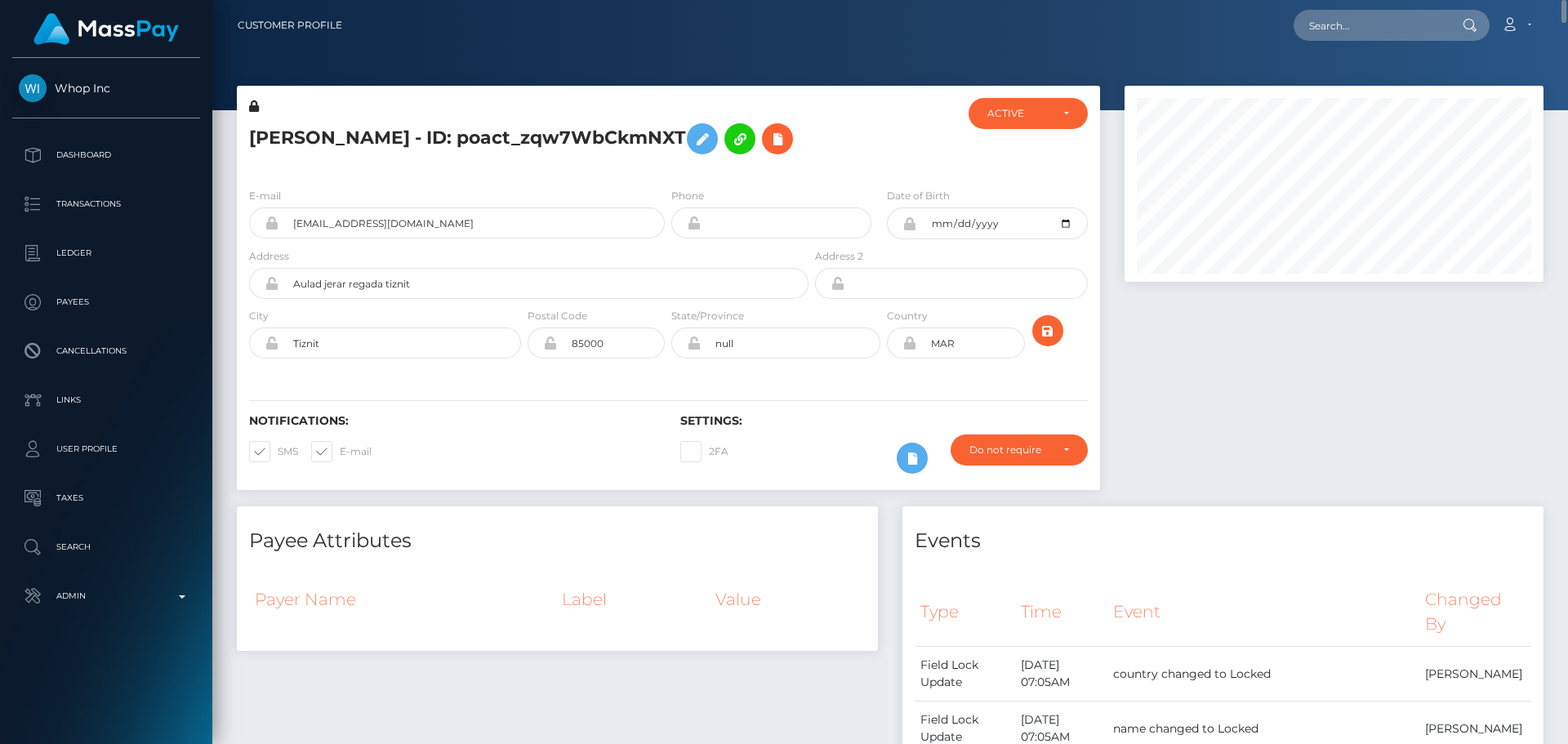
click at [273, 138] on h5 "[PERSON_NAME] - ID: poact_zqw7WbCkmNXT" at bounding box center [524, 139] width 551 height 48
drag, startPoint x: 273, startPoint y: 138, endPoint x: 347, endPoint y: 139, distance: 74.0
click at [347, 139] on h5 "[PERSON_NAME] - ID: poact_zqw7WbCkmNXT" at bounding box center [524, 139] width 551 height 48
copy h5 "AHMED BELLOUCH"
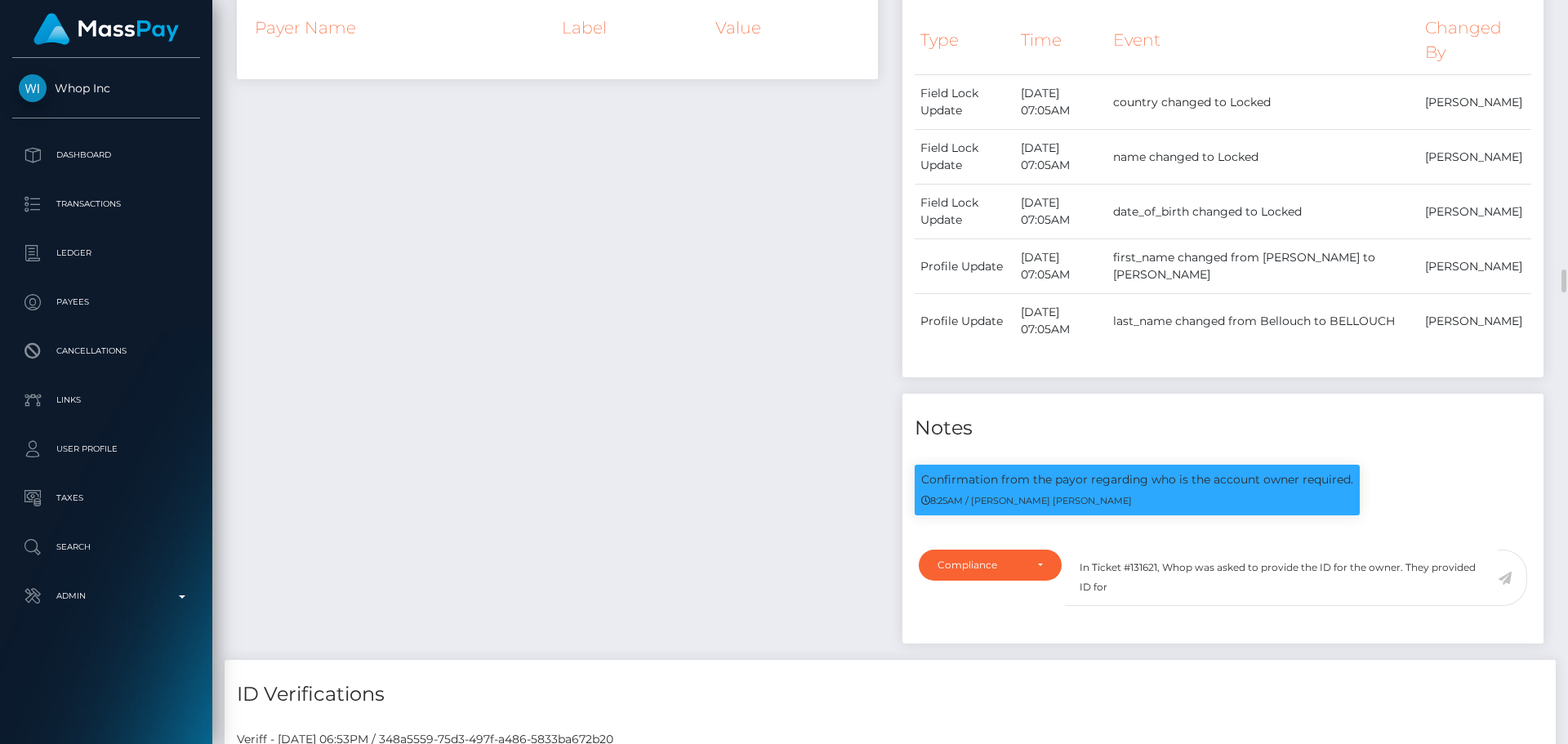
scroll to position [196, 420]
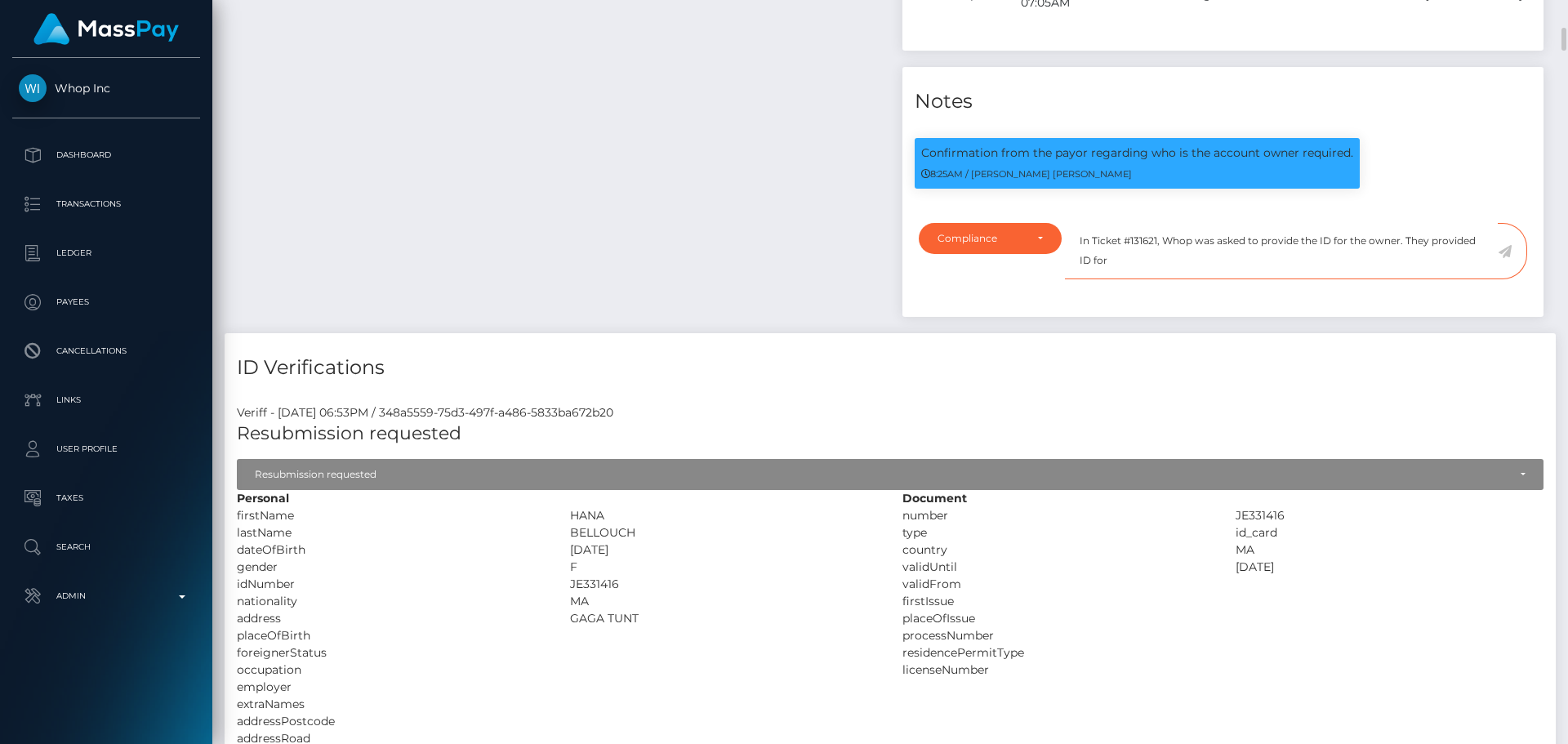
click at [1132, 280] on textarea "In Ticket #131621, Whop was asked to provide the ID for the owner. They provide…" at bounding box center [1281, 251] width 433 height 57
paste textarea "AHMED BELLOUCH"
type textarea "In Ticket #131621, Whop was asked to provide the ID for the owner. They provide…"
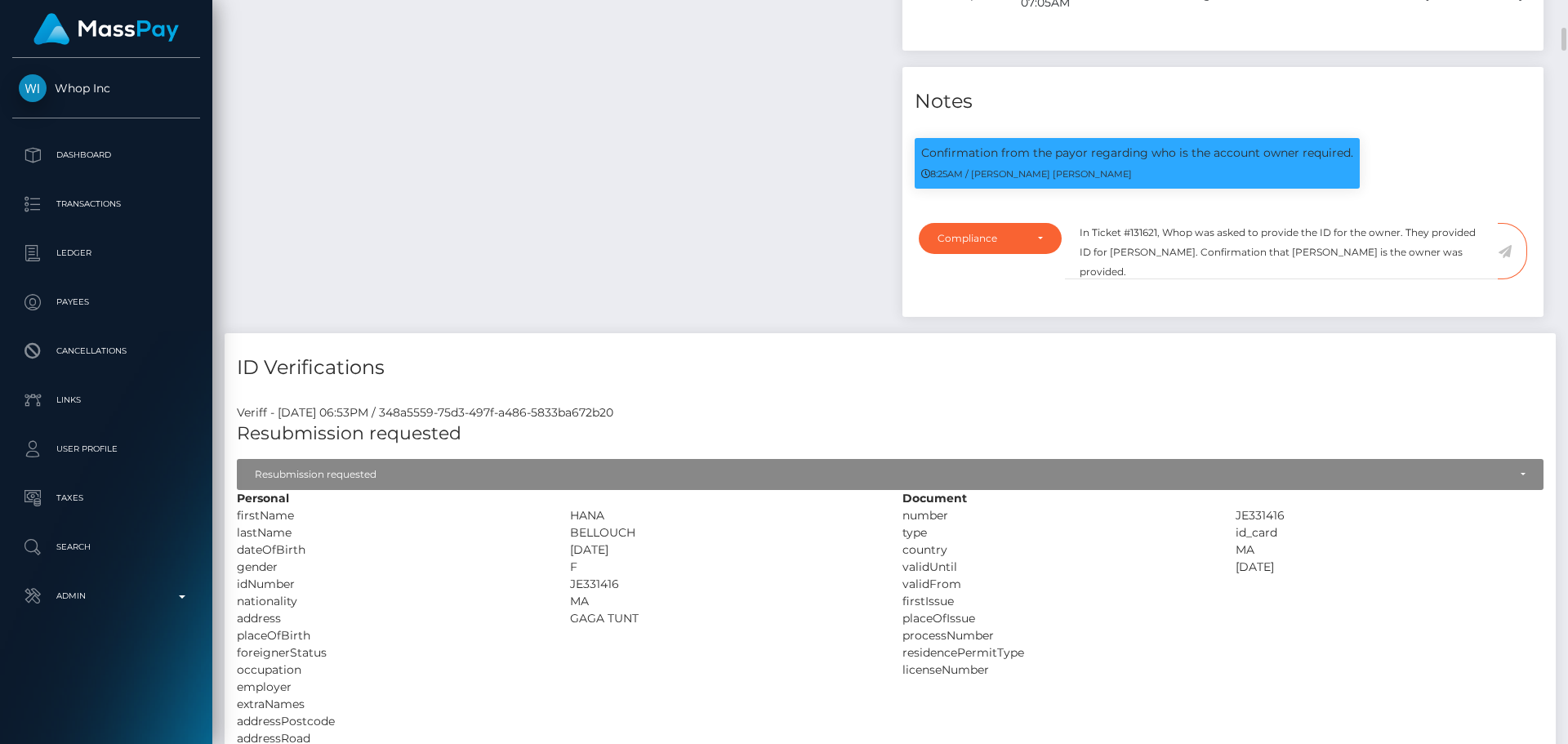
click at [1503, 258] on icon at bounding box center [1504, 252] width 14 height 13
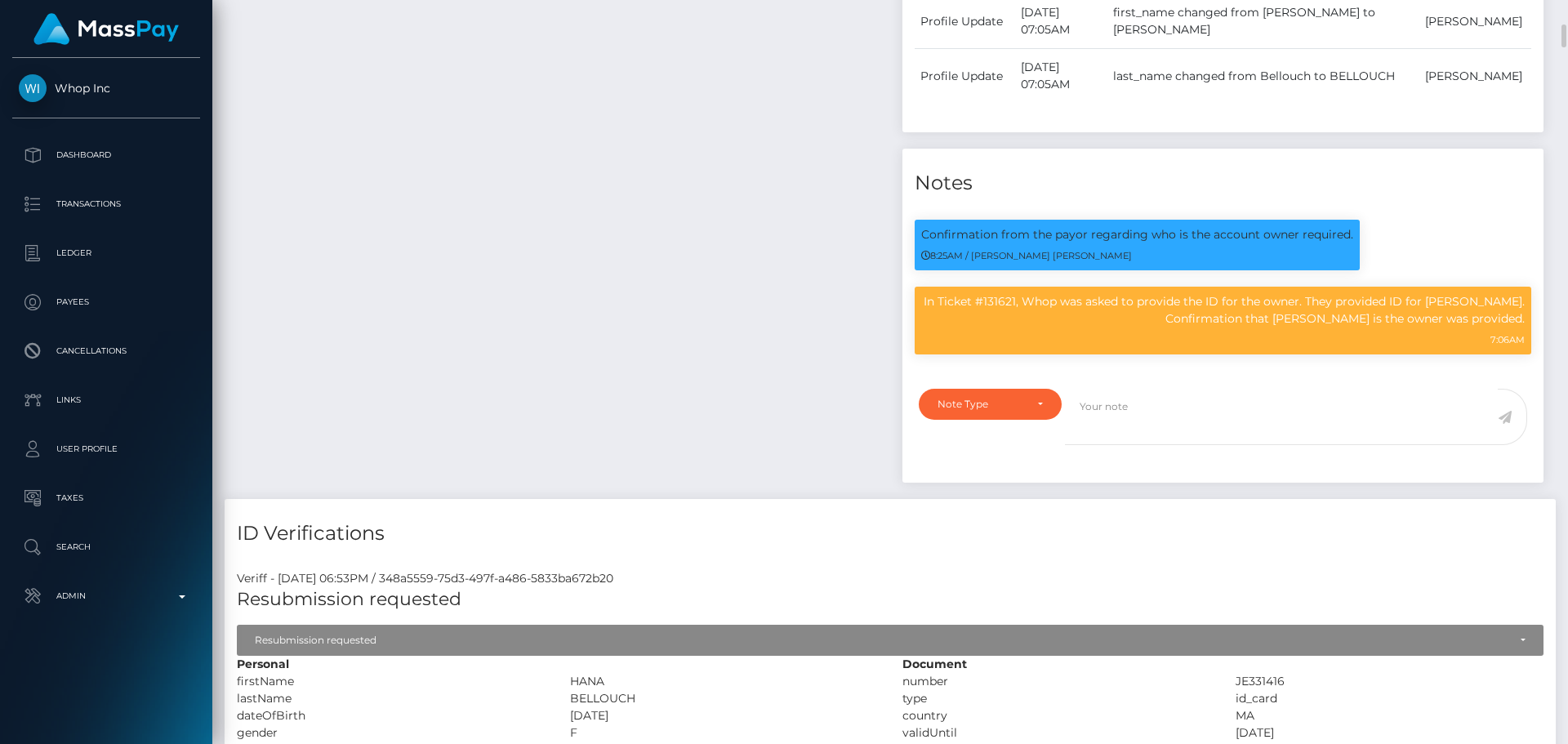
scroll to position [1307, 0]
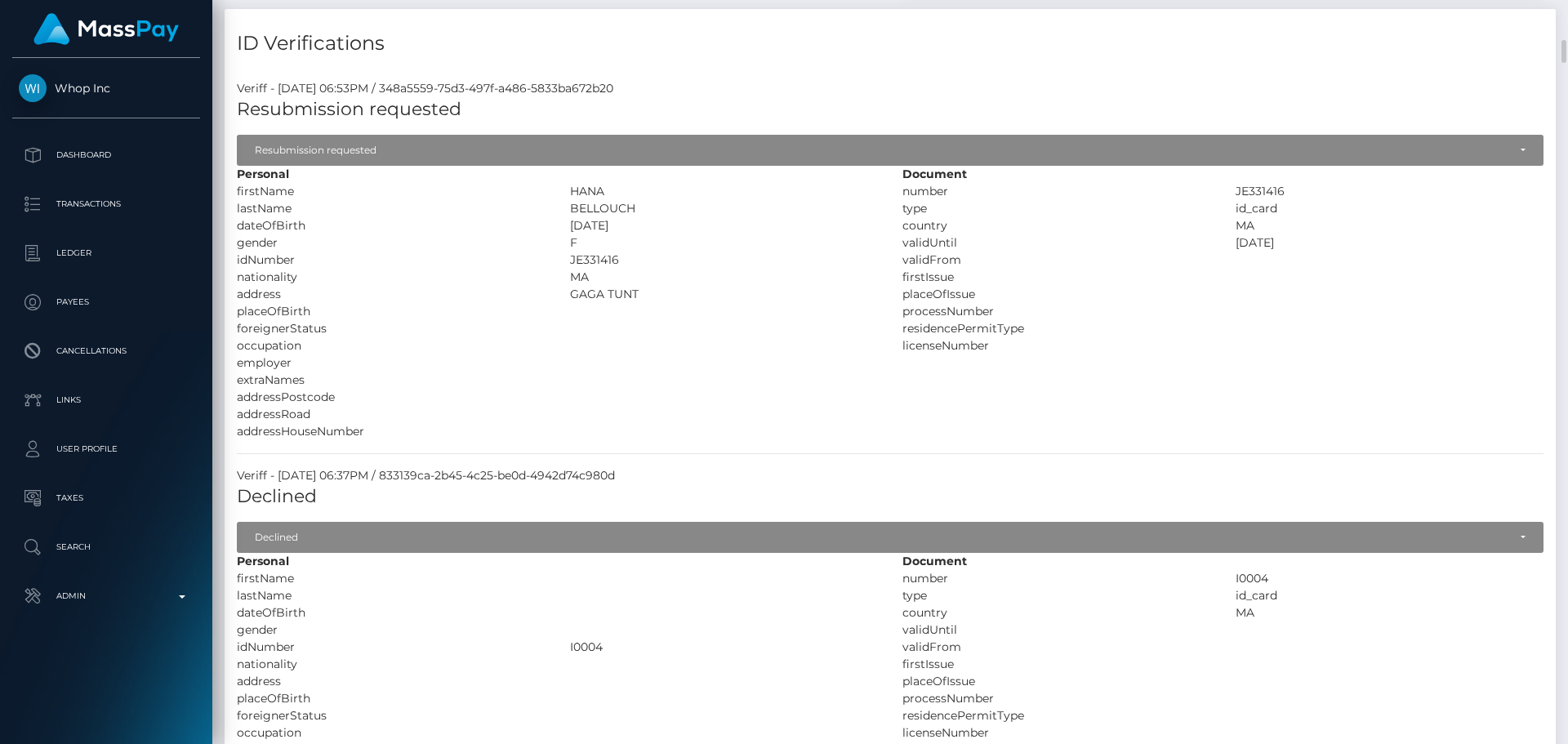
click at [705, 252] on div "F" at bounding box center [724, 243] width 333 height 17
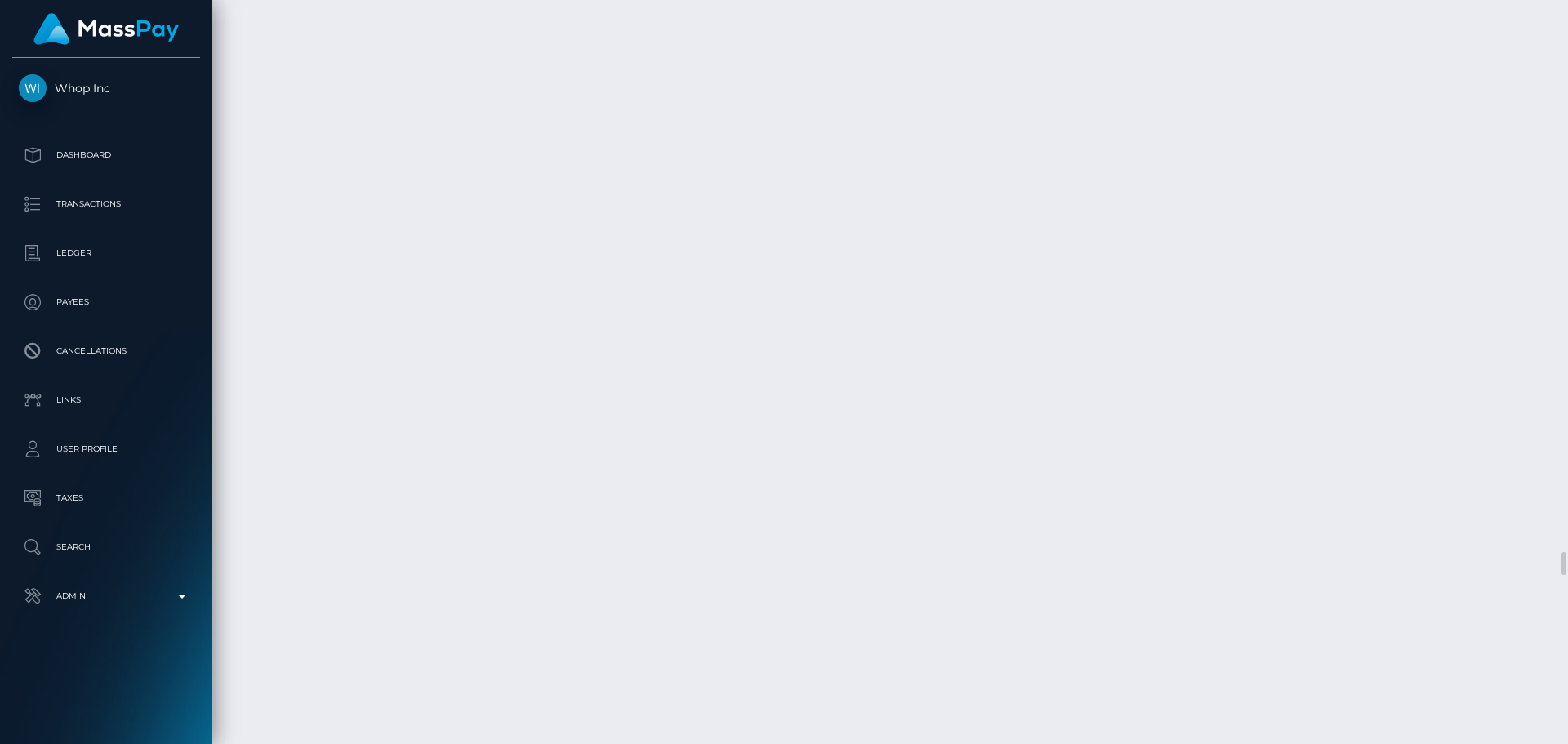
scroll to position [17969, 0]
select select "Approved"
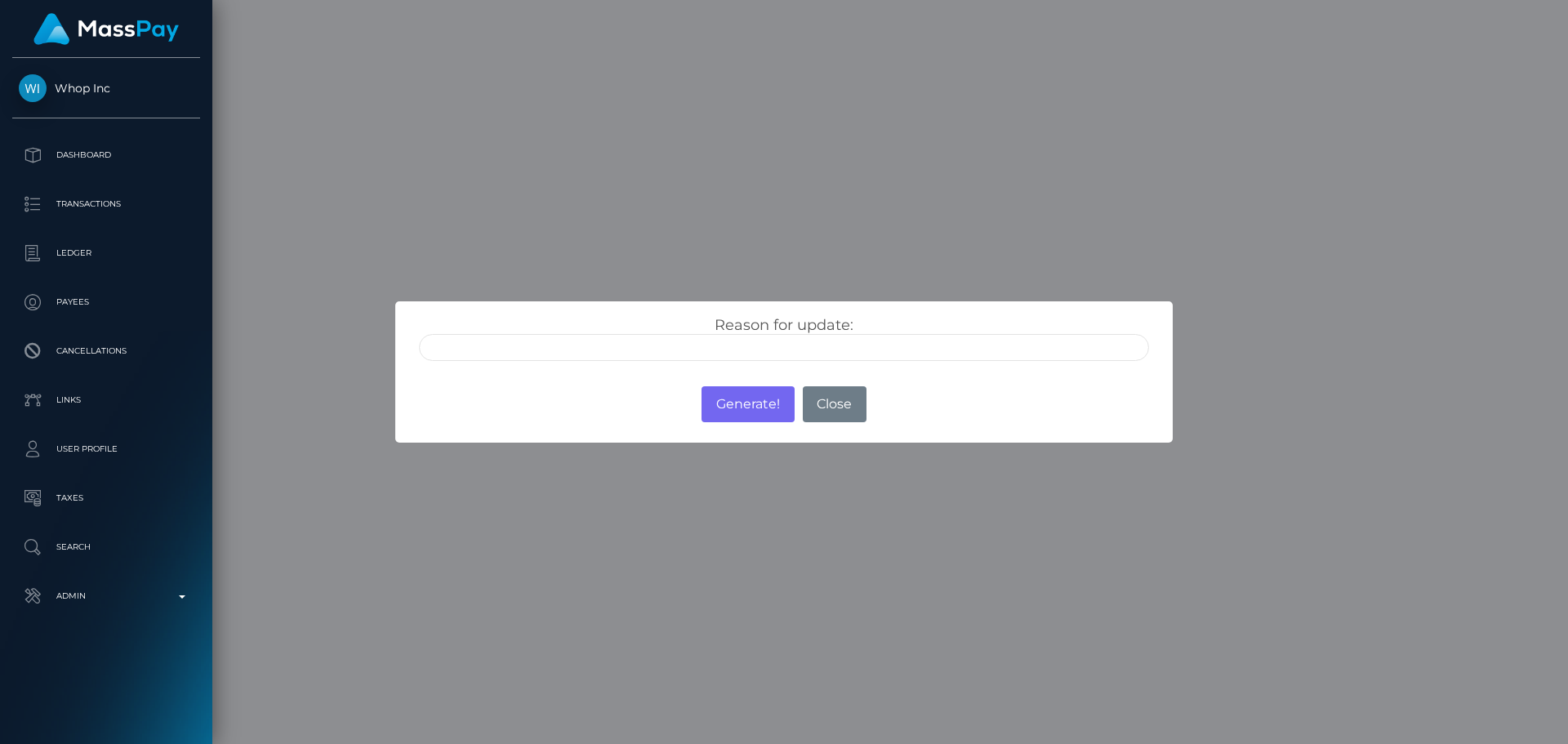
click at [591, 352] on input "text" at bounding box center [784, 347] width 730 height 27
type input "ID manually verified"
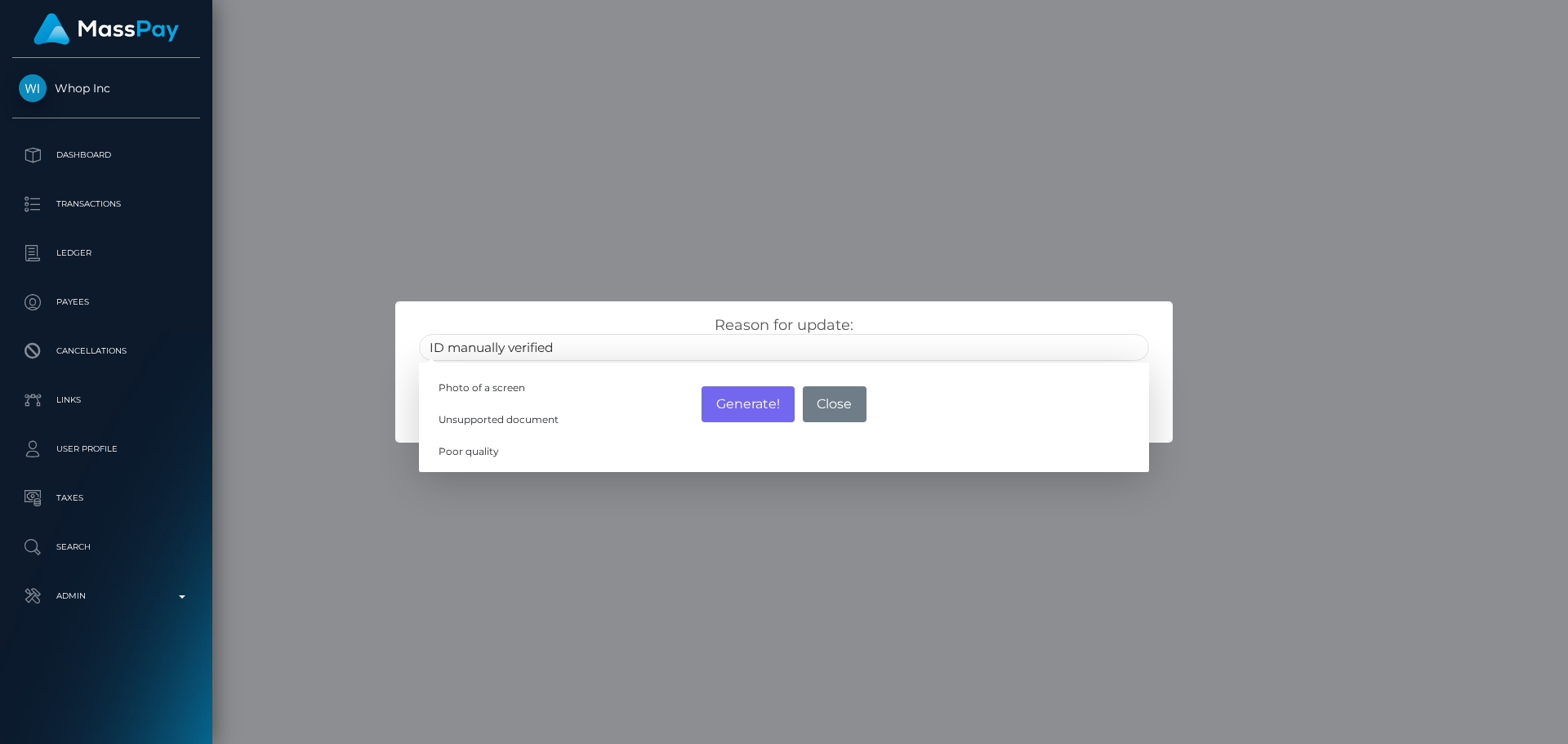
click at [611, 317] on div "Reason for update: ID manually verified Photo of a screen Unsupported document …" at bounding box center [784, 339] width 754 height 45
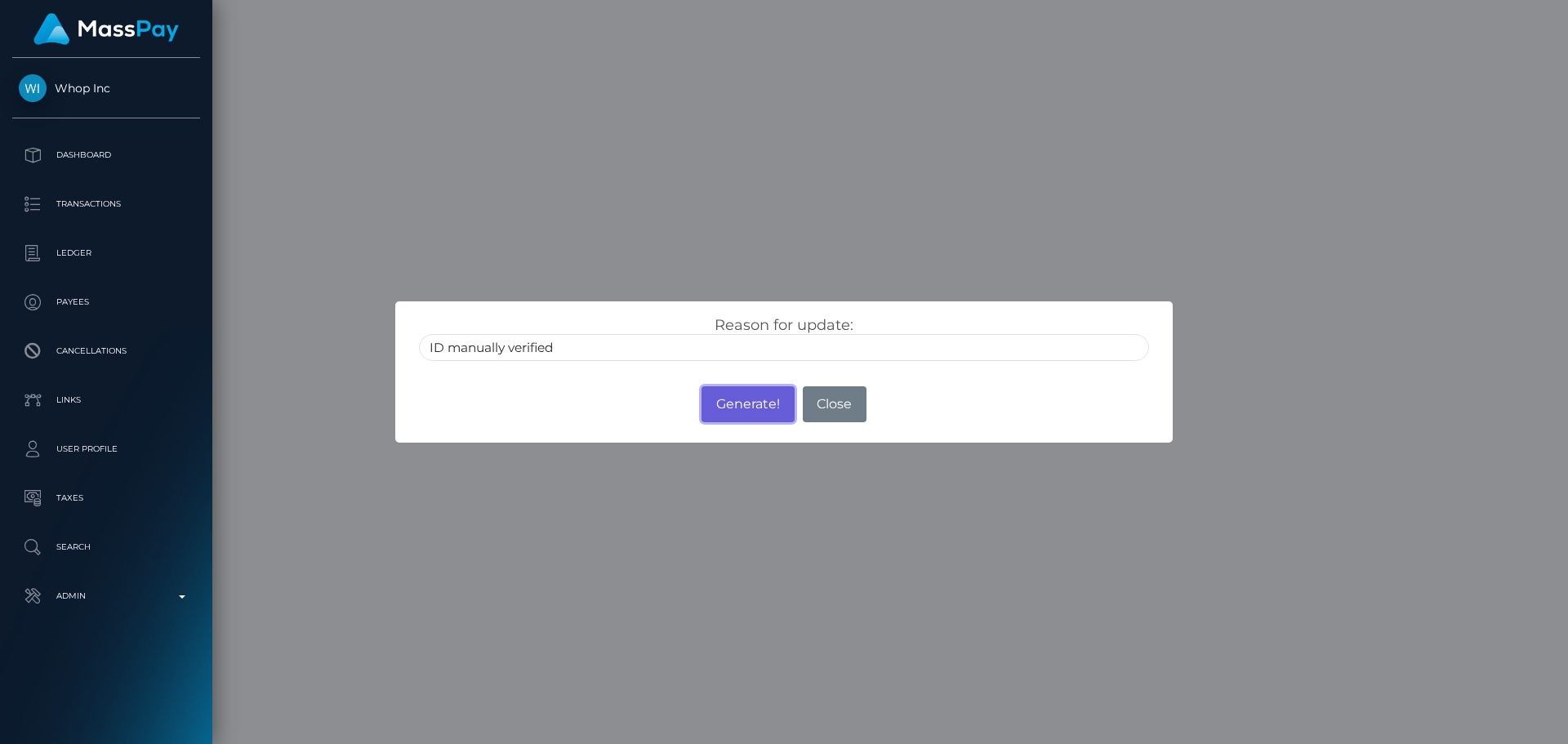
click at [736, 406] on button "Generate!" at bounding box center [747, 404] width 92 height 36
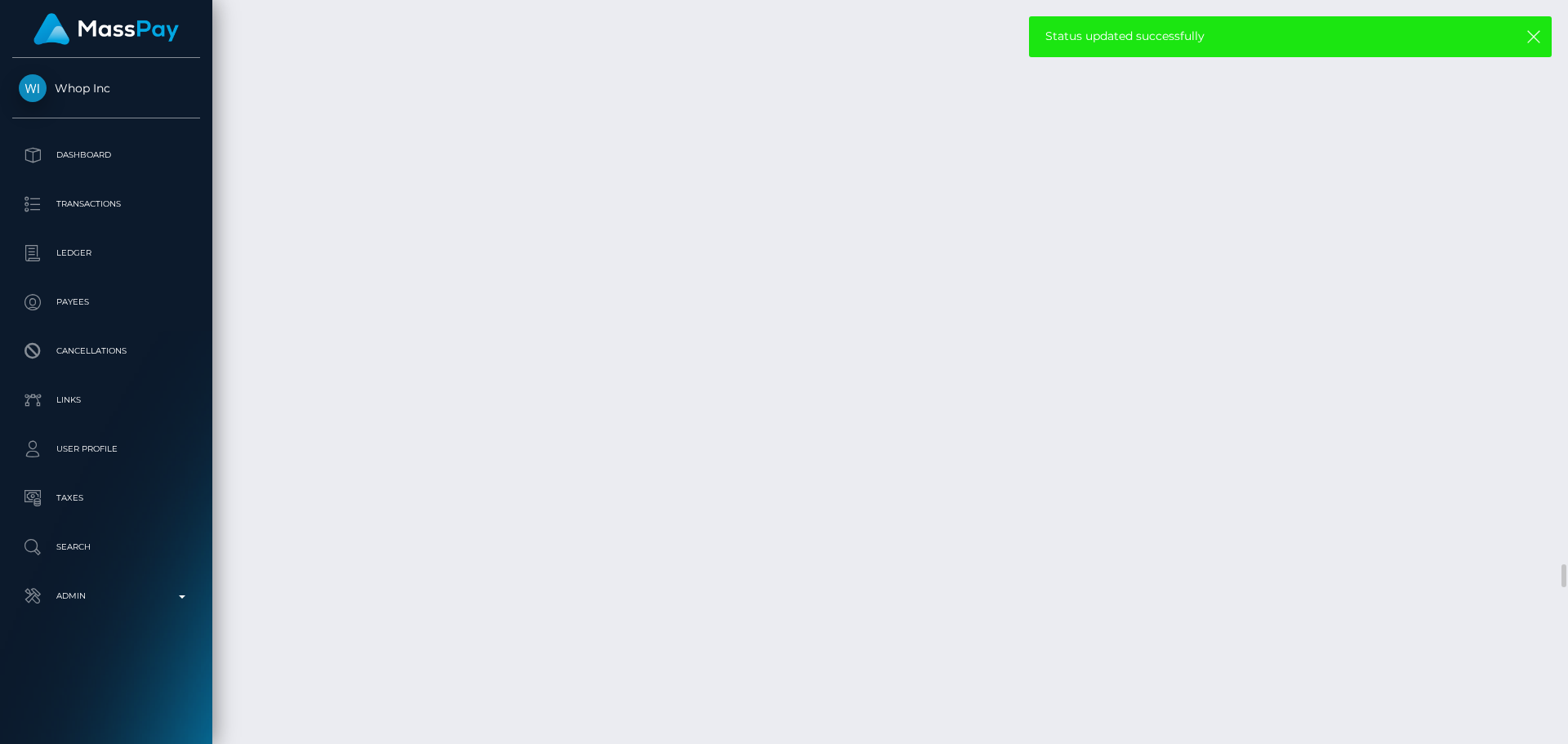
scroll to position [18214, 0]
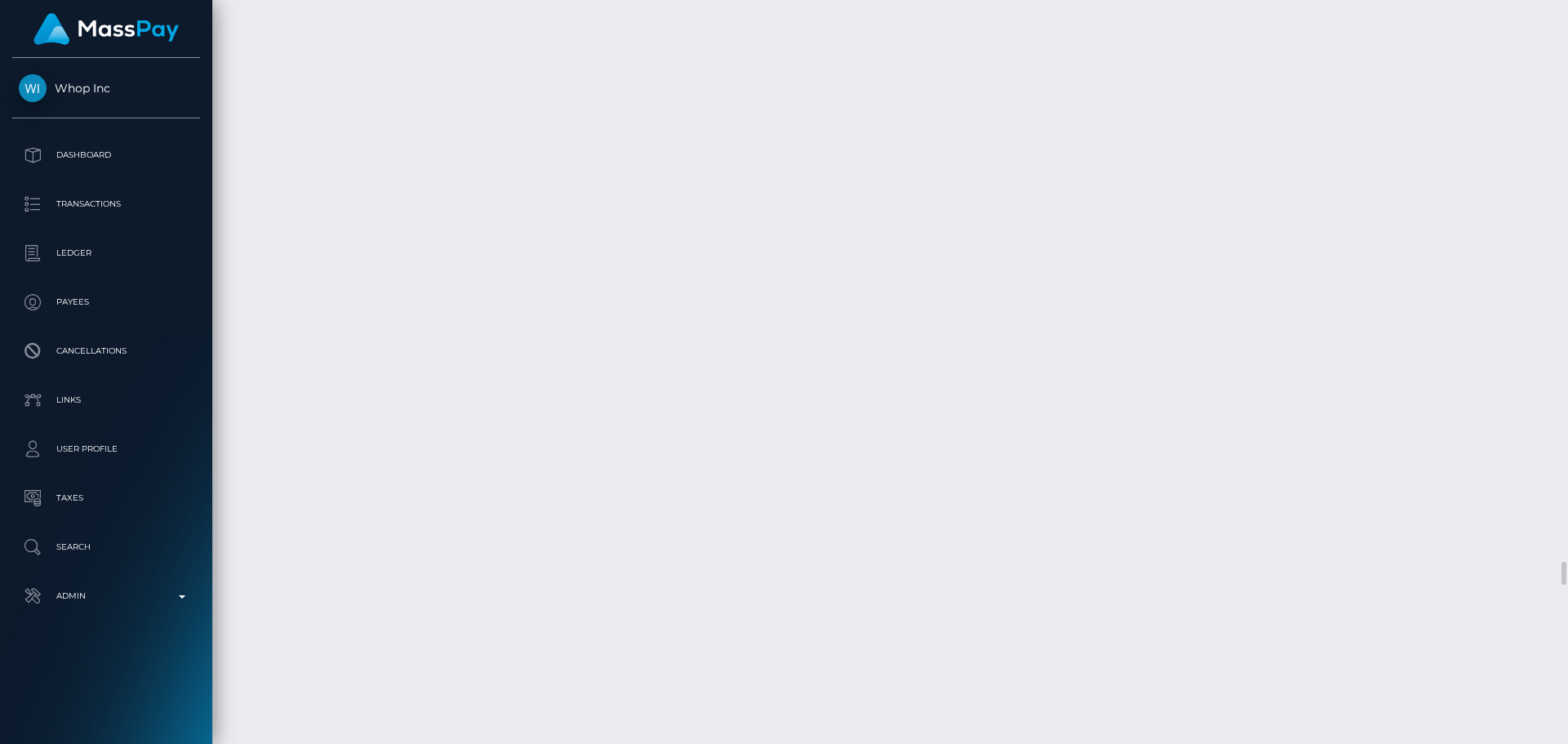
drag, startPoint x: 815, startPoint y: 328, endPoint x: 832, endPoint y: 326, distance: 17.1
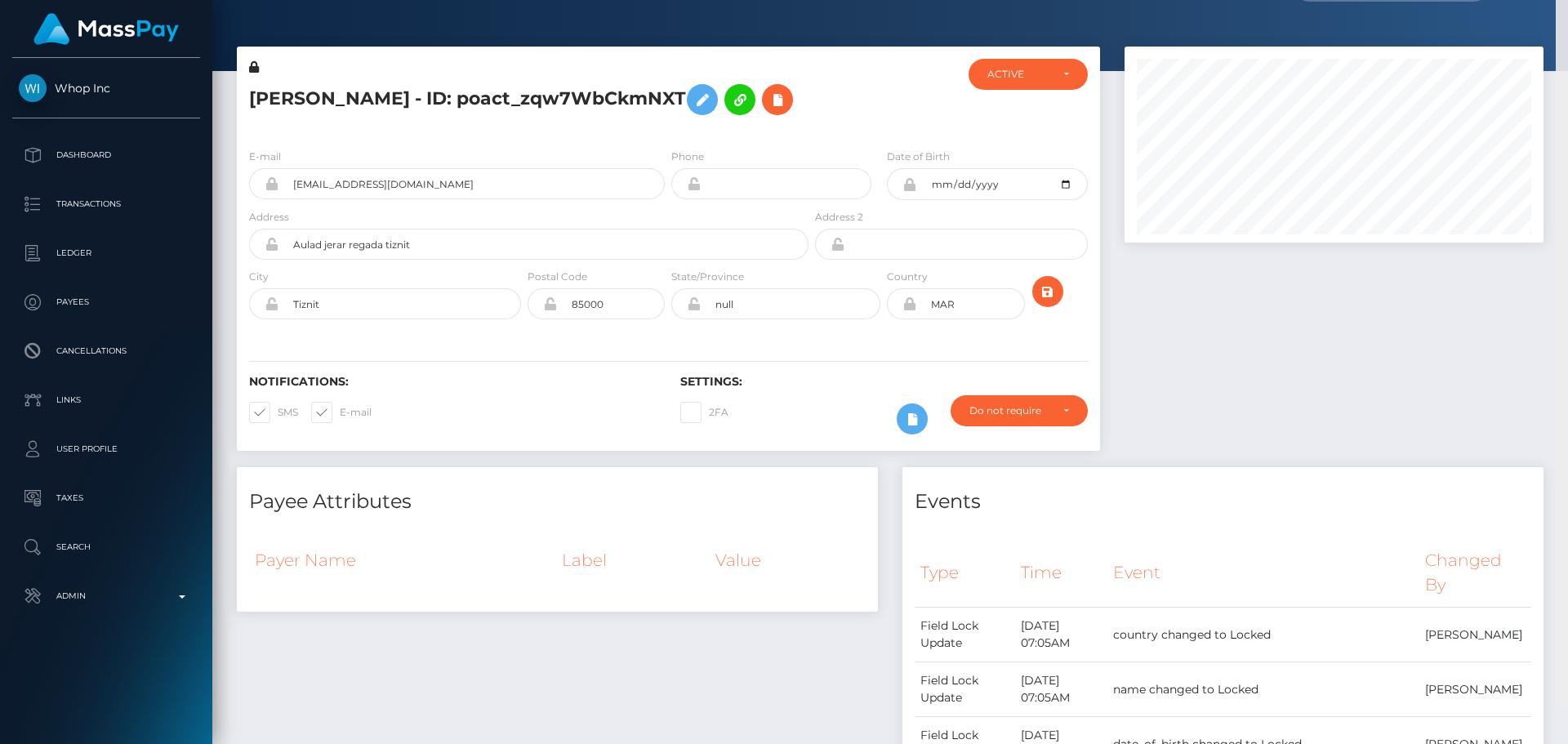
scroll to position [0, 0]
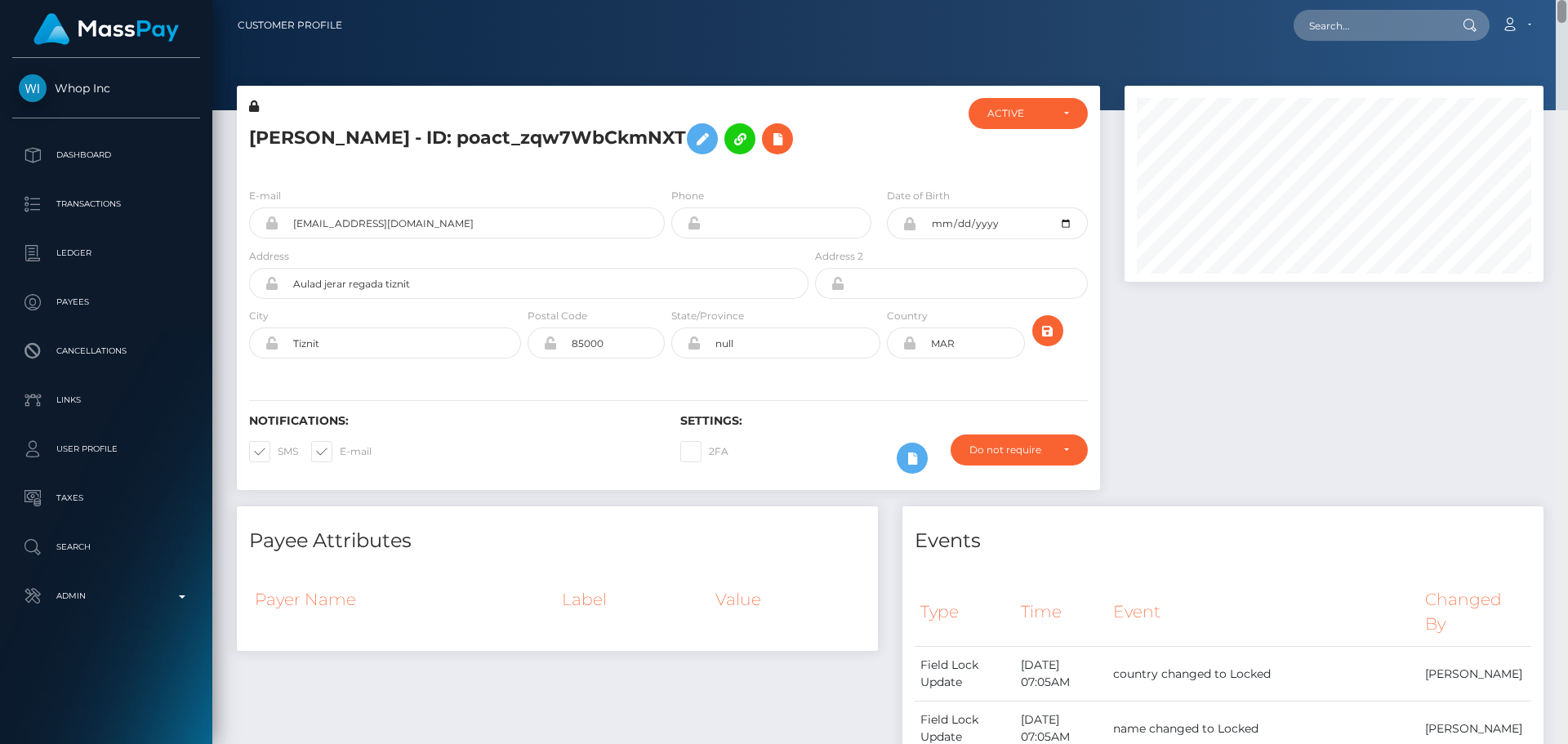
drag, startPoint x: 1563, startPoint y: 575, endPoint x: 1503, endPoint y: 5, distance: 573.1
click at [1503, 5] on div "Customer Profile Loading... Loading..." at bounding box center [889, 372] width 1355 height 744
click at [1046, 341] on icon "submit" at bounding box center [1048, 330] width 20 height 21
drag, startPoint x: 1558, startPoint y: 548, endPoint x: 1542, endPoint y: -34, distance: 582.2
click at [1542, 0] on html "Whop Inc Dashboard Transactions Ledger Payees Cancellations Links" at bounding box center [784, 372] width 1568 height 744
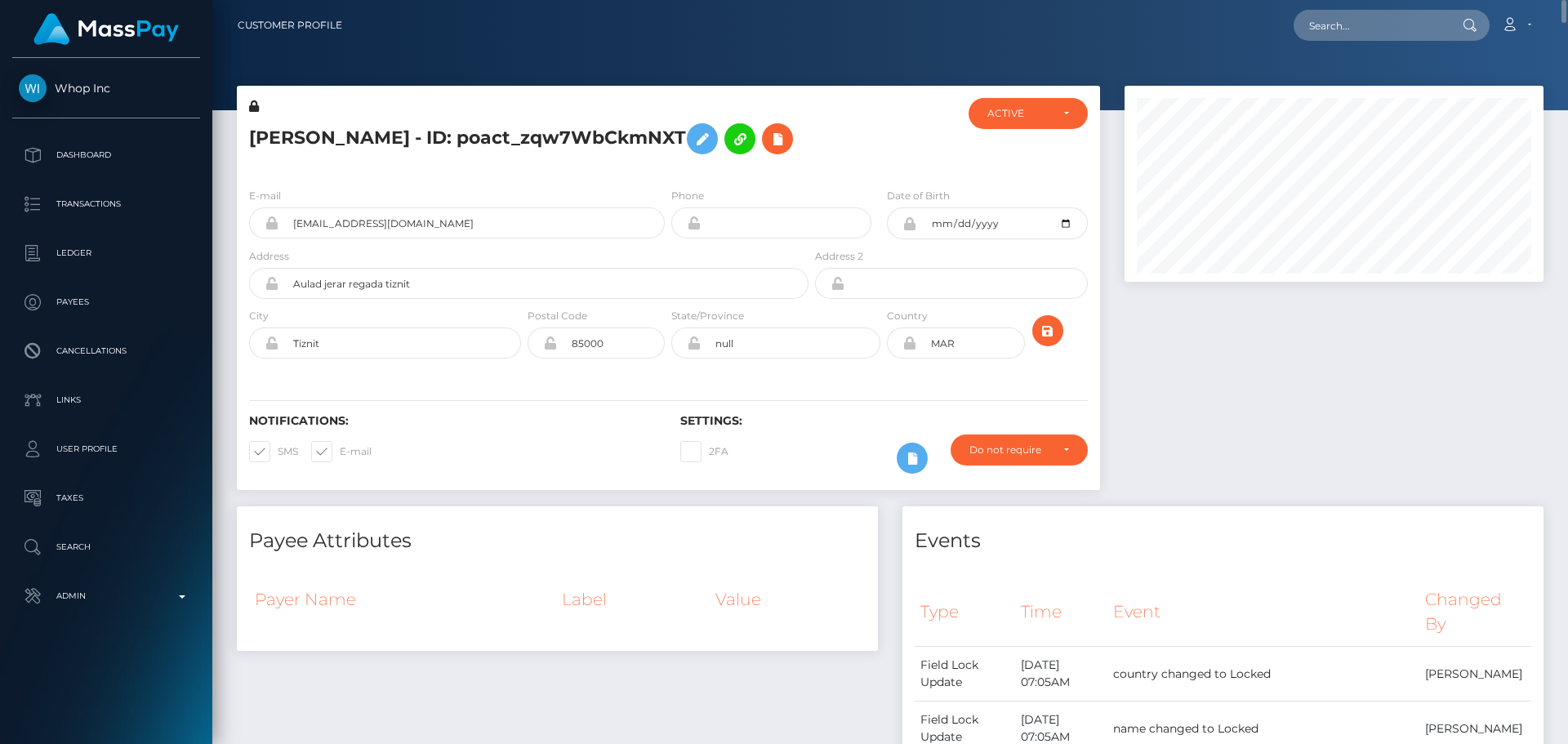
click at [602, 145] on h5 "AHMED BELLOUCH - ID: poact_zqw7WbCkmNXT" at bounding box center [524, 139] width 551 height 48
copy h5 "AHMED BELLOUCH - ID: poact_zqw7WbCkmNXT"
click at [742, 175] on div "AHMED BELLOUCH - ID: poact_zqw7WbCkmNXT" at bounding box center [523, 136] width 574 height 76
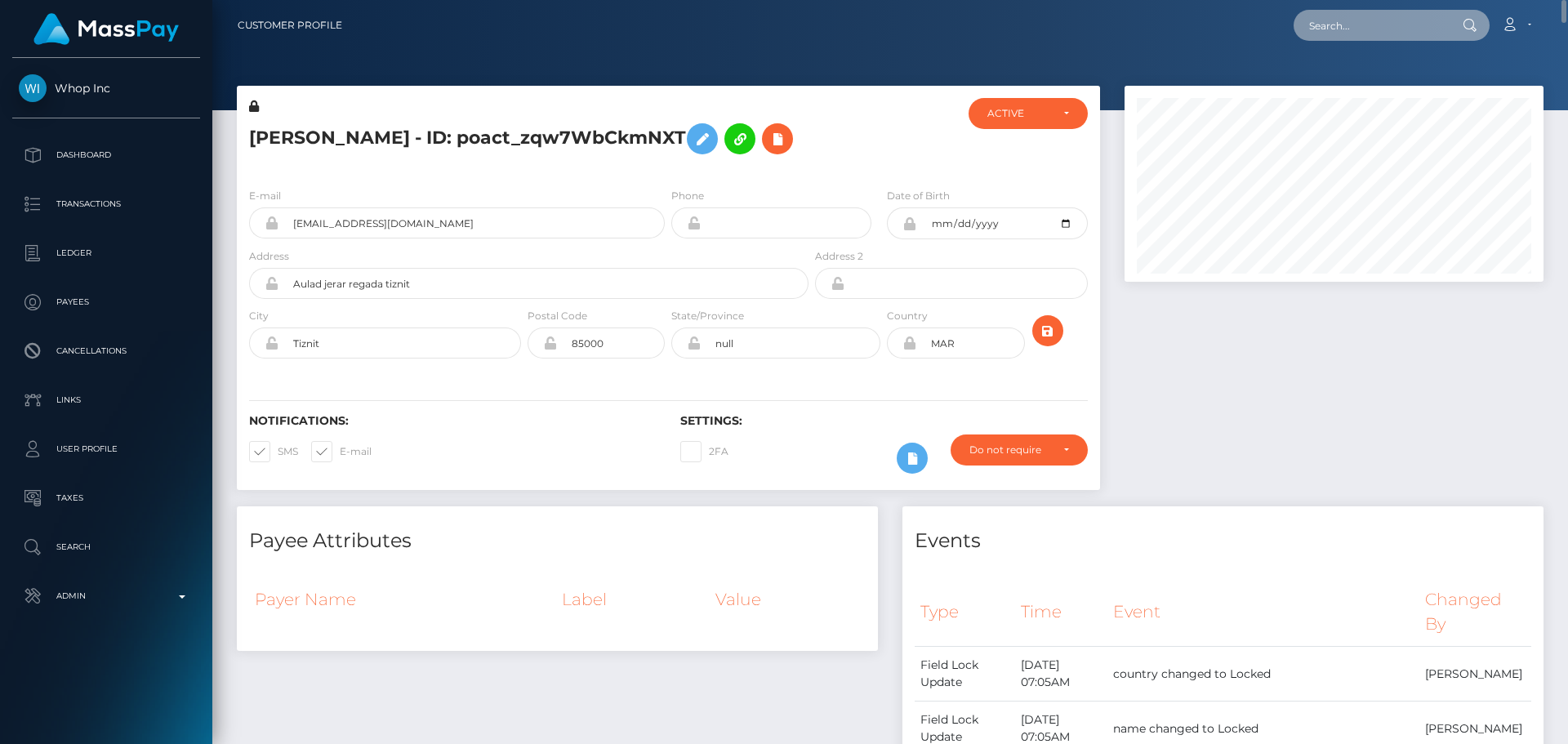
click at [1383, 25] on input "text" at bounding box center [1370, 25] width 154 height 31
paste input "1790028"
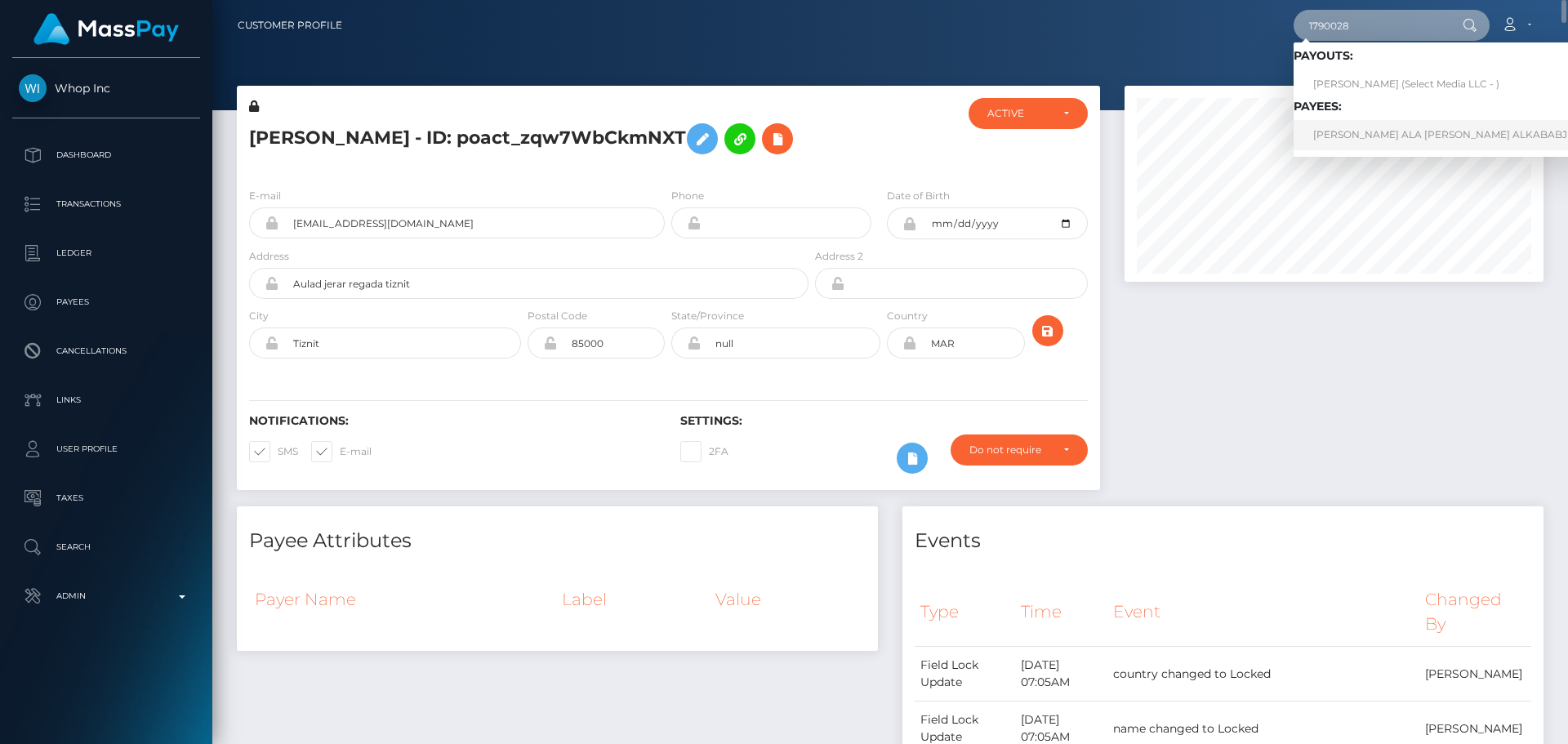
type input "1790028"
click at [1354, 132] on link "ODAY ALA ABDELMAJID ALKABABJI" at bounding box center [1441, 135] width 297 height 30
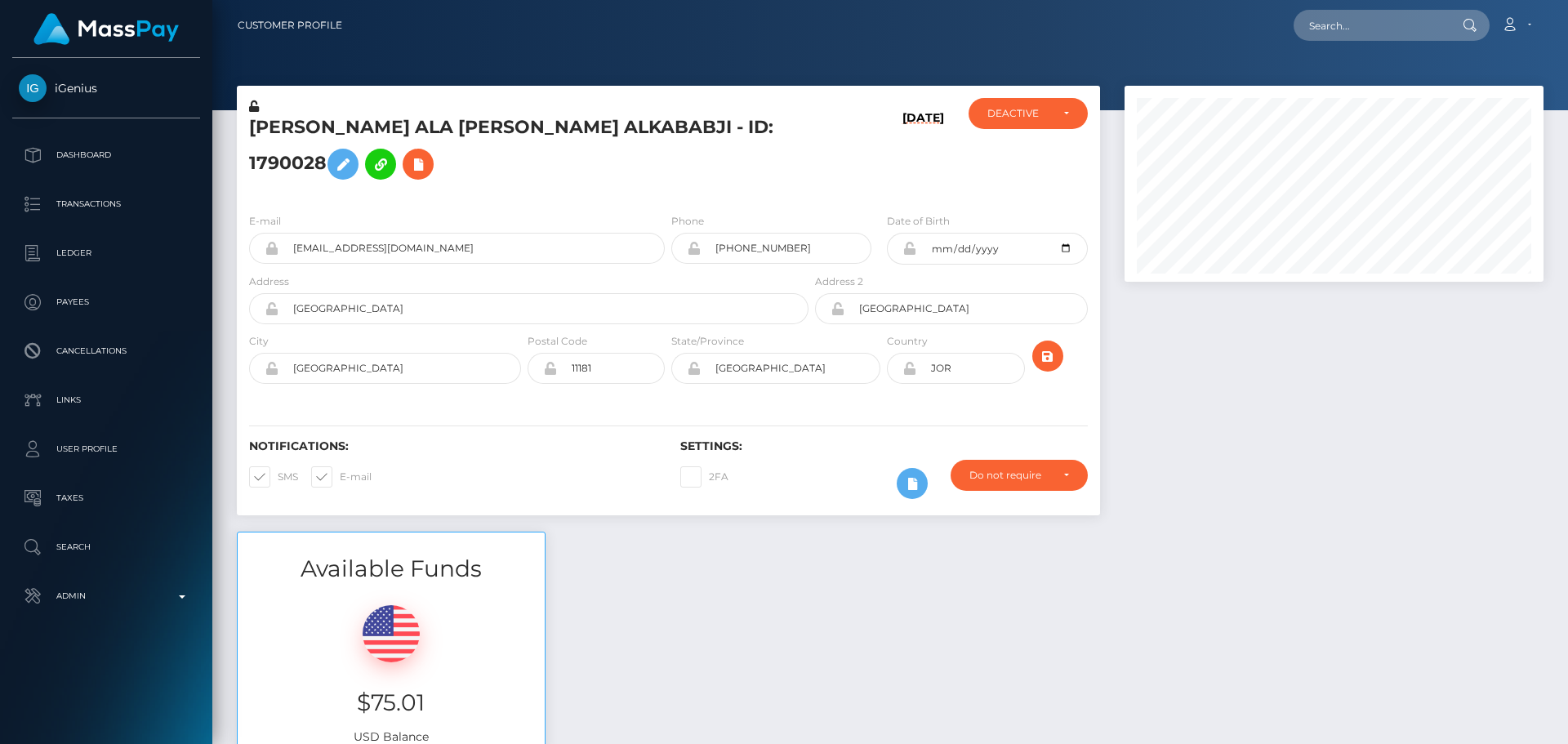
scroll to position [196, 420]
click at [479, 188] on h5 "[PERSON_NAME] ALA [PERSON_NAME] ALKABABJI - ID: 1790028" at bounding box center [524, 151] width 551 height 72
drag, startPoint x: 444, startPoint y: 278, endPoint x: 261, endPoint y: 278, distance: 183.0
click at [261, 264] on div "[EMAIL_ADDRESS][DOMAIN_NAME]" at bounding box center [457, 248] width 416 height 31
